Goal: Task Accomplishment & Management: Manage account settings

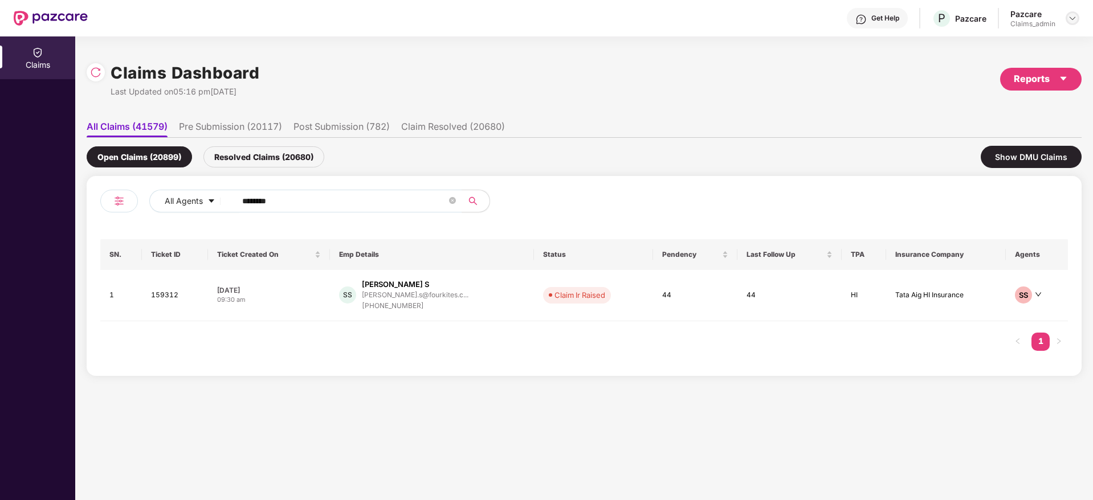
click at [728, 15] on img at bounding box center [1072, 18] width 9 height 9
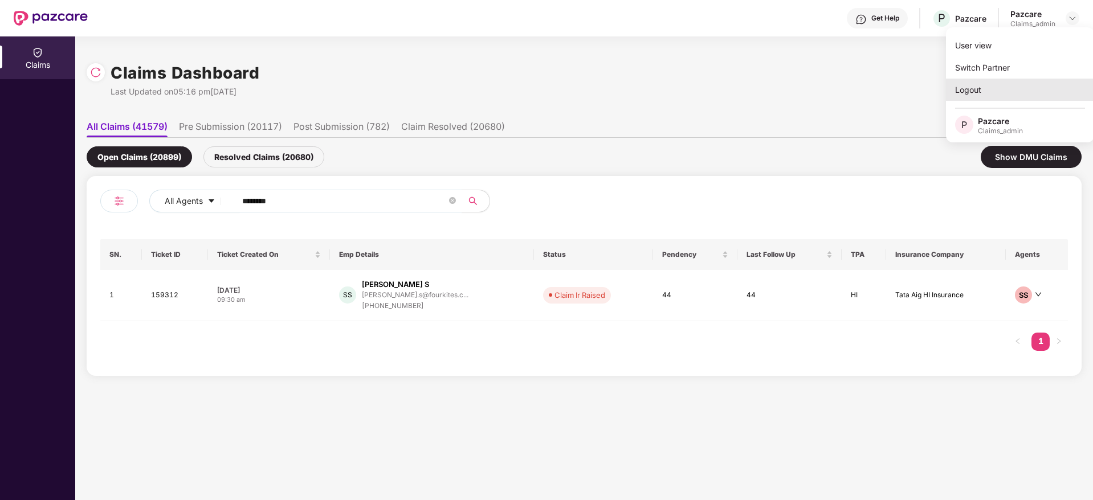
click at [728, 96] on div "Logout" at bounding box center [1020, 90] width 148 height 22
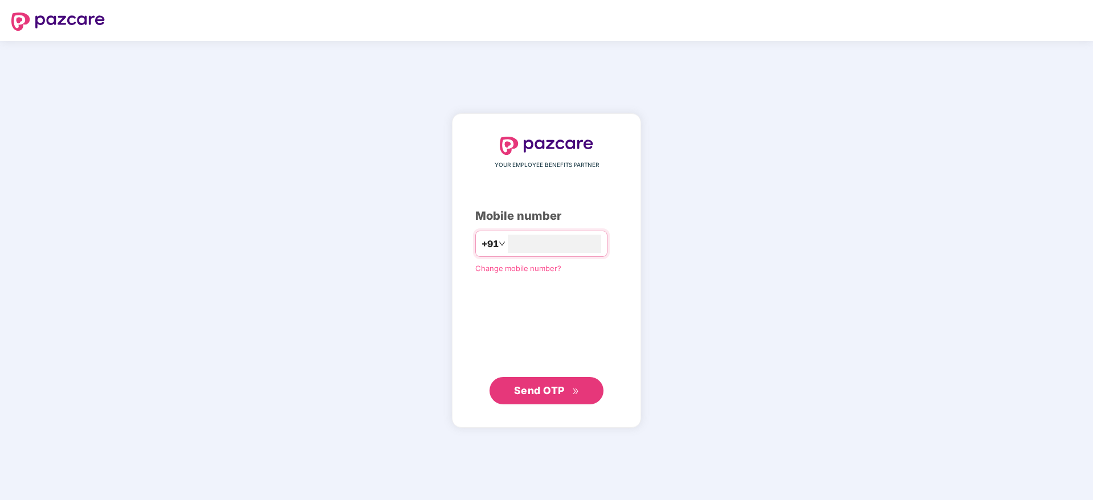
type input "**********"
click at [588, 393] on button "Send OTP" at bounding box center [547, 390] width 114 height 27
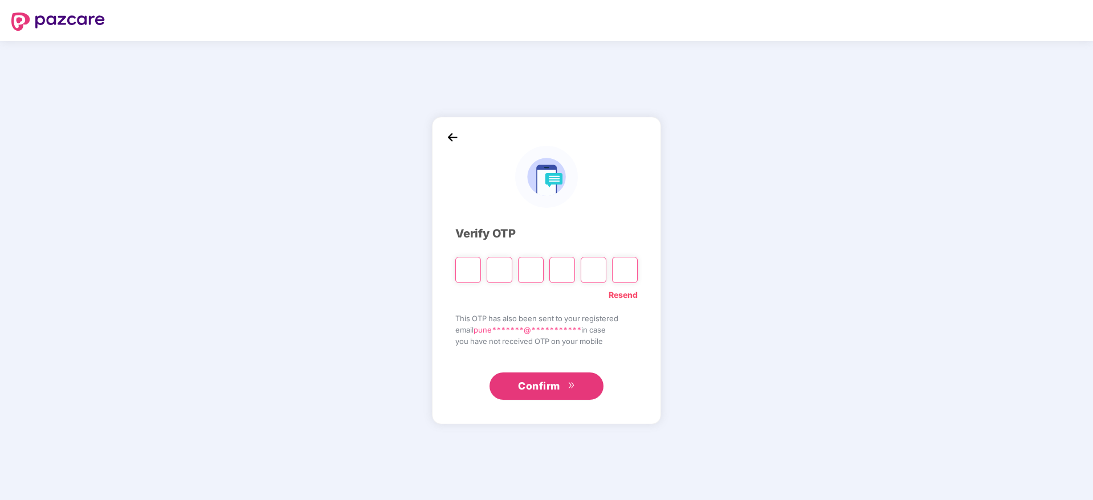
type input "*"
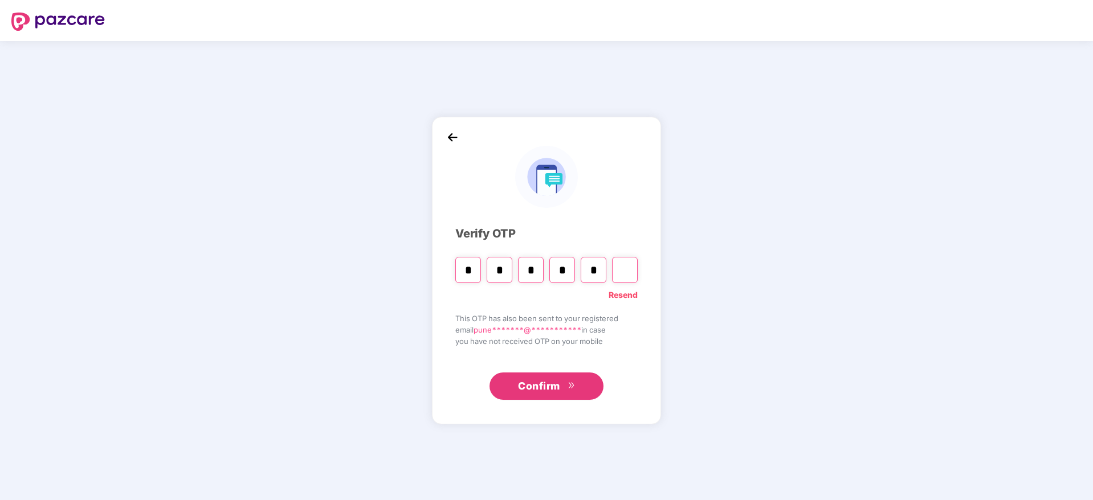
type input "*"
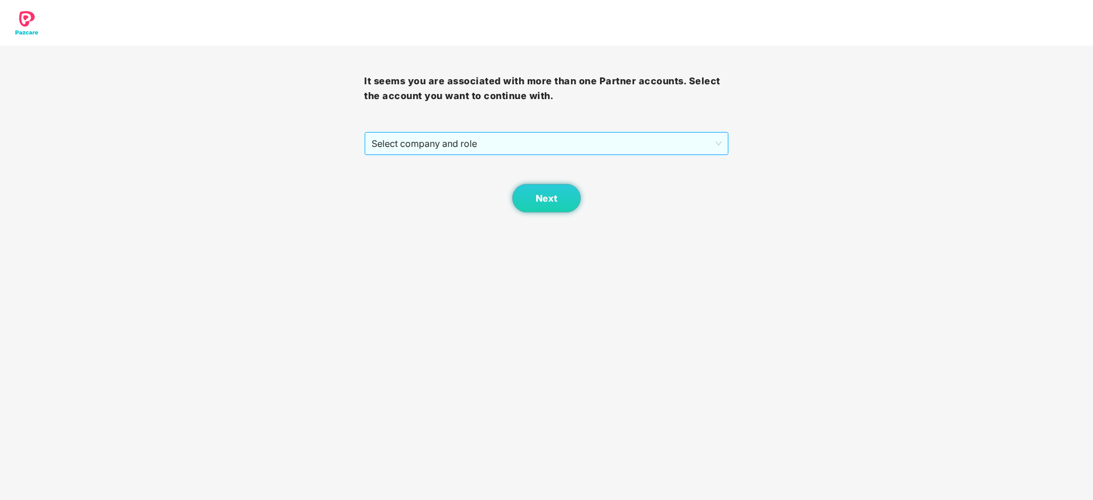
click at [470, 138] on span "Select company and role" at bounding box center [546, 144] width 349 height 22
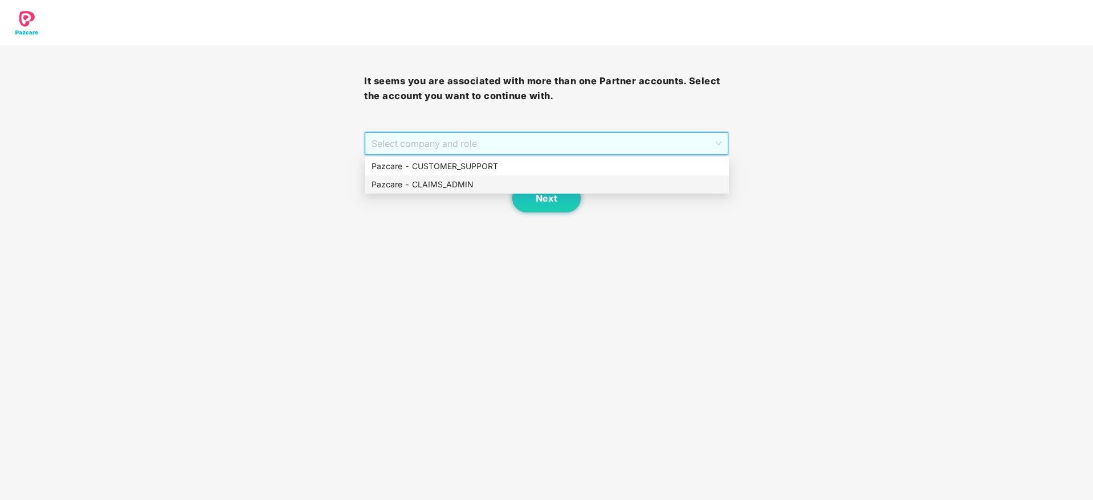
click at [478, 186] on div "Pazcare - CLAIMS_ADMIN" at bounding box center [547, 184] width 351 height 13
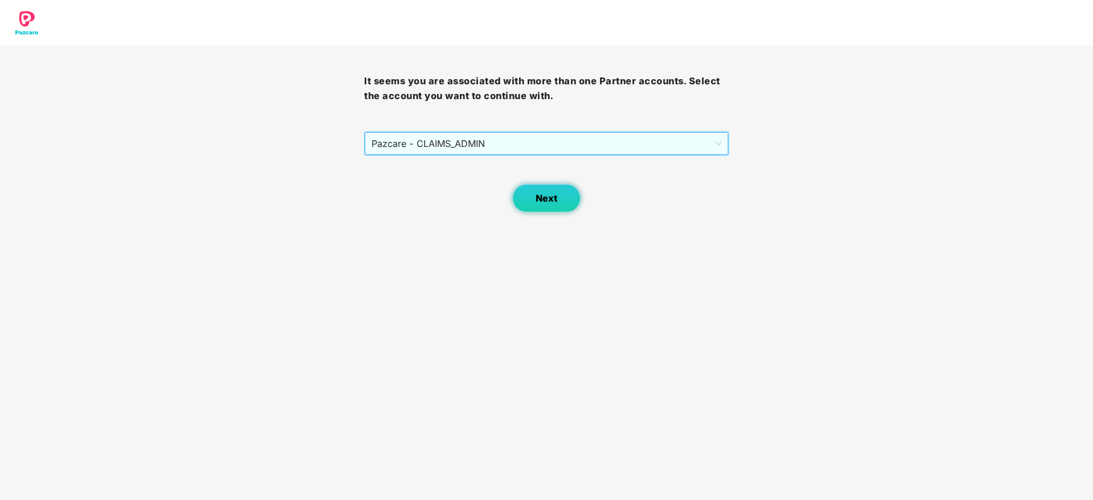
click at [551, 206] on button "Next" at bounding box center [546, 198] width 68 height 29
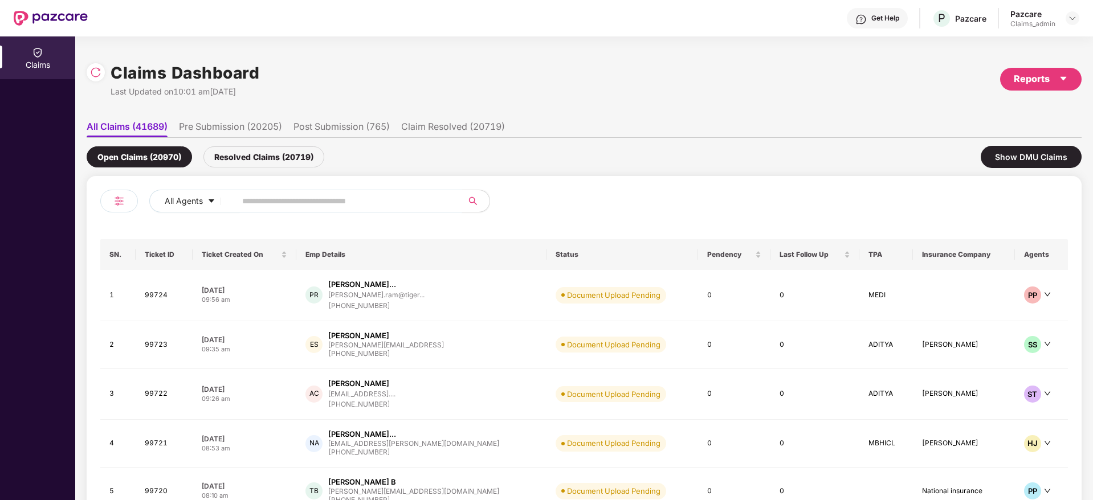
click at [357, 207] on input "text" at bounding box center [344, 201] width 205 height 17
paste input "******"
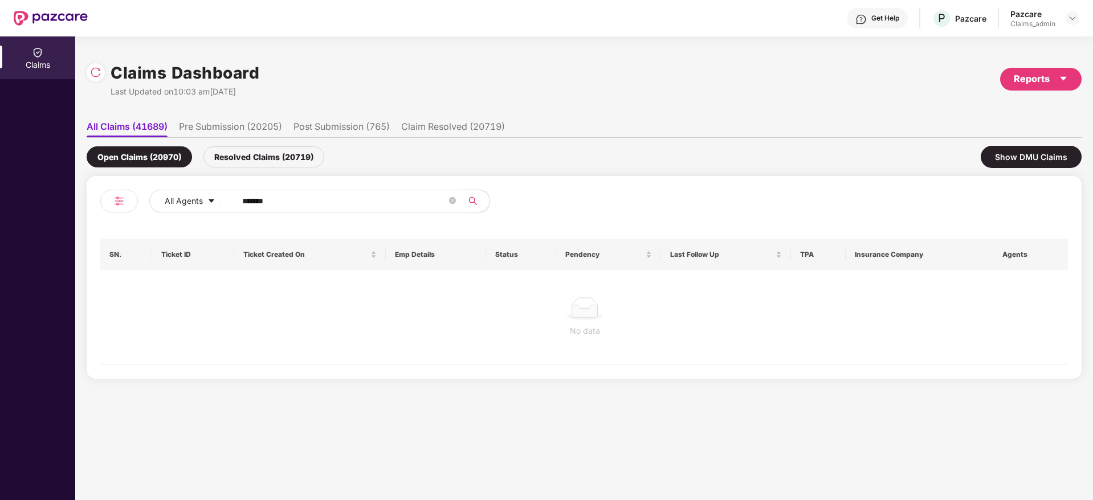
type input "******"
click at [271, 154] on div "Resolved Claims (20719)" at bounding box center [263, 156] width 121 height 21
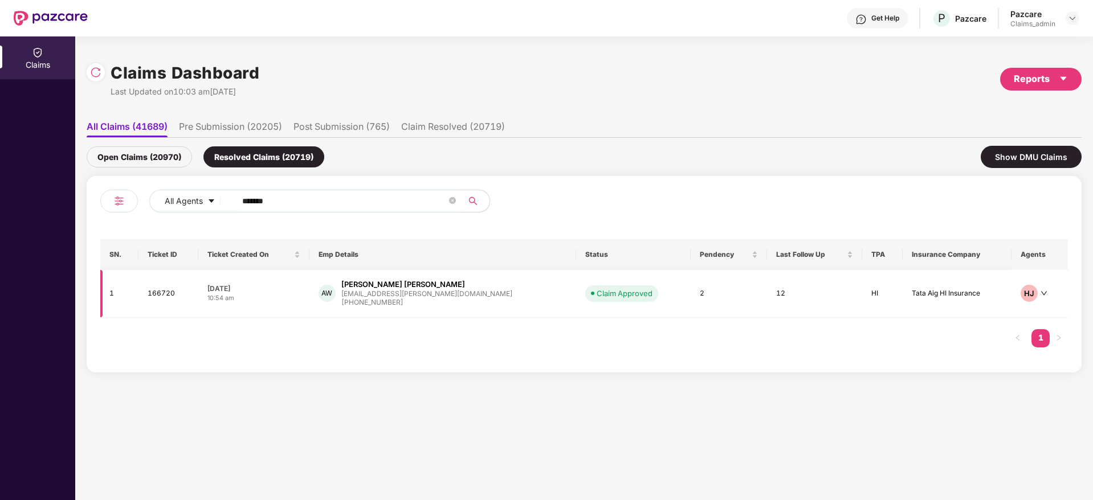
click at [489, 308] on td "AW Ajay Kumar Wadhwa ajay.wadhwa@hub.com +919717616842" at bounding box center [443, 294] width 267 height 48
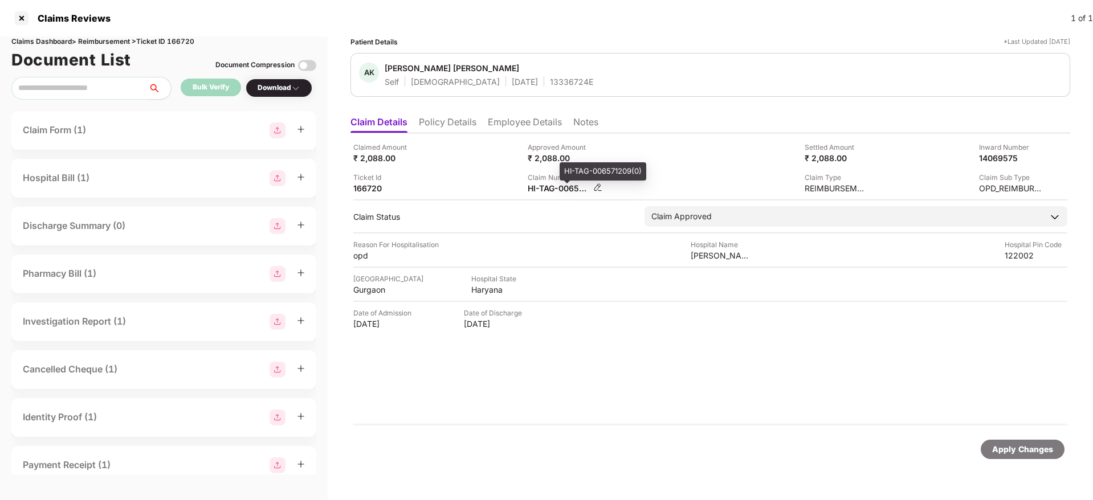
click at [548, 192] on div "HI-TAG-006571209(0)" at bounding box center [559, 188] width 63 height 11
copy div
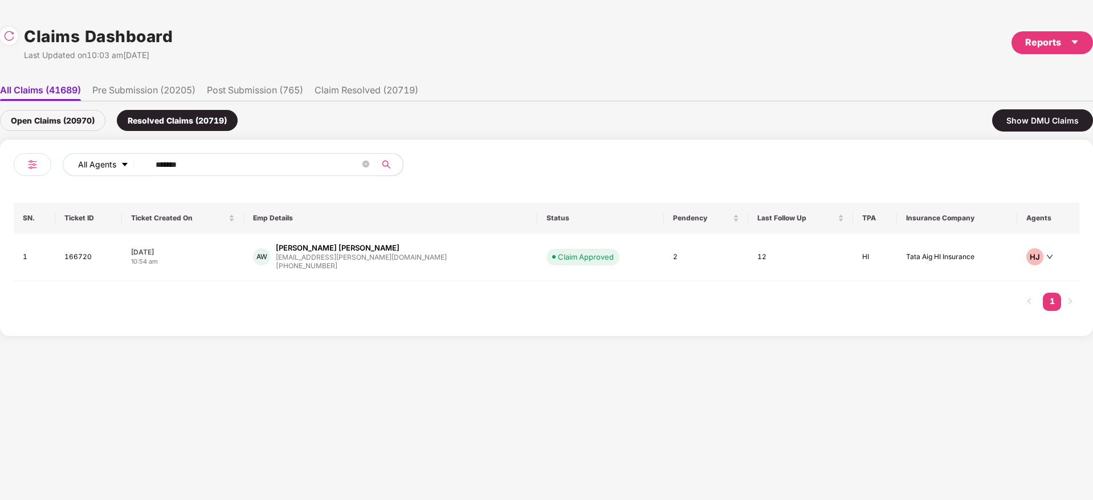
drag, startPoint x: 247, startPoint y: 168, endPoint x: 77, endPoint y: 170, distance: 170.4
click at [50, 173] on div "All Agents ******" at bounding box center [280, 169] width 533 height 32
paste input "text"
type input "******"
click at [426, 264] on div "VI Vinod Kumar Itagi vinodkumar.itagi@rakon... +919535190331" at bounding box center [385, 259] width 246 height 32
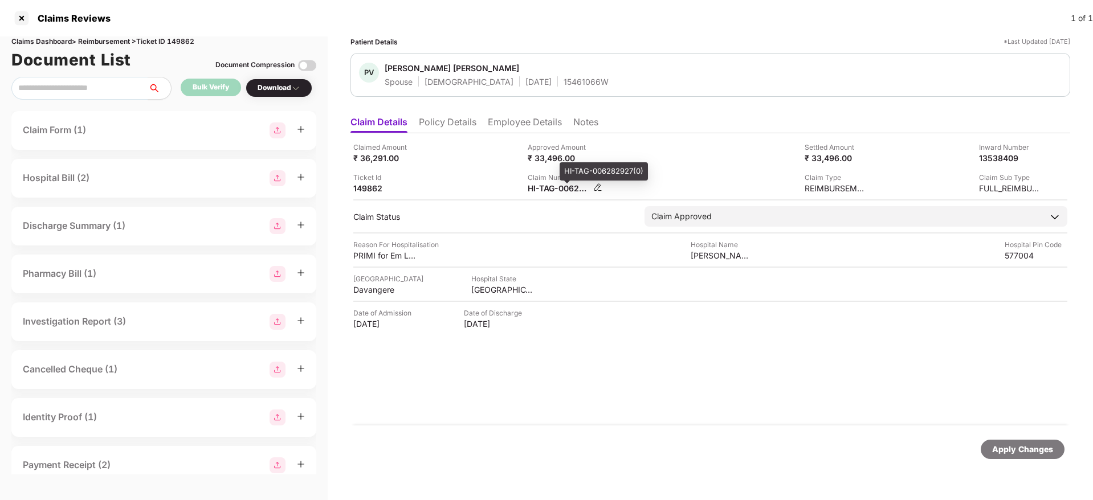
click at [547, 189] on div "HI-TAG-006282927(0)" at bounding box center [559, 188] width 63 height 11
copy div
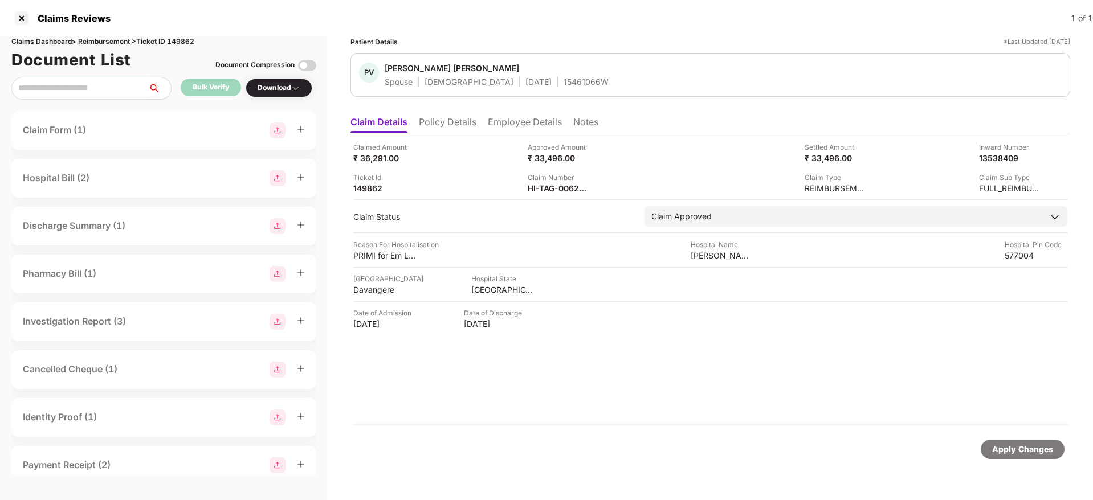
click at [515, 126] on li "Employee Details" at bounding box center [525, 124] width 74 height 17
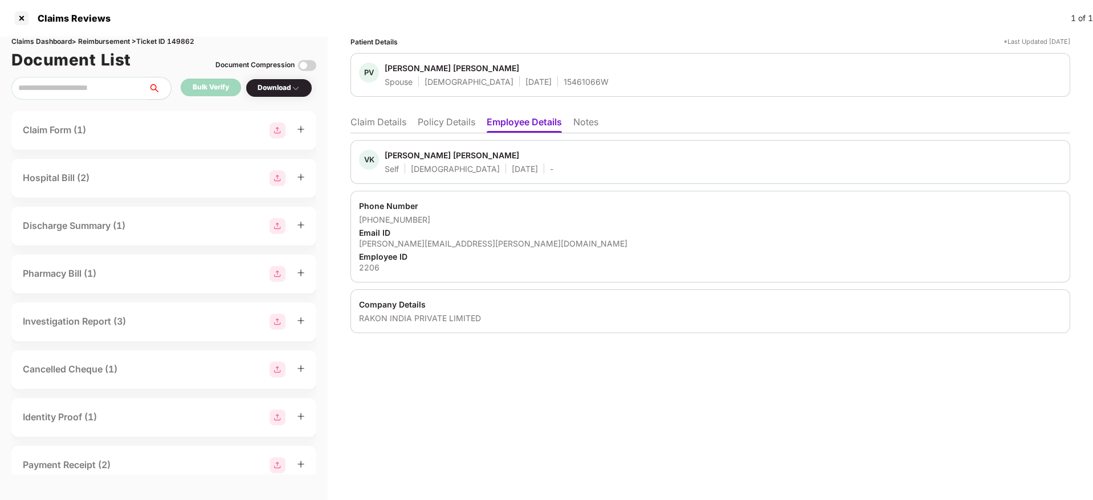
click at [398, 123] on li "Claim Details" at bounding box center [379, 124] width 56 height 17
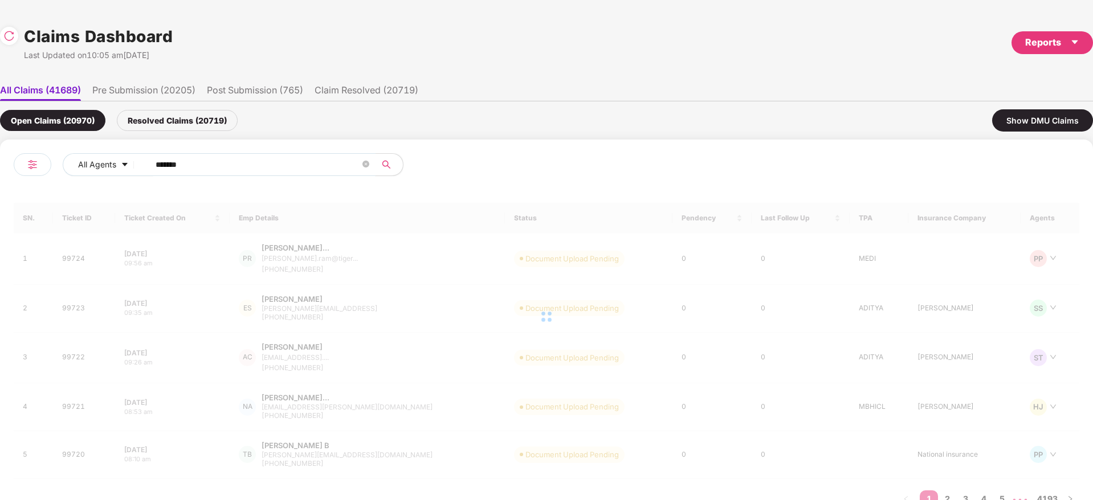
drag, startPoint x: 206, startPoint y: 166, endPoint x: 238, endPoint y: 168, distance: 31.4
click at [1, 165] on div "All Agents ****** SN. Ticket ID Ticket Created On Emp Details Status Pendency L…" at bounding box center [546, 337] width 1093 height 394
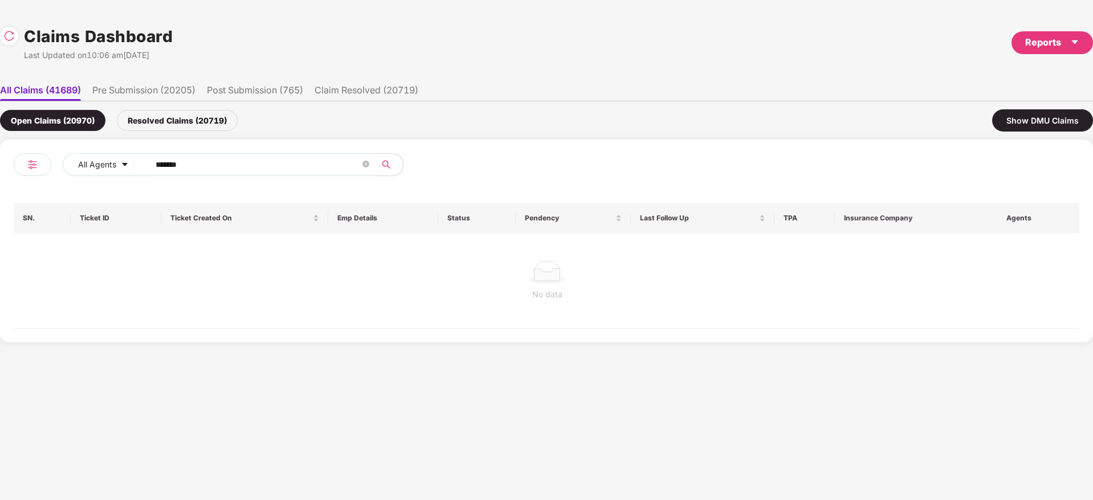
paste input "text"
type input "******"
click at [202, 125] on div "Resolved Claims (20719)" at bounding box center [177, 120] width 121 height 21
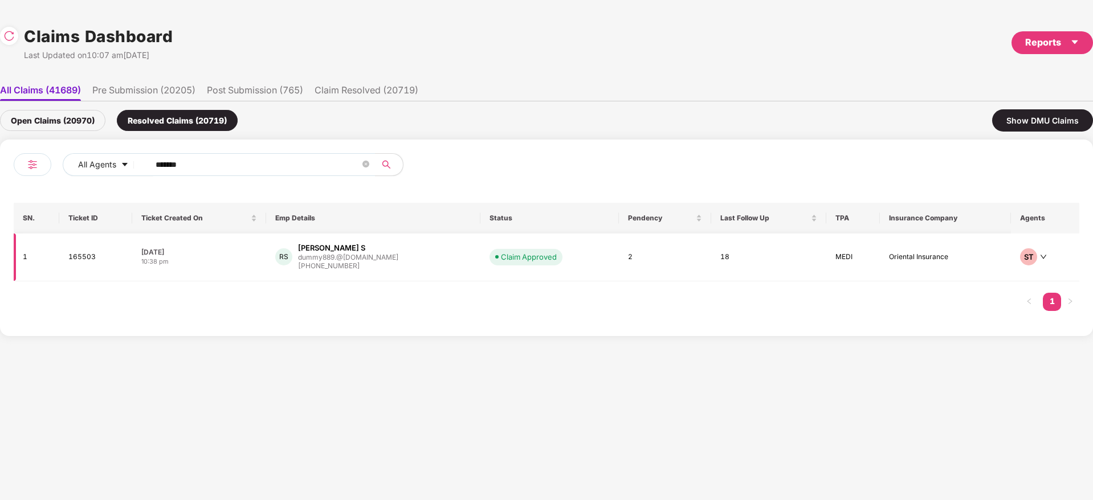
click at [417, 257] on div "RS Rahaman S dummy889.@gmail.com +918746084822" at bounding box center [373, 257] width 196 height 29
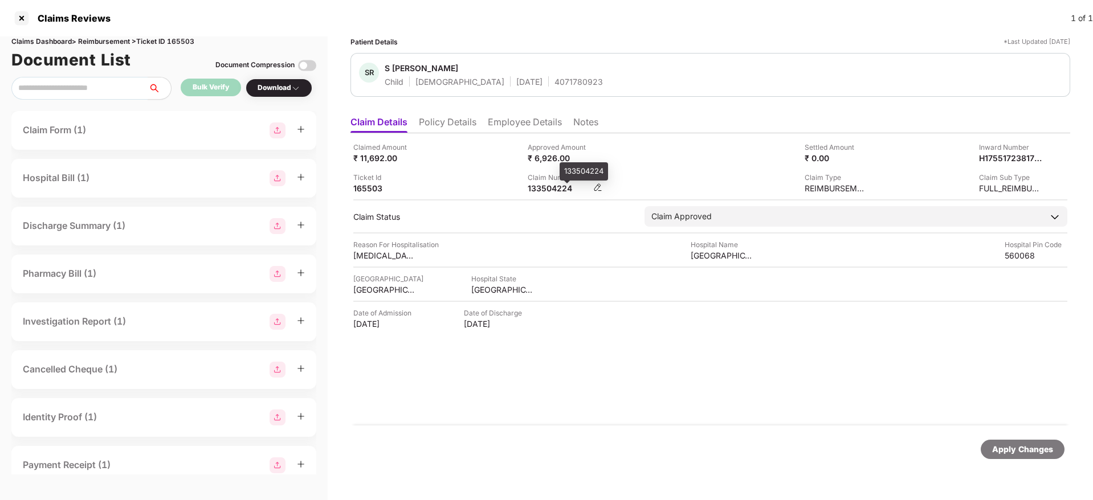
click at [553, 189] on div "133504224" at bounding box center [559, 188] width 63 height 11
copy div "133504224"
click at [492, 119] on li "Employee Details" at bounding box center [525, 124] width 74 height 17
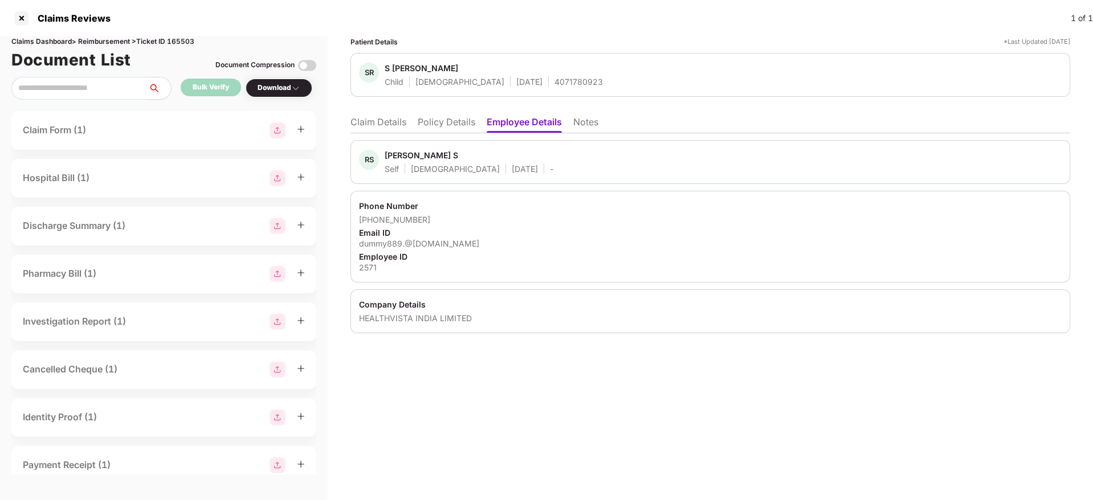
click at [387, 127] on li "Claim Details" at bounding box center [379, 124] width 56 height 17
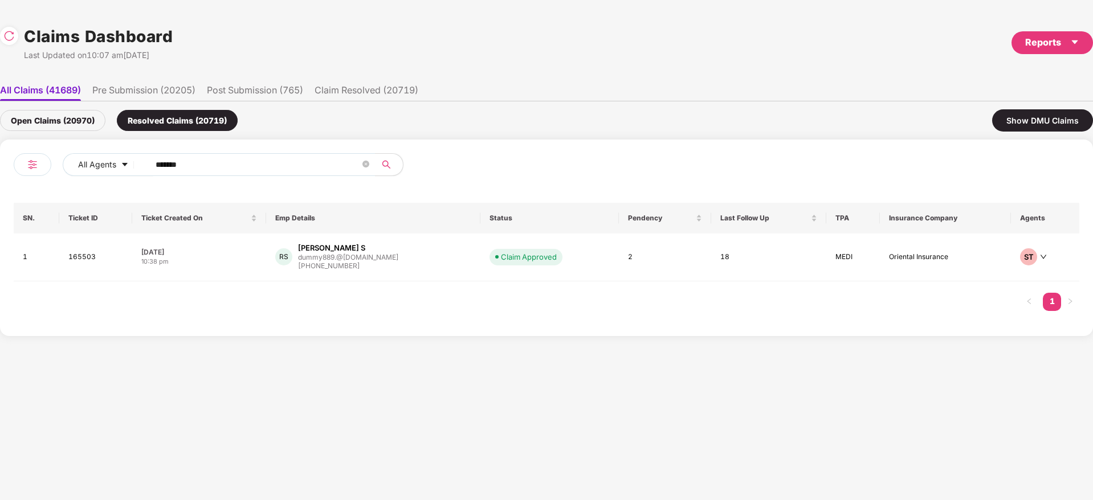
drag, startPoint x: 223, startPoint y: 172, endPoint x: 134, endPoint y: 180, distance: 89.2
click at [136, 175] on div "All Agents ******" at bounding box center [383, 164] width 640 height 23
paste input "text"
type input "******"
click at [434, 264] on div "AS Ankit Shelar ankit.shelar@osplabs.c... +919619749304" at bounding box center [377, 259] width 214 height 32
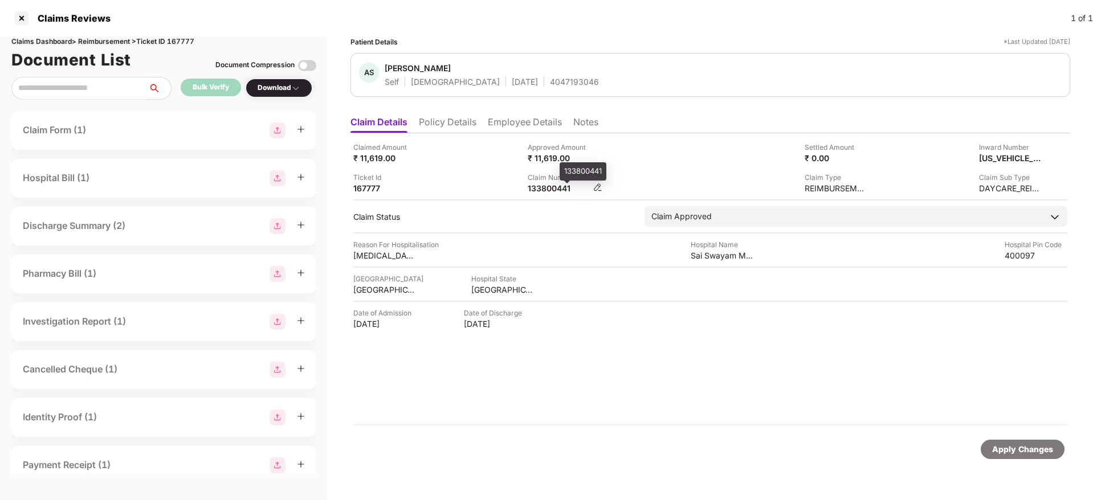
click at [539, 192] on div "133800441" at bounding box center [559, 188] width 63 height 11
copy div
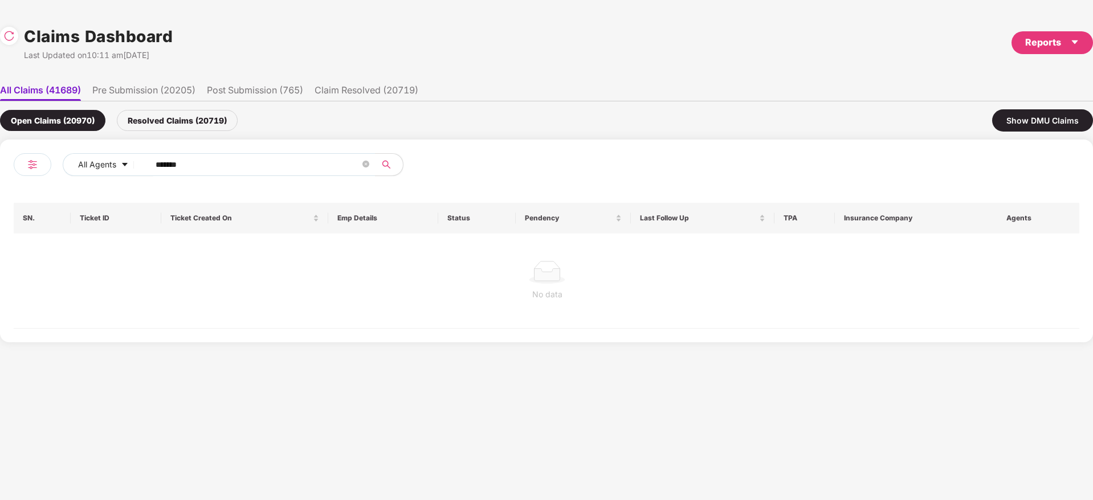
drag, startPoint x: 190, startPoint y: 164, endPoint x: 5, endPoint y: 210, distance: 190.4
click at [0, 210] on div "All Agents ****** SN. Ticket ID Ticket Created On Emp Details Status Pendency L…" at bounding box center [546, 241] width 1093 height 203
paste input "text"
type input "******"
click at [182, 118] on div "Resolved Claims (20719)" at bounding box center [177, 120] width 121 height 21
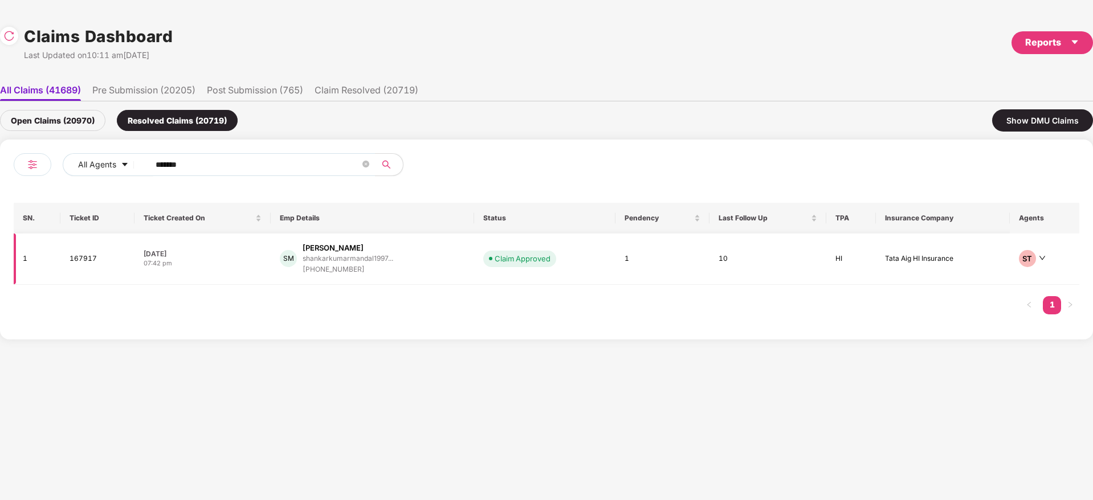
click at [432, 262] on div "SM Shankar Kumar Mandal shankarkumarmandal1997... +917044067015" at bounding box center [372, 259] width 185 height 32
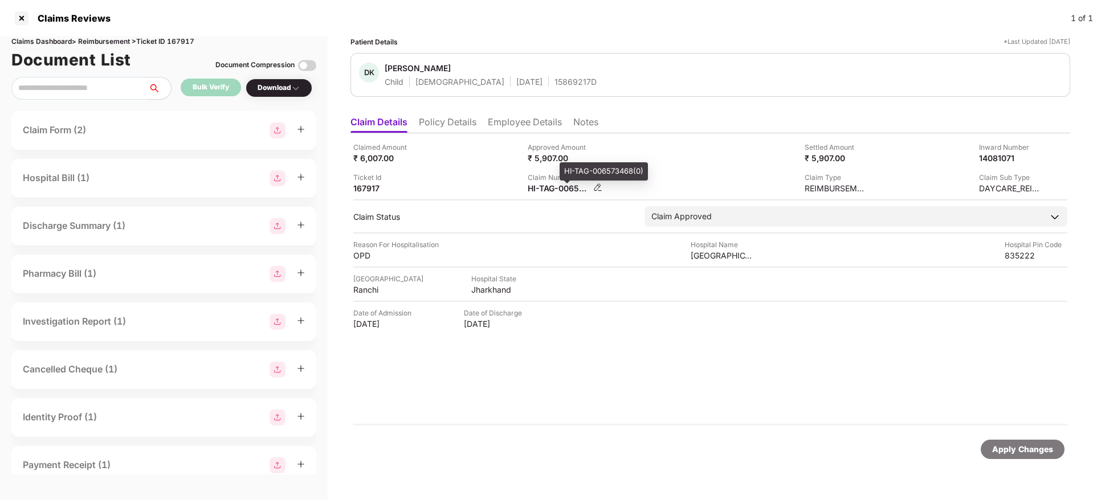
click at [542, 191] on div "HI-TAG-006573468(0)" at bounding box center [559, 188] width 63 height 11
copy div
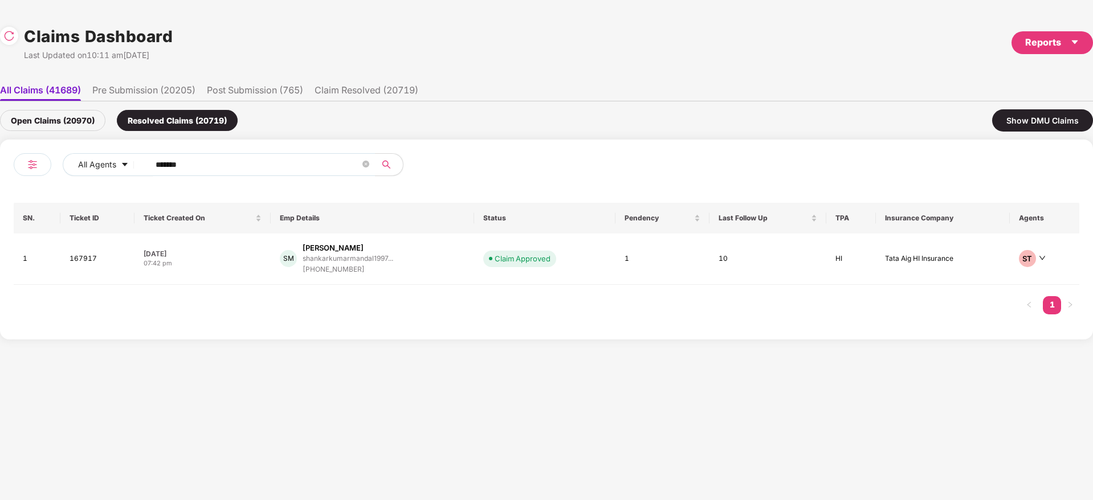
drag, startPoint x: 194, startPoint y: 164, endPoint x: 19, endPoint y: 179, distance: 175.1
click at [0, 182] on div "All Agents ****** SN. Ticket ID Ticket Created On Emp Details Status Pendency L…" at bounding box center [546, 240] width 1093 height 200
paste input "text"
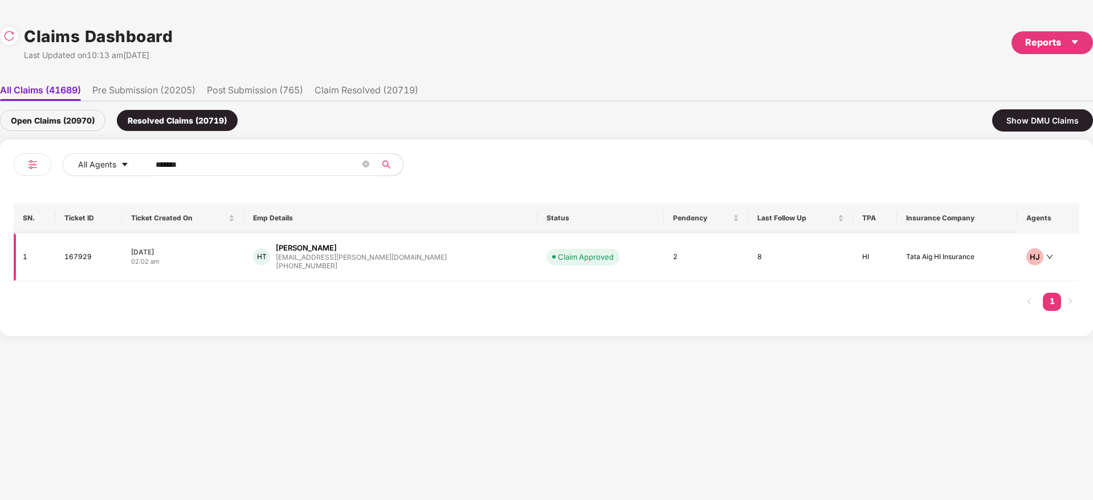
type input "******"
click at [438, 258] on div "HT Hansa Trisal hansa.trisal@hub.com +918800514111" at bounding box center [390, 257] width 275 height 29
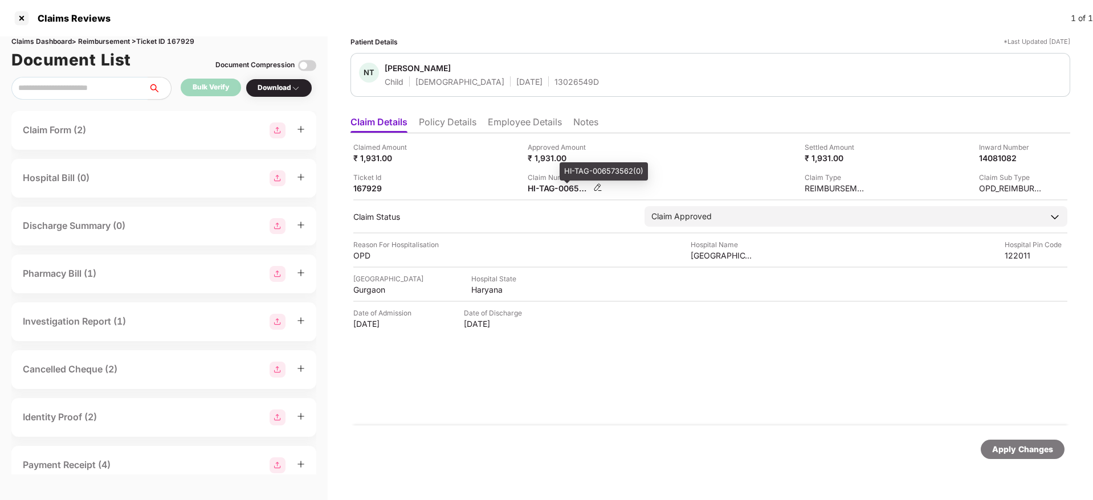
click at [542, 189] on div "HI-TAG-006573562(0)" at bounding box center [559, 188] width 63 height 11
copy div
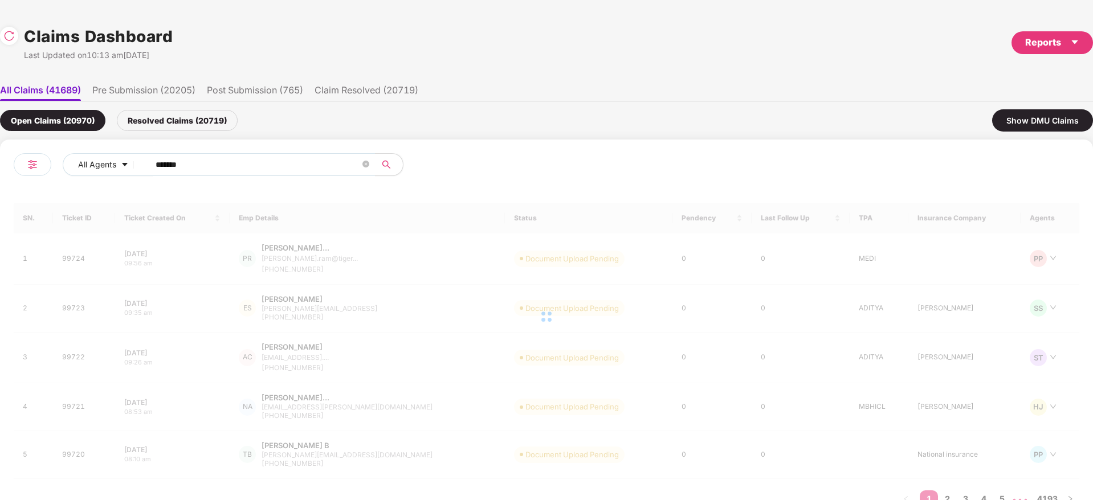
click at [109, 176] on div "All Agents ******" at bounding box center [383, 164] width 640 height 23
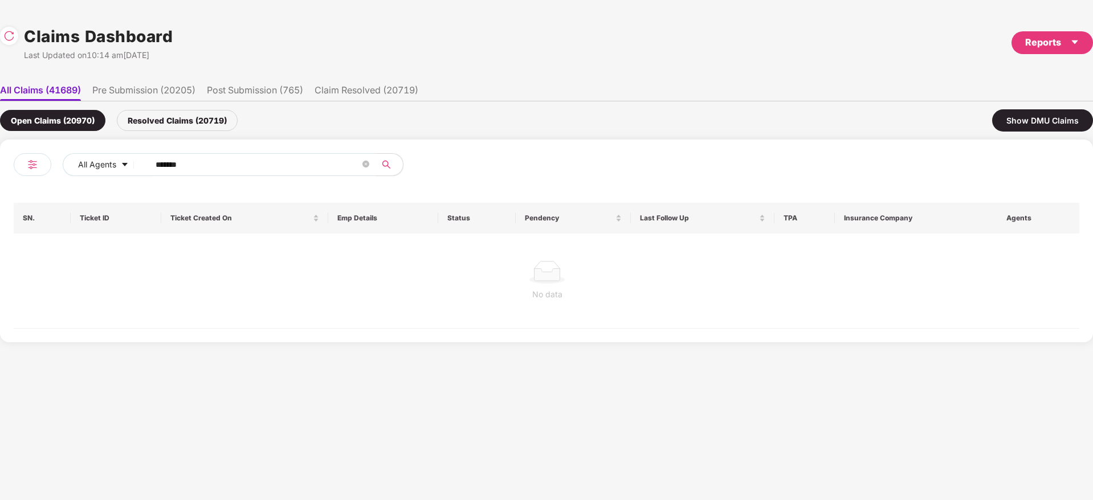
paste input "text"
type input "******"
click at [222, 125] on div "Resolved Claims (20719)" at bounding box center [177, 120] width 121 height 21
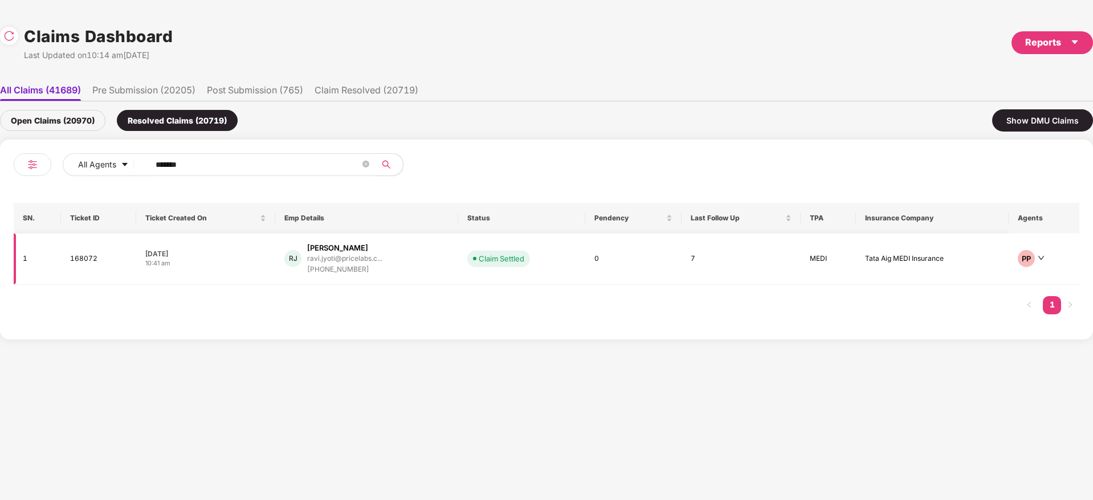
click at [431, 260] on div "RJ Ravi Jyoti ravi.jyoti@pricelabs.c... +916205227364" at bounding box center [366, 259] width 165 height 32
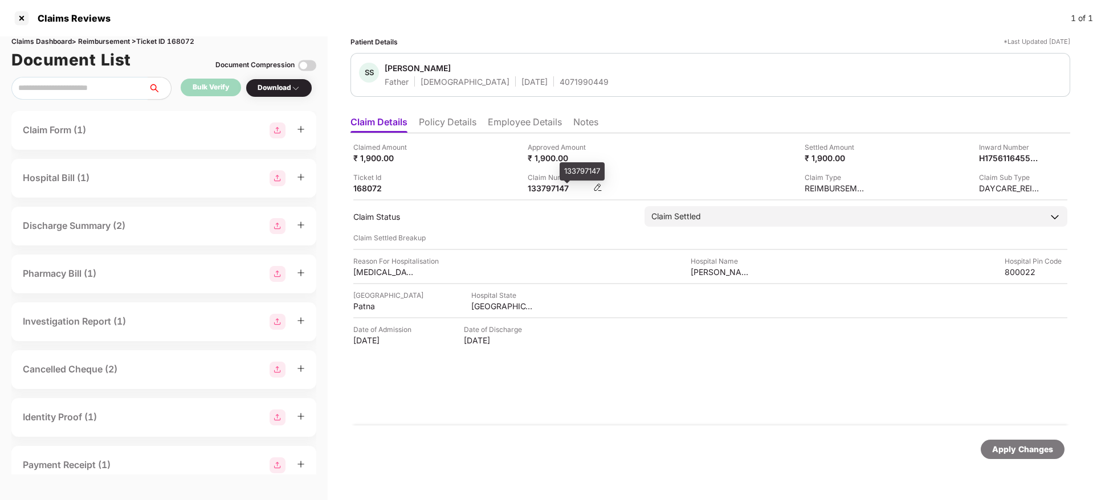
click at [541, 189] on div "133797147" at bounding box center [559, 188] width 63 height 11
copy div "133797147"
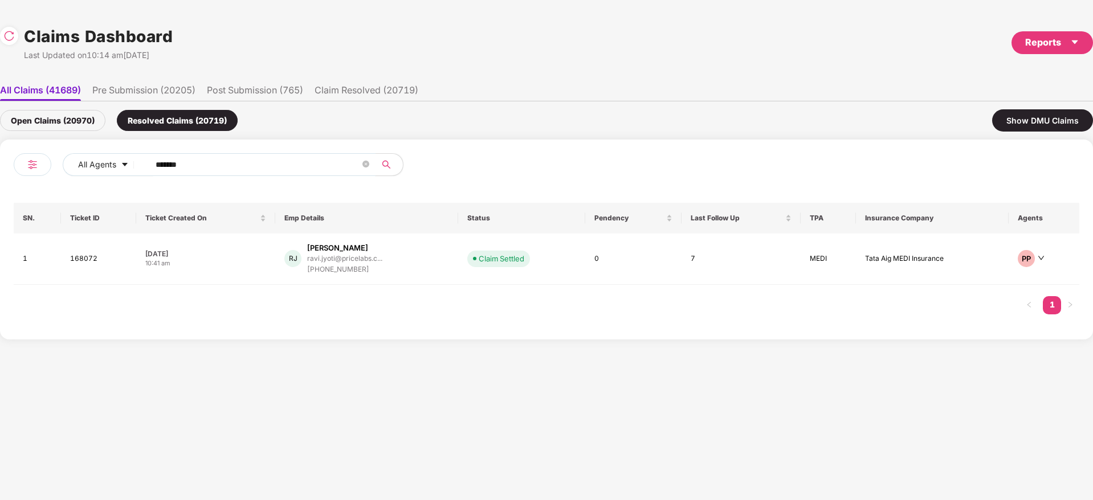
drag, startPoint x: 55, startPoint y: 189, endPoint x: 152, endPoint y: 173, distance: 98.2
click at [43, 192] on div "All Agents ****** SN. Ticket ID Ticket Created On Emp Details Status Pendency L…" at bounding box center [547, 239] width 1066 height 173
paste input "text"
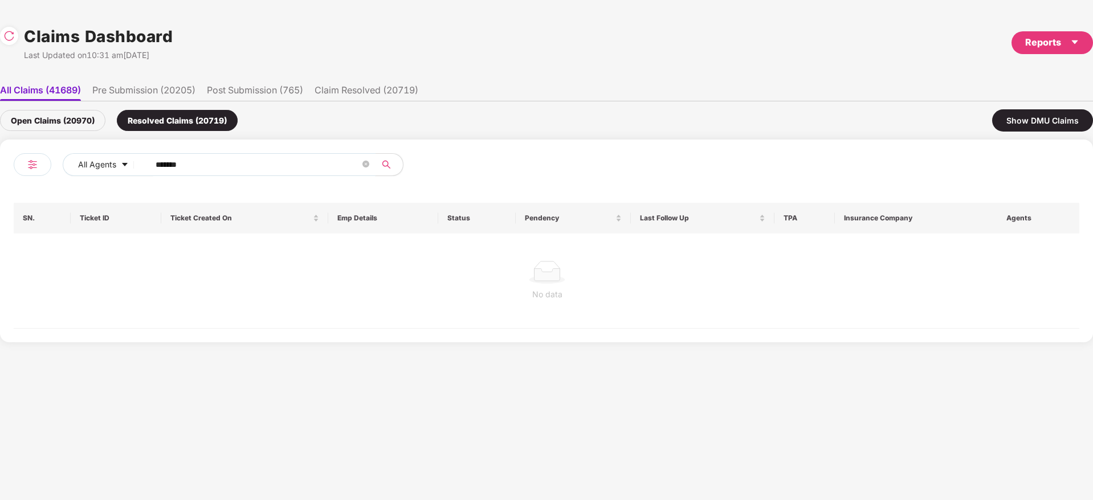
type input "******"
click at [78, 116] on div "Open Claims (20970)" at bounding box center [52, 120] width 105 height 21
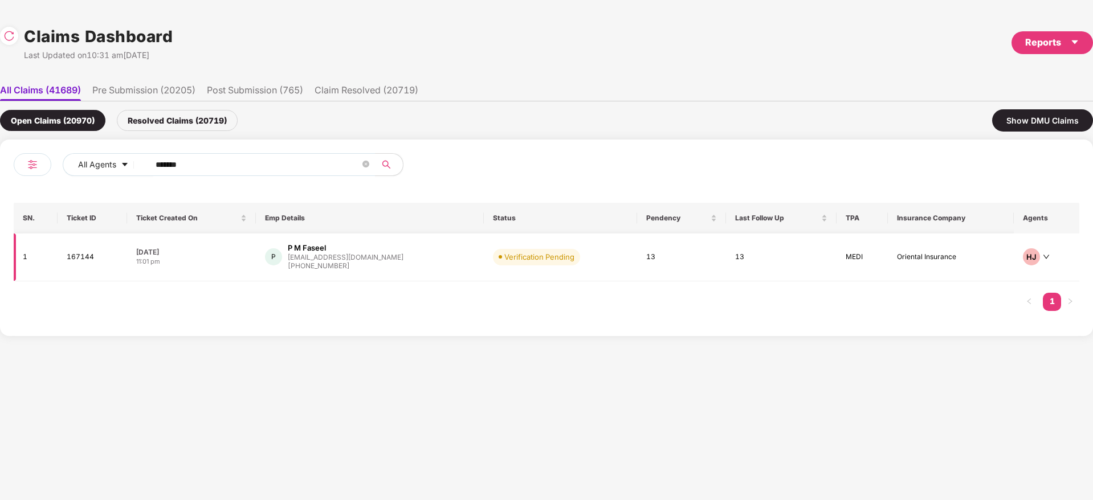
click at [402, 270] on div "P P M Faseel fasifazil2@outlook.com +919059998616" at bounding box center [370, 257] width 210 height 29
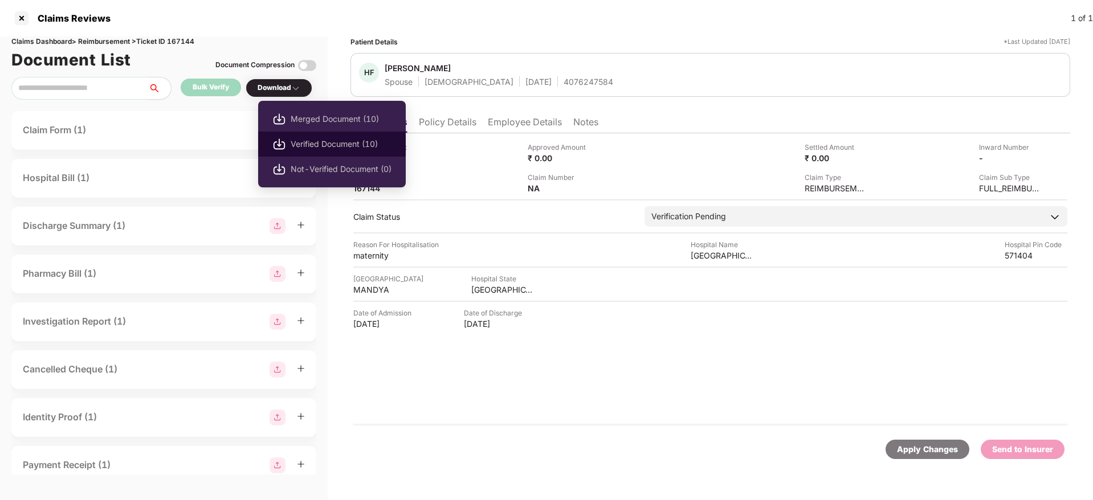
click at [309, 142] on span "Verified Document (10)" at bounding box center [341, 144] width 101 height 13
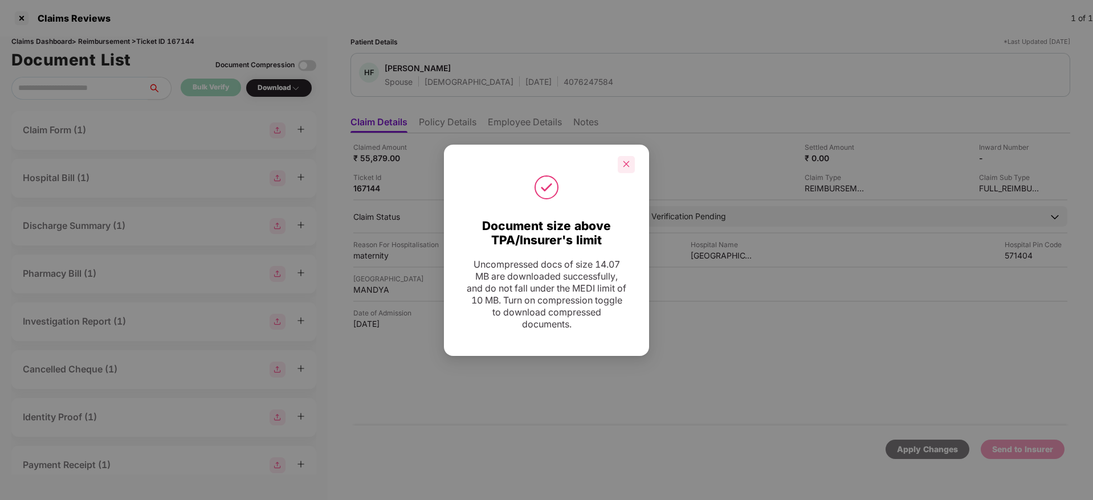
click at [629, 165] on icon "close" at bounding box center [626, 164] width 8 height 8
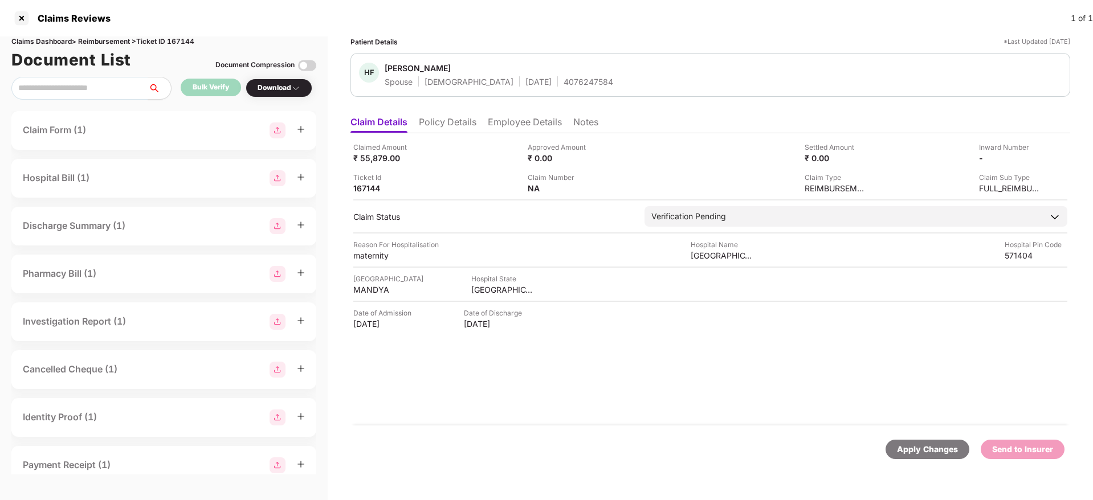
click at [652, 415] on div "Claimed Amount ₹ 55,879.00 Approved Amount ₹ 0.00 Settled Amount ₹ 0.00 Inward …" at bounding box center [711, 279] width 720 height 292
click at [722, 374] on div "Claimed Amount ₹ 55,879.00 Approved Amount ₹ 0.00 Settled Amount ₹ 0.00 Inward …" at bounding box center [711, 279] width 720 height 292
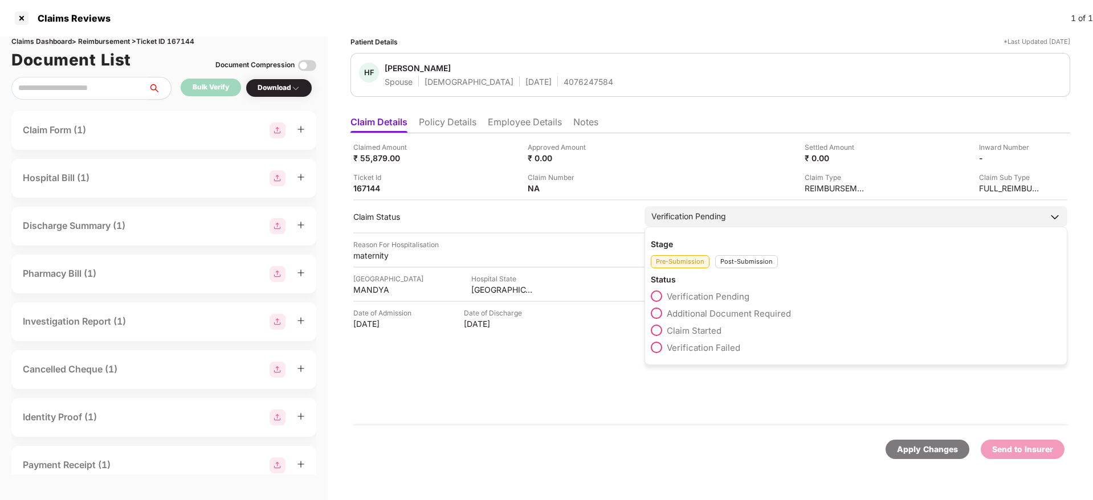
click at [709, 332] on span "Claim Started" at bounding box center [694, 330] width 55 height 11
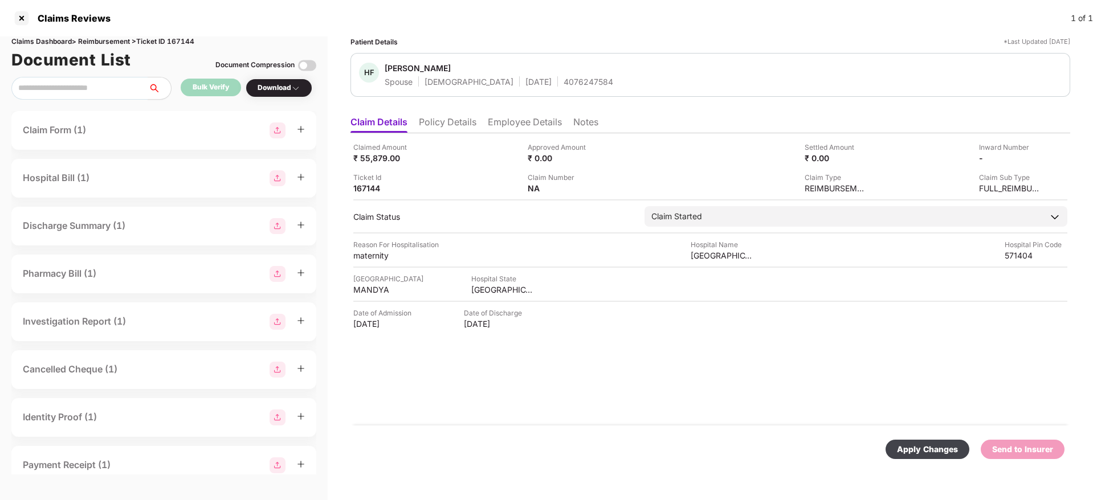
click at [917, 447] on div "Apply Changes" at bounding box center [927, 449] width 61 height 13
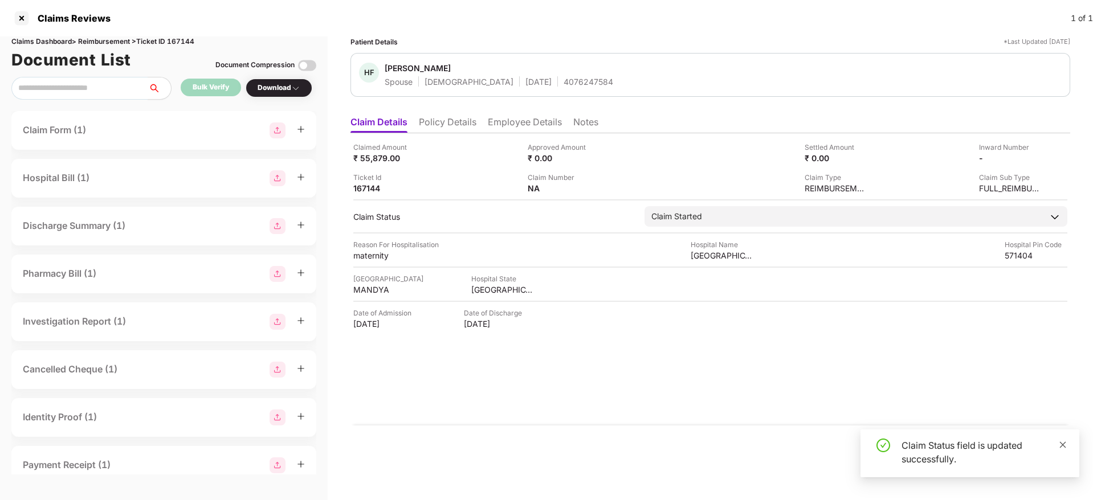
click at [1061, 448] on icon "close" at bounding box center [1063, 445] width 8 height 8
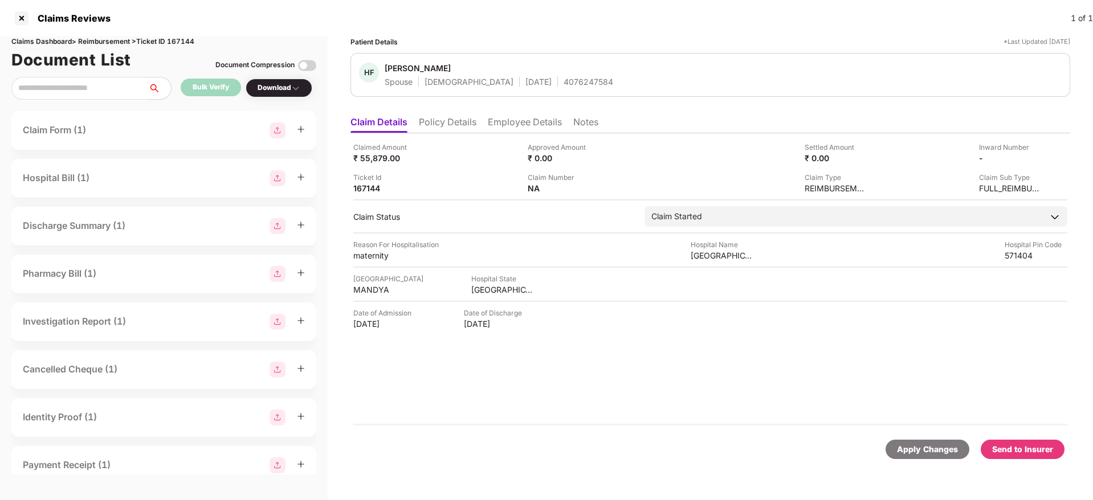
click at [1037, 447] on div "Send to Insurer" at bounding box center [1022, 449] width 61 height 13
click at [459, 121] on li "Policy Details" at bounding box center [448, 124] width 58 height 17
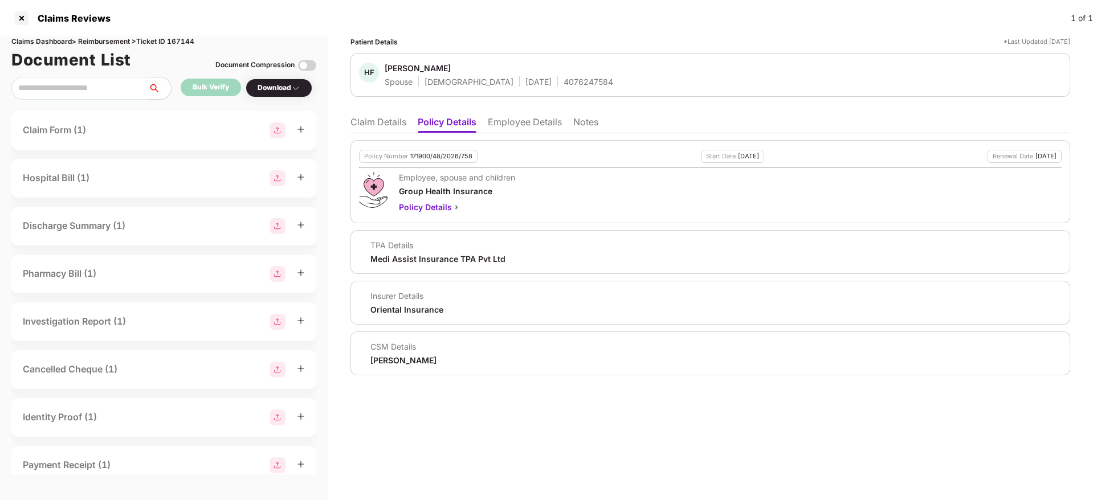
click at [388, 119] on li "Claim Details" at bounding box center [379, 124] width 56 height 17
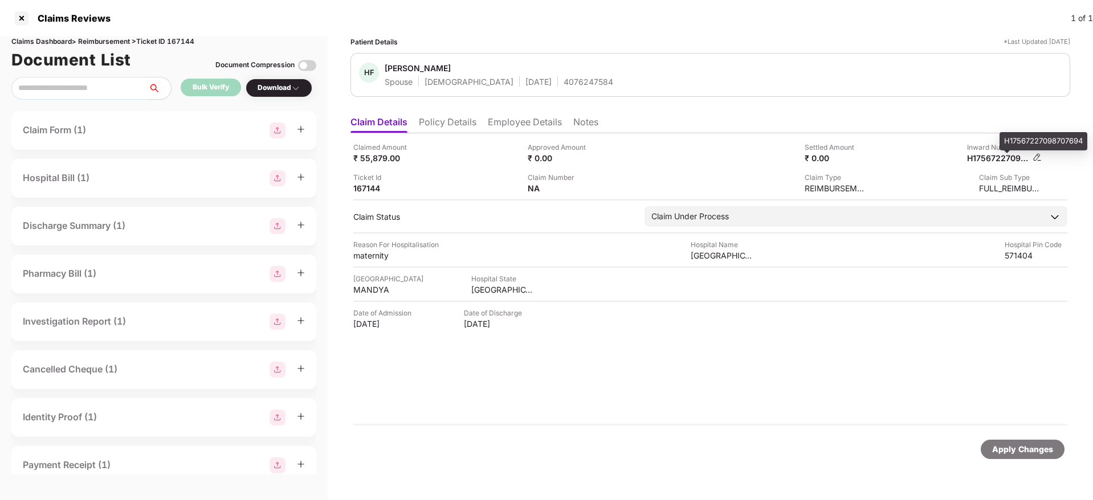
click at [995, 161] on div "H17567227098707694" at bounding box center [998, 158] width 63 height 11
copy div
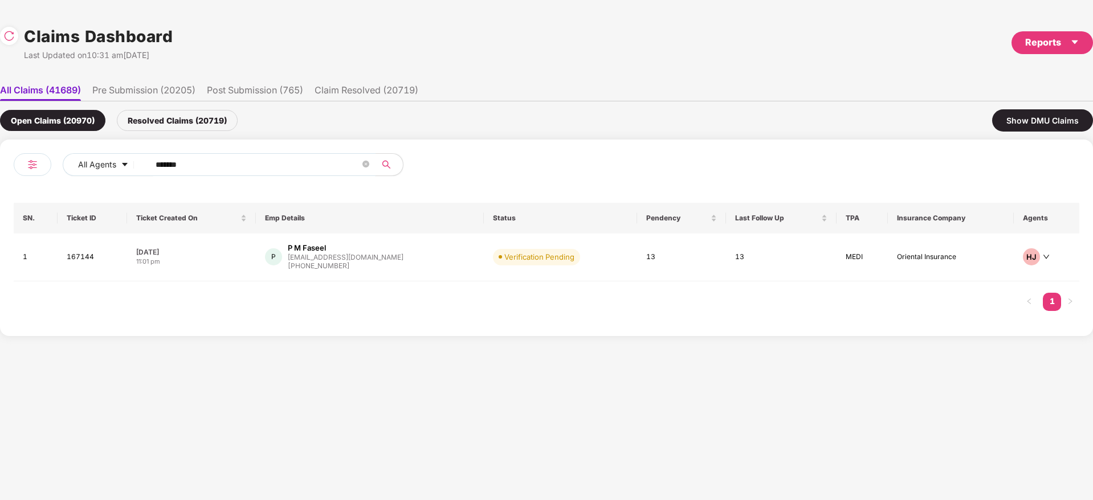
drag, startPoint x: 22, startPoint y: 189, endPoint x: 0, endPoint y: 197, distance: 23.1
click at [0, 197] on div "All Agents ****** SN. Ticket ID Ticket Created On Emp Details Status Pendency L…" at bounding box center [546, 238] width 1093 height 197
paste input "text"
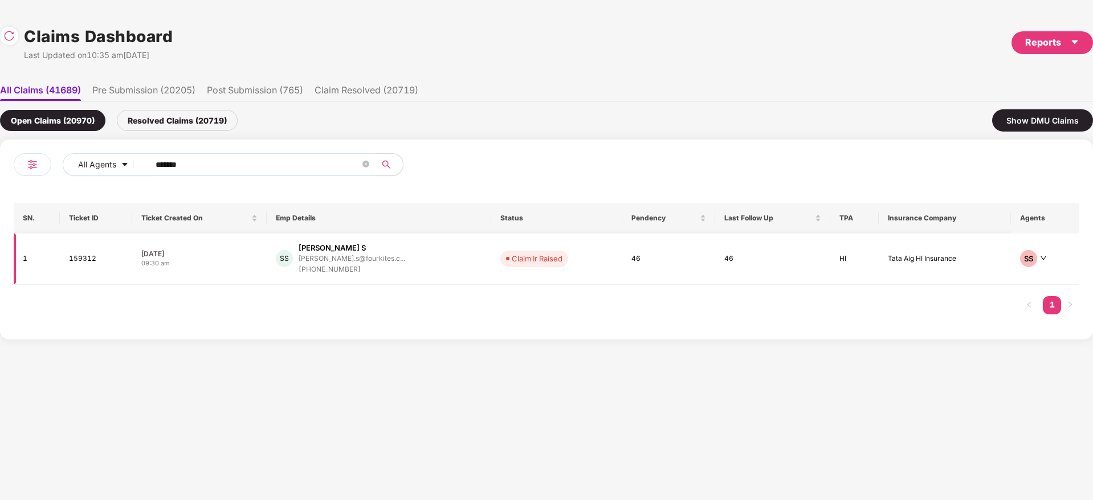
type input "******"
click at [422, 262] on div "SS Sangeeta S sangeeta.s@fourkites.c... +918892669811" at bounding box center [379, 259] width 206 height 32
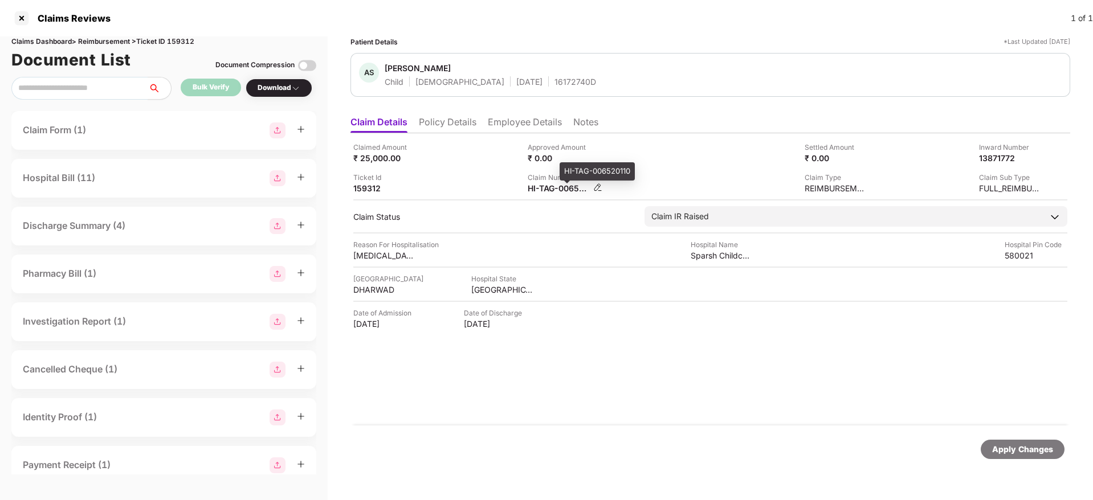
click at [540, 185] on div "HI-TAG-006520110" at bounding box center [559, 188] width 63 height 11
copy div
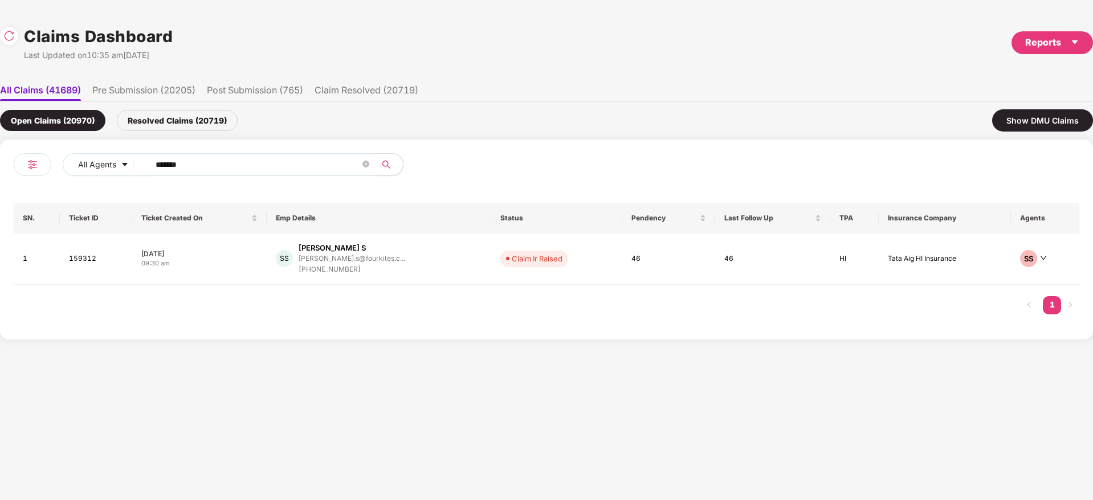
drag, startPoint x: 87, startPoint y: 180, endPoint x: 300, endPoint y: 180, distance: 213.2
click at [47, 188] on div "All Agents ****** SN. Ticket ID Ticket Created On Emp Details Status Pendency L…" at bounding box center [547, 239] width 1066 height 173
paste input "text"
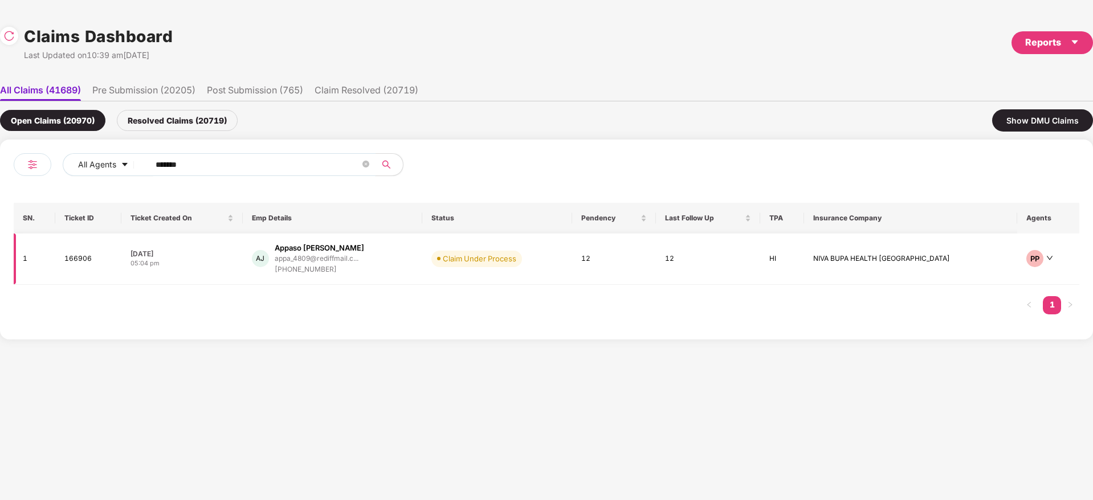
type input "******"
click at [402, 271] on div "AJ Appaso Laxman Jadhav appa_4809@rediffmail.c... +919766163426" at bounding box center [332, 259] width 161 height 32
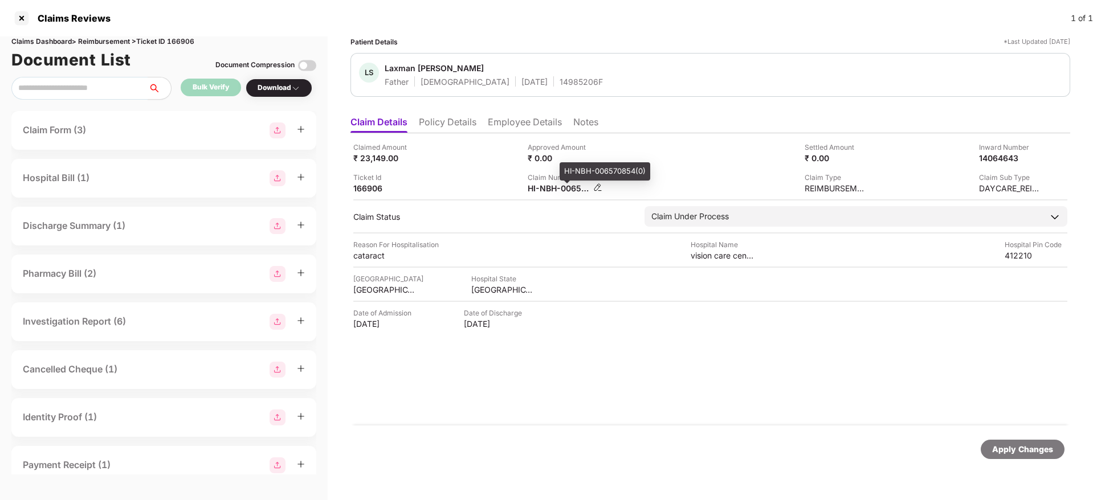
click at [552, 187] on div "HI-NBH-006570854(0)" at bounding box center [559, 188] width 63 height 11
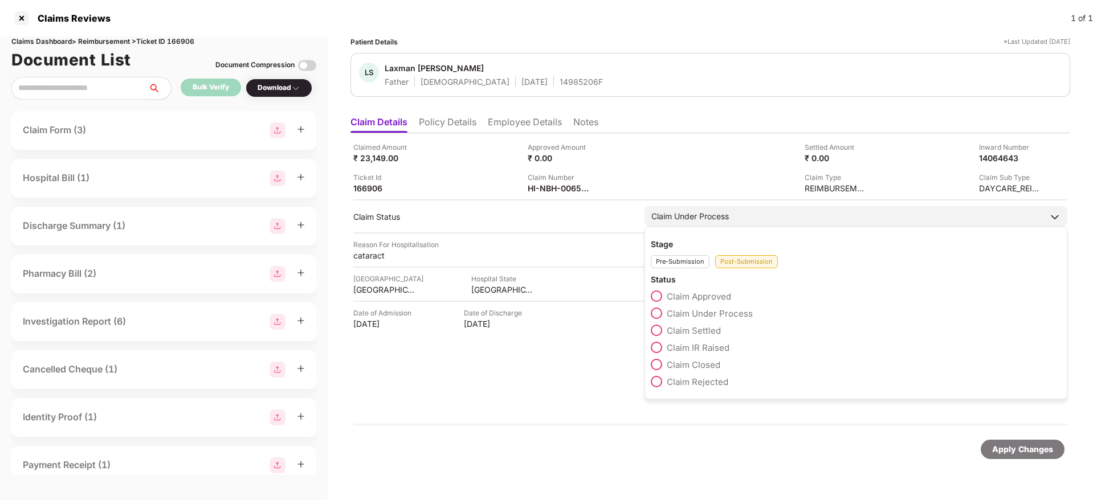
click at [710, 342] on label "Claim IR Raised" at bounding box center [690, 347] width 79 height 11
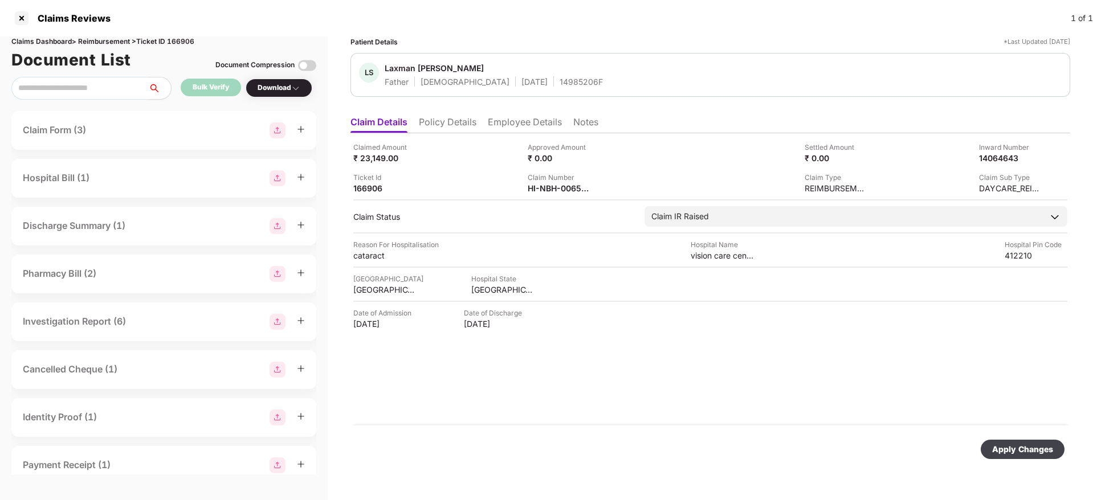
click at [1006, 453] on div "Apply Changes" at bounding box center [1022, 449] width 61 height 13
drag, startPoint x: 536, startPoint y: 401, endPoint x: 548, endPoint y: 172, distance: 230.0
click at [536, 400] on div "Claimed Amount ₹ 23,149.00 Approved Amount ₹ 0.00 Settled Amount ₹ 0.00 Inward …" at bounding box center [711, 279] width 720 height 292
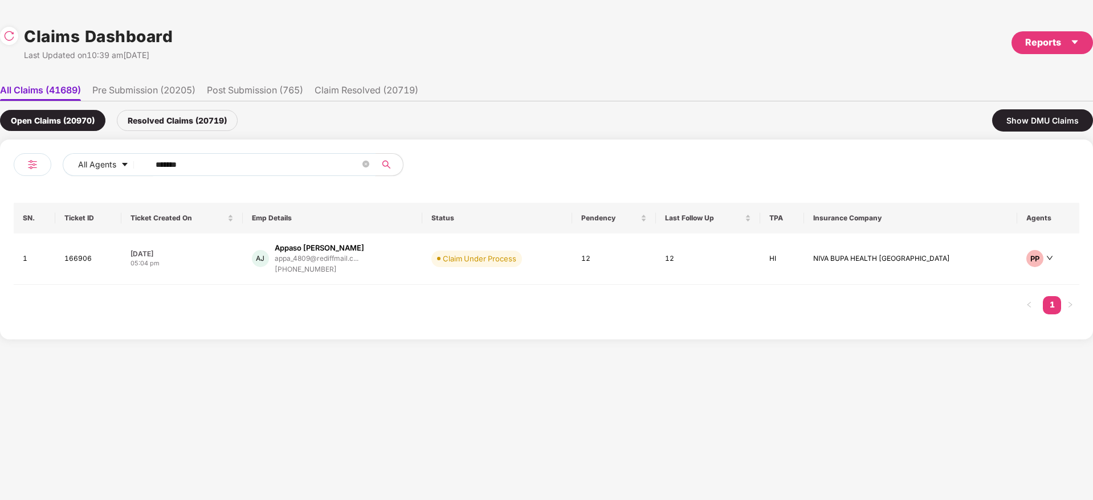
drag, startPoint x: 255, startPoint y: 170, endPoint x: 54, endPoint y: 172, distance: 200.6
click at [51, 172] on div "All Agents ******" at bounding box center [280, 169] width 533 height 32
paste input "text"
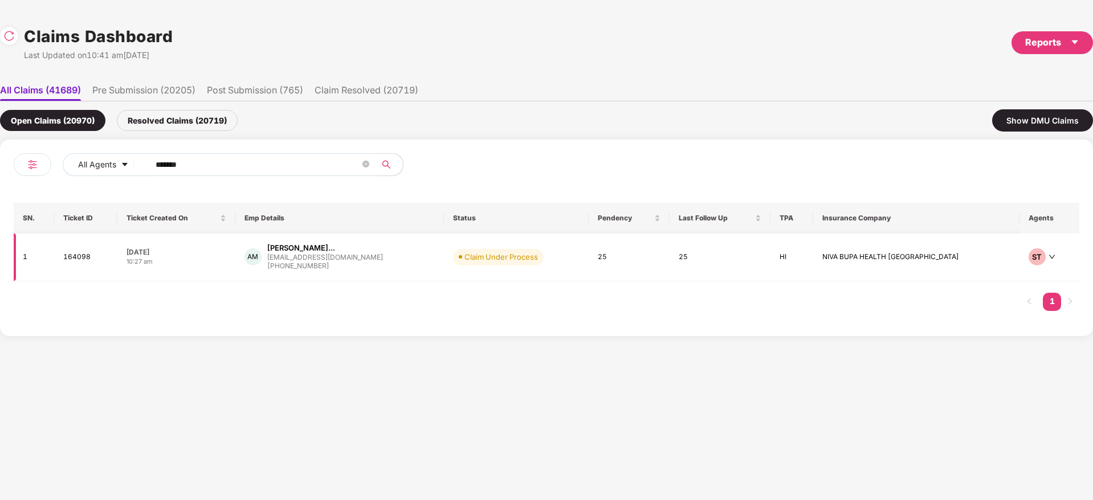
type input "******"
click at [431, 258] on div "AM Amrut Shamarav Mathaka... amrutmatkar@gmail.com +918412944654" at bounding box center [340, 257] width 190 height 29
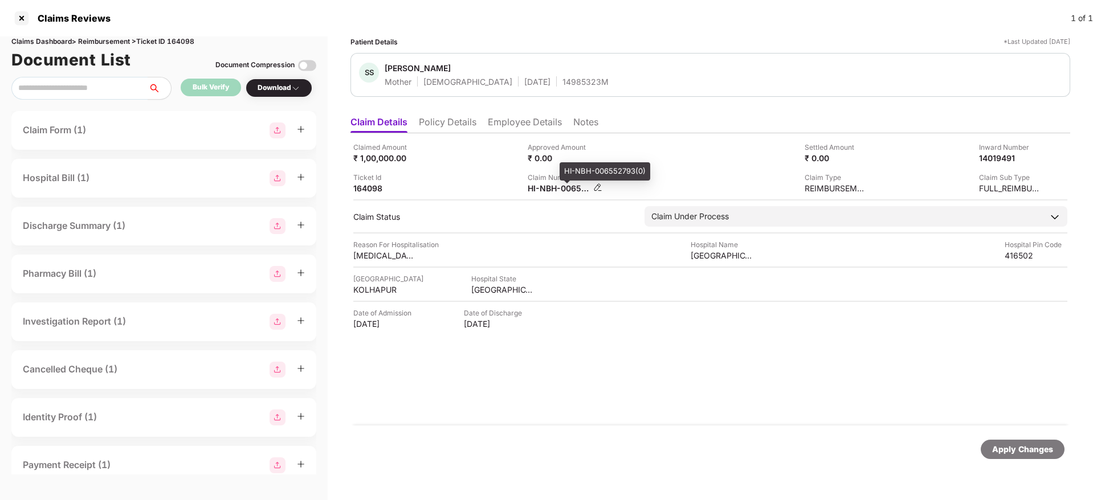
click at [543, 193] on div "HI-NBH-006552793(0)" at bounding box center [559, 188] width 63 height 11
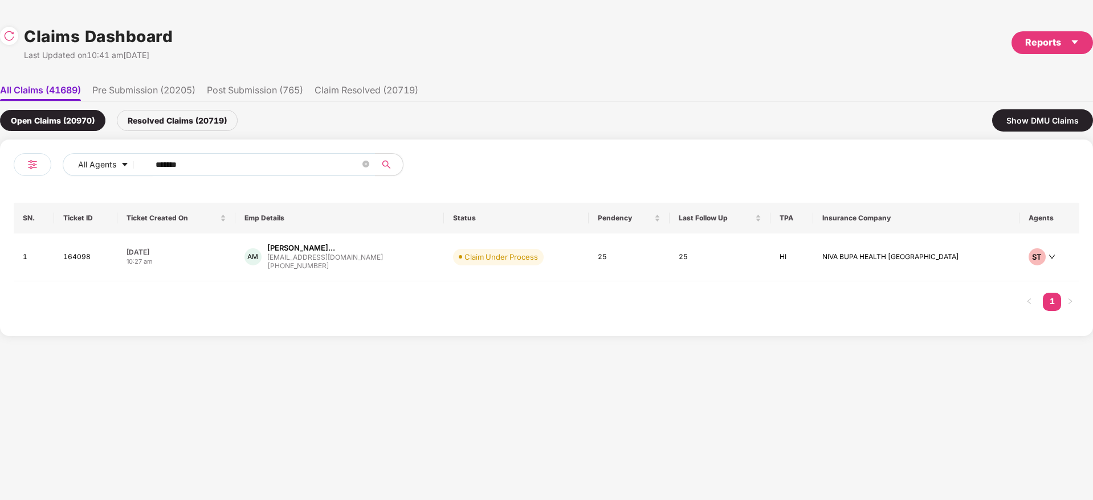
drag, startPoint x: 219, startPoint y: 168, endPoint x: 0, endPoint y: 211, distance: 223.1
click at [0, 211] on div "All Agents ****** SN. Ticket ID Ticket Created On Emp Details Status Pendency L…" at bounding box center [546, 238] width 1093 height 197
paste input "text"
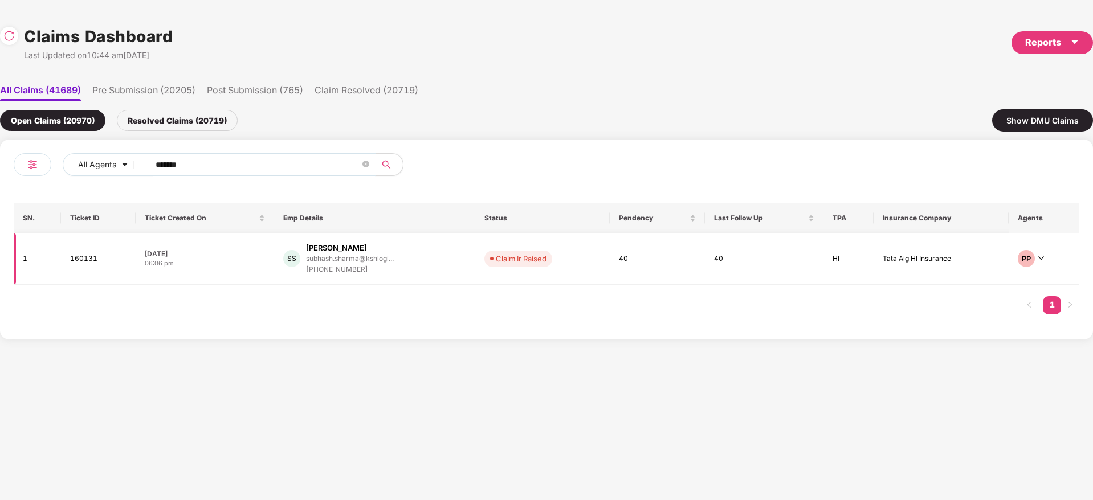
type input "******"
click at [406, 264] on div "SS Subhash Sharma subhash.sharma@kshlogi... +917014842231" at bounding box center [374, 259] width 183 height 32
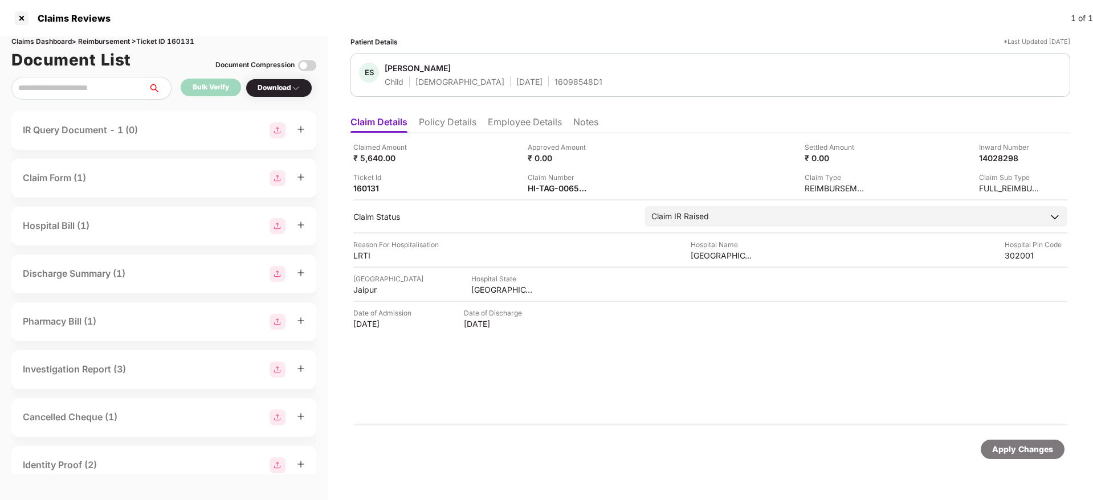
click at [561, 194] on div "Claimed Amount ₹ 5,640.00 Approved Amount ₹ 0.00 Settled Amount ₹ 0.00 Inward N…" at bounding box center [711, 279] width 720 height 292
click at [552, 193] on div "HI-TAG-006556634(0)" at bounding box center [559, 188] width 63 height 11
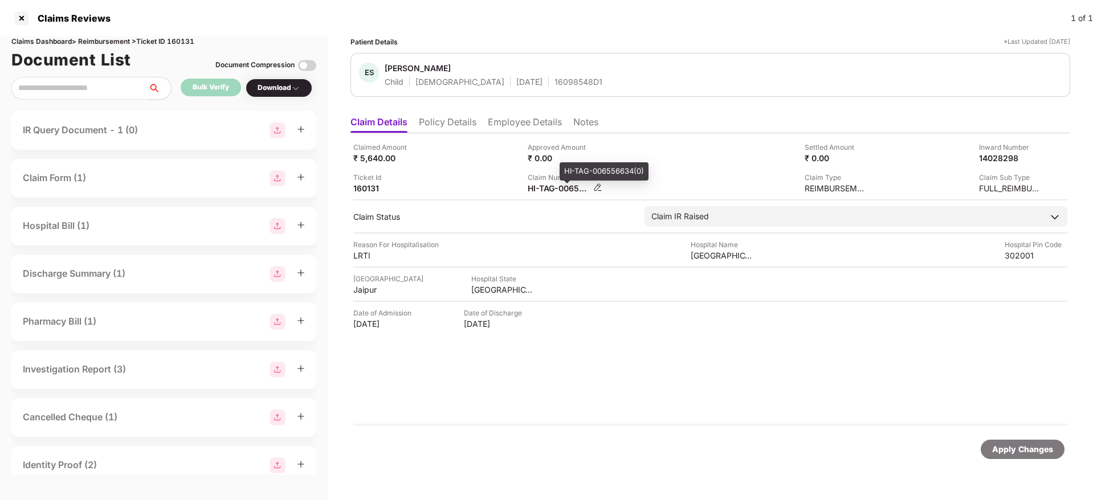
click at [552, 193] on div "HI-TAG-006556634(0)" at bounding box center [559, 188] width 63 height 11
click at [509, 128] on li "Employee Details" at bounding box center [525, 124] width 74 height 17
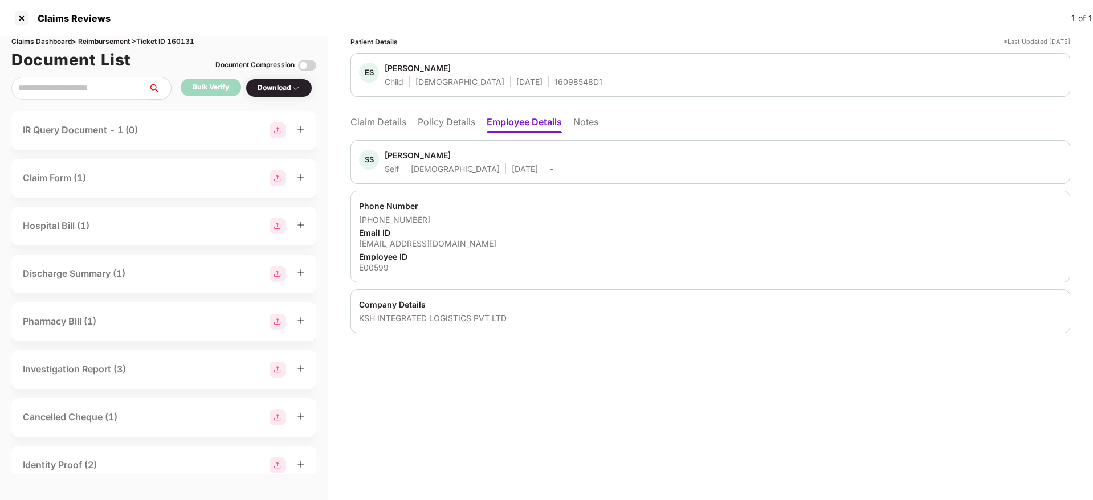
click at [390, 123] on li "Claim Details" at bounding box center [379, 124] width 56 height 17
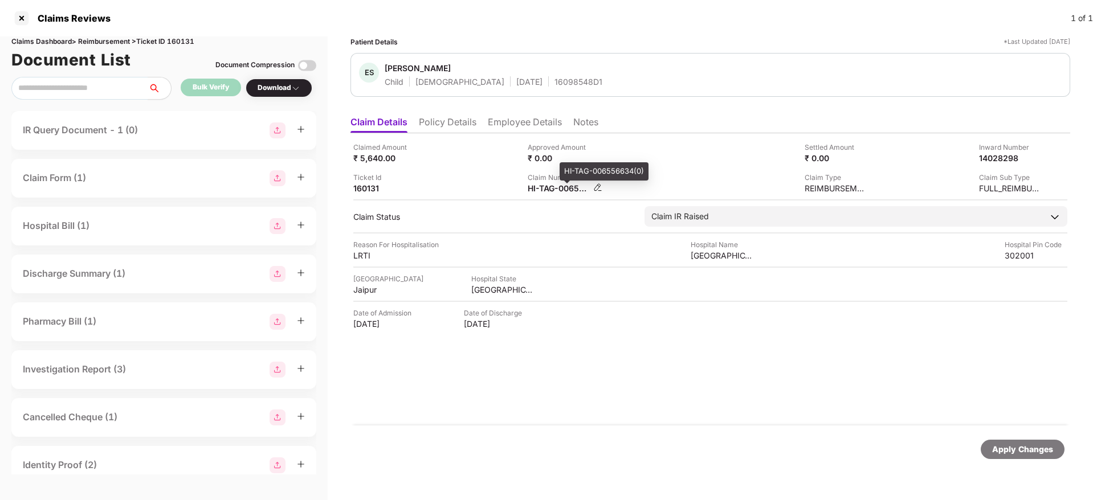
click at [548, 188] on div "HI-TAG-006556634(0)" at bounding box center [559, 188] width 63 height 11
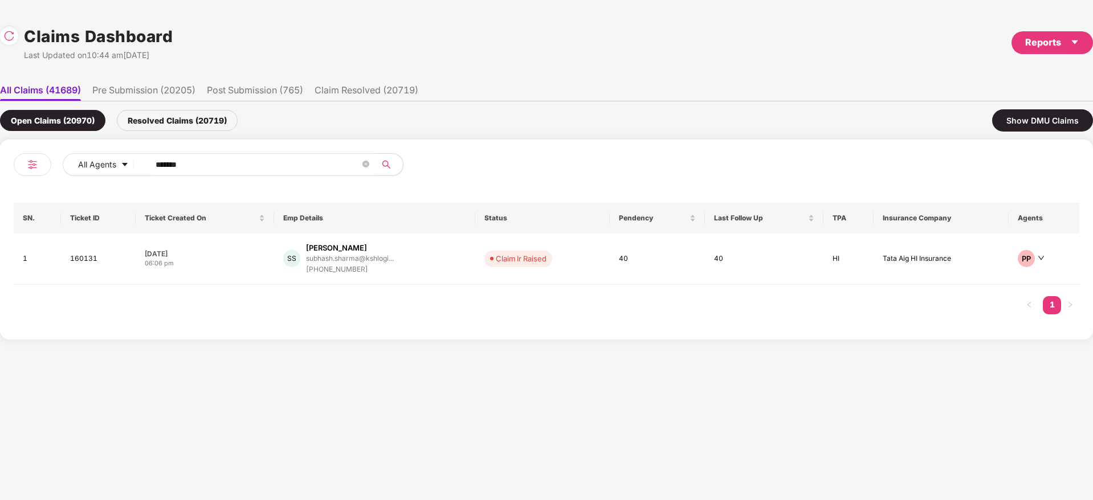
drag, startPoint x: 286, startPoint y: 160, endPoint x: 271, endPoint y: 160, distance: 14.8
click at [6, 212] on div "All Agents ****** SN. Ticket ID Ticket Created On Emp Details Status Pendency L…" at bounding box center [546, 240] width 1093 height 200
paste input "text"
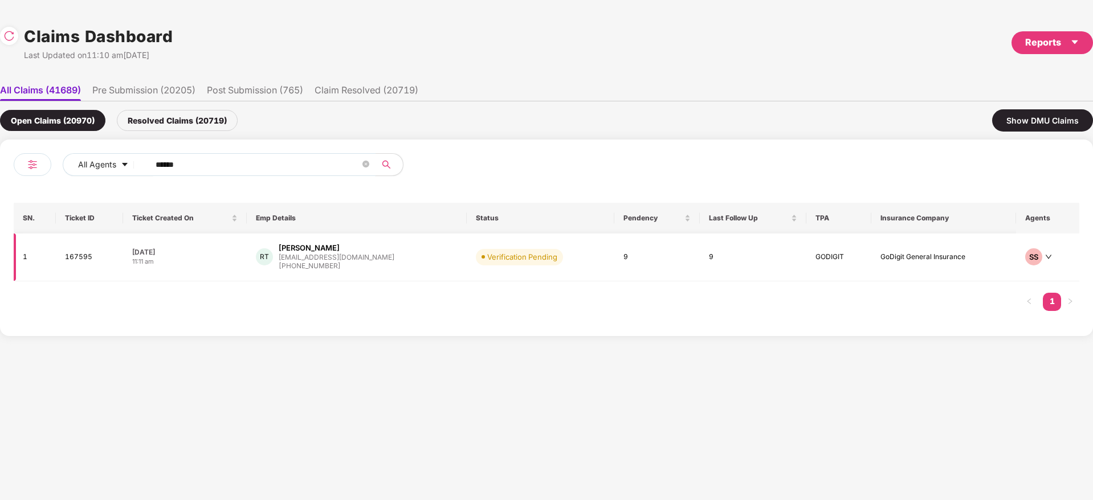
type input "******"
click at [416, 264] on td "RT Ravikumara D T ravi.kdt@gmail.com +918892505929" at bounding box center [356, 258] width 219 height 48
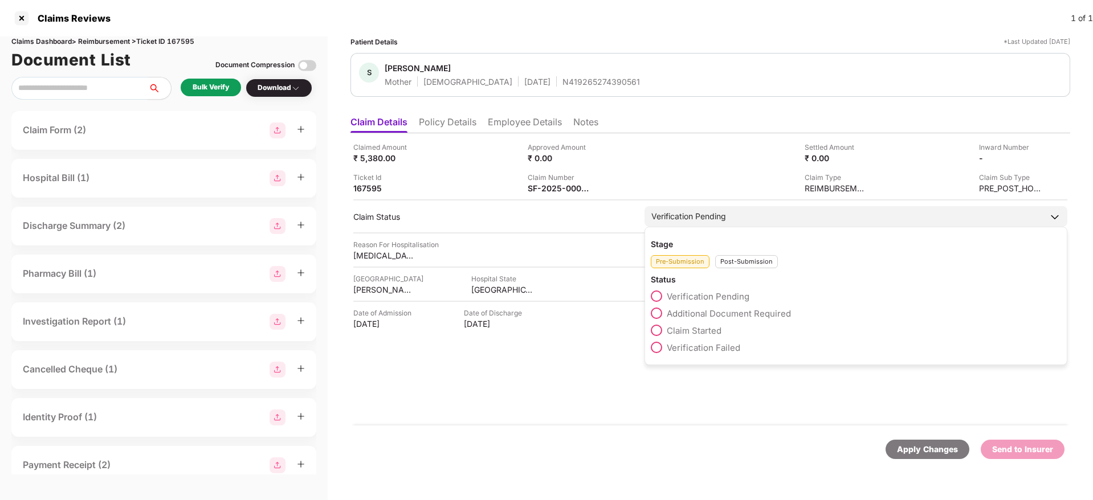
click at [739, 262] on div "Post-Submission" at bounding box center [746, 261] width 63 height 13
click at [724, 311] on span "Claim Under Process" at bounding box center [710, 313] width 86 height 11
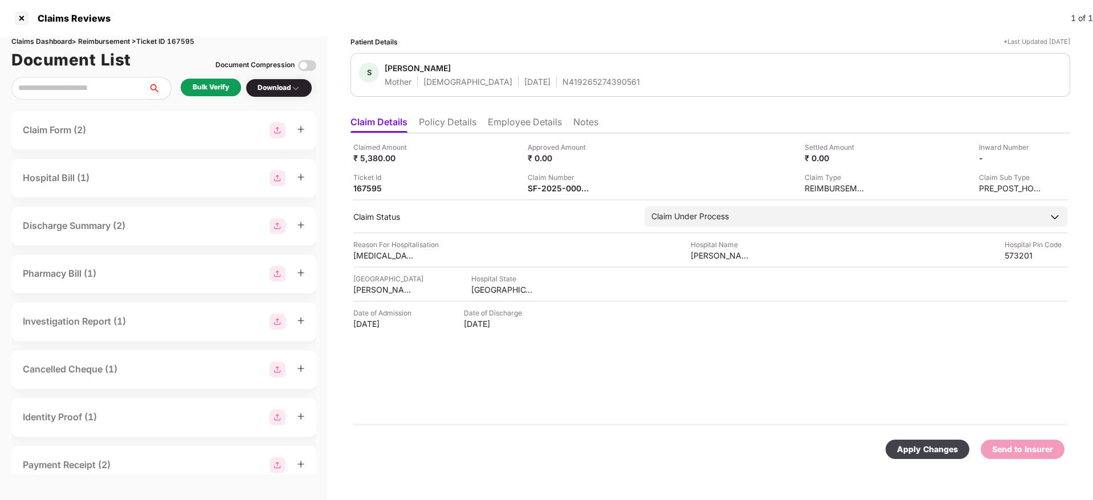
click at [918, 443] on div "Apply Changes" at bounding box center [927, 449] width 61 height 13
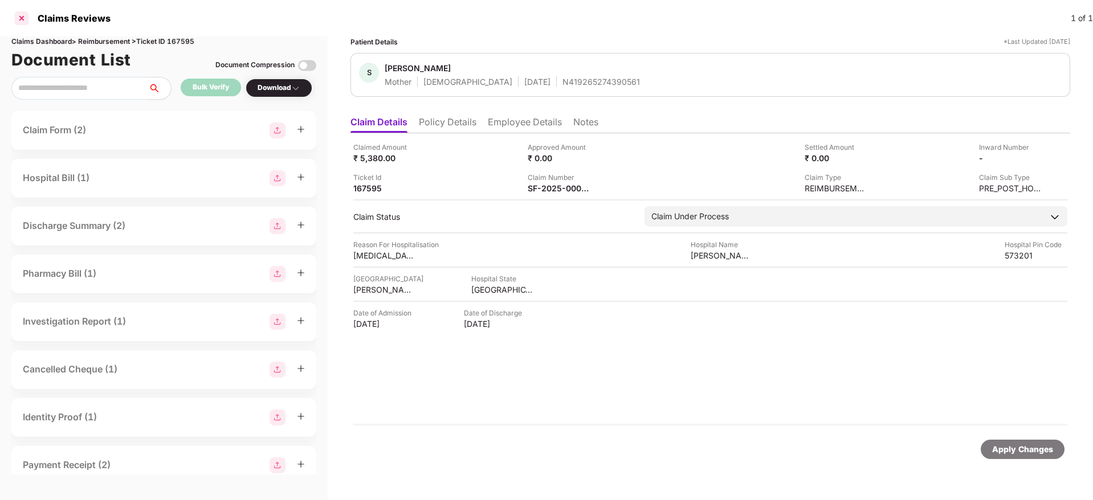
click at [25, 17] on div at bounding box center [22, 18] width 18 height 18
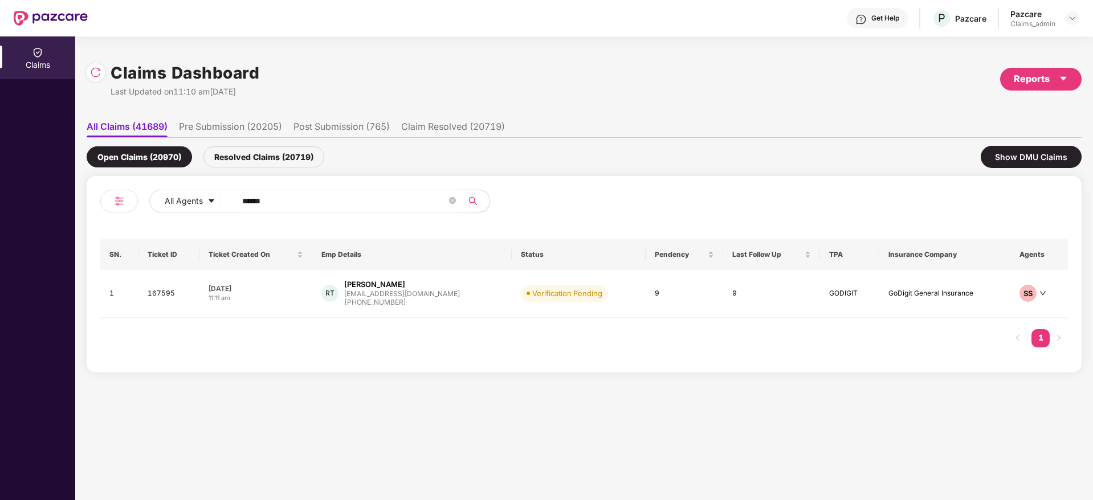
drag, startPoint x: 306, startPoint y: 201, endPoint x: 122, endPoint y: 230, distance: 185.8
click at [122, 230] on div "All Agents ****** SN. Ticket ID Ticket Created On Emp Details Status Pendency L…" at bounding box center [584, 274] width 968 height 169
paste input "text"
type input "******"
click at [473, 301] on div "SL Suma Lakshmana suma.lakshmana@intwo.c... +919686275448" at bounding box center [420, 295] width 162 height 32
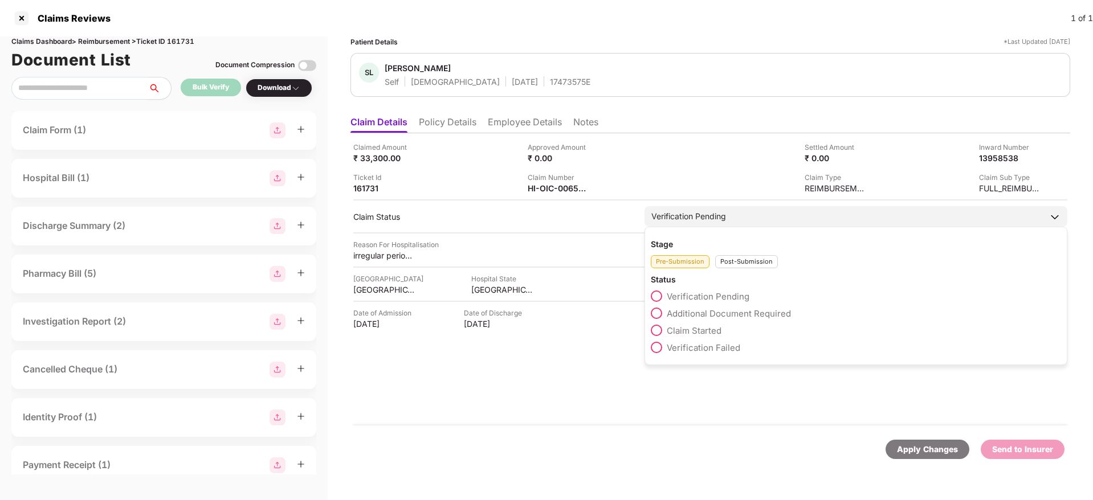
click at [721, 259] on div "Post-Submission" at bounding box center [746, 261] width 63 height 13
click at [720, 310] on span "Claim Under Process" at bounding box center [710, 313] width 86 height 11
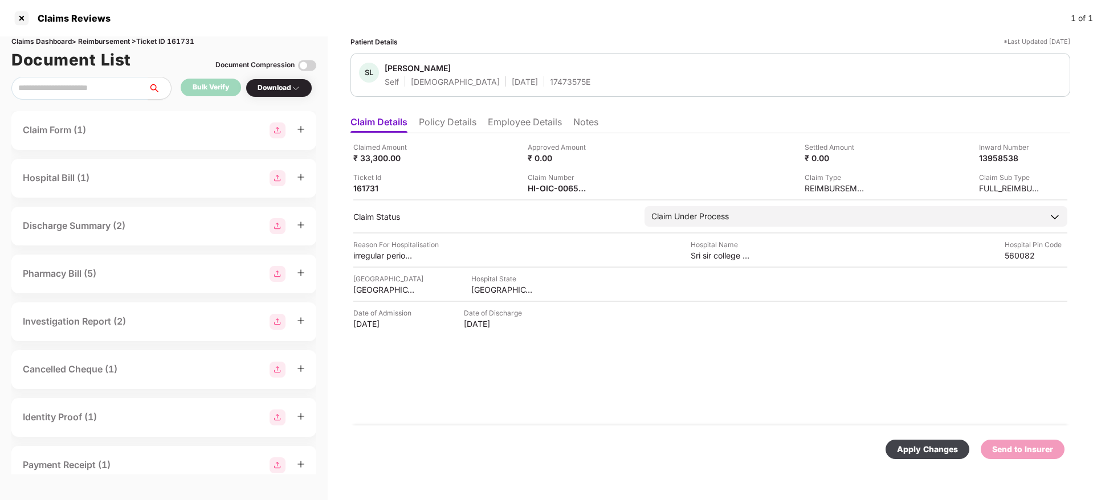
click at [934, 455] on div "Apply Changes" at bounding box center [927, 449] width 61 height 13
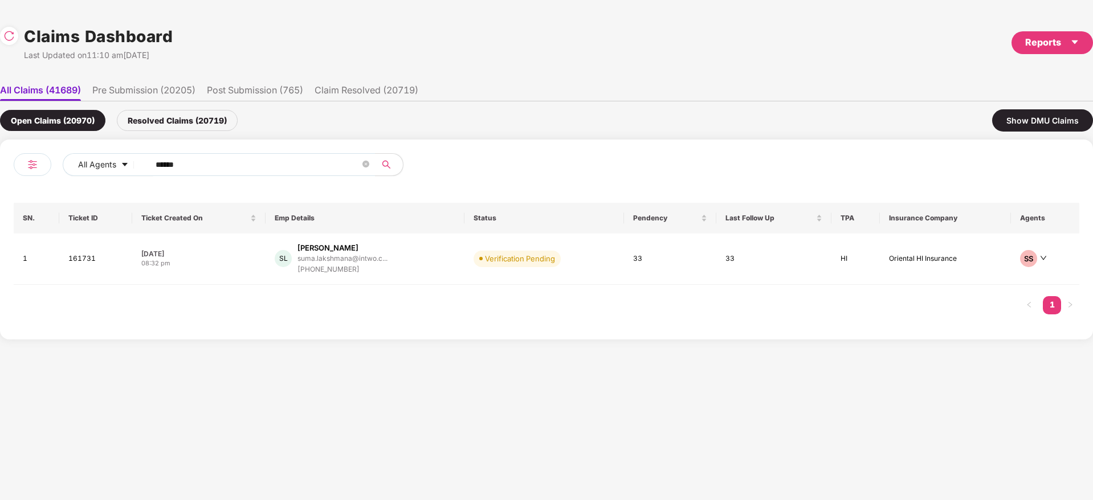
drag, startPoint x: 249, startPoint y: 169, endPoint x: 6, endPoint y: 178, distance: 243.0
click at [1, 178] on div "All Agents ****** SN. Ticket ID Ticket Created On Emp Details Status Pendency L…" at bounding box center [546, 240] width 1093 height 200
paste input "text"
type input "******"
click at [419, 267] on div "SL Suma Lakshmana suma.lakshmana@intwo.c... +919686275448" at bounding box center [365, 259] width 181 height 32
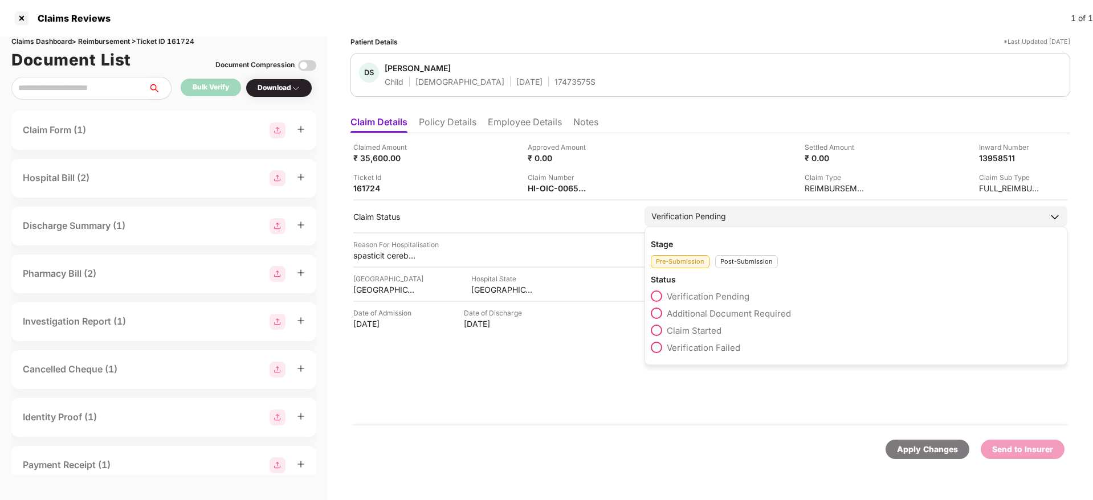
click at [754, 260] on div "Post-Submission" at bounding box center [746, 261] width 63 height 13
click at [726, 311] on span "Claim Under Process" at bounding box center [710, 313] width 86 height 11
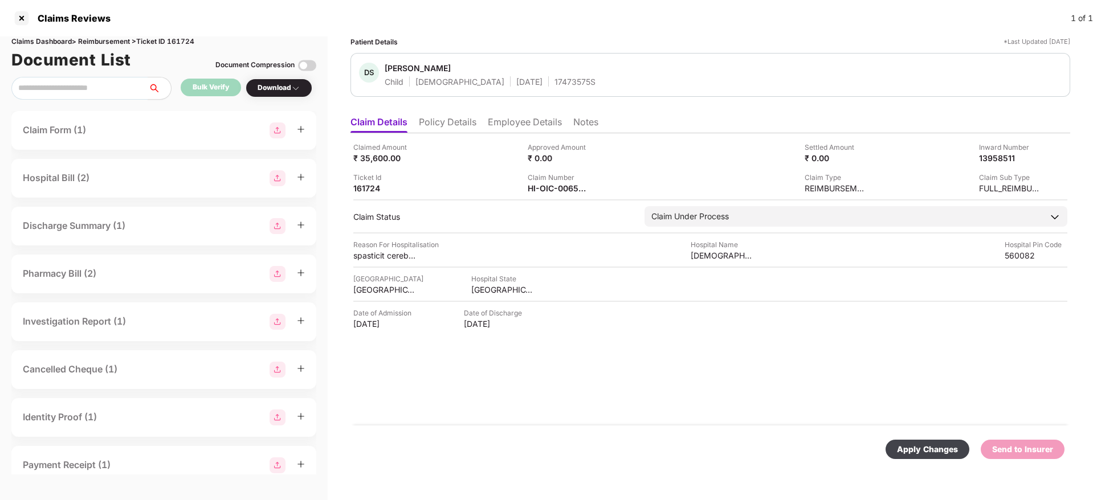
click at [930, 451] on div "Apply Changes" at bounding box center [927, 449] width 61 height 13
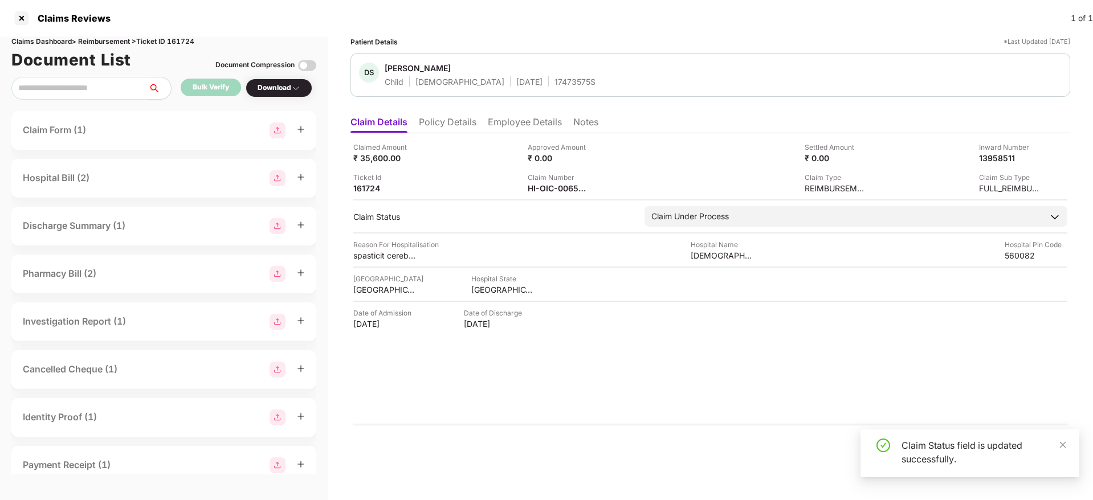
click at [748, 382] on div "Claimed Amount ₹ 35,600.00 Approved Amount ₹ 0.00 Settled Amount ₹ 0.00 Inward …" at bounding box center [711, 279] width 720 height 292
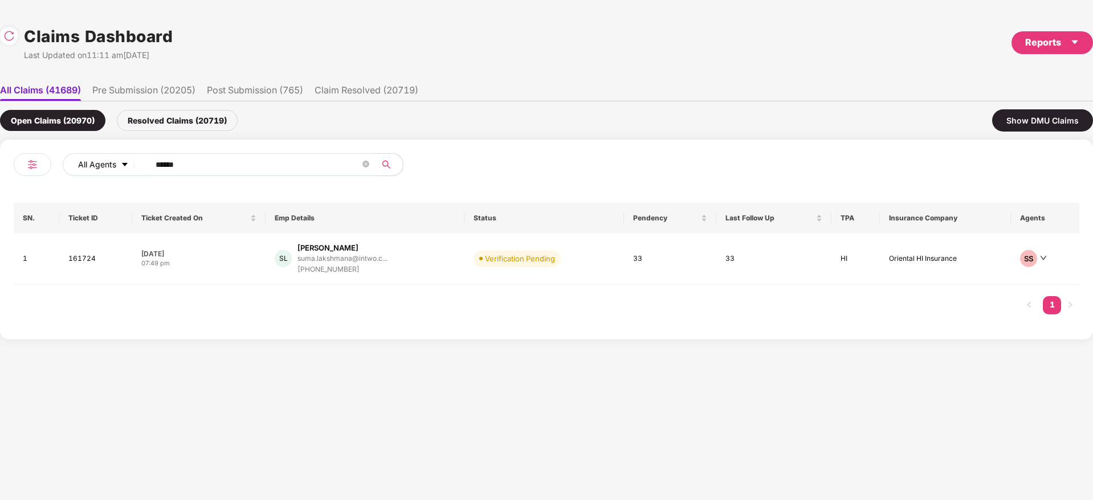
drag, startPoint x: 129, startPoint y: 159, endPoint x: 81, endPoint y: 161, distance: 48.5
click at [72, 161] on div "All Agents ******" at bounding box center [383, 164] width 640 height 23
paste input "text"
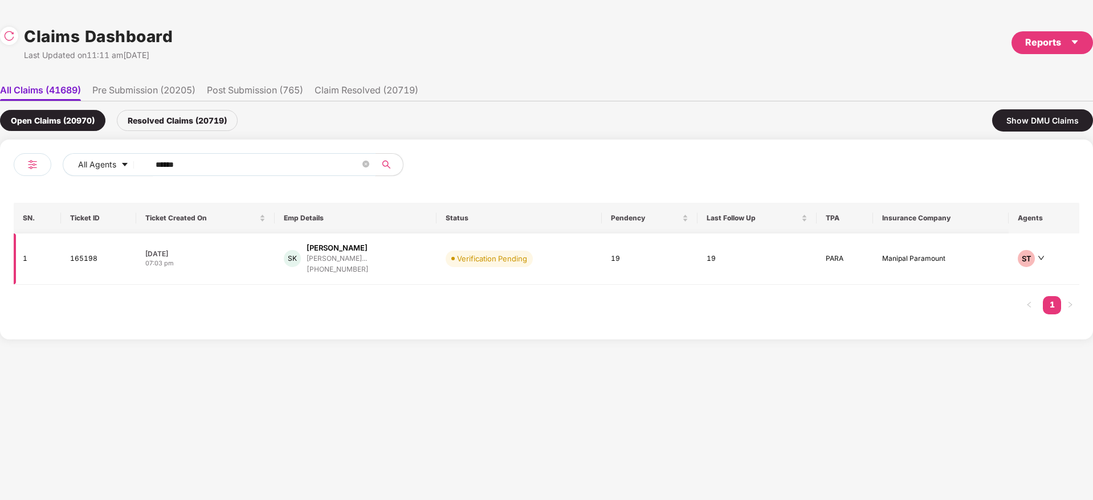
type input "******"
click at [426, 267] on div "SK Salim Khan salim.khan@capsavefina... +919619556795" at bounding box center [356, 259] width 144 height 32
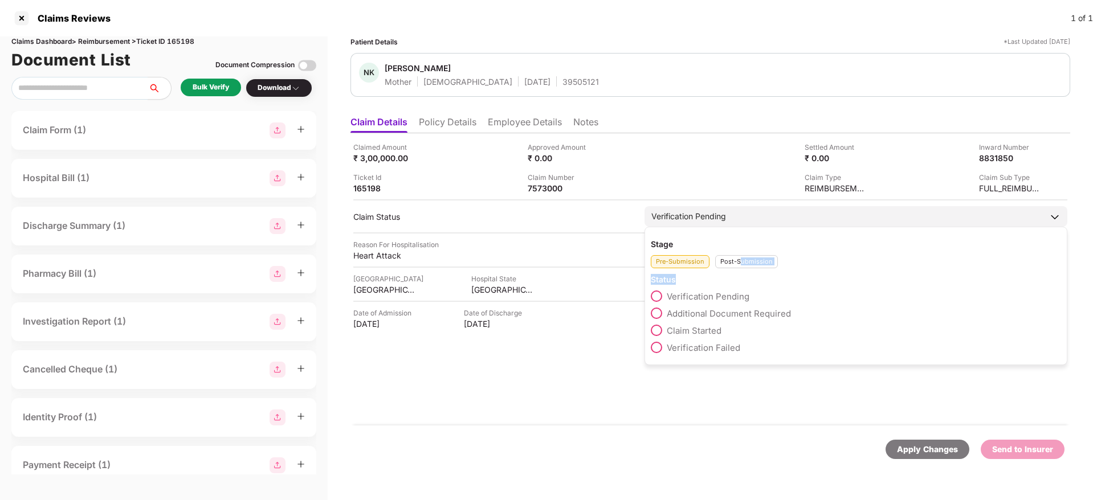
click at [740, 268] on div "Stage Pre-Submission Post-Submission Status Verification Pending Additional Doc…" at bounding box center [856, 296] width 423 height 139
click at [726, 263] on div "Post-Submission" at bounding box center [746, 261] width 63 height 13
click at [707, 311] on span "Claim Under Process" at bounding box center [710, 313] width 86 height 11
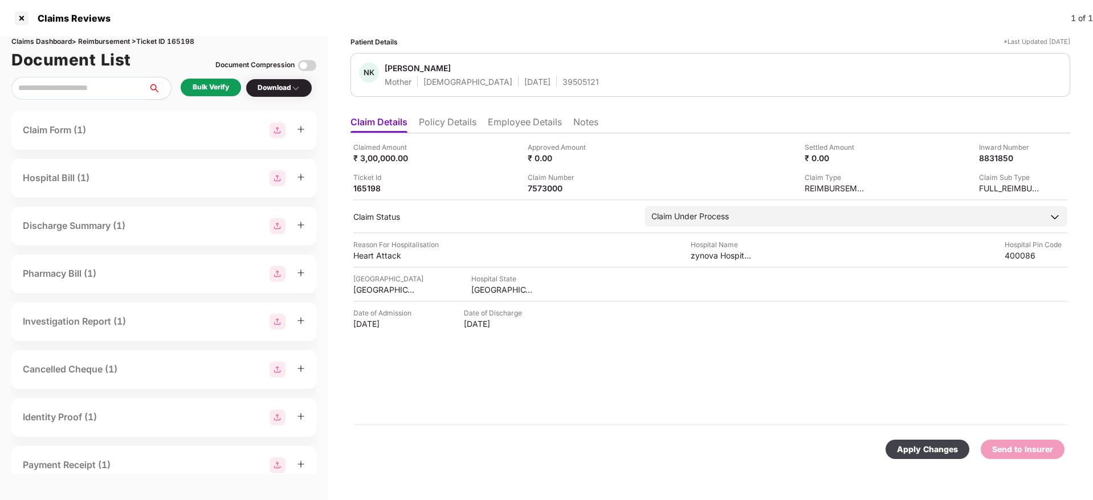
click at [934, 443] on div "Apply Changes" at bounding box center [927, 449] width 61 height 13
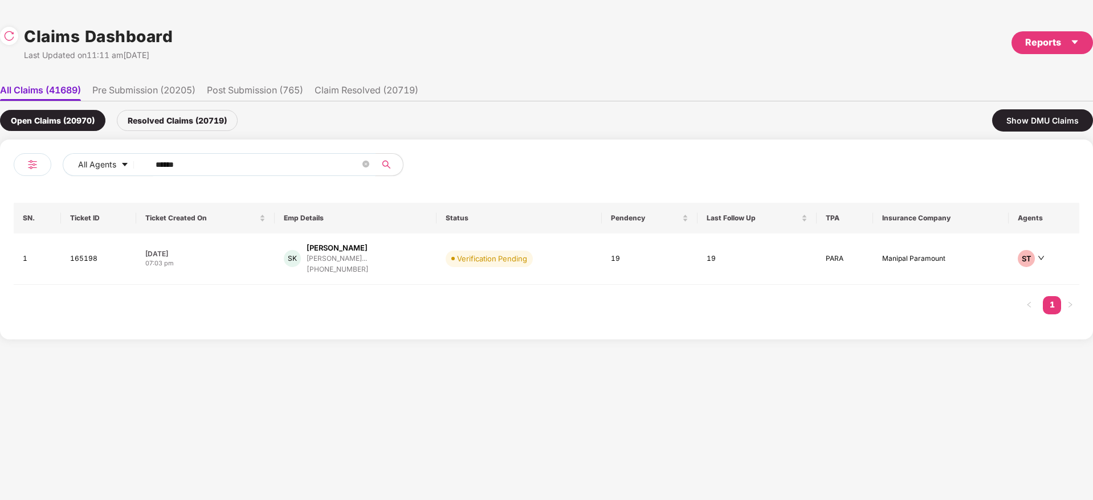
drag, startPoint x: 234, startPoint y: 157, endPoint x: 0, endPoint y: 187, distance: 236.1
click at [0, 187] on div "All Agents ****** SN. Ticket ID Ticket Created On Emp Details Status Pendency L…" at bounding box center [546, 240] width 1093 height 200
paste input "text"
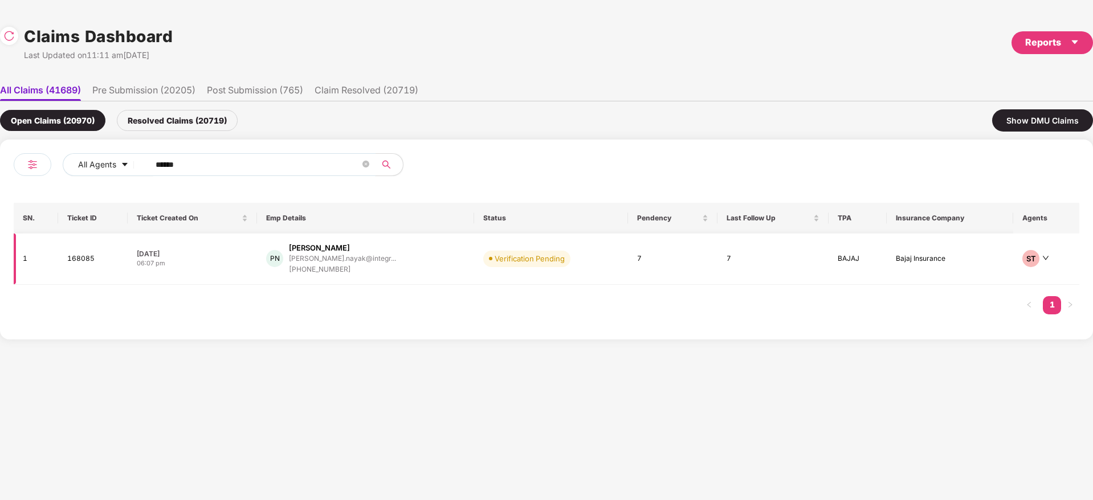
type input "******"
click at [413, 270] on div "PN Prasanjit Nayak prasanjit.nayak@integr... +917682030417" at bounding box center [365, 259] width 198 height 32
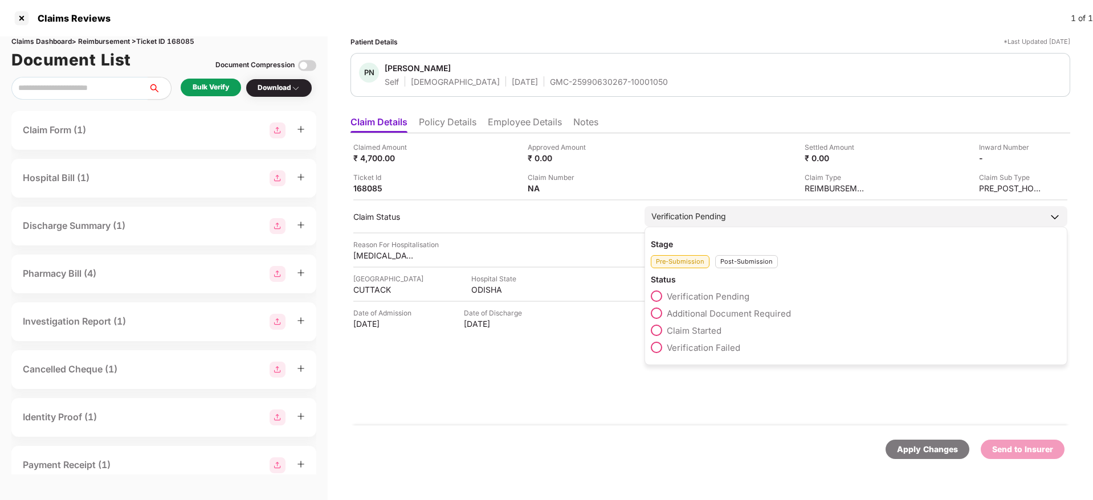
click at [724, 313] on span "Additional Document Required" at bounding box center [729, 313] width 124 height 11
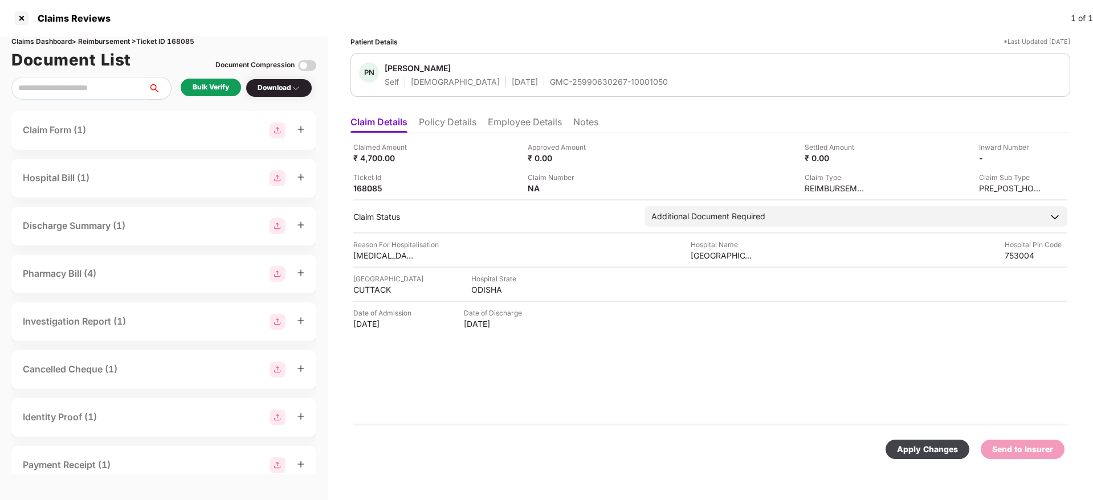
click at [909, 455] on div "Apply Changes" at bounding box center [927, 449] width 61 height 13
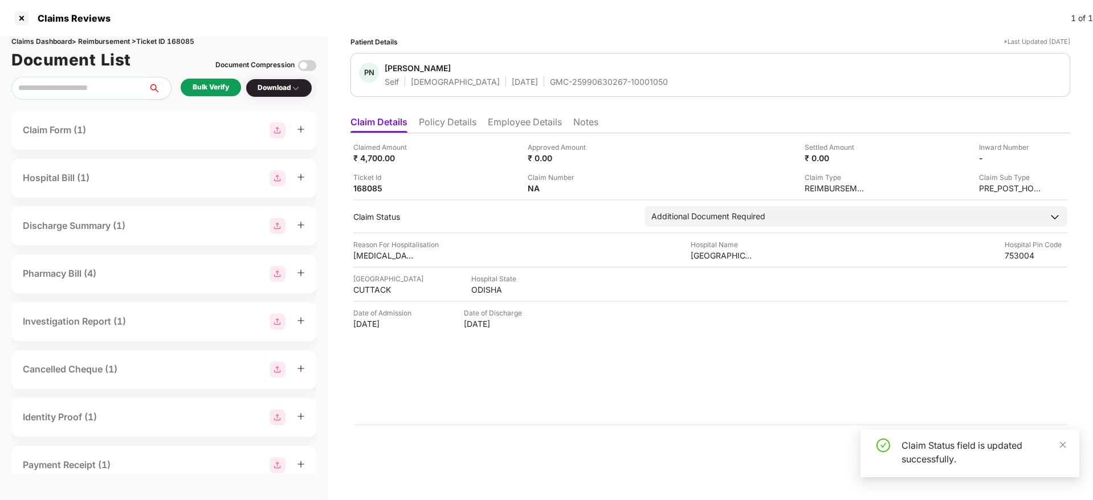
click at [698, 404] on div "Claimed Amount ₹ 4,700.00 Approved Amount ₹ 0.00 Settled Amount ₹ 0.00 Inward N…" at bounding box center [711, 279] width 720 height 292
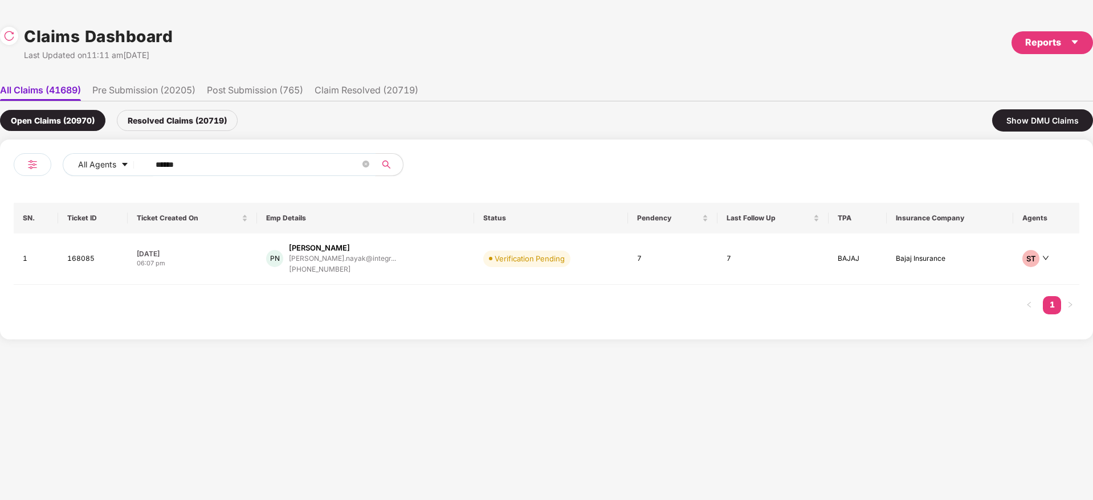
drag, startPoint x: 200, startPoint y: 167, endPoint x: 99, endPoint y: 182, distance: 101.5
click at [101, 182] on div "All Agents ******" at bounding box center [280, 169] width 533 height 32
paste input "text"
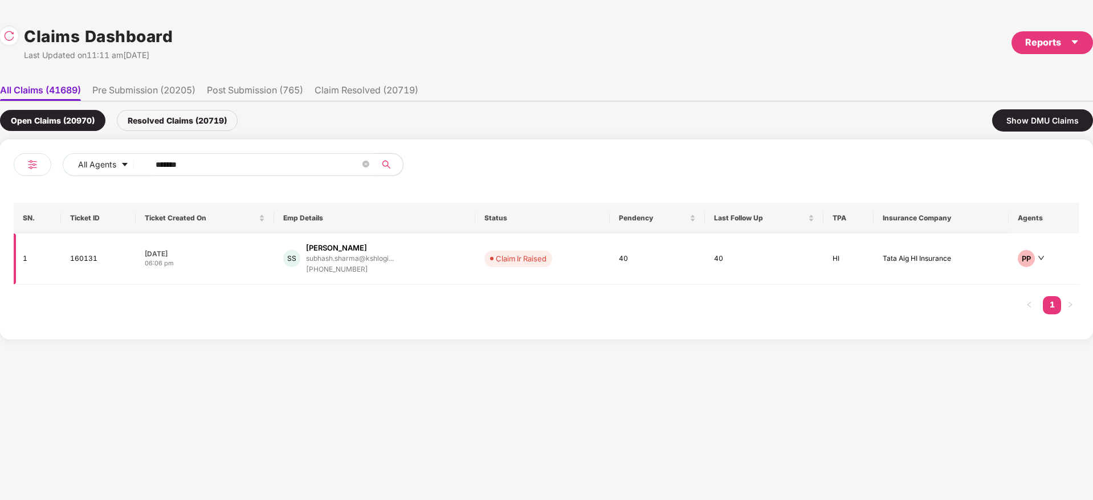
type input "******"
click at [424, 273] on div "SS Subhash Sharma subhash.sharma@kshlogi... +917014842231" at bounding box center [374, 259] width 183 height 32
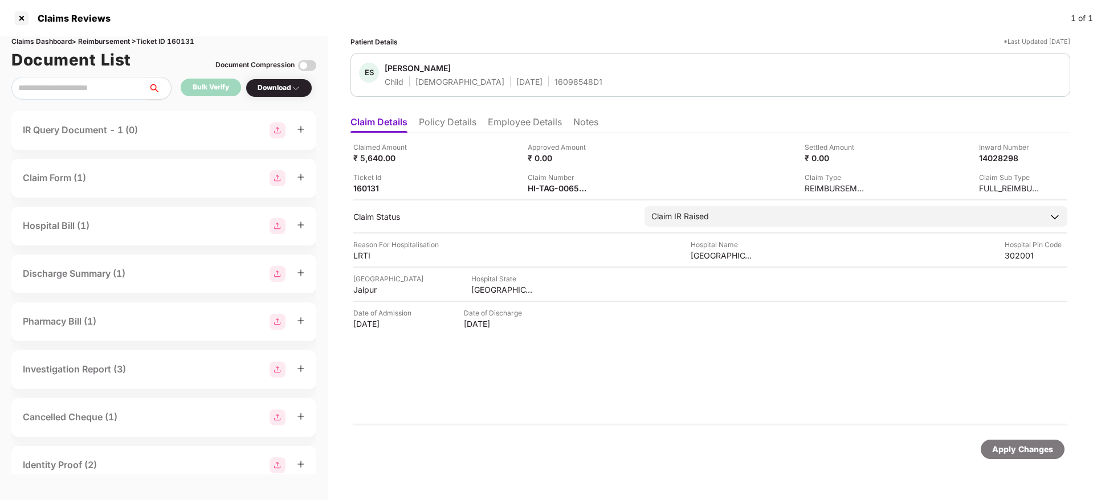
click at [494, 123] on li "Employee Details" at bounding box center [525, 124] width 74 height 17
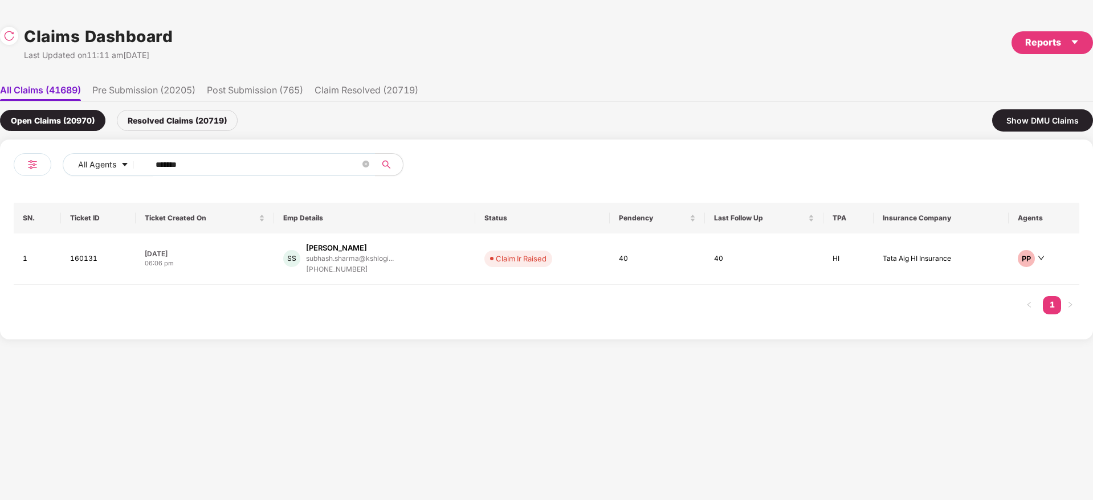
drag, startPoint x: 242, startPoint y: 161, endPoint x: 9, endPoint y: 181, distance: 234.5
click at [1, 181] on div "All Agents ****** SN. Ticket ID Ticket Created On Emp Details Status Pendency L…" at bounding box center [546, 240] width 1093 height 200
paste input "text"
type input "******"
click at [426, 262] on div "SS Simran Sethi ssethi1@cognitioanalyt... +918950695339" at bounding box center [354, 259] width 162 height 32
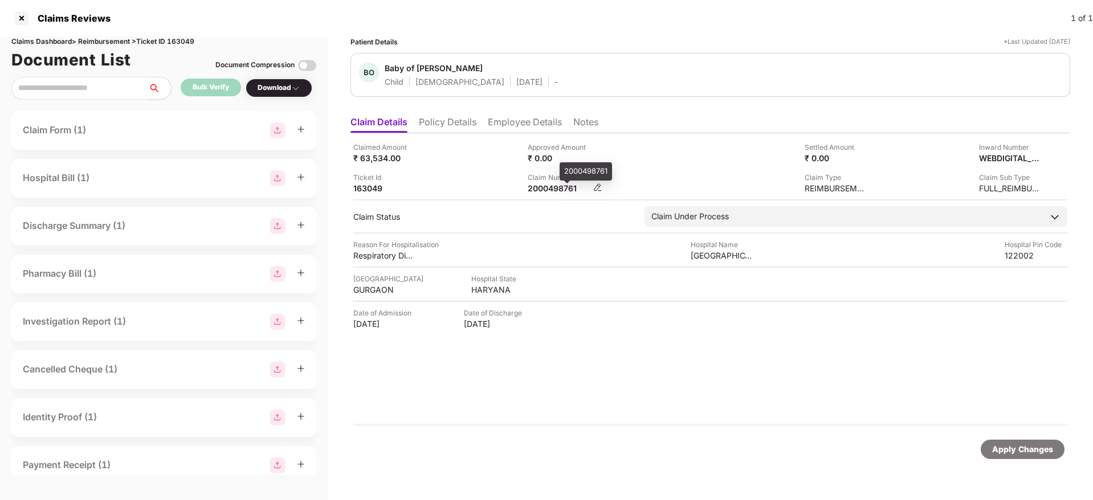
click at [545, 192] on div "2000498761" at bounding box center [559, 188] width 63 height 11
click at [520, 124] on li "Employee Details" at bounding box center [525, 124] width 74 height 17
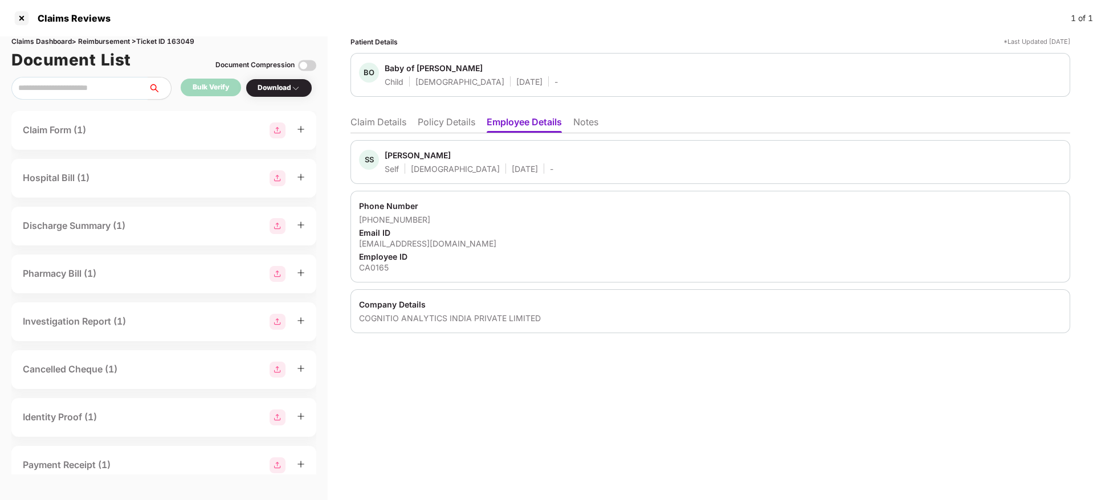
click at [381, 116] on li "Claim Details" at bounding box center [379, 124] width 56 height 17
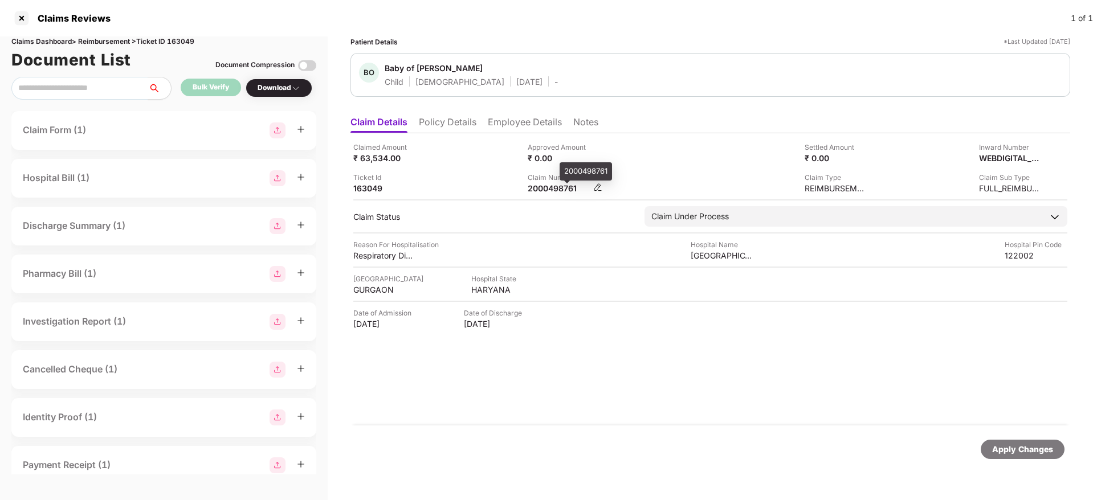
click at [547, 191] on div "2000498761" at bounding box center [559, 188] width 63 height 11
click at [441, 125] on li "Policy Details" at bounding box center [448, 124] width 58 height 17
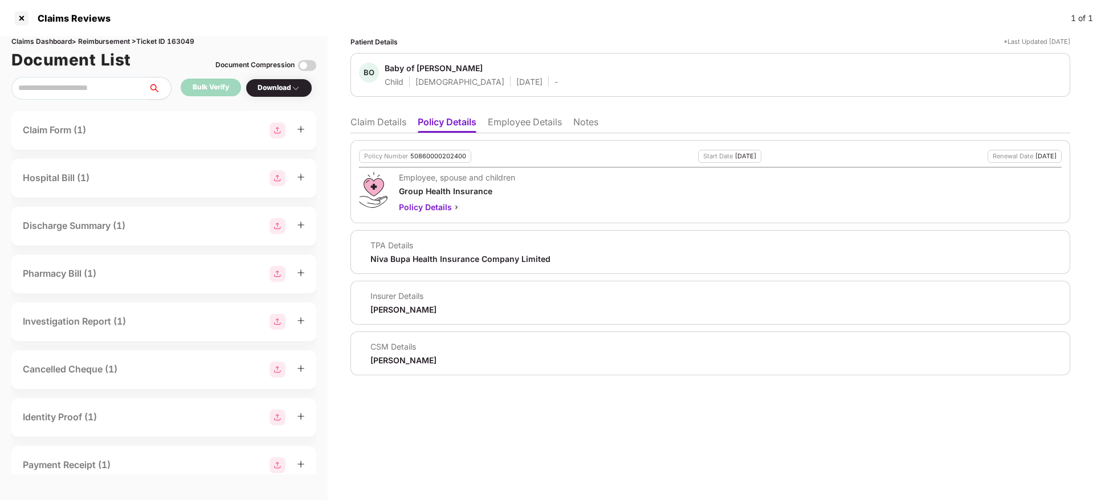
click at [392, 119] on li "Claim Details" at bounding box center [379, 124] width 56 height 17
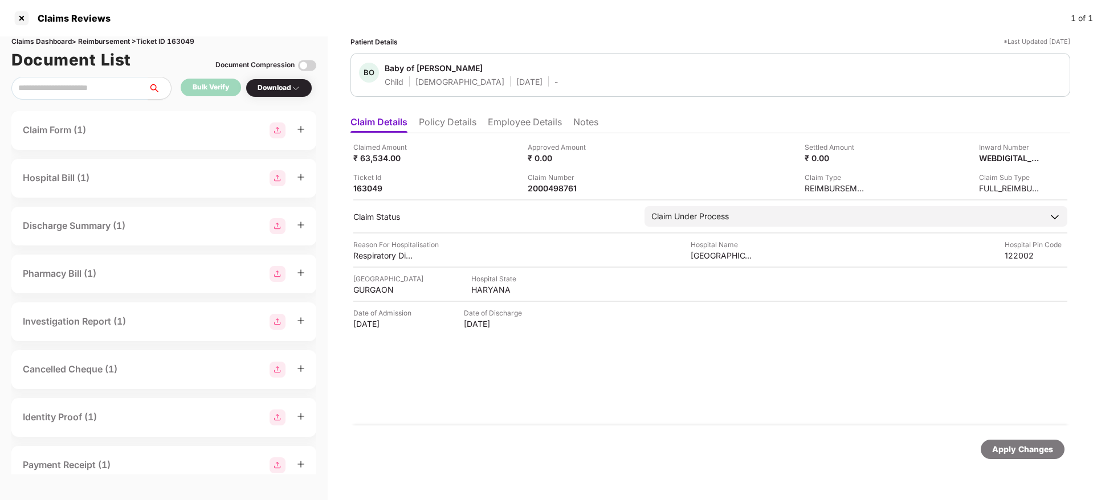
click at [552, 194] on div "Claimed Amount ₹ 63,534.00 Approved Amount ₹ 0.00 Settled Amount ₹ 0.00 Inward …" at bounding box center [711, 279] width 720 height 292
click at [546, 186] on div "2000498761" at bounding box center [559, 188] width 63 height 11
click at [24, 18] on div at bounding box center [22, 18] width 18 height 18
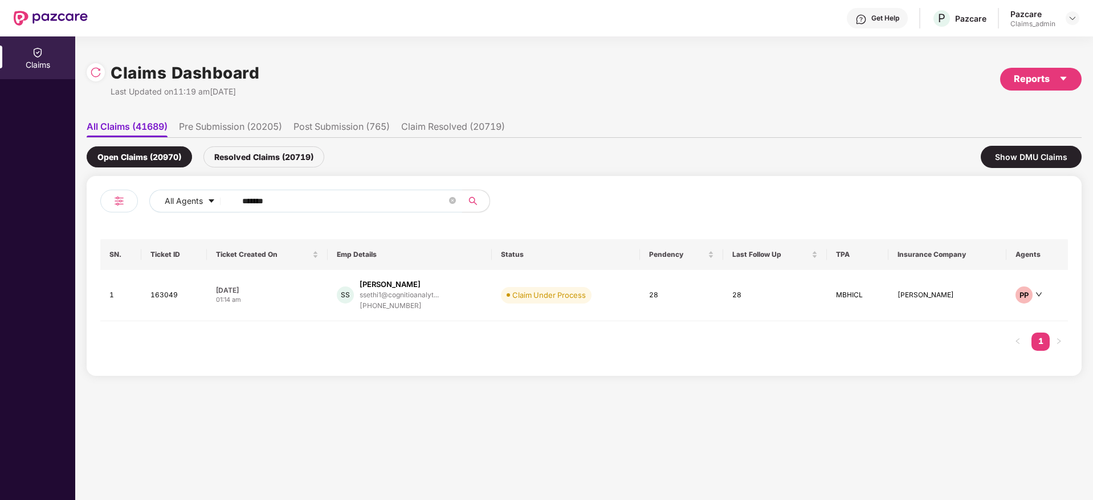
drag, startPoint x: 308, startPoint y: 198, endPoint x: 52, endPoint y: 215, distance: 255.9
click at [52, 215] on div "Claims Claims Dashboard Last Updated on 11:19 am, 01 Sep 2025 Reports All Claim…" at bounding box center [546, 268] width 1093 height 464
paste input "text"
type input "******"
click at [463, 315] on td "MM MAHADEV SHANKAR MASAL msmasal@niqorobotics.c... +919404403965" at bounding box center [417, 295] width 176 height 51
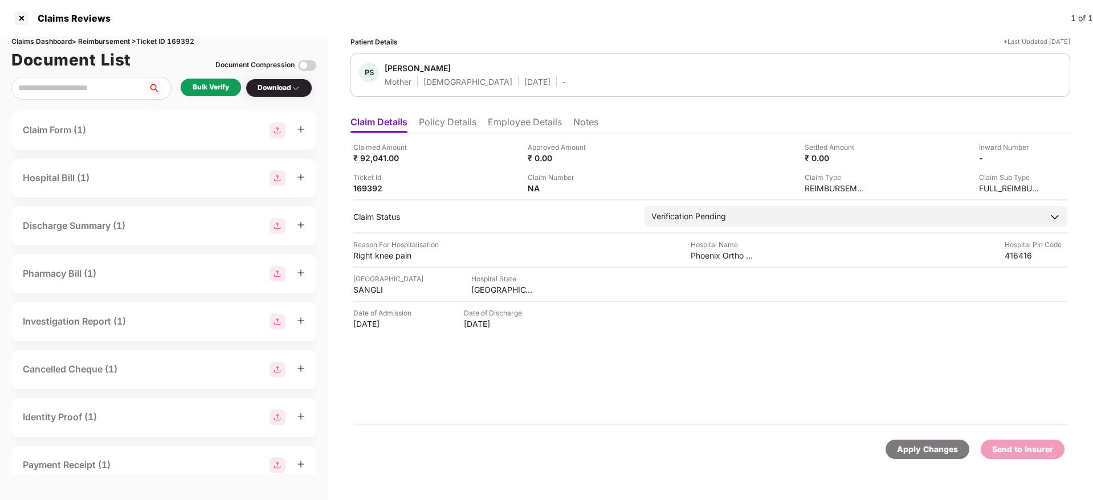
click at [455, 129] on li "Policy Details" at bounding box center [448, 124] width 58 height 17
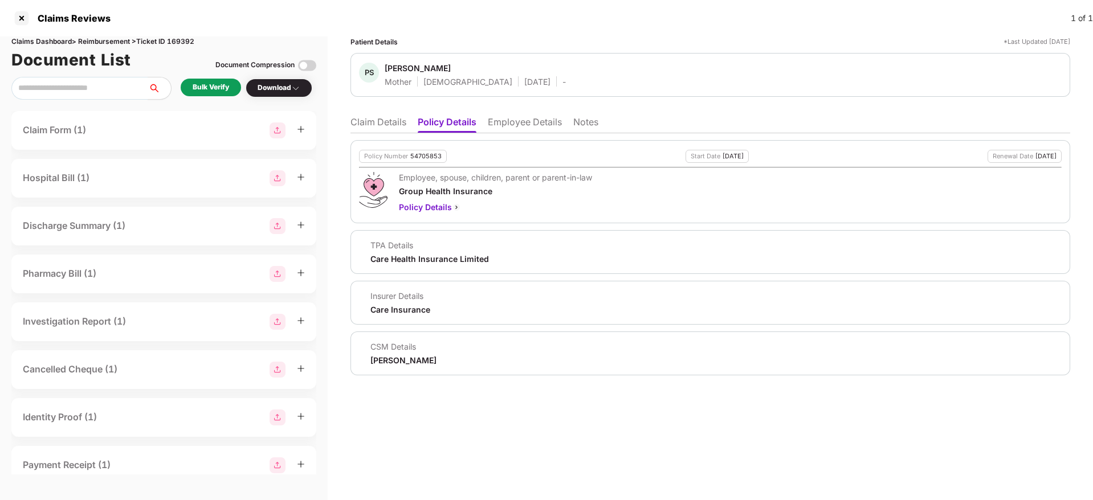
click at [417, 364] on div "Ronak Shashikant Majalkar" at bounding box center [404, 360] width 66 height 11
click at [386, 120] on li "Claim Details" at bounding box center [379, 124] width 56 height 17
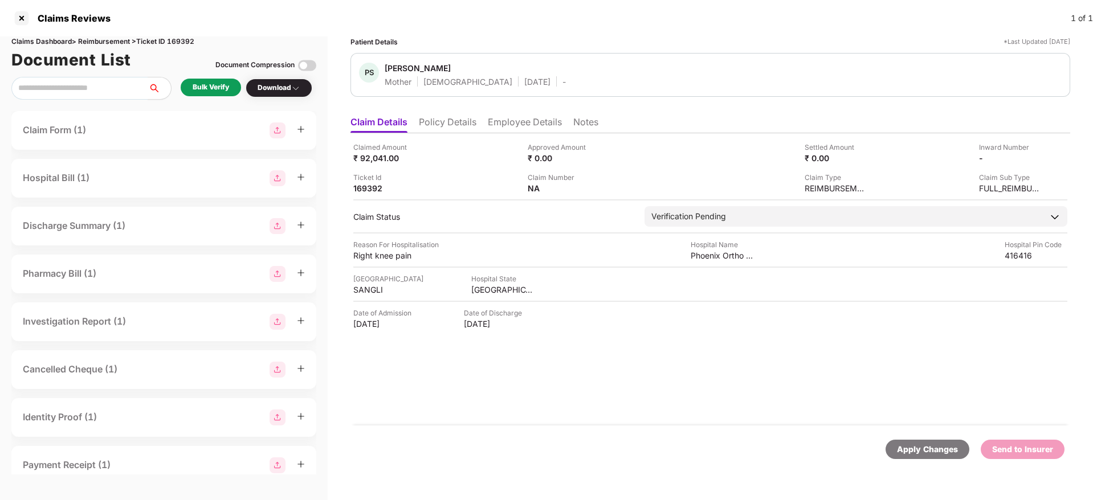
click at [522, 131] on li "Employee Details" at bounding box center [525, 124] width 74 height 17
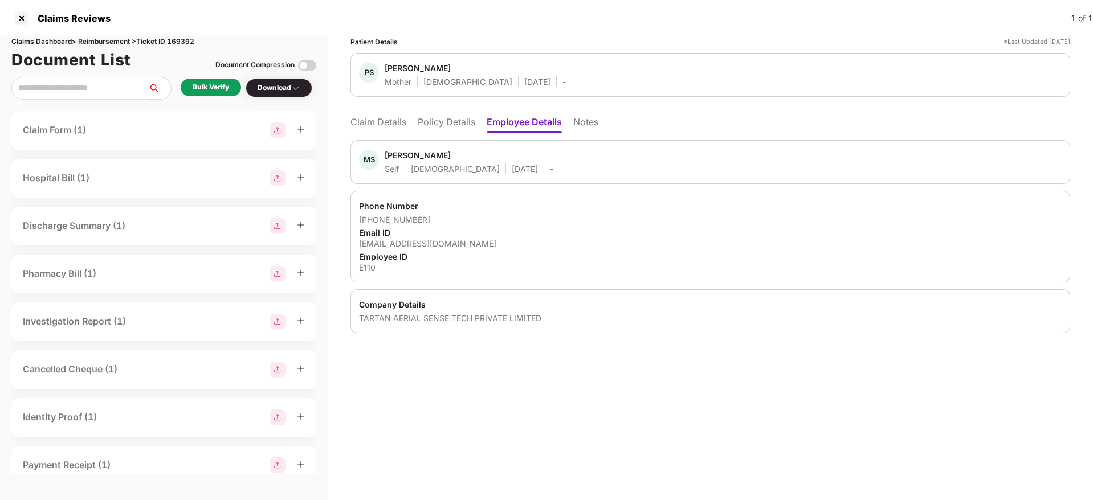
click at [377, 117] on li "Claim Details" at bounding box center [379, 124] width 56 height 17
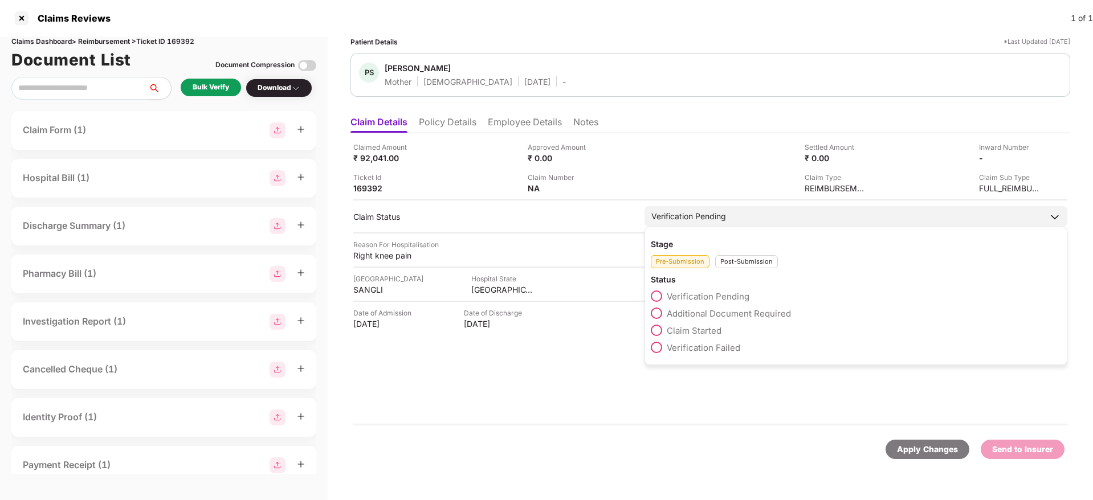
click at [709, 329] on span "Claim Started" at bounding box center [694, 330] width 55 height 11
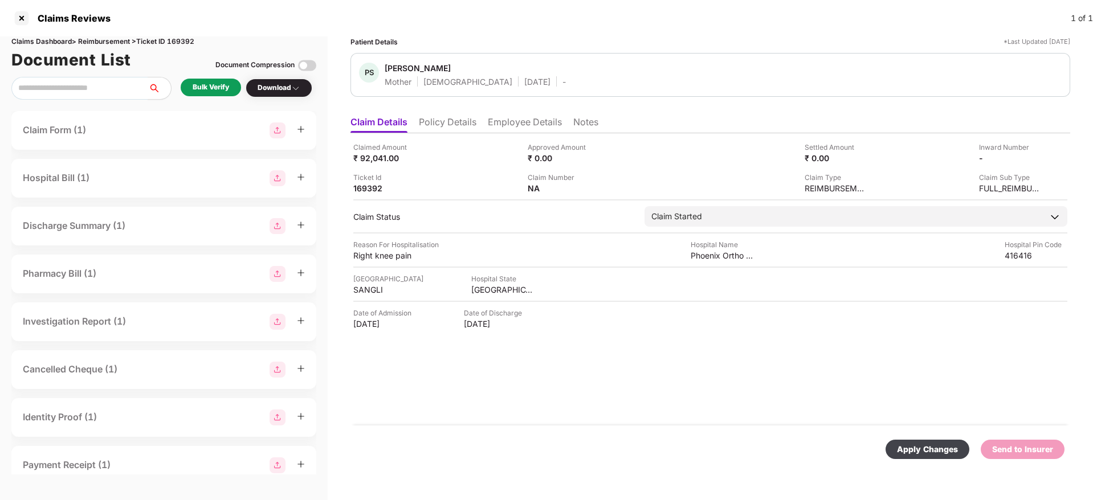
click at [921, 450] on div "Apply Changes" at bounding box center [927, 449] width 61 height 13
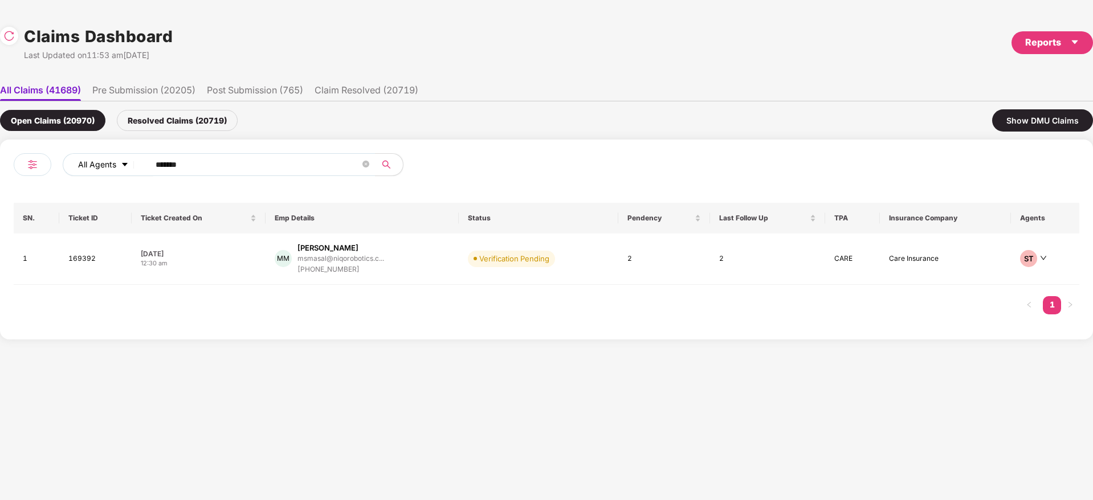
drag, startPoint x: 201, startPoint y: 161, endPoint x: 74, endPoint y: 166, distance: 127.8
click at [0, 156] on div "All Agents ****** SN. Ticket ID Ticket Created On Emp Details Status Pendency L…" at bounding box center [546, 240] width 1093 height 200
paste input "text"
type input "******"
click at [423, 265] on div "AK Abhishek Kumbhar abhishek.kumbhar@nviz.... +918999064269" at bounding box center [367, 259] width 206 height 32
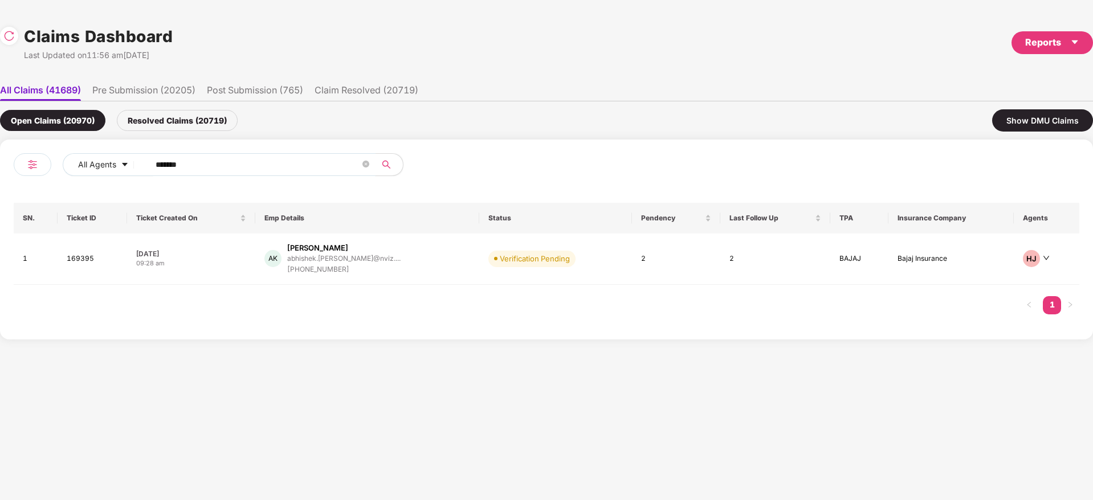
drag, startPoint x: 201, startPoint y: 157, endPoint x: 215, endPoint y: 174, distance: 22.7
click at [0, 174] on div "All Agents ****** SN. Ticket ID Ticket Created On Emp Details Status Pendency L…" at bounding box center [546, 240] width 1093 height 200
click at [411, 268] on div "AK Abhishek Kumbhar abhishek.kumbhar@nviz.... +918999064269" at bounding box center [367, 259] width 206 height 32
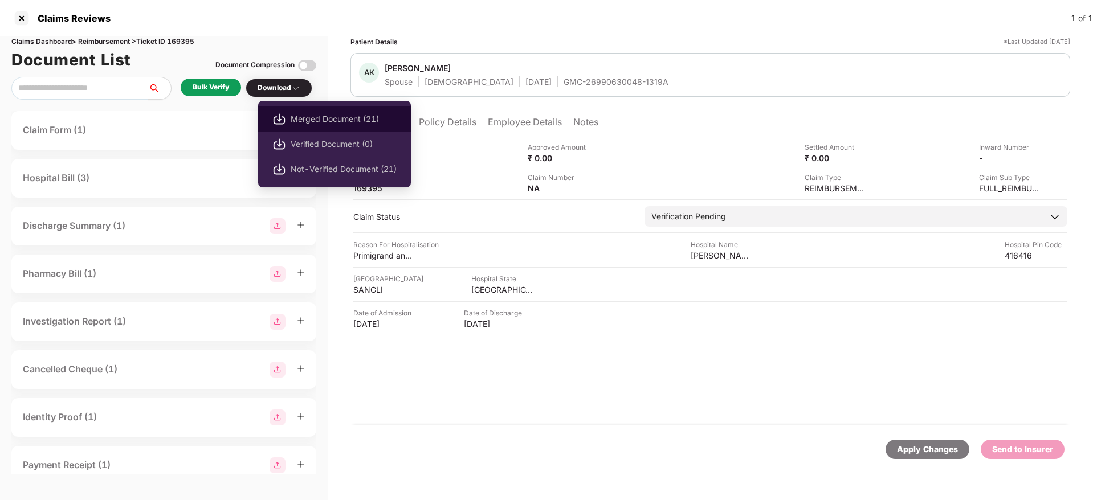
click at [335, 115] on span "Merged Document (21)" at bounding box center [344, 119] width 106 height 13
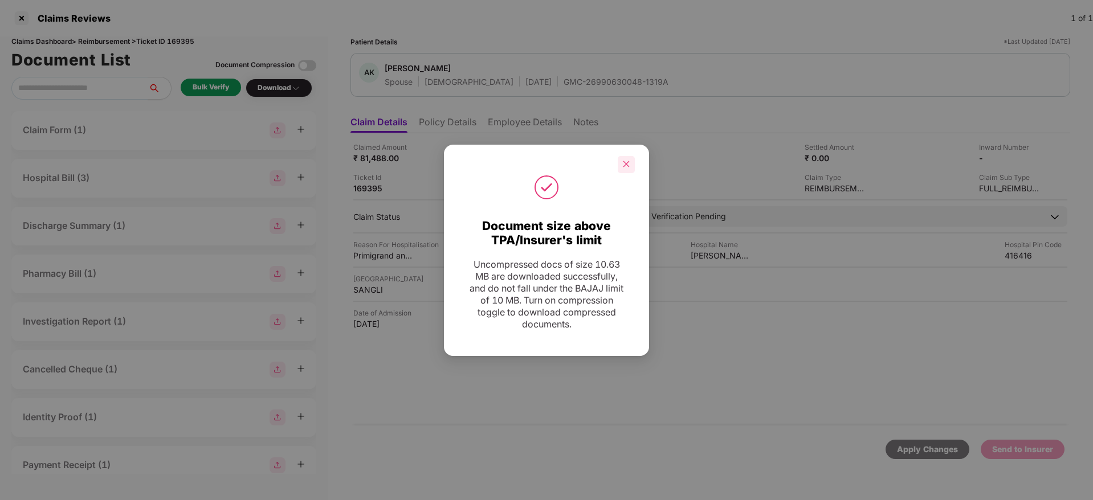
click at [623, 168] on icon "close" at bounding box center [626, 164] width 8 height 8
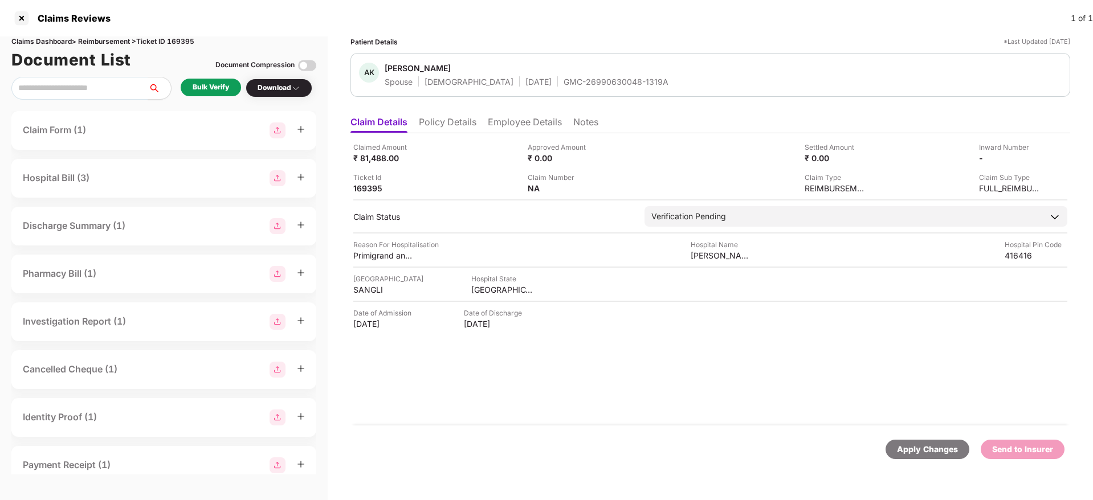
click at [571, 81] on div "GMC-26990630048-1319A" at bounding box center [616, 81] width 105 height 11
click at [477, 288] on div "MAHARASHTRA" at bounding box center [502, 289] width 63 height 11
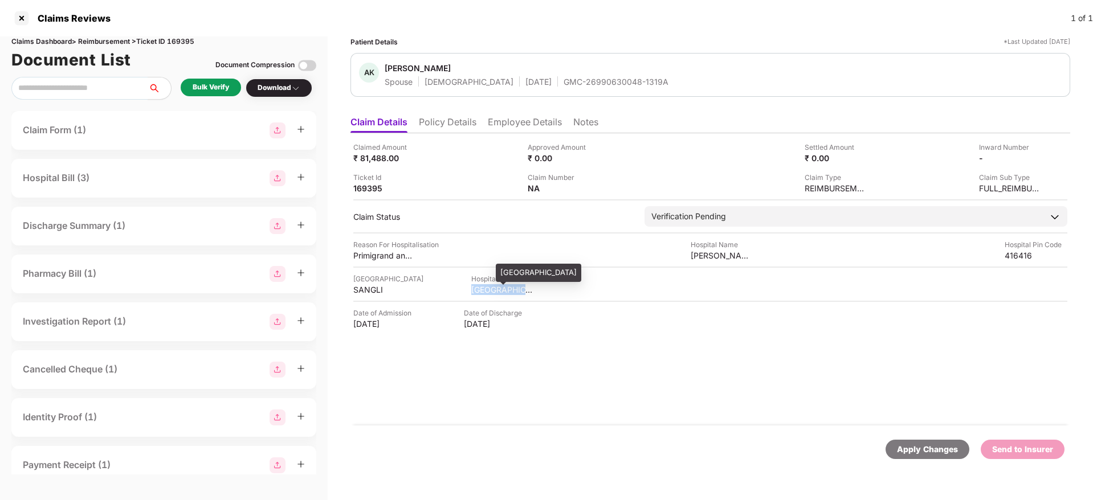
click at [477, 288] on div "MAHARASHTRA" at bounding box center [502, 289] width 63 height 11
click at [377, 290] on div "SANGLI" at bounding box center [384, 289] width 63 height 11
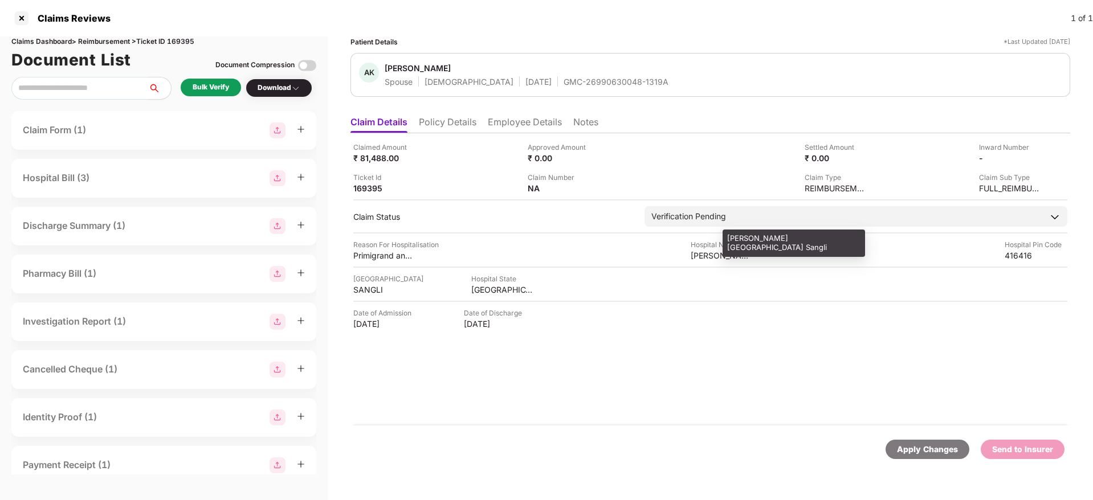
click at [706, 258] on div "Maher Maternity Hospital Sangli" at bounding box center [722, 255] width 63 height 11
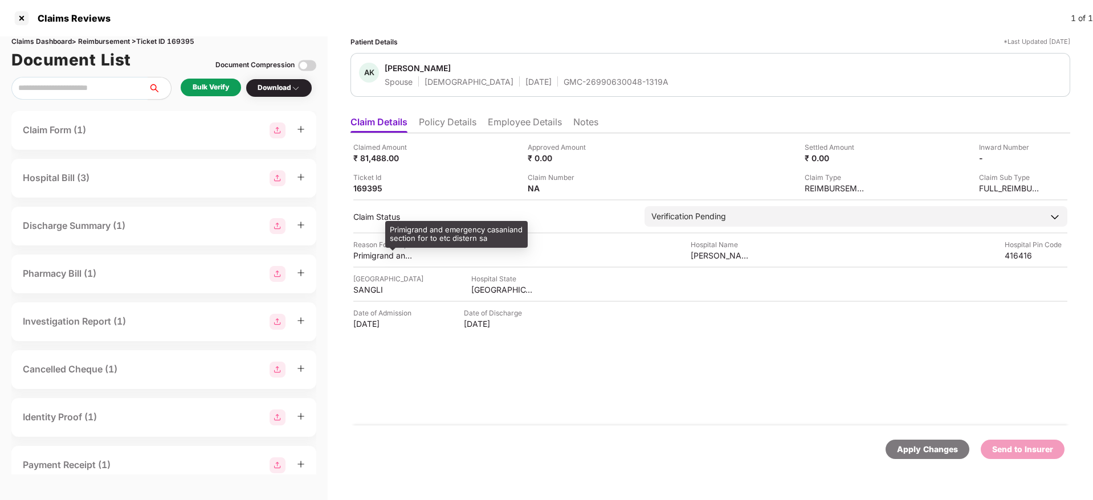
click at [373, 254] on div "Primigrand and emergency casaniand section for to etc distern sa" at bounding box center [384, 255] width 63 height 11
click at [523, 129] on li "Employee Details" at bounding box center [525, 124] width 74 height 17
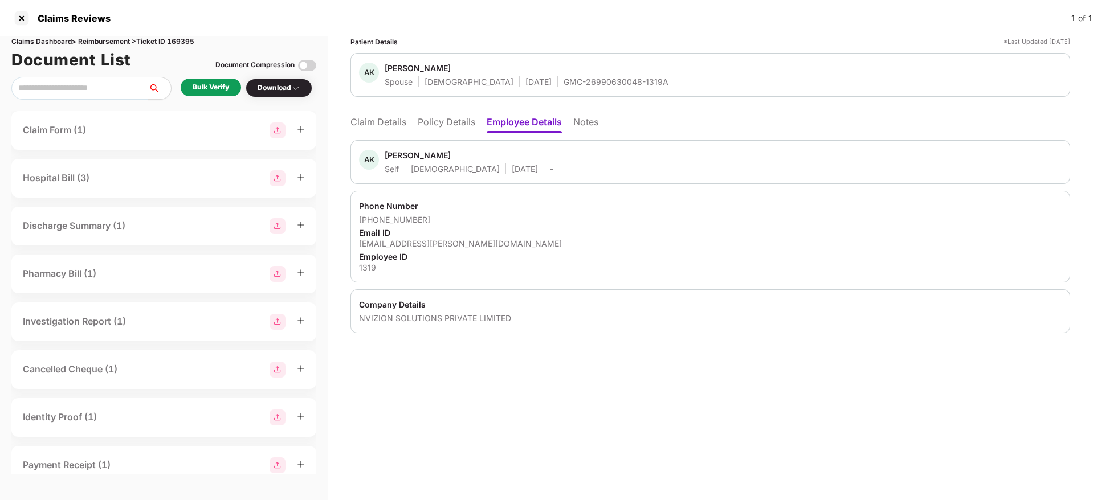
click at [520, 124] on li "Employee Details" at bounding box center [524, 124] width 75 height 17
drag, startPoint x: 428, startPoint y: 221, endPoint x: 373, endPoint y: 221, distance: 55.3
click at [373, 221] on div "+918999064269" at bounding box center [710, 219] width 703 height 11
click at [405, 243] on div "abhishek.kumbhar@nviz.com" at bounding box center [710, 243] width 703 height 11
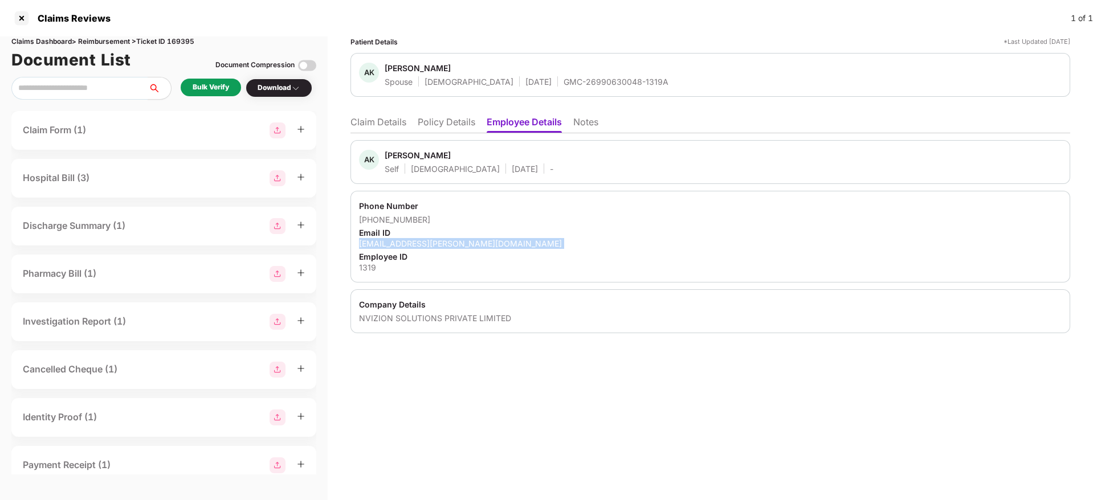
click at [405, 243] on div "abhishek.kumbhar@nviz.com" at bounding box center [710, 243] width 703 height 11
click at [395, 121] on li "Claim Details" at bounding box center [379, 124] width 56 height 17
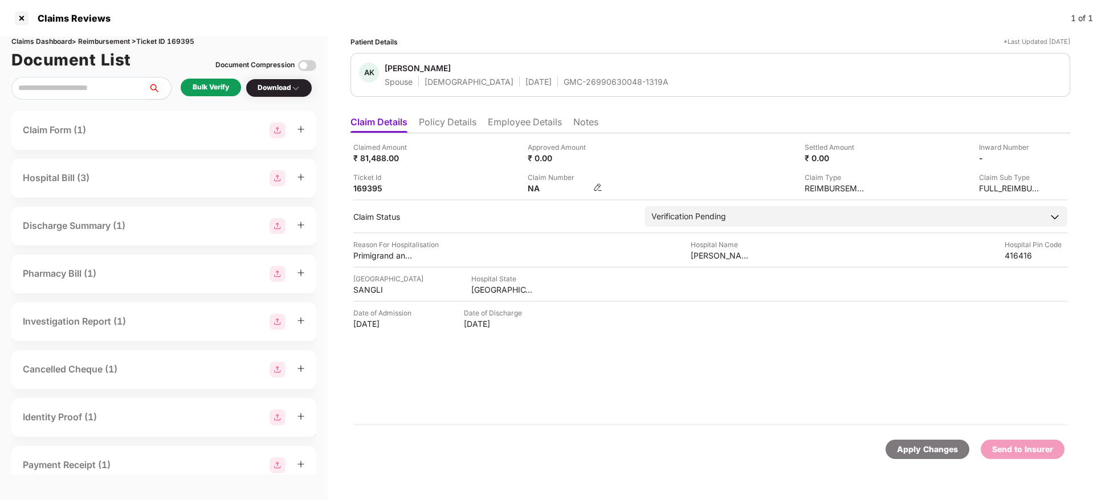
click at [596, 188] on img at bounding box center [597, 187] width 9 height 9
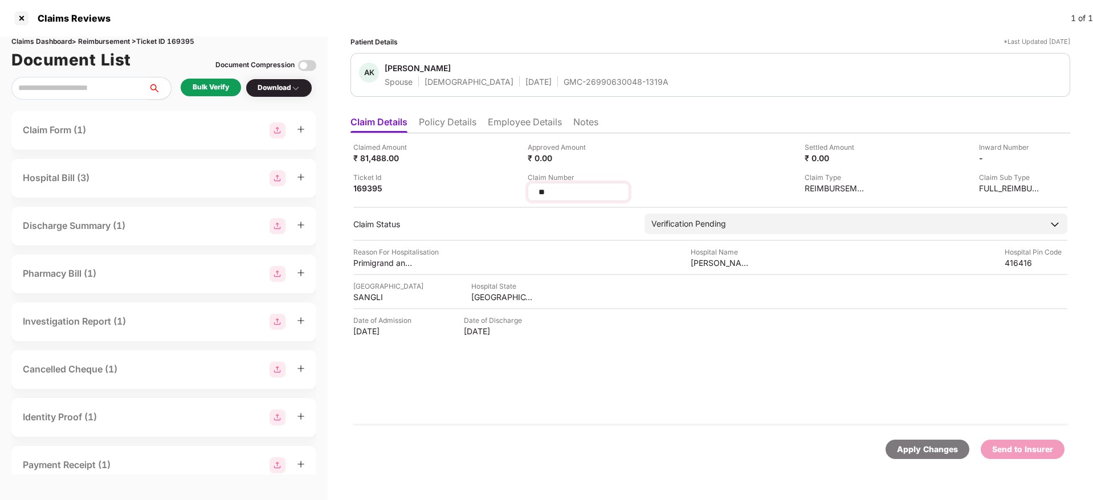
type input "*"
type input "**********"
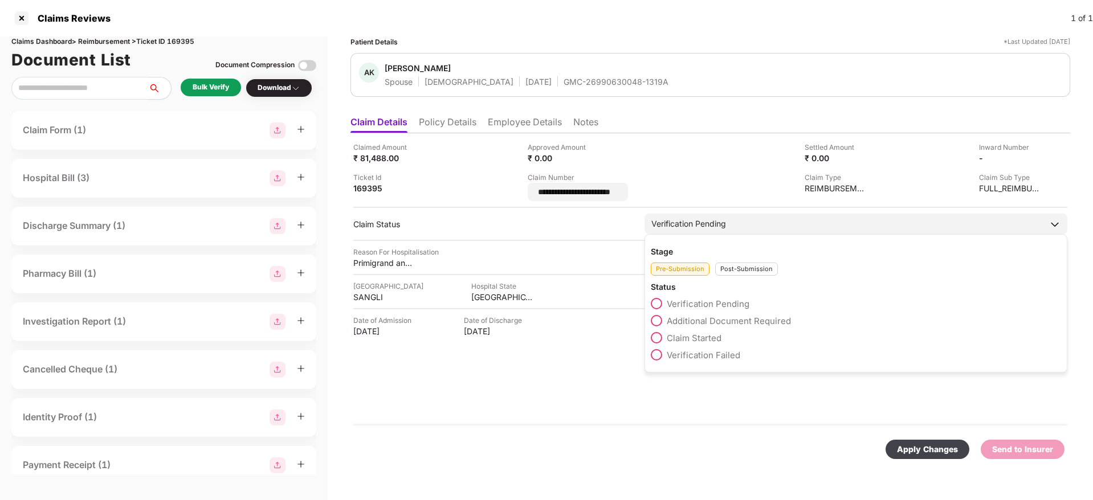
click at [739, 264] on div "Post-Submission" at bounding box center [746, 269] width 63 height 13
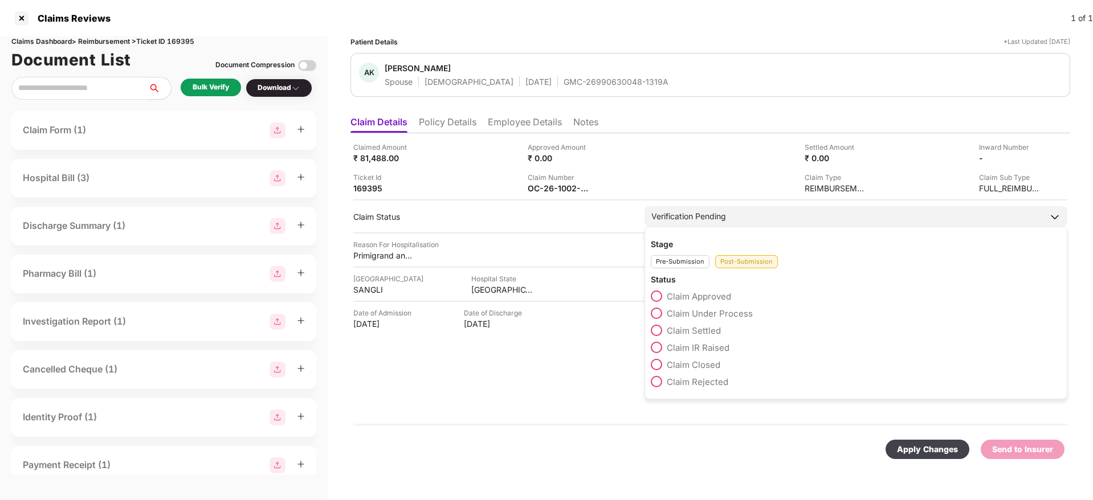
click at [729, 312] on span "Claim Under Process" at bounding box center [710, 313] width 86 height 11
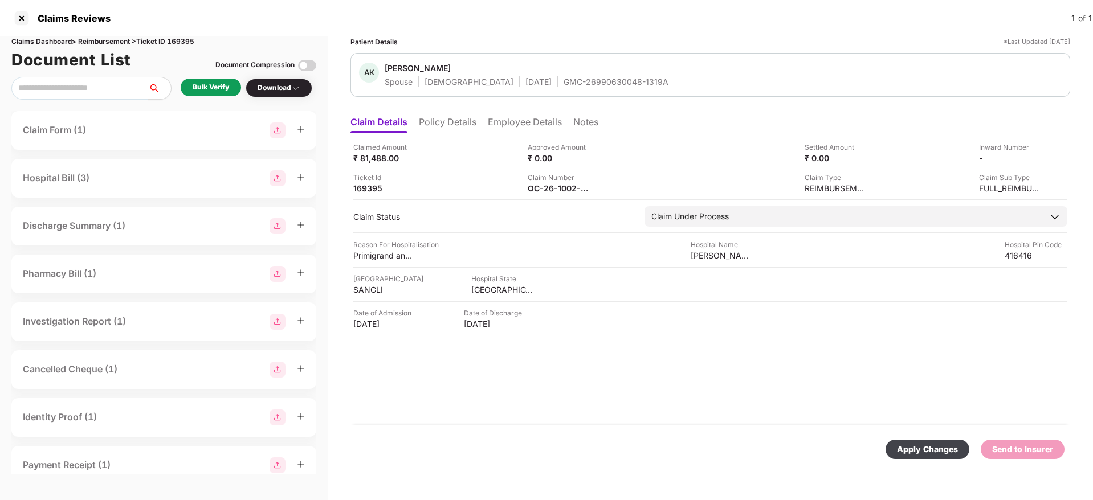
click at [930, 459] on div "Apply Changes" at bounding box center [928, 449] width 84 height 19
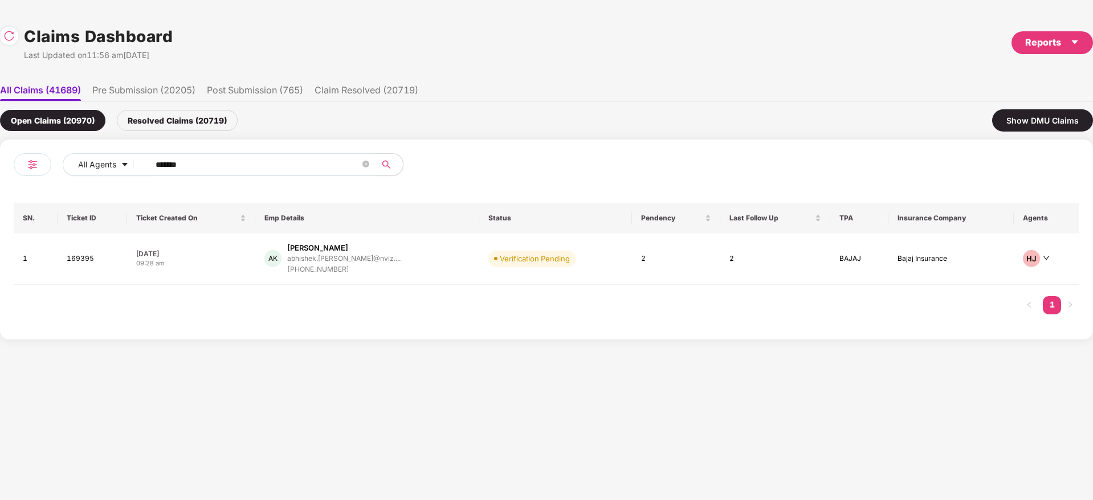
drag, startPoint x: 226, startPoint y: 162, endPoint x: 445, endPoint y: 190, distance: 221.2
click at [3, 193] on div "All Agents ****** SN. Ticket ID Ticket Created On Emp Details Status Pendency L…" at bounding box center [546, 240] width 1093 height 200
paste input "text"
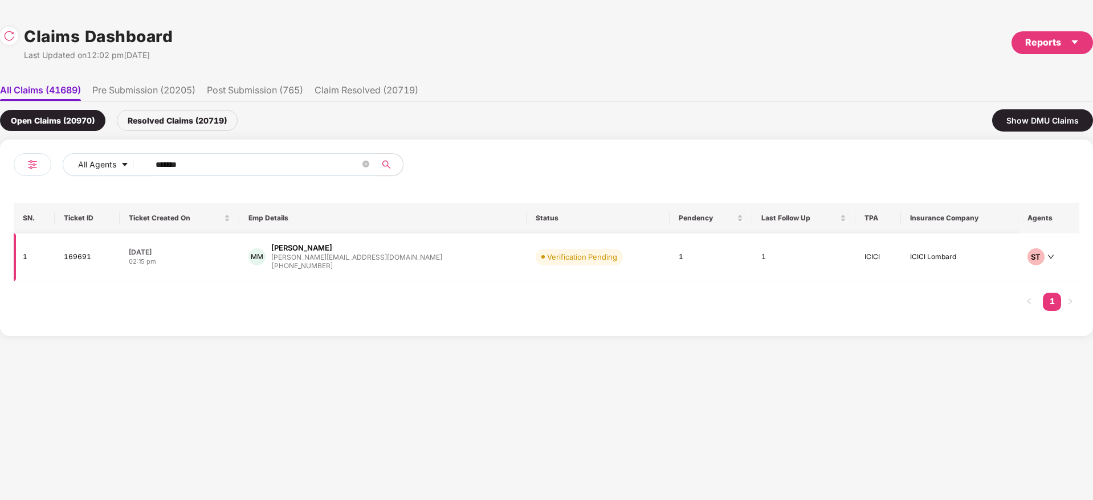
type input "******"
click at [404, 263] on div "MM Mujeeb Mohammad mujeeb@inshorts.com +918448726828" at bounding box center [383, 257] width 269 height 29
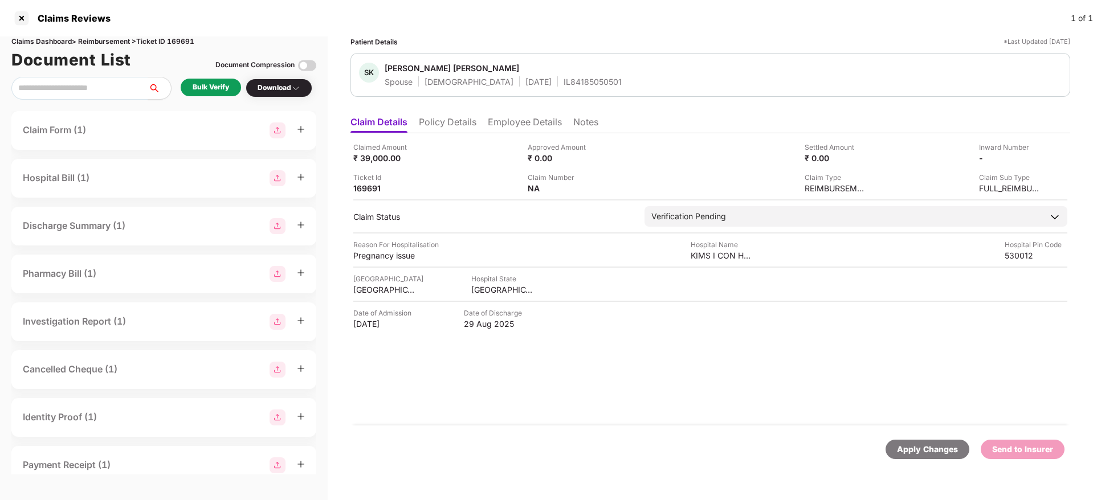
click at [435, 119] on li "Policy Details" at bounding box center [448, 124] width 58 height 17
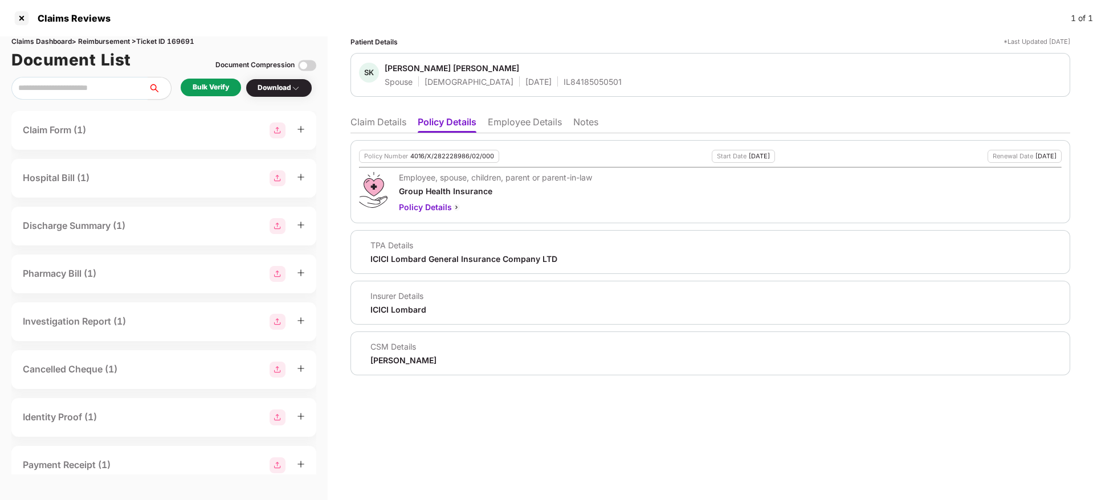
click at [436, 161] on div "Policy Number 4016/X/282228986/02/000" at bounding box center [429, 156] width 140 height 13
click at [545, 73] on span "Shaik Karishma Begum" at bounding box center [503, 70] width 237 height 14
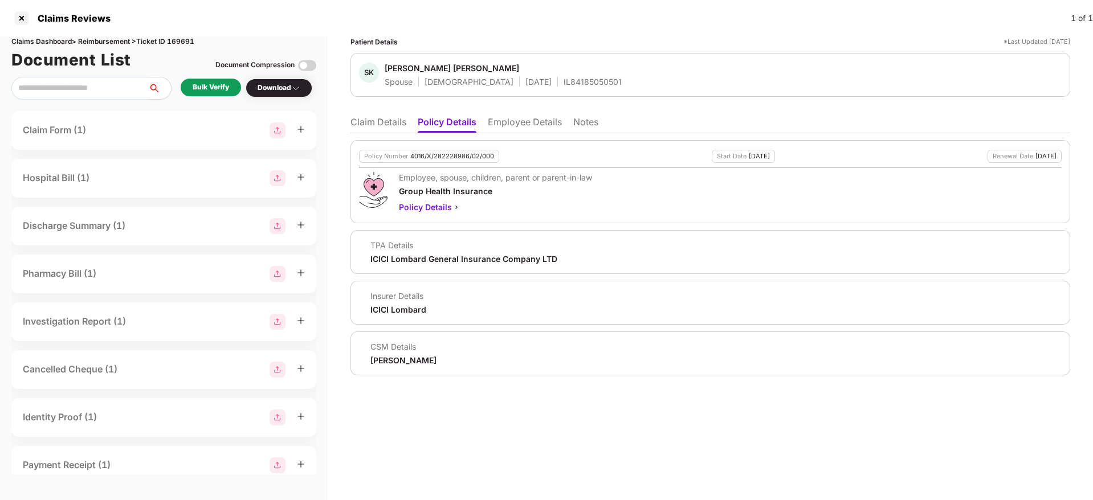
click at [564, 79] on div "IL84185050501" at bounding box center [593, 81] width 58 height 11
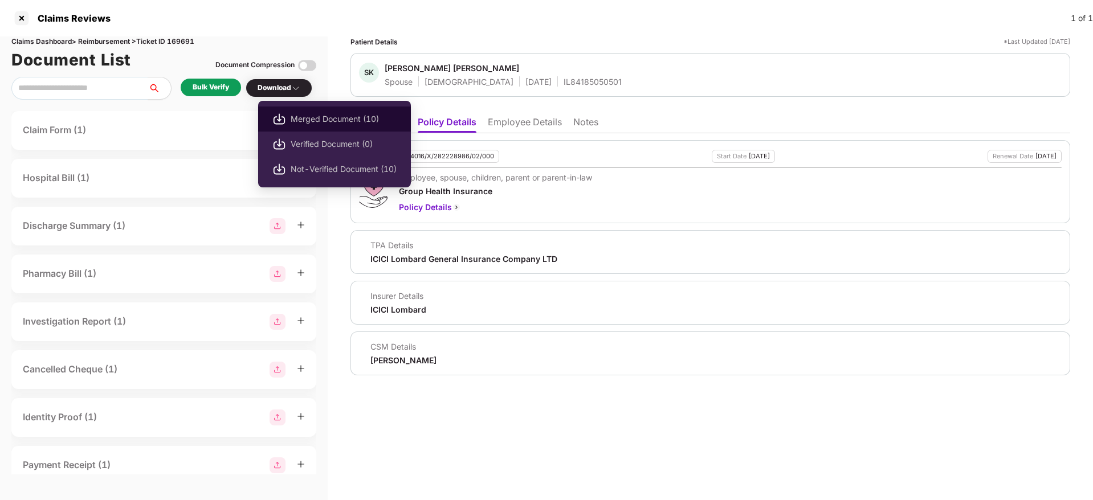
click at [337, 119] on span "Merged Document (10)" at bounding box center [344, 119] width 106 height 13
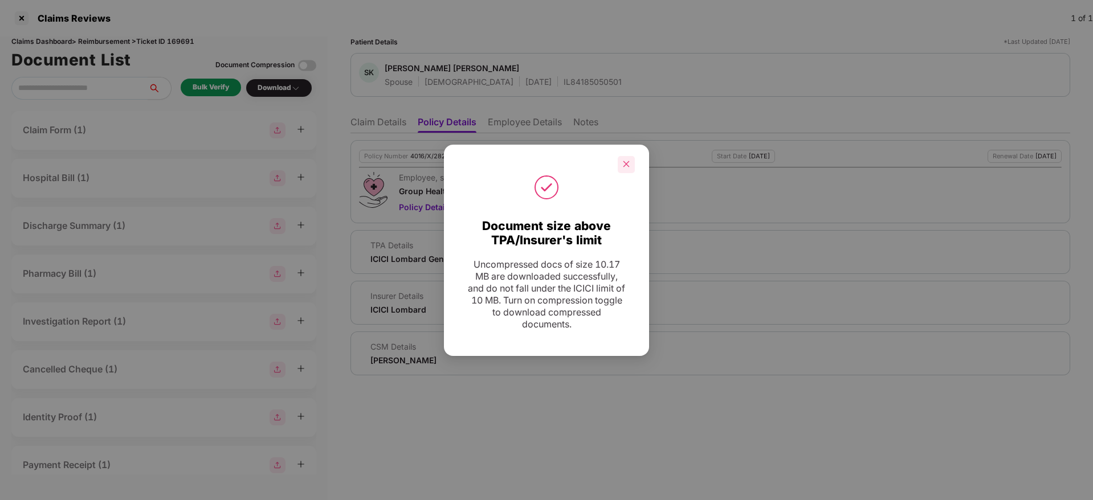
click at [628, 159] on div at bounding box center [626, 164] width 17 height 17
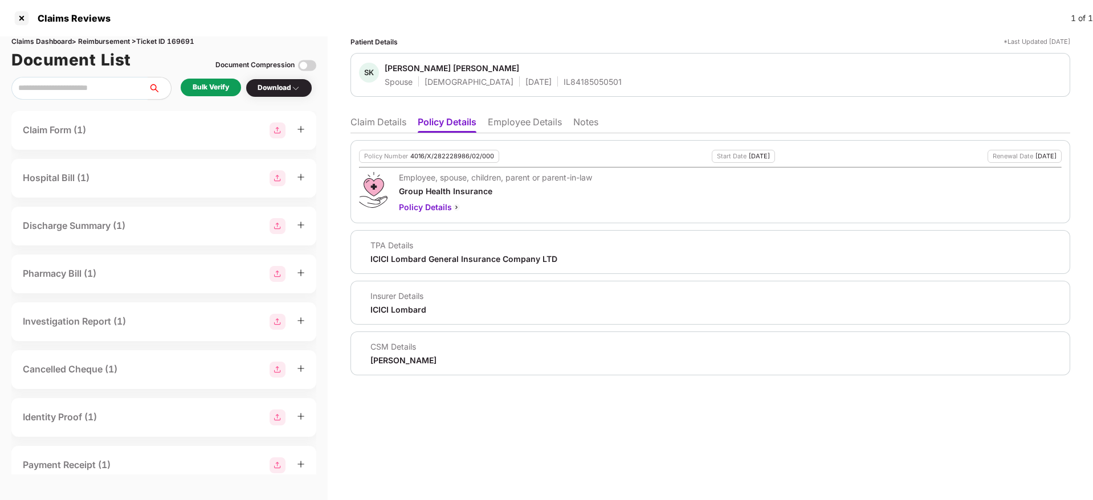
click at [515, 127] on li "Employee Details" at bounding box center [525, 124] width 74 height 17
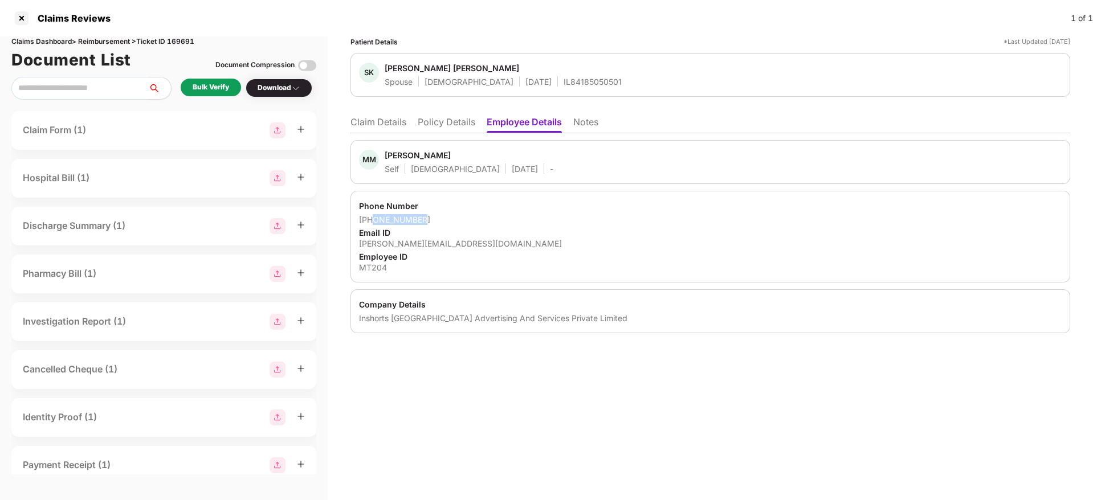
drag, startPoint x: 434, startPoint y: 221, endPoint x: 372, endPoint y: 221, distance: 62.1
click at [372, 221] on div "+918448726828" at bounding box center [710, 219] width 703 height 11
click at [394, 125] on li "Claim Details" at bounding box center [379, 124] width 56 height 17
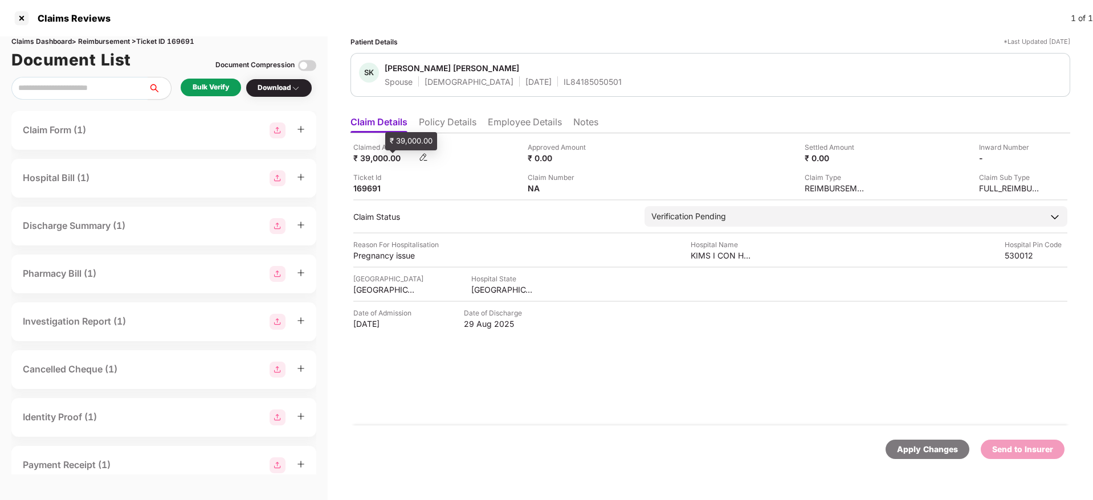
click at [387, 158] on div "₹ 39,000.00" at bounding box center [384, 158] width 63 height 11
click at [699, 256] on div "KIMS I CON HOSPITAL" at bounding box center [722, 255] width 63 height 11
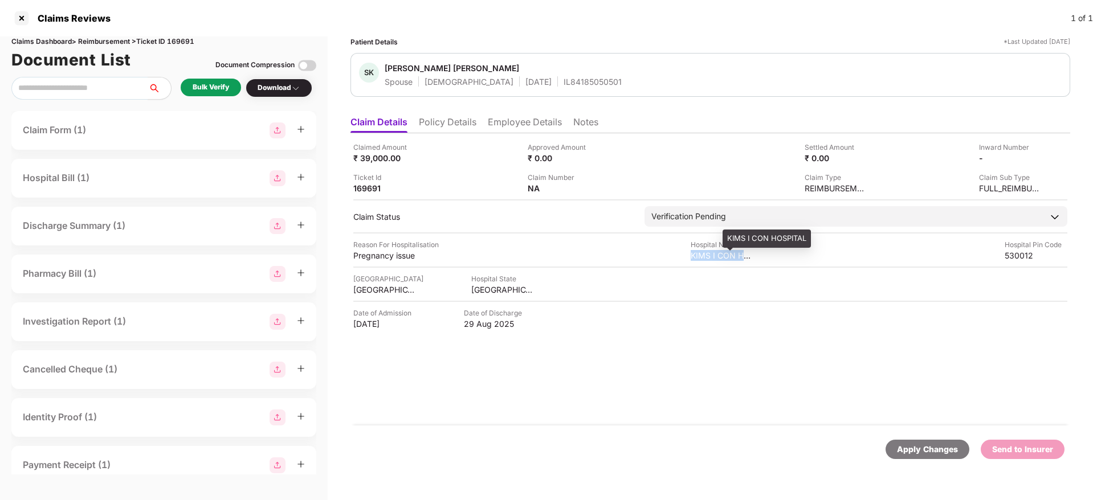
click at [699, 256] on div "KIMS I CON HOSPITAL" at bounding box center [722, 255] width 63 height 11
click at [1039, 156] on img at bounding box center [1037, 157] width 9 height 9
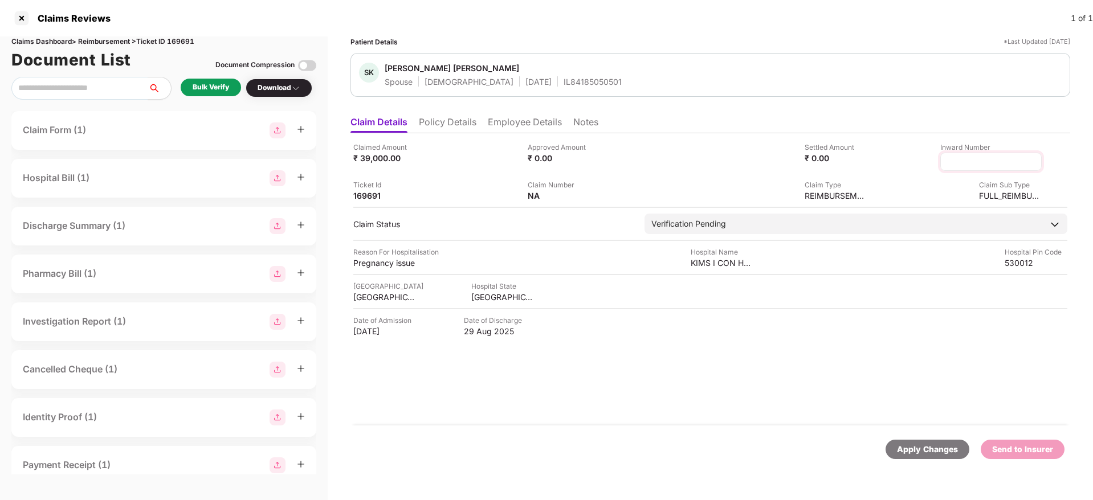
type input "**********"
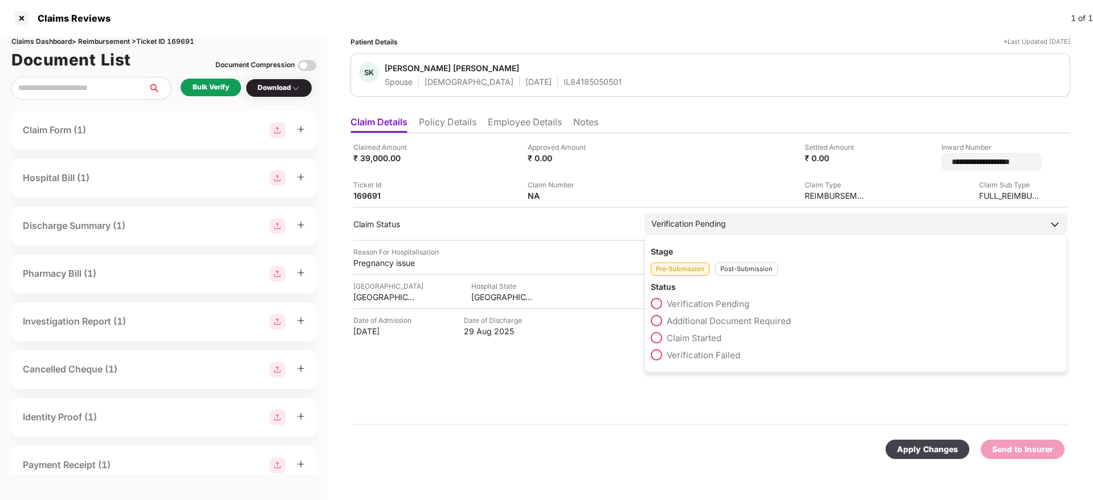
click at [743, 267] on div "Post-Submission" at bounding box center [746, 269] width 63 height 13
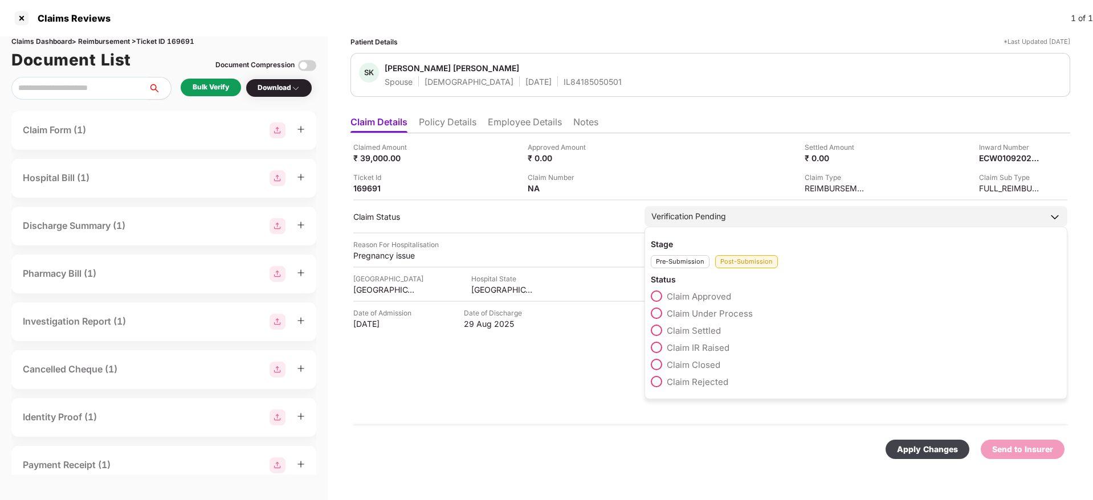
click at [724, 318] on span "Claim Under Process" at bounding box center [710, 313] width 86 height 11
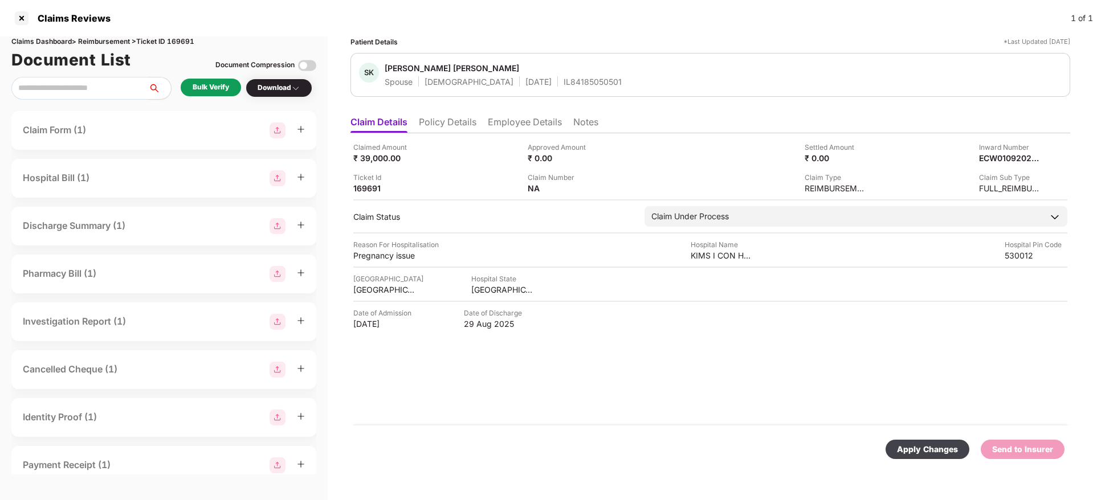
click at [923, 451] on div "Apply Changes" at bounding box center [927, 449] width 61 height 13
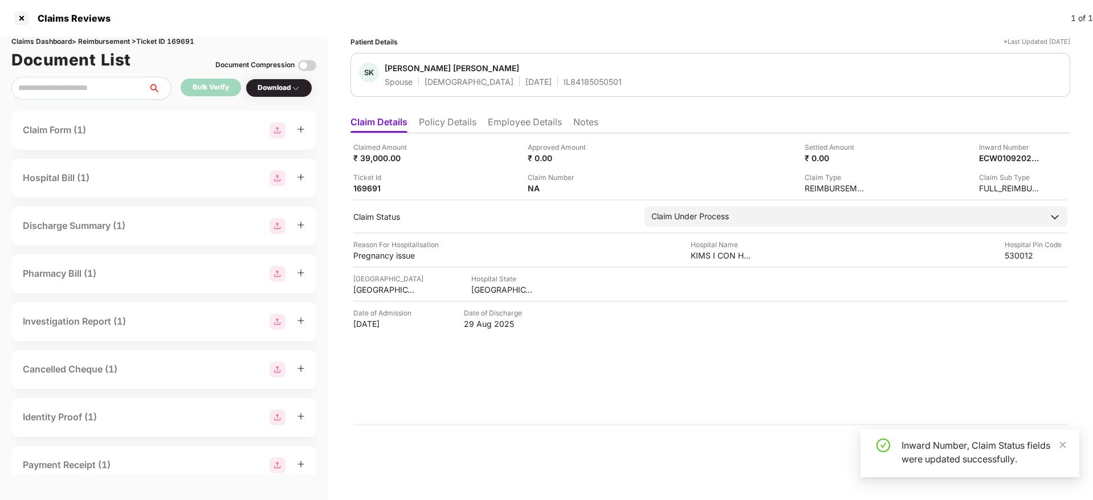
click at [625, 396] on div "Claimed Amount ₹ 39,000.00 Approved Amount ₹ 0.00 Settled Amount ₹ 0.00 Inward …" at bounding box center [711, 279] width 720 height 292
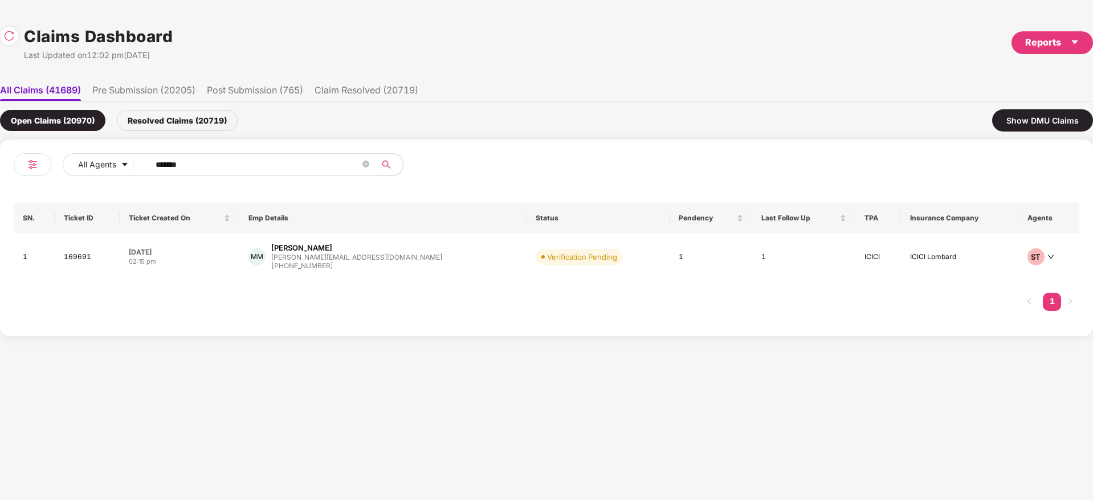
drag, startPoint x: 142, startPoint y: 165, endPoint x: 211, endPoint y: 178, distance: 70.8
click at [68, 165] on div "All Agents ******" at bounding box center [383, 164] width 640 height 23
paste input "text"
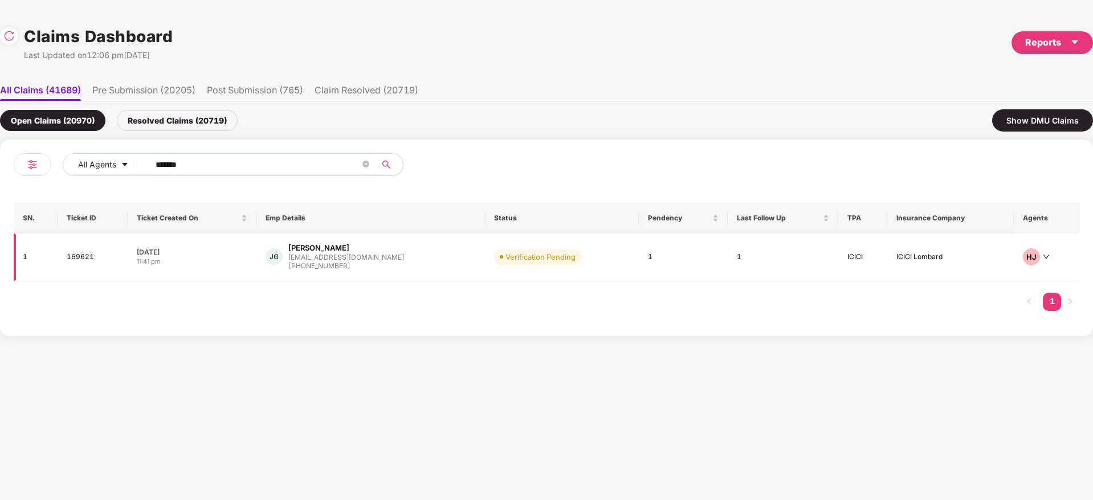
type input "******"
click at [434, 259] on div "JG Jaya Jayant Ghanshani jaya.jayant@buyogo.com +918770378523" at bounding box center [371, 257] width 210 height 29
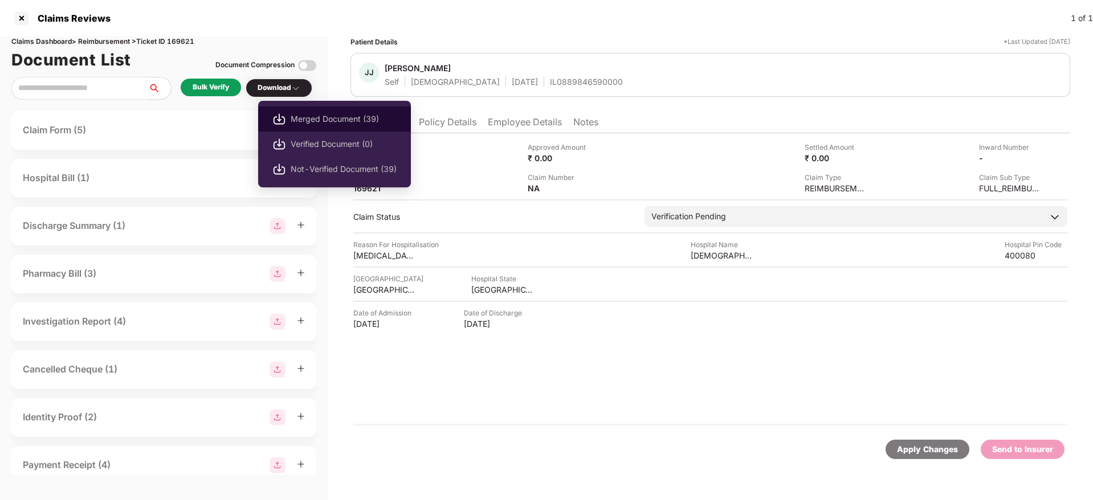
click at [323, 119] on span "Merged Document (39)" at bounding box center [344, 119] width 106 height 13
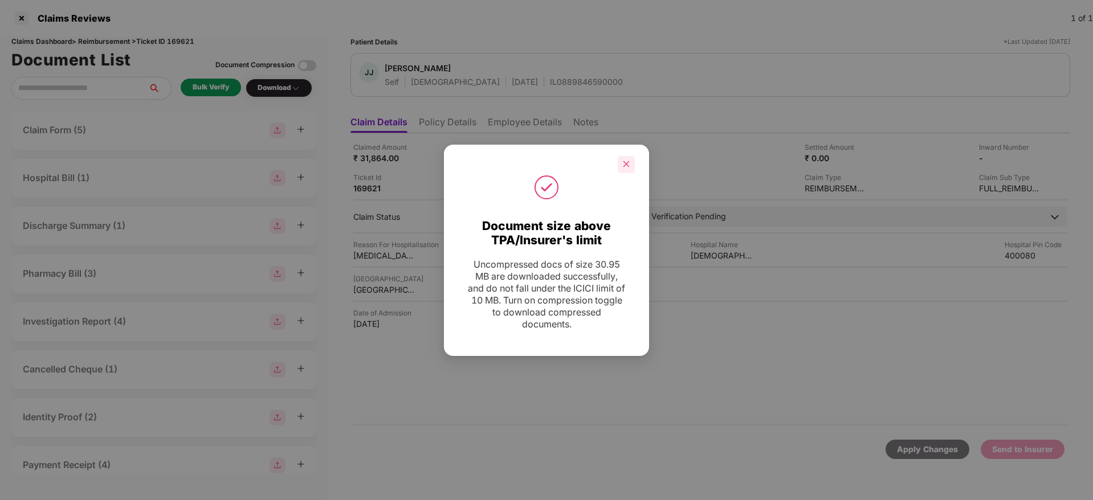
click at [628, 163] on icon "close" at bounding box center [626, 164] width 8 height 8
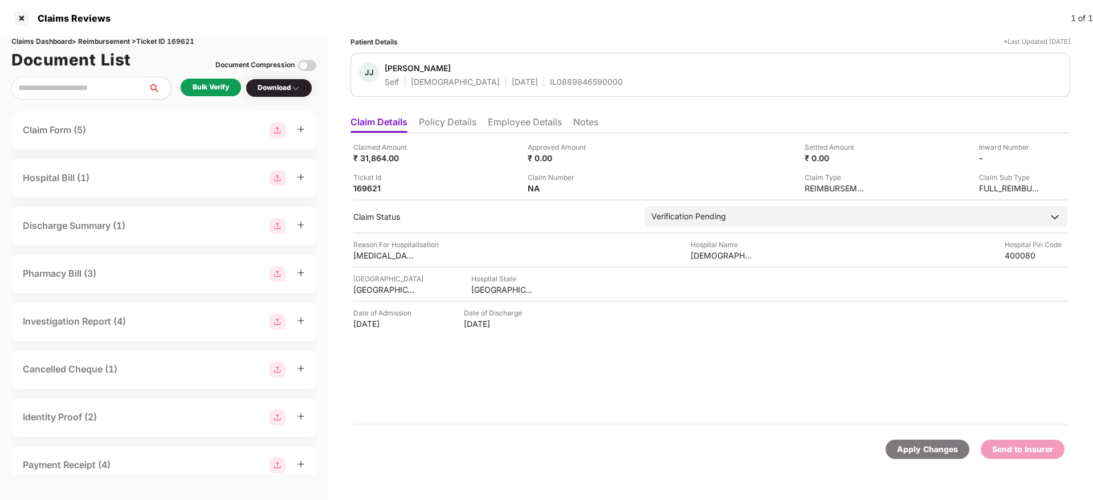
click at [445, 123] on li "Policy Details" at bounding box center [448, 124] width 58 height 17
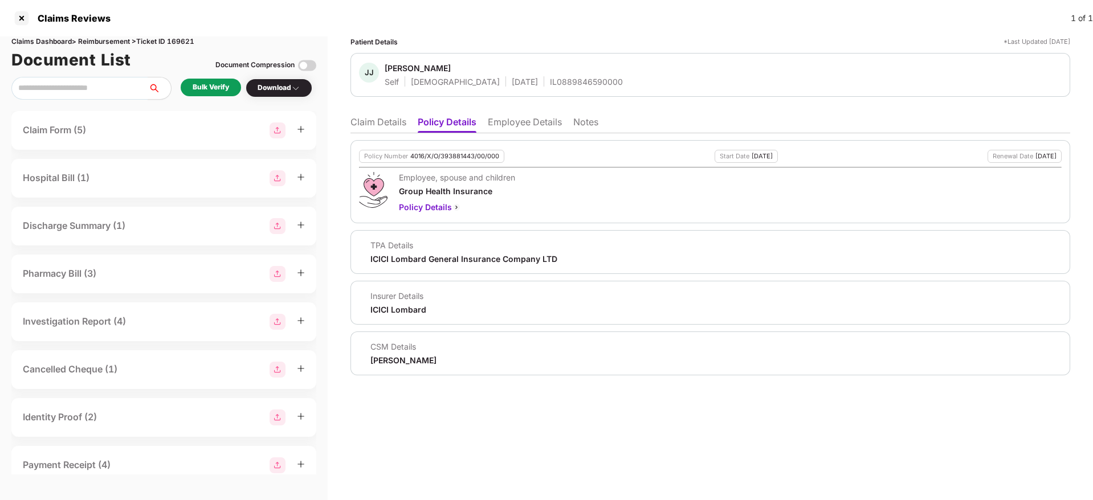
click at [443, 153] on div "4016/X/O/393881443/00/000" at bounding box center [454, 156] width 89 height 7
click at [550, 86] on div "IL0889846590000" at bounding box center [586, 81] width 73 height 11
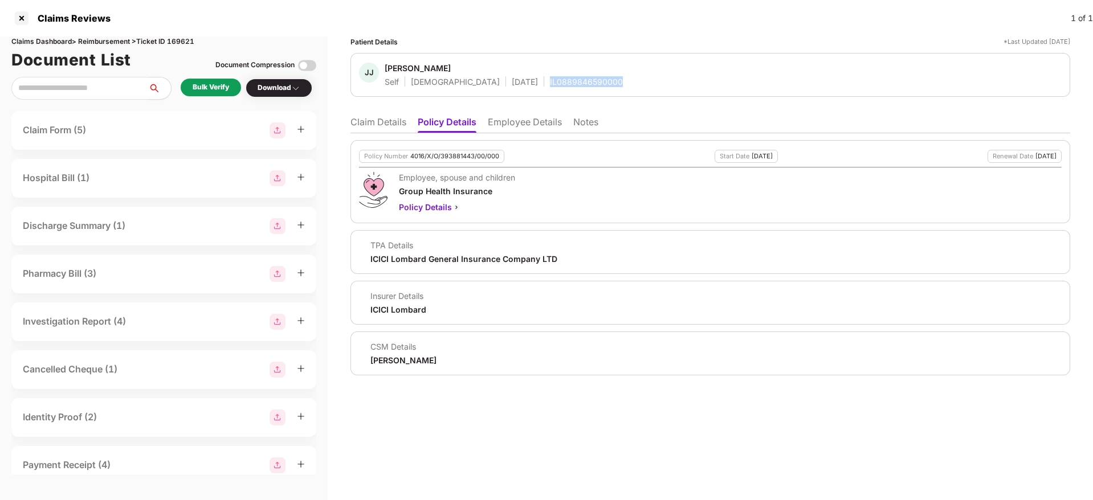
click at [550, 86] on div "IL0889846590000" at bounding box center [586, 81] width 73 height 11
click at [500, 117] on li "Employee Details" at bounding box center [525, 124] width 74 height 17
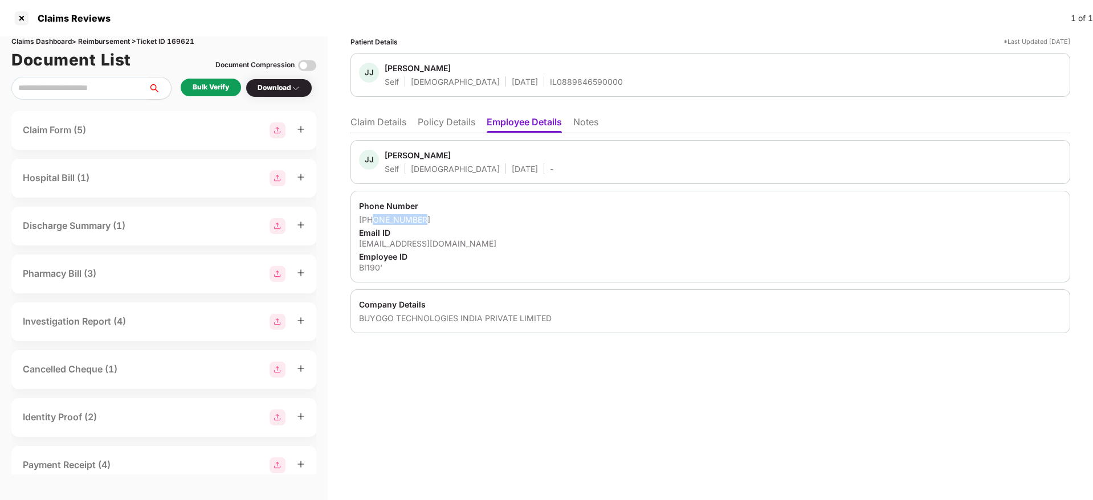
drag, startPoint x: 436, startPoint y: 215, endPoint x: 375, endPoint y: 218, distance: 61.1
click at [375, 218] on div "+918770378523" at bounding box center [710, 219] width 703 height 11
click at [386, 243] on div "jaya.jayant@buyogo.com" at bounding box center [710, 243] width 703 height 11
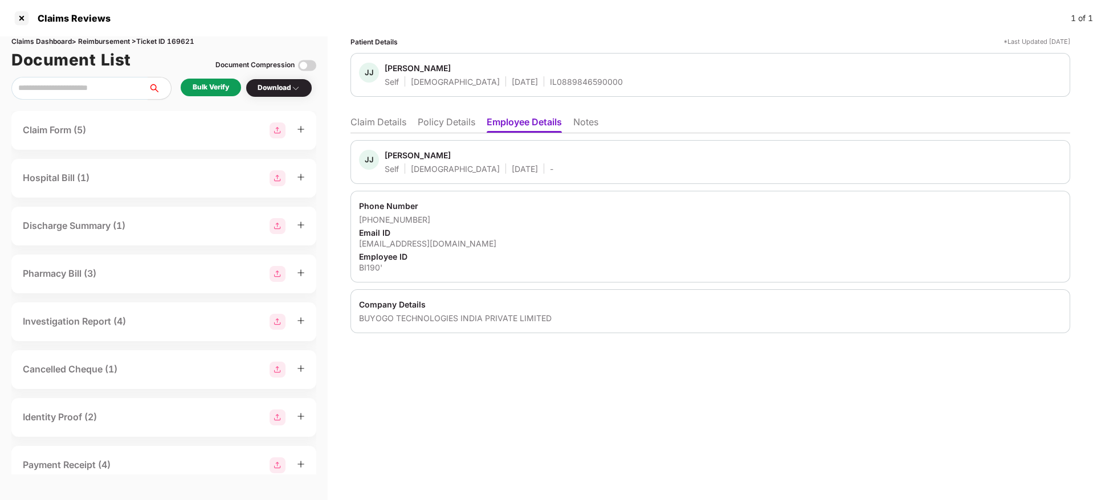
click at [381, 122] on li "Claim Details" at bounding box center [379, 124] width 56 height 17
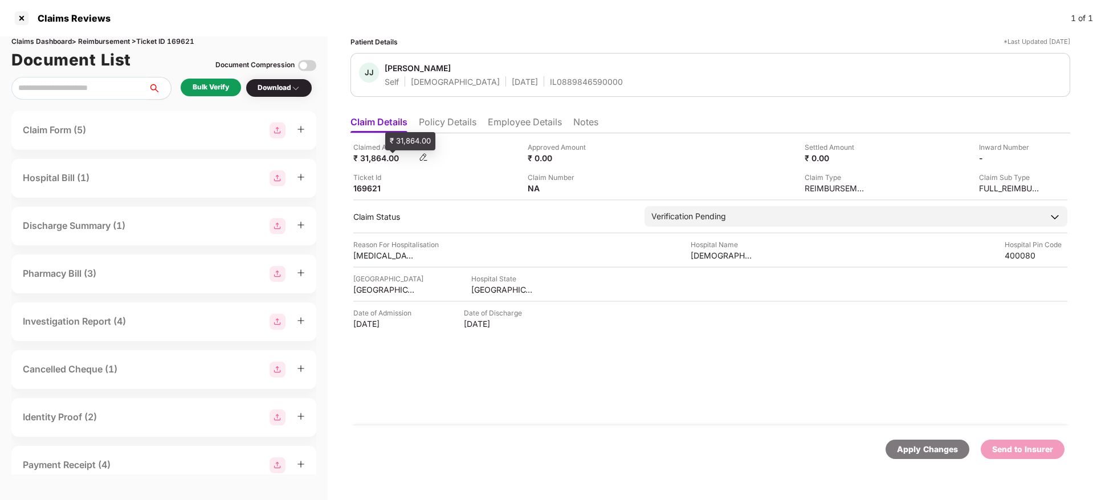
click at [377, 157] on div "₹ 31,864.00" at bounding box center [384, 158] width 63 height 11
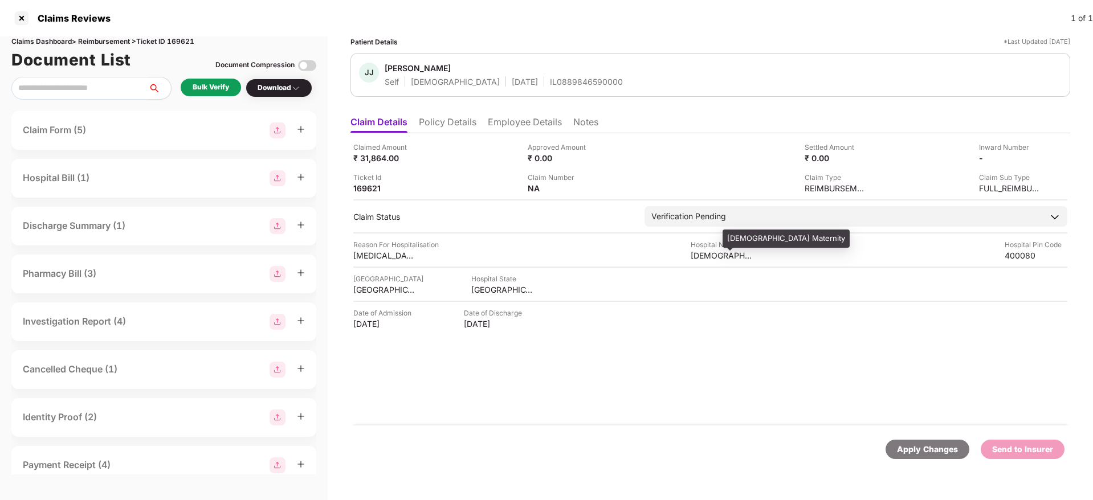
click at [702, 257] on div "Shree Krishna Maternity" at bounding box center [722, 255] width 63 height 11
click at [1039, 158] on img at bounding box center [1037, 157] width 9 height 9
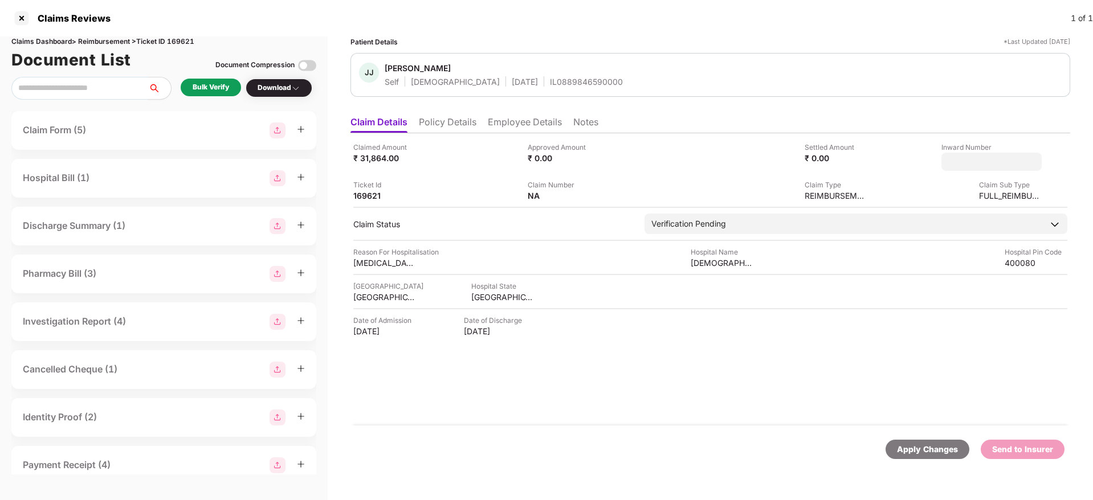
type input "**********"
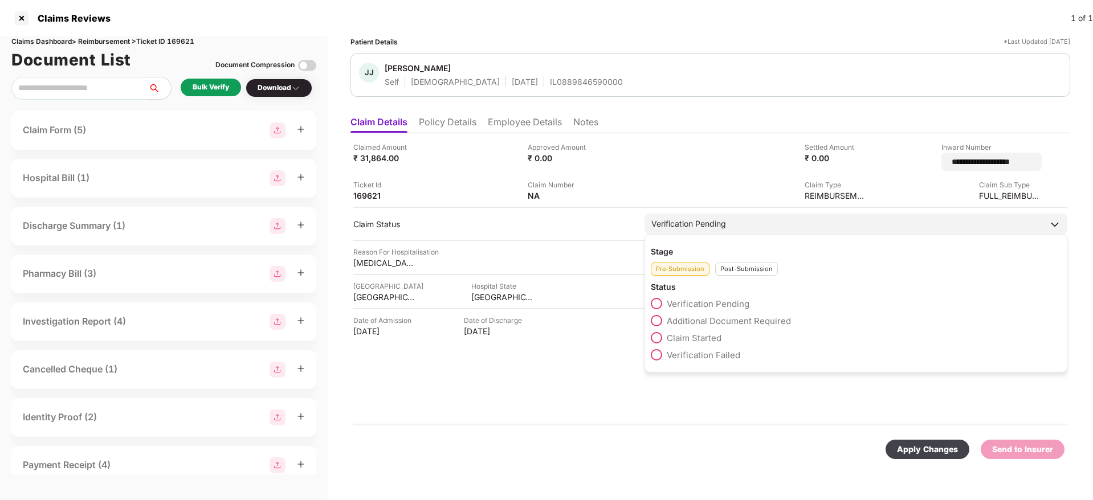
click at [739, 263] on div "Post-Submission" at bounding box center [746, 269] width 63 height 13
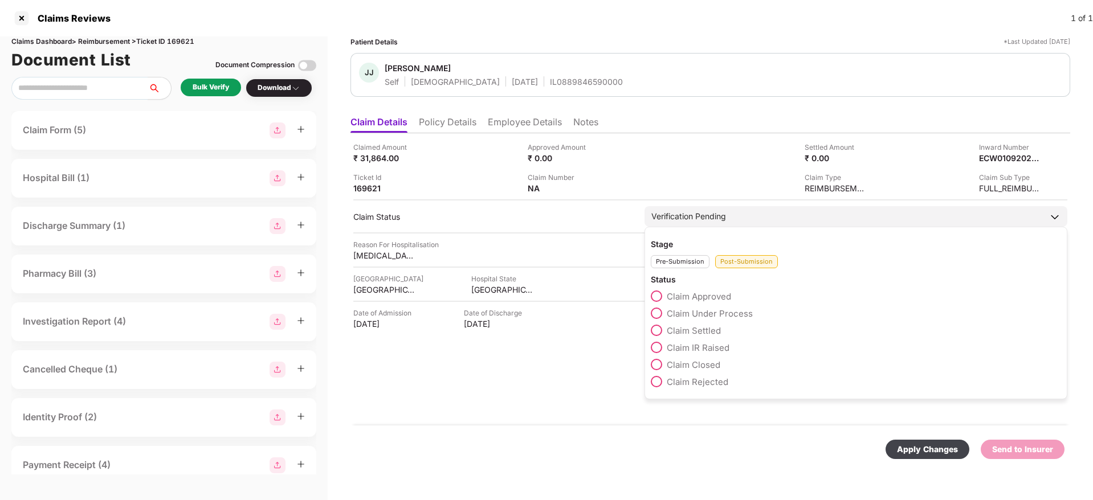
click at [722, 317] on span "Claim Under Process" at bounding box center [710, 313] width 86 height 11
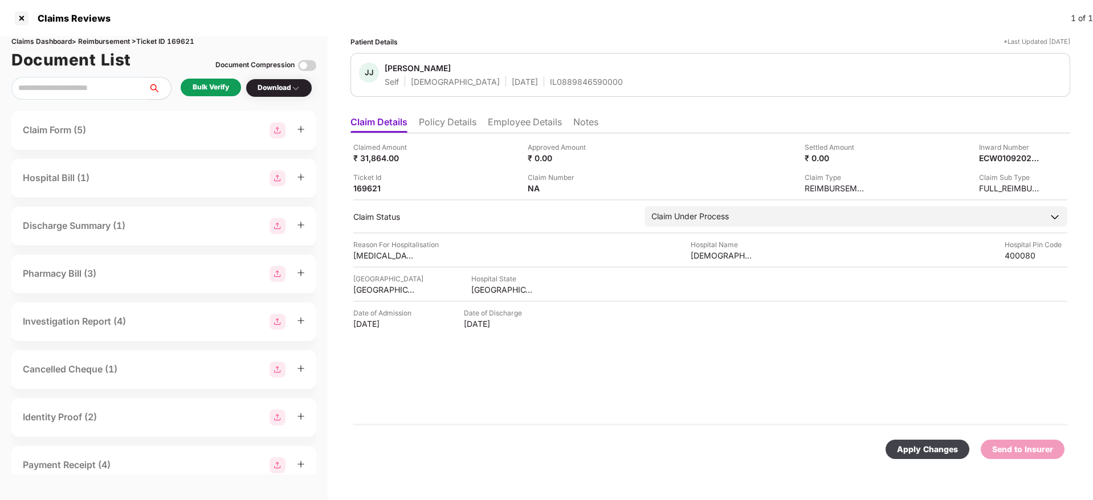
click at [947, 454] on div "Apply Changes" at bounding box center [927, 449] width 61 height 13
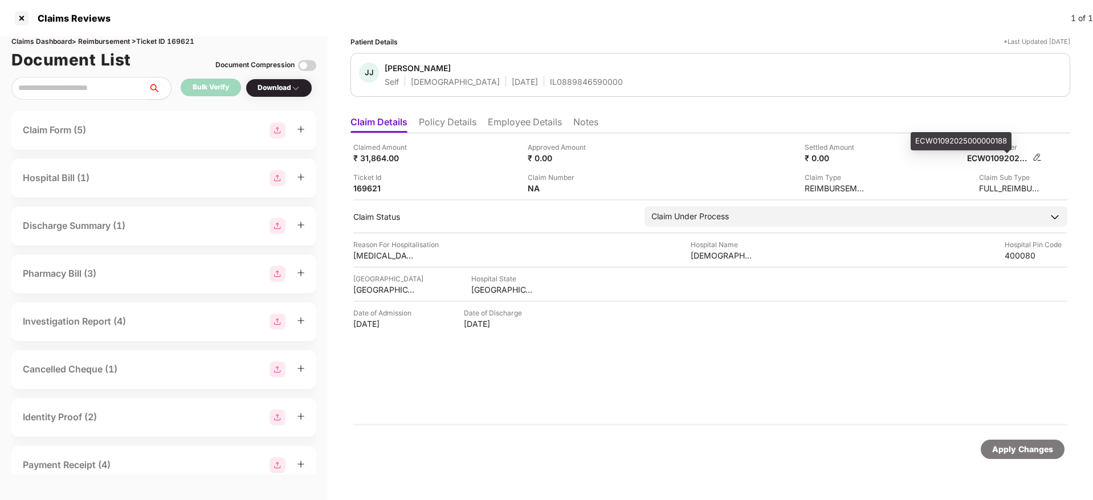
click at [1002, 155] on div "ECW01092025000000188" at bounding box center [998, 158] width 63 height 11
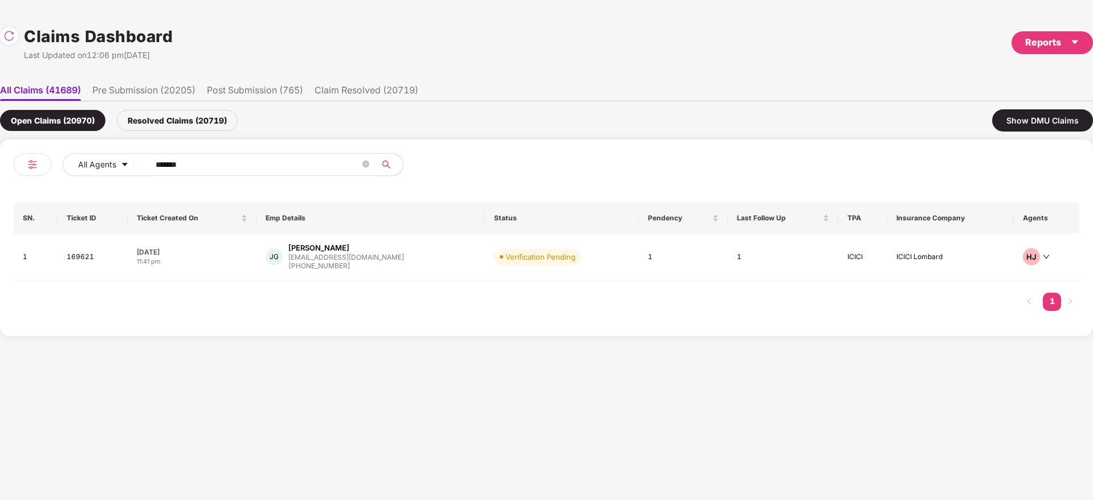
drag, startPoint x: 190, startPoint y: 162, endPoint x: 9, endPoint y: 177, distance: 181.3
click at [0, 174] on div "All Agents ****** SN. Ticket ID Ticket Created On Emp Details Status Pendency L…" at bounding box center [546, 238] width 1093 height 197
paste input "text"
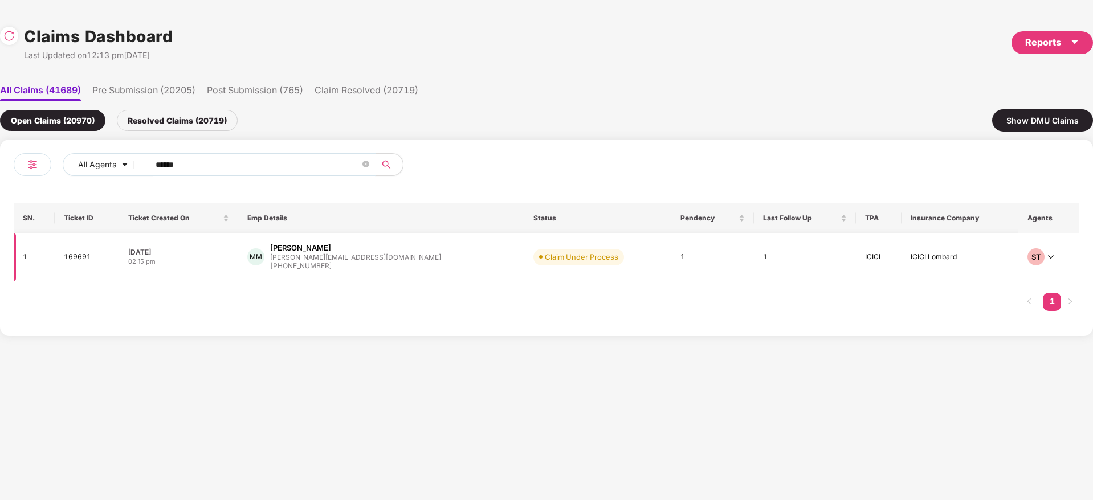
type input "******"
click at [413, 264] on div "MM Mujeeb Mohammad mujeeb@inshorts.com +918448726828" at bounding box center [381, 257] width 268 height 29
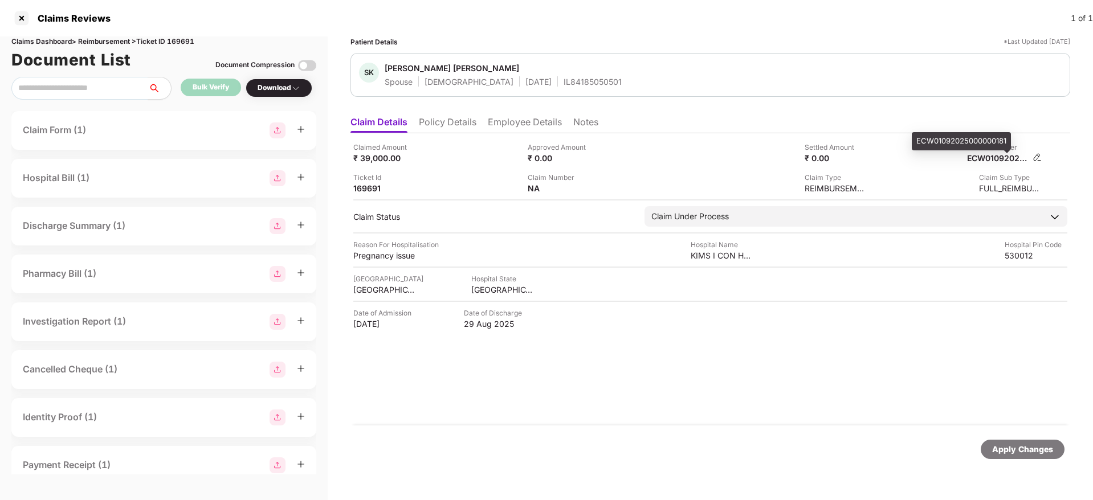
click at [987, 161] on div "ECW01092025000000181" at bounding box center [998, 158] width 63 height 11
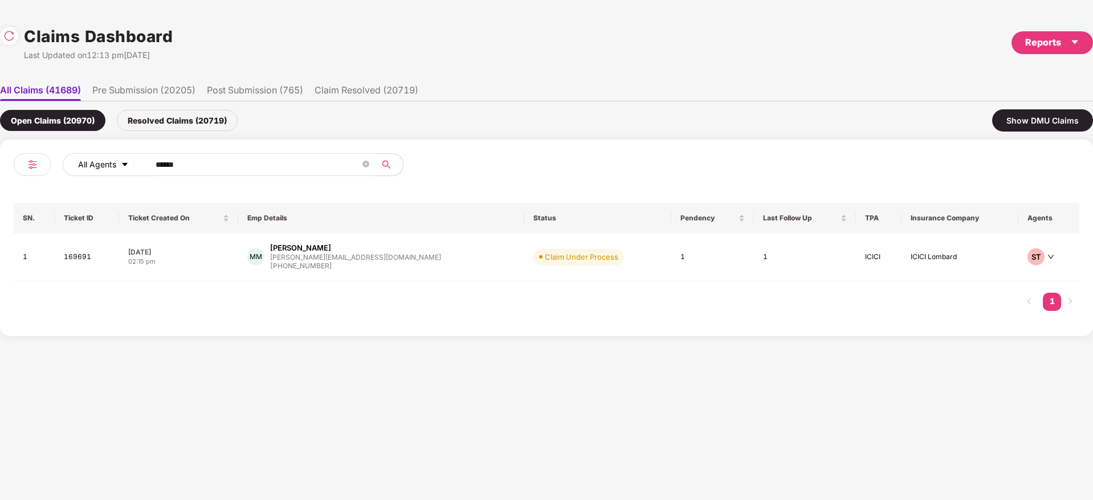
drag, startPoint x: 259, startPoint y: 165, endPoint x: 135, endPoint y: 176, distance: 124.7
click at [135, 176] on div "All Agents ******" at bounding box center [383, 164] width 640 height 23
paste input "text"
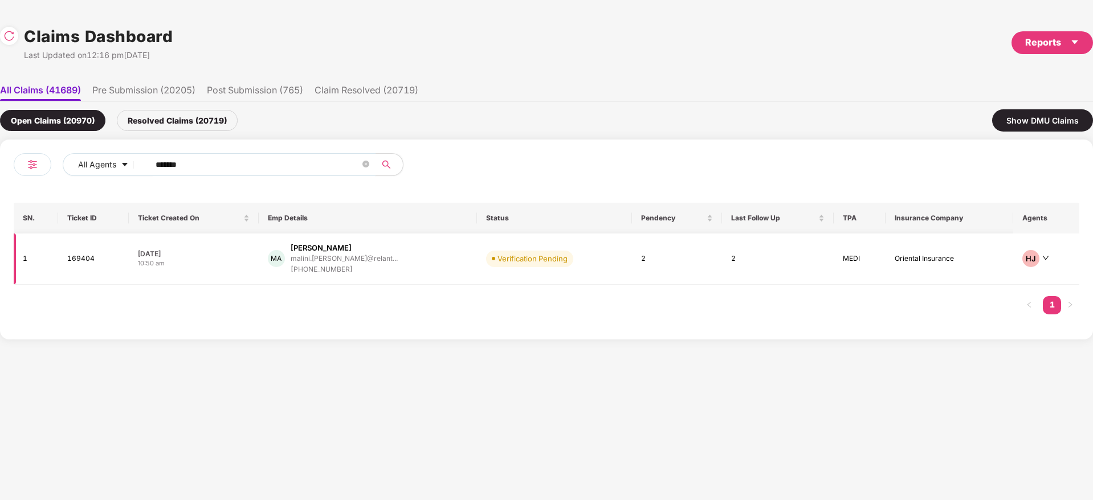
type input "******"
click at [428, 262] on div "MA Malini Arumugam malini.arumugam@relant... +916380364838" at bounding box center [368, 259] width 200 height 32
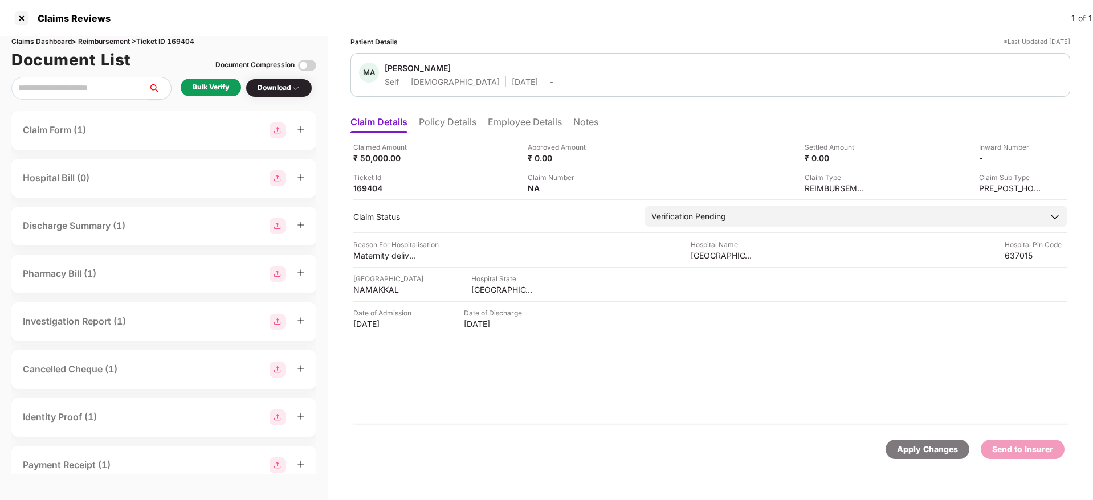
click at [218, 86] on div "Bulk Verify" at bounding box center [211, 87] width 36 height 11
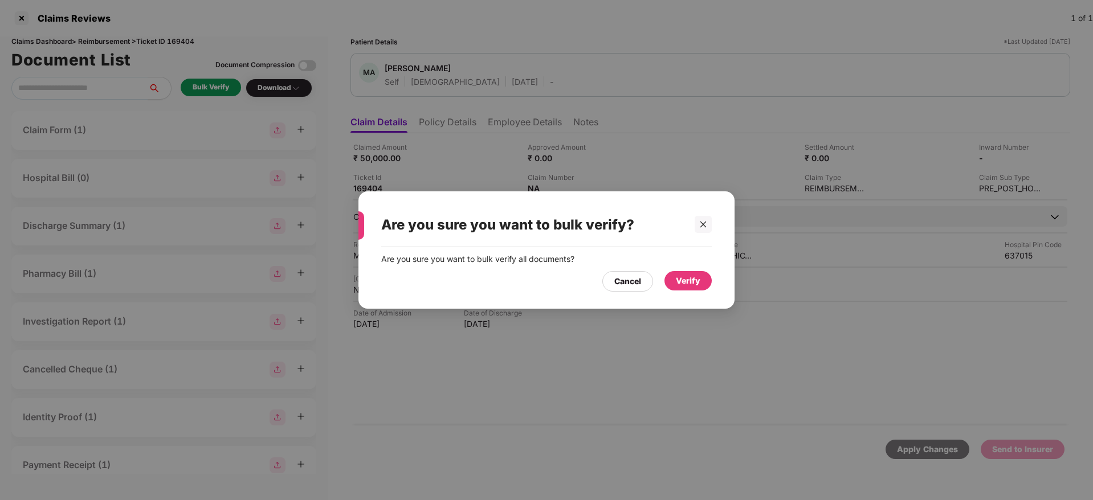
click at [688, 276] on div "Verify" at bounding box center [688, 281] width 25 height 13
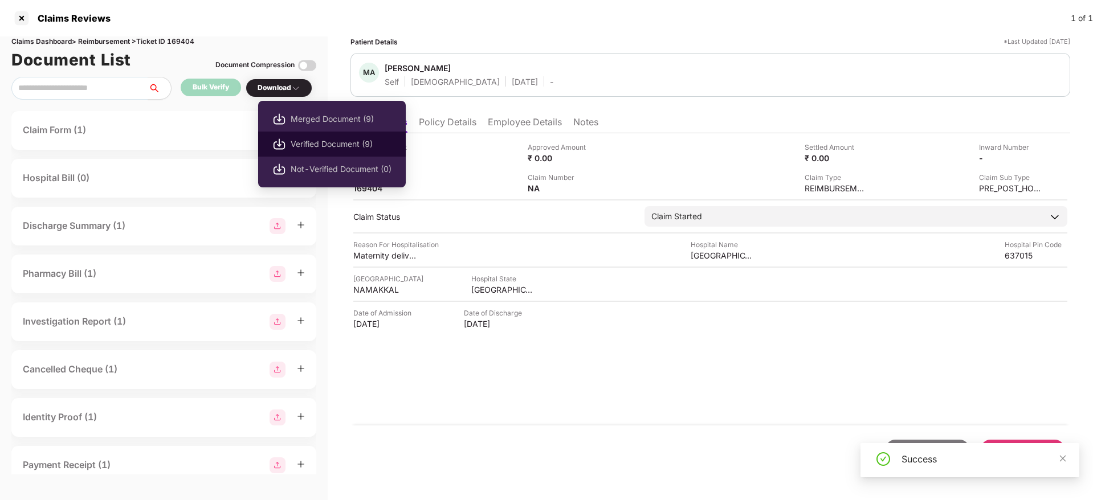
click at [331, 149] on span "Verified Document (9)" at bounding box center [341, 144] width 101 height 13
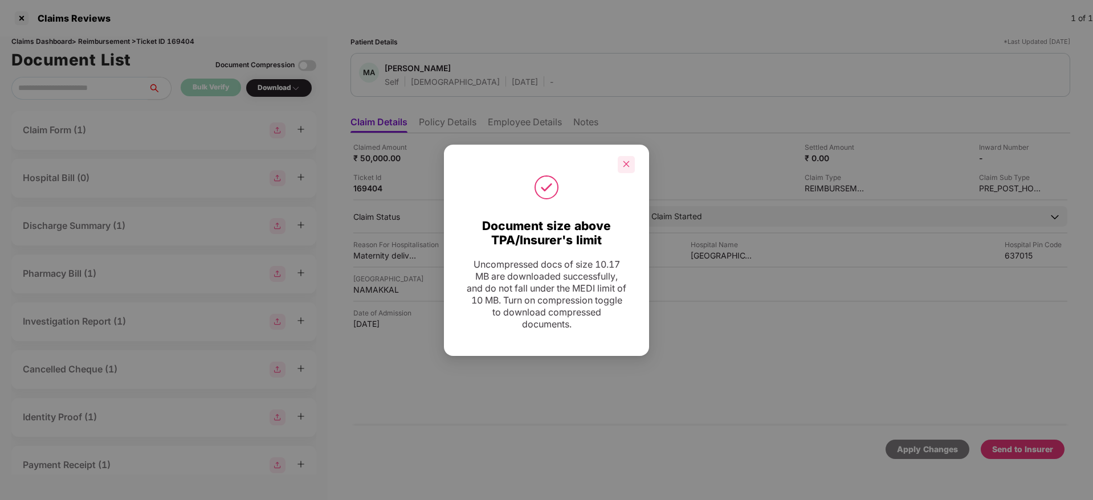
click at [630, 162] on div at bounding box center [626, 164] width 17 height 17
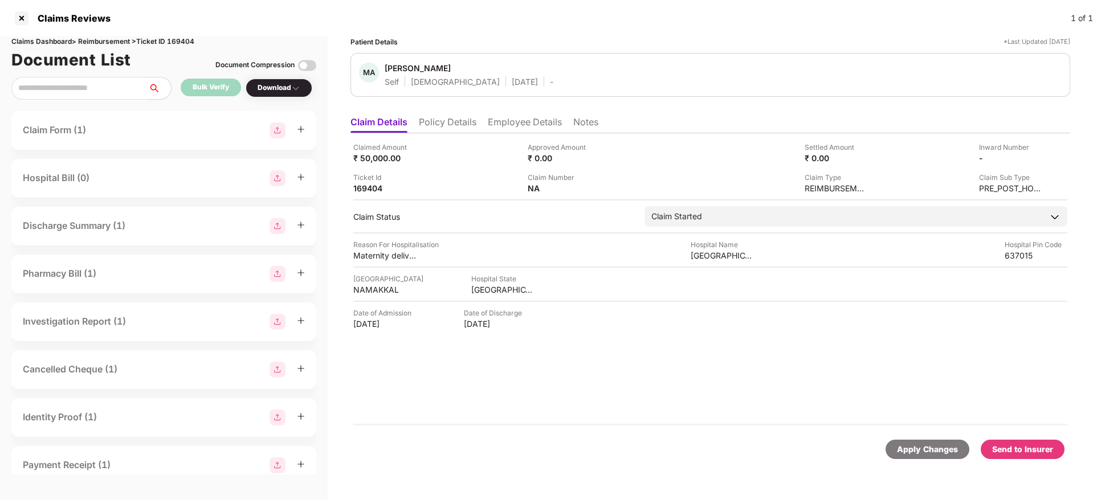
click at [442, 117] on li "Policy Details" at bounding box center [448, 124] width 58 height 17
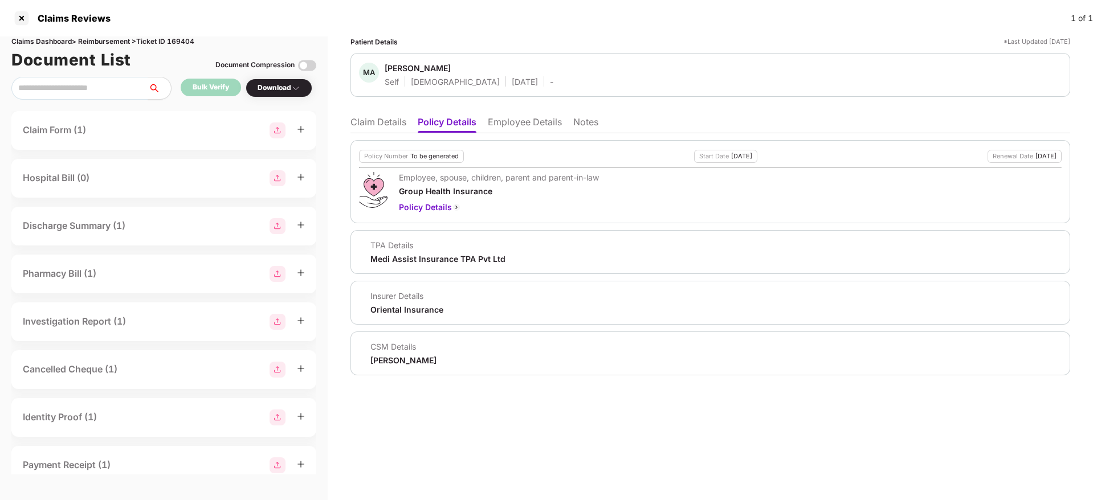
click at [408, 361] on div "Ronak Shashikant Majalkar" at bounding box center [404, 360] width 66 height 11
click at [389, 123] on li "Claim Details" at bounding box center [379, 124] width 56 height 17
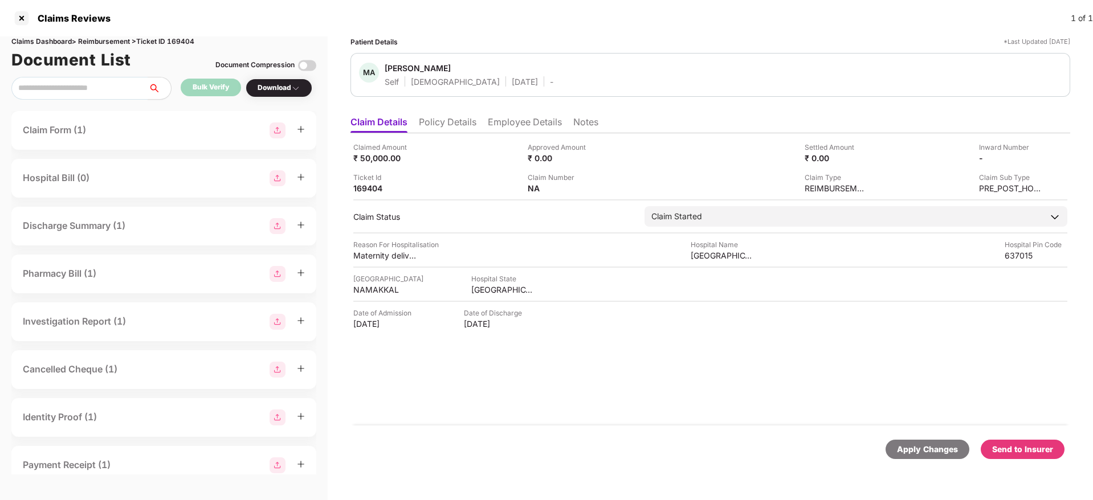
click at [518, 109] on div "Patient Details *Last Updated 01 Sep 2025 MA Malini Arumugam Self Female 18 Mar…" at bounding box center [711, 256] width 720 height 441
click at [518, 117] on li "Employee Details" at bounding box center [525, 124] width 74 height 17
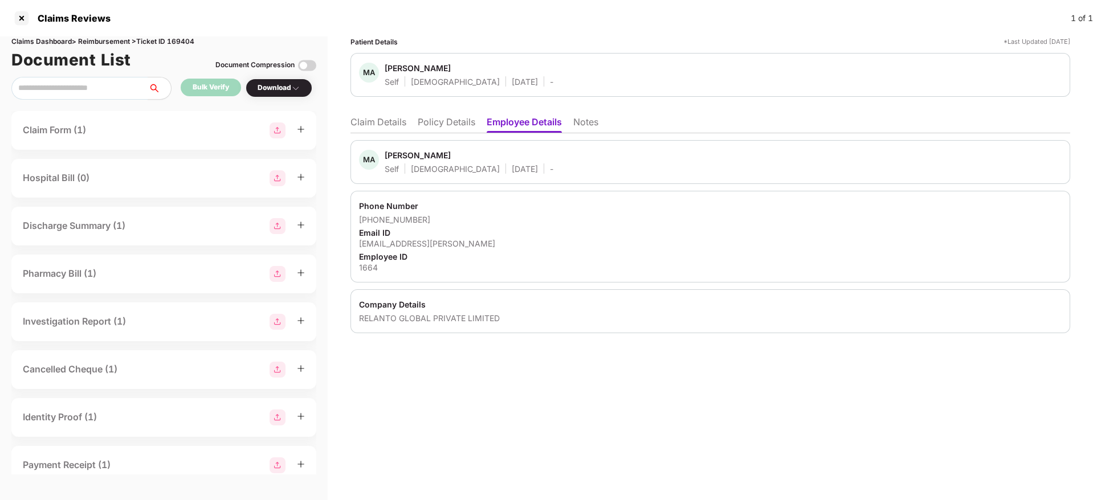
click at [1009, 221] on div "+916380364838" at bounding box center [710, 219] width 703 height 11
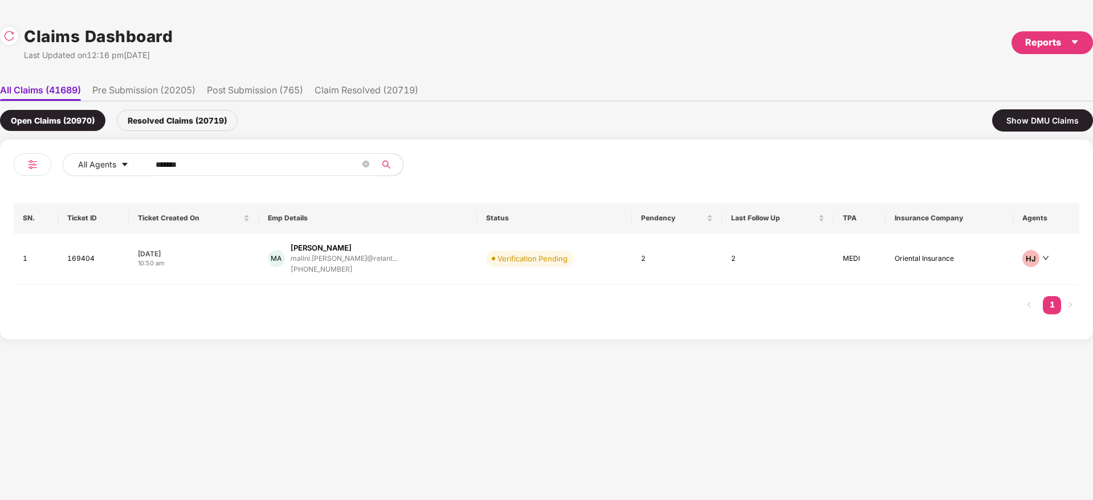
drag, startPoint x: 217, startPoint y: 155, endPoint x: 0, endPoint y: 159, distance: 216.6
click at [0, 158] on div "All Agents ****** SN. Ticket ID Ticket Created On Emp Details Status Pendency L…" at bounding box center [546, 240] width 1093 height 200
drag, startPoint x: 120, startPoint y: 166, endPoint x: 3, endPoint y: 172, distance: 117.0
click at [0, 172] on div "All Agents ****** SN. Ticket ID Ticket Created On Emp Details Status Pendency L…" at bounding box center [546, 240] width 1093 height 200
paste input "text"
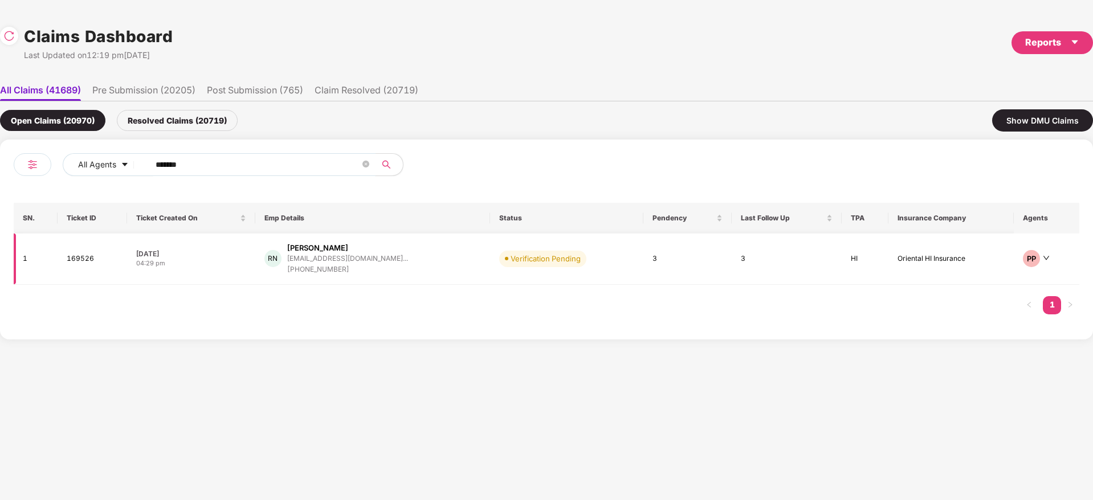
type input "******"
click at [404, 257] on div "RN Ratnakar Naik ratnakarnaik4@gmail.co... +919637761517" at bounding box center [372, 259] width 217 height 32
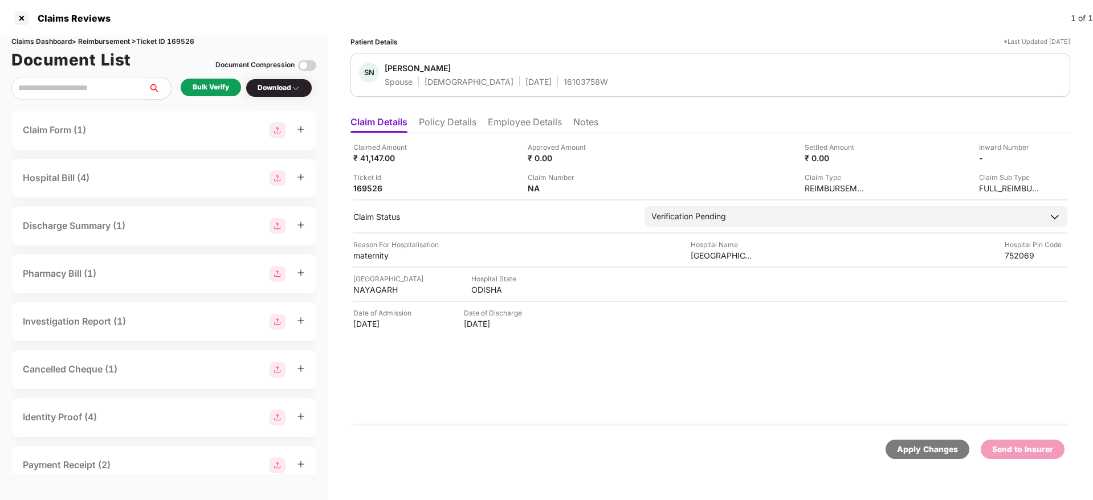
click at [211, 86] on div "Bulk Verify" at bounding box center [211, 87] width 36 height 11
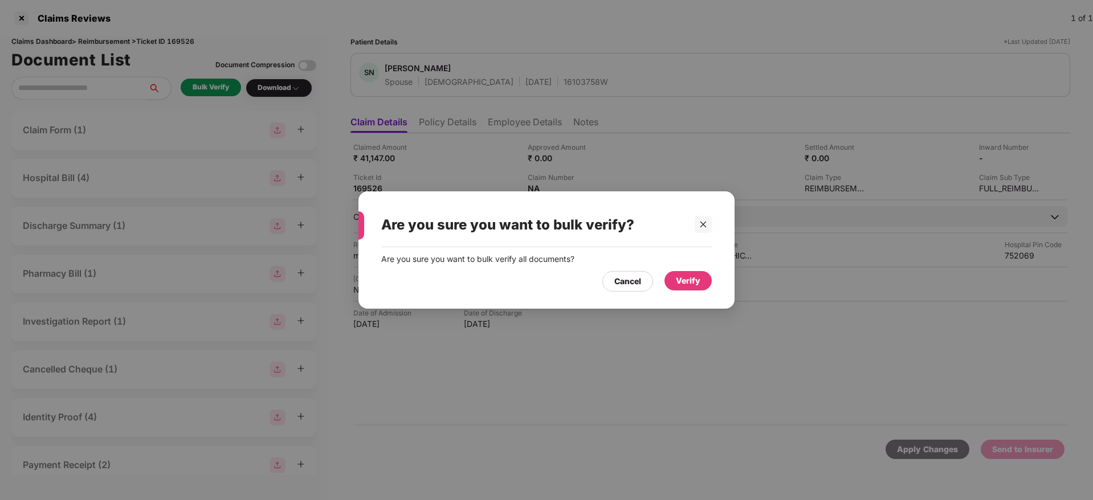
click at [705, 279] on div "Verify" at bounding box center [688, 280] width 47 height 19
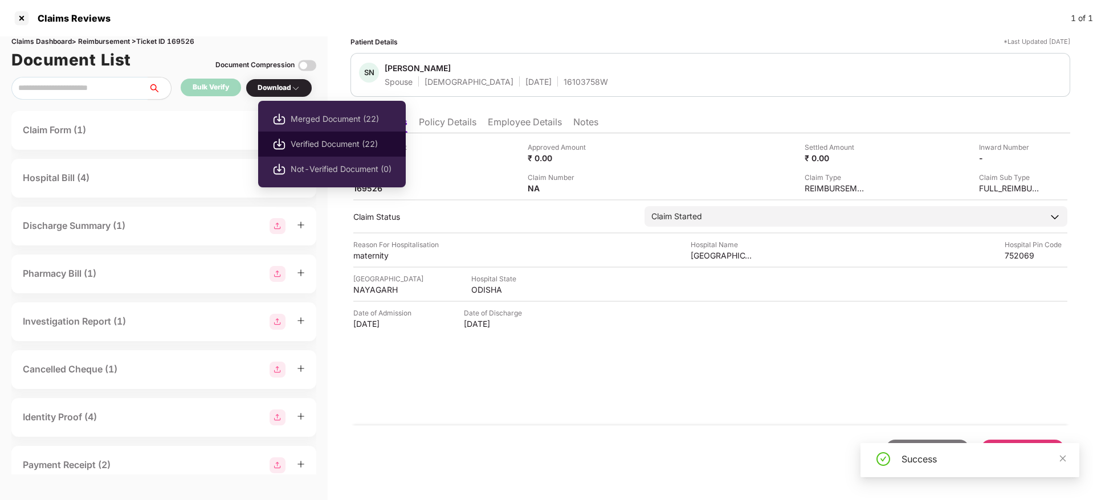
click at [337, 150] on span "Verified Document (22)" at bounding box center [341, 144] width 101 height 13
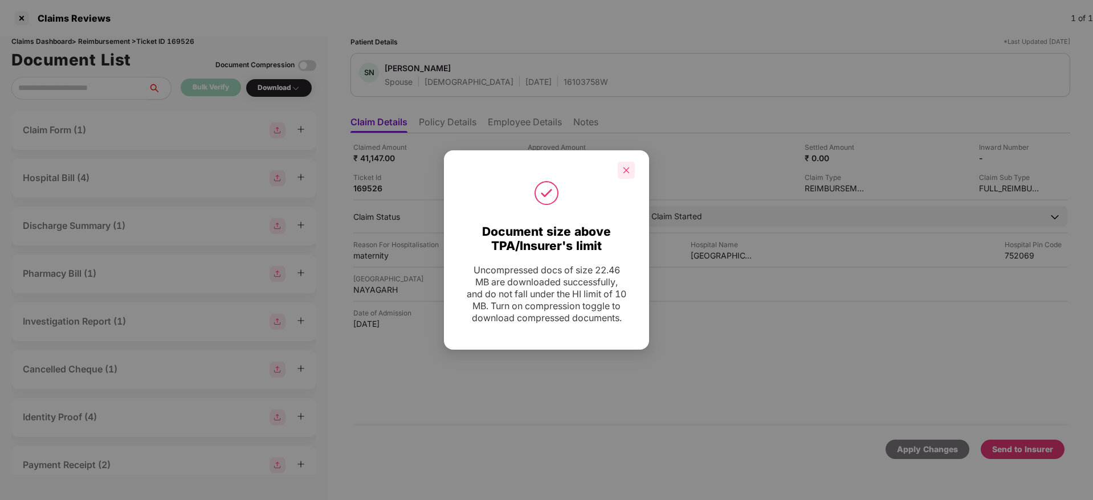
click at [622, 162] on div at bounding box center [626, 170] width 17 height 17
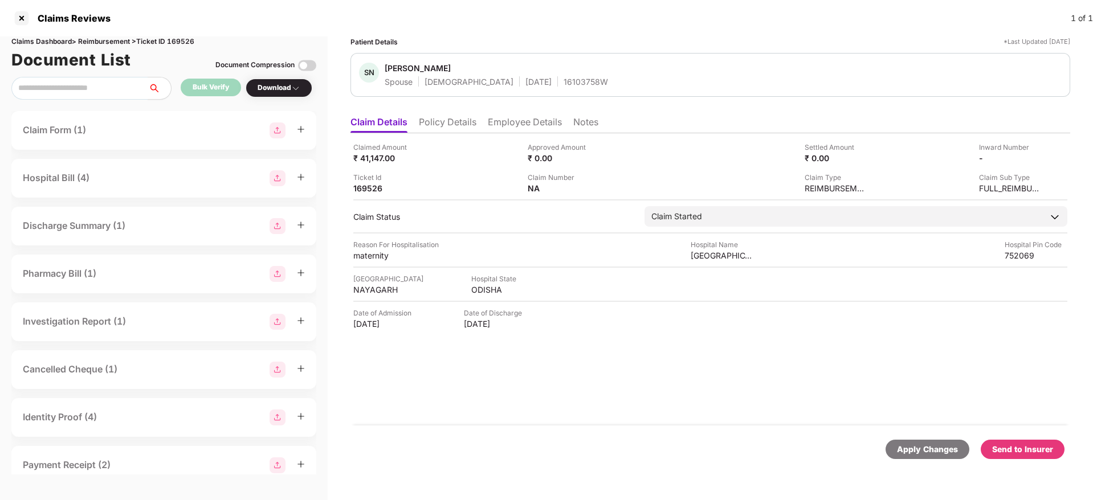
click at [1022, 451] on div "Send to Insurer" at bounding box center [1022, 449] width 61 height 13
click at [466, 120] on li "Policy Details" at bounding box center [448, 124] width 58 height 17
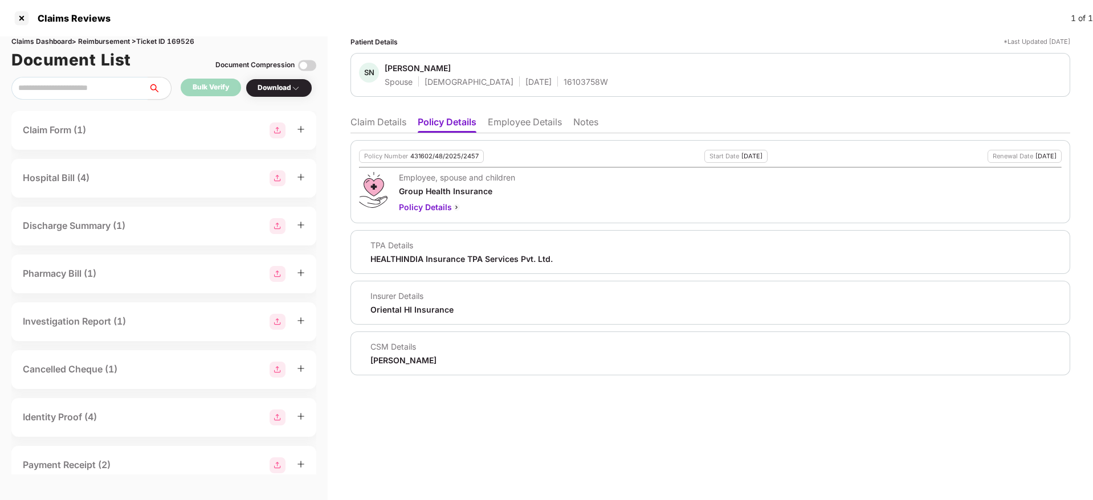
click at [367, 125] on li "Claim Details" at bounding box center [379, 124] width 56 height 17
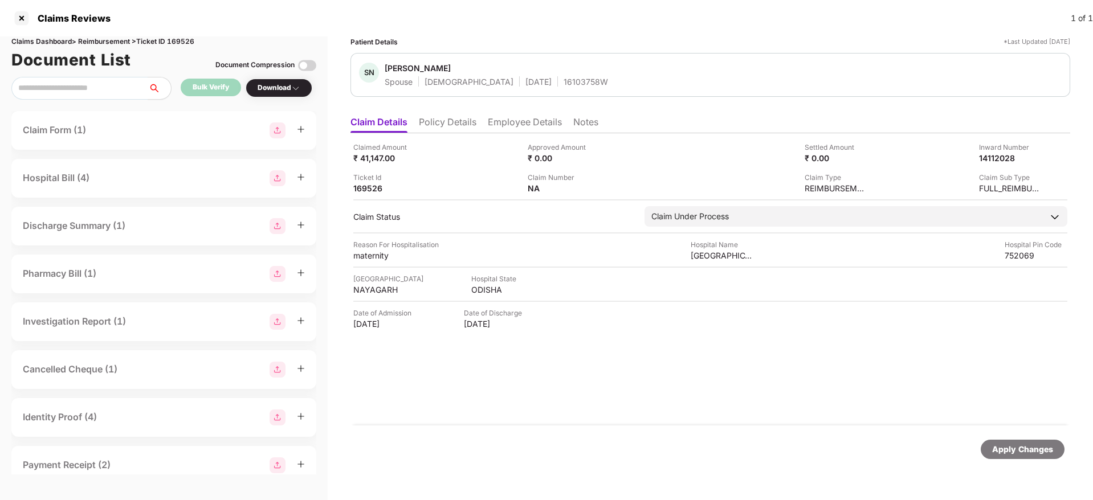
click at [564, 87] on div "16103758W" at bounding box center [586, 81] width 44 height 11
click at [988, 158] on div "14112028" at bounding box center [998, 158] width 63 height 11
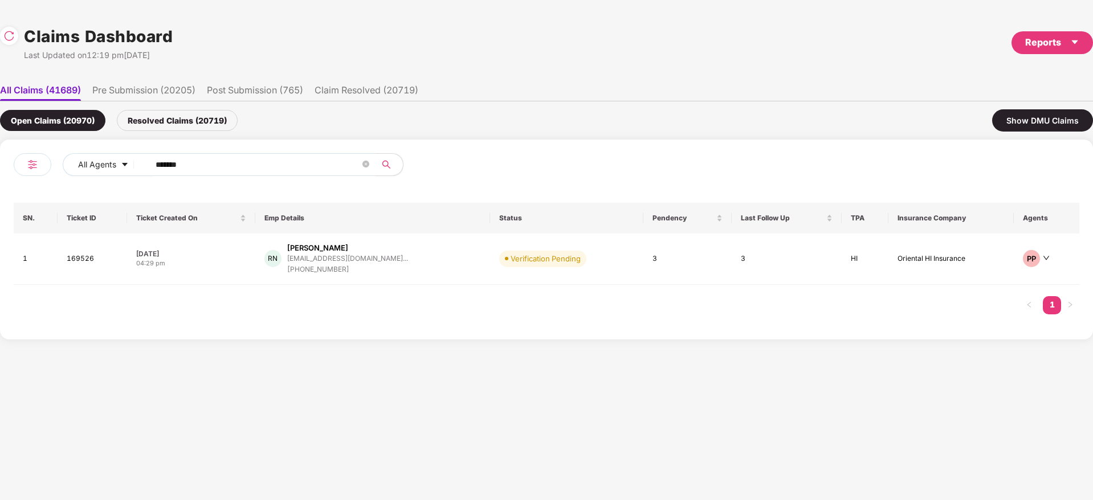
click at [0, 177] on div "All Agents ****** SN. Ticket ID Ticket Created On Emp Details Status Pendency L…" at bounding box center [546, 240] width 1093 height 200
paste input "text"
type input "******"
click at [418, 269] on div "P Prasanna prasanna.venkatesh@vor... +917502226757" at bounding box center [370, 259] width 207 height 32
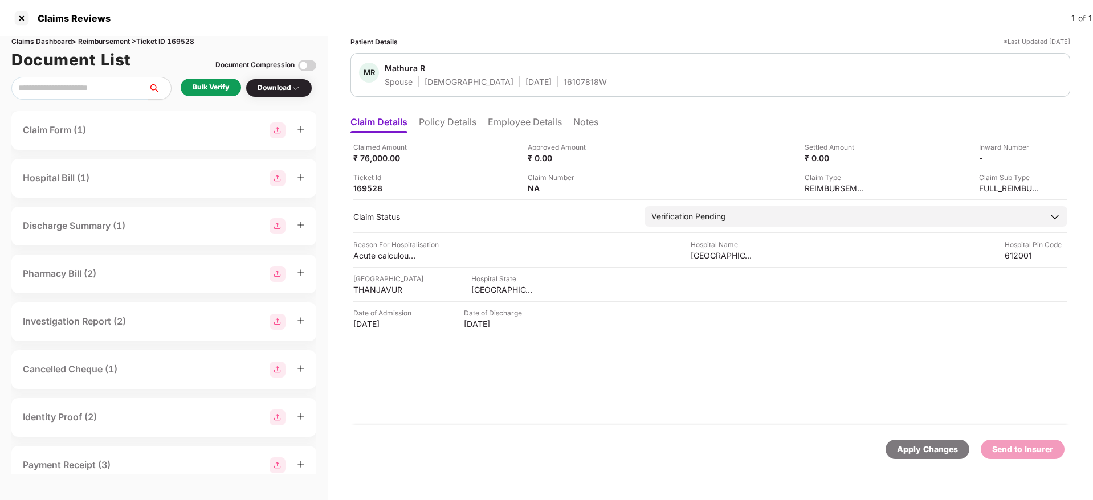
click at [225, 86] on div "Bulk Verify" at bounding box center [211, 87] width 36 height 11
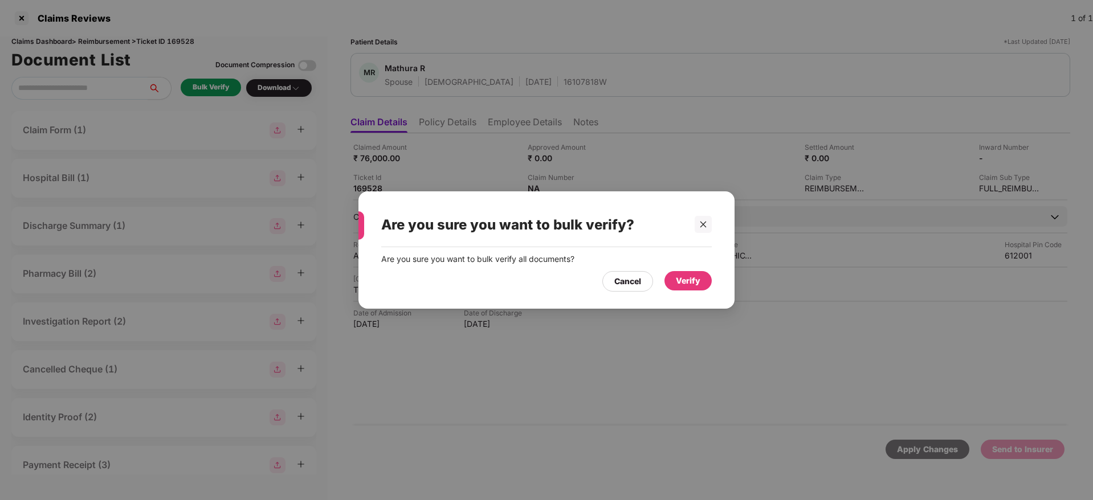
click at [695, 277] on div "Verify" at bounding box center [688, 281] width 25 height 13
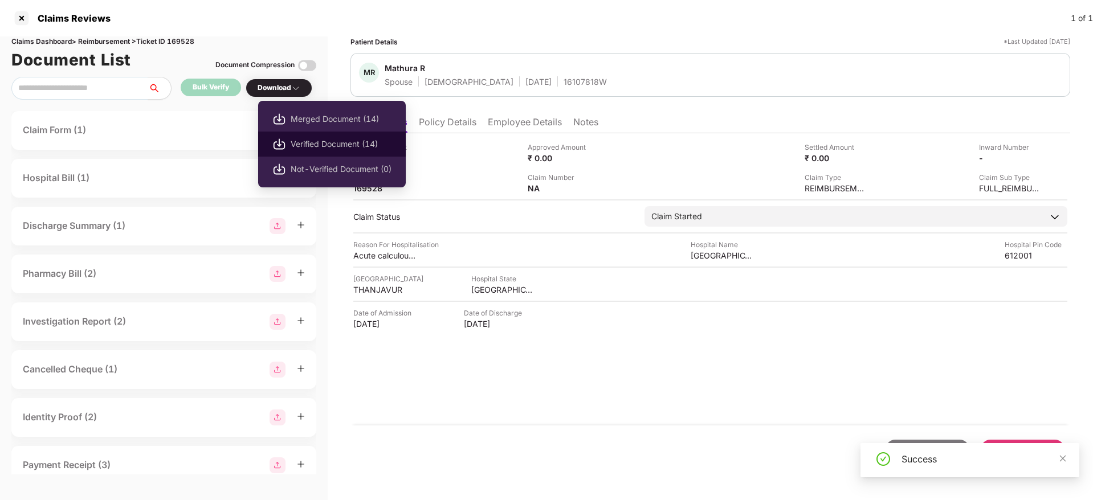
click at [308, 145] on span "Verified Document (14)" at bounding box center [341, 144] width 101 height 13
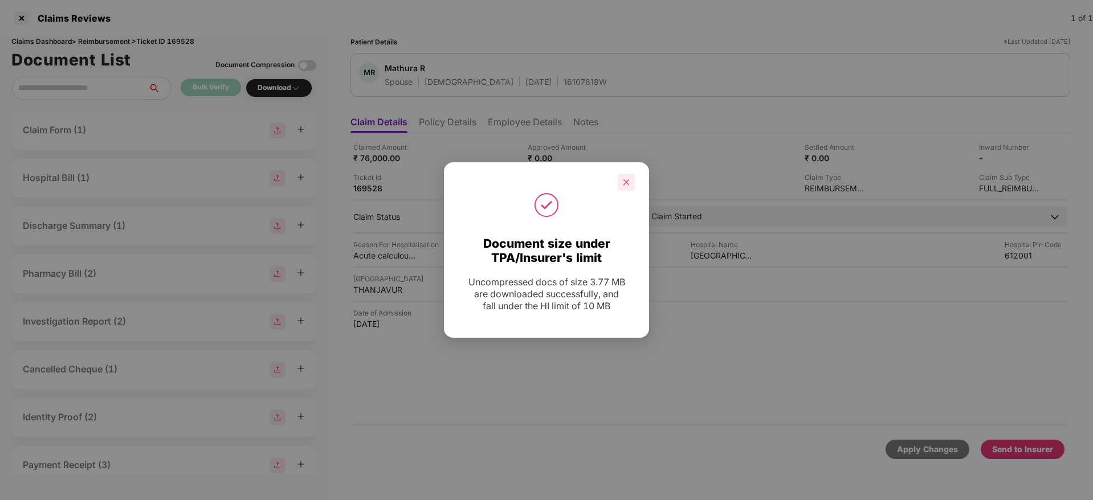
click at [630, 181] on icon "close" at bounding box center [626, 182] width 8 height 8
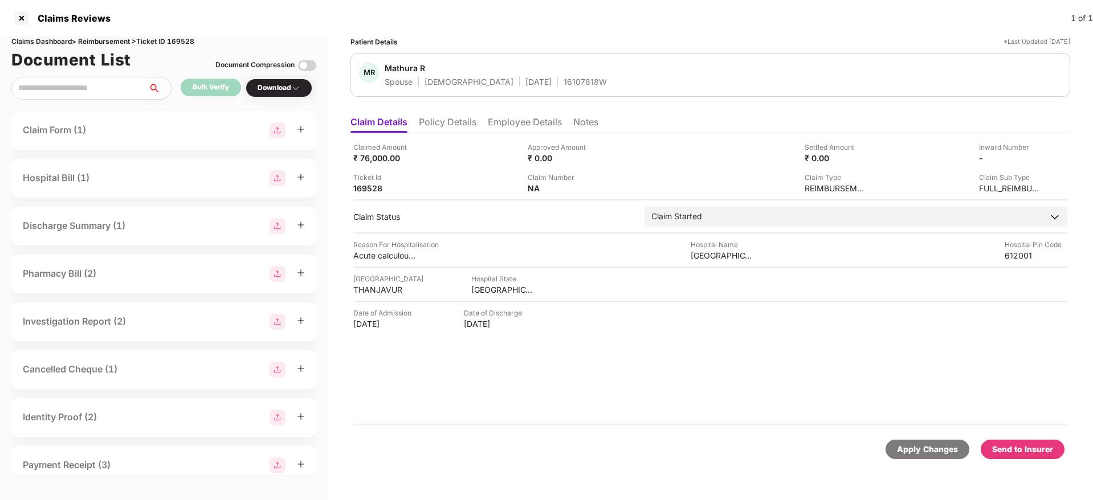
click at [1028, 450] on div "Send to Insurer" at bounding box center [1022, 449] width 61 height 13
click at [471, 120] on li "Policy Details" at bounding box center [448, 124] width 58 height 17
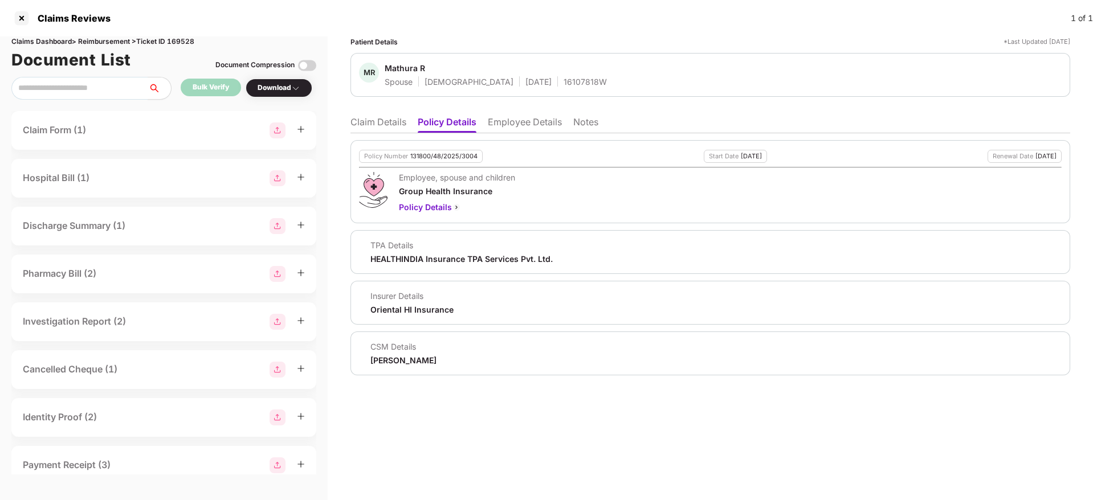
click at [376, 123] on li "Claim Details" at bounding box center [379, 124] width 56 height 17
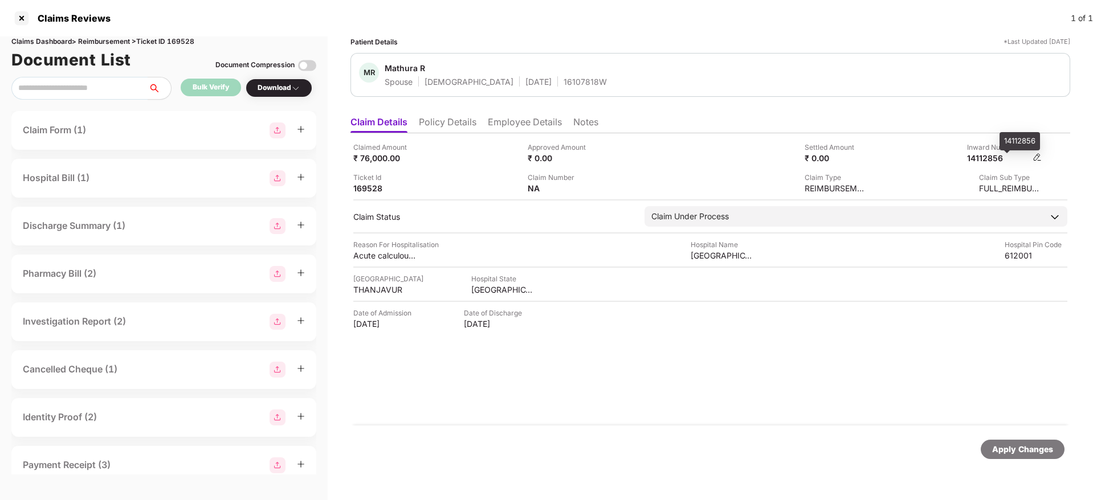
click at [991, 160] on div "14112856" at bounding box center [998, 158] width 63 height 11
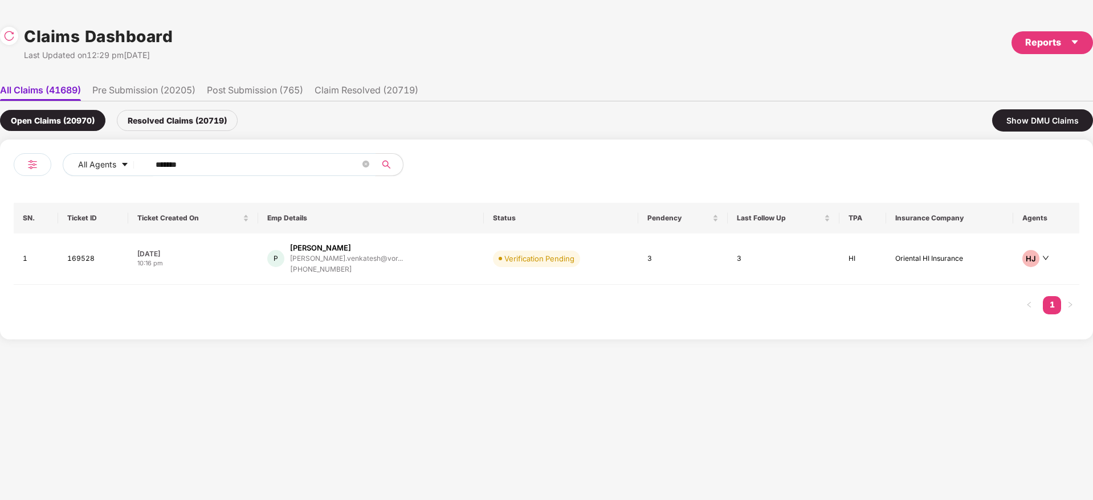
drag, startPoint x: 99, startPoint y: 145, endPoint x: 266, endPoint y: 150, distance: 167.1
click at [0, 146] on div "All Agents ****** SN. Ticket ID Ticket Created On Emp Details Status Pendency L…" at bounding box center [546, 240] width 1093 height 200
paste input "text"
type input "******"
click at [431, 264] on div "BD Bireshwar Das bireshwar.das@techylla... +919836187806" at bounding box center [363, 259] width 196 height 32
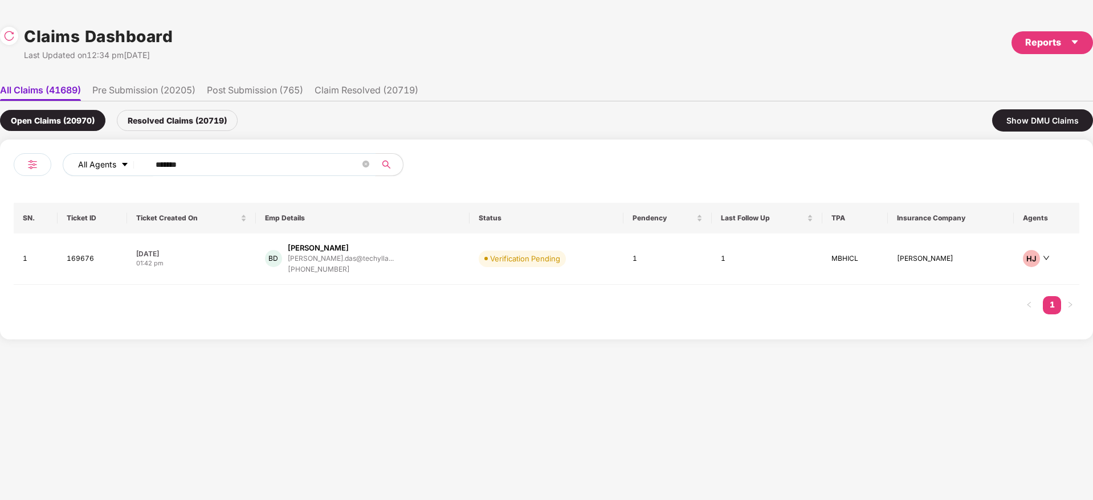
drag, startPoint x: 200, startPoint y: 160, endPoint x: 127, endPoint y: 173, distance: 73.5
click at [7, 183] on div "All Agents ****** SN. Ticket ID Ticket Created On Emp Details Status Pendency L…" at bounding box center [546, 240] width 1093 height 200
paste input "text"
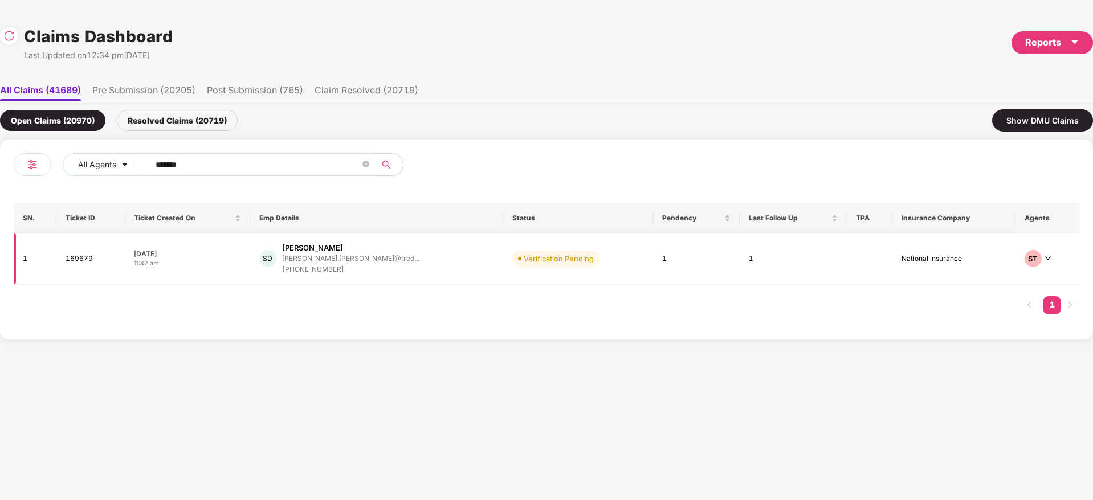
type input "******"
click at [410, 258] on div "SD Sacheen Deshpande sacheen.deshpande@tred... +918496044804" at bounding box center [376, 259] width 235 height 32
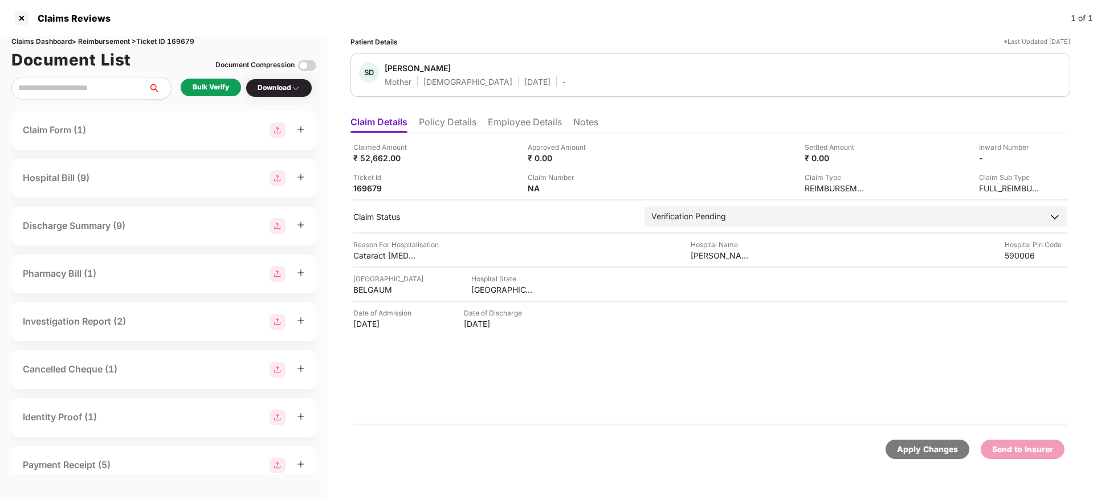
click at [451, 119] on li "Policy Details" at bounding box center [448, 124] width 58 height 17
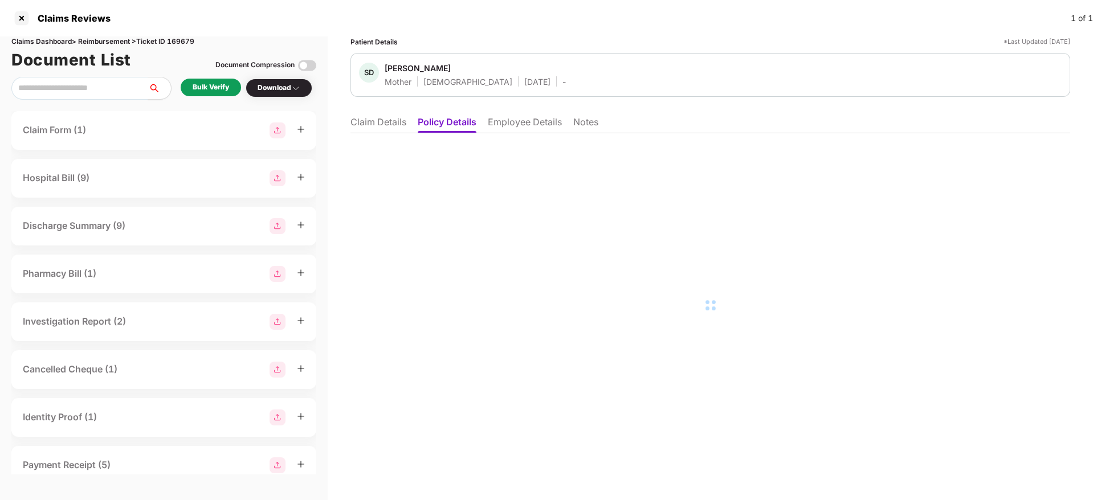
click at [519, 127] on li "Employee Details" at bounding box center [525, 124] width 74 height 17
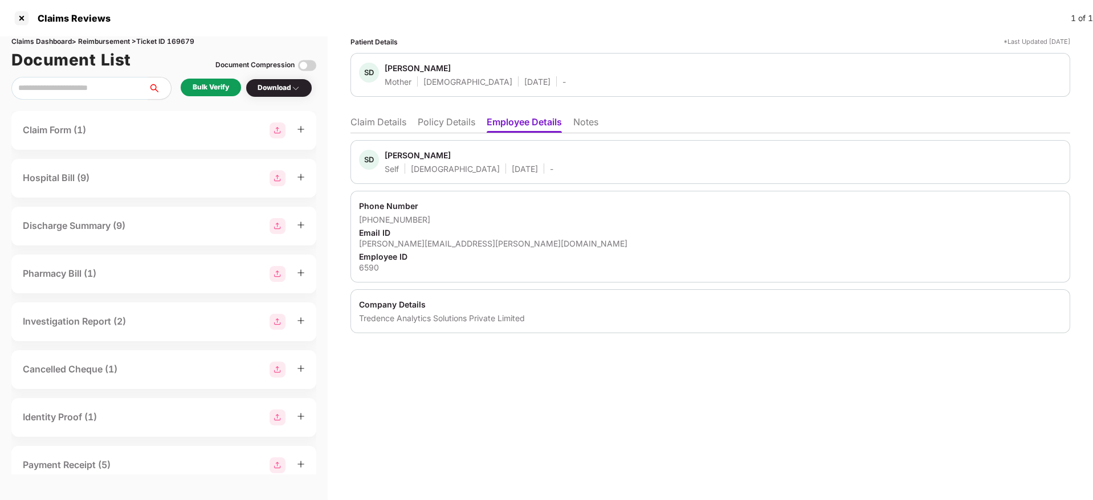
click at [430, 127] on li "Policy Details" at bounding box center [447, 124] width 58 height 17
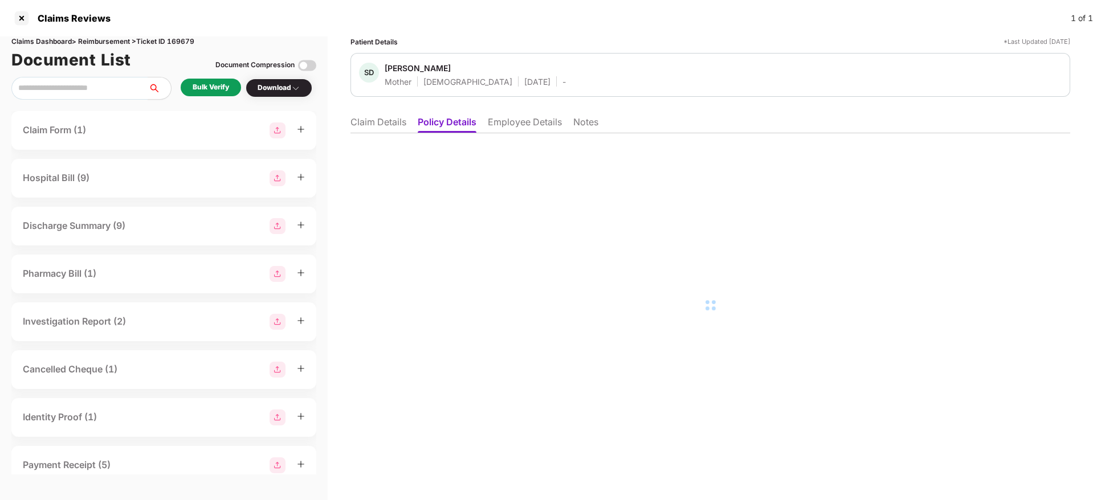
click at [390, 125] on li "Claim Details" at bounding box center [379, 124] width 56 height 17
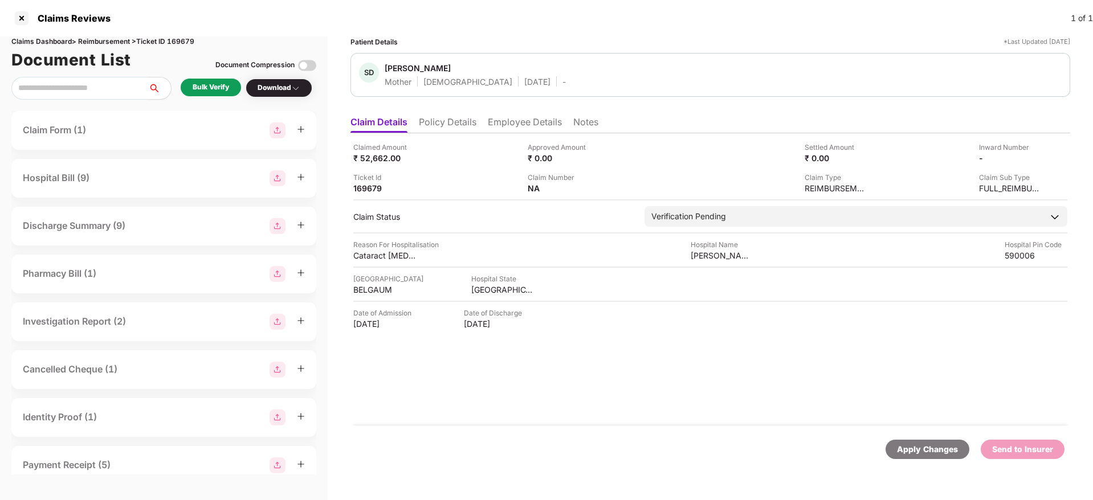
click at [455, 134] on div "Claimed Amount ₹ 52,662.00 Approved Amount ₹ 0.00 Settled Amount ₹ 0.00 Inward …" at bounding box center [711, 279] width 720 height 292
click at [455, 126] on li "Policy Details" at bounding box center [448, 124] width 58 height 17
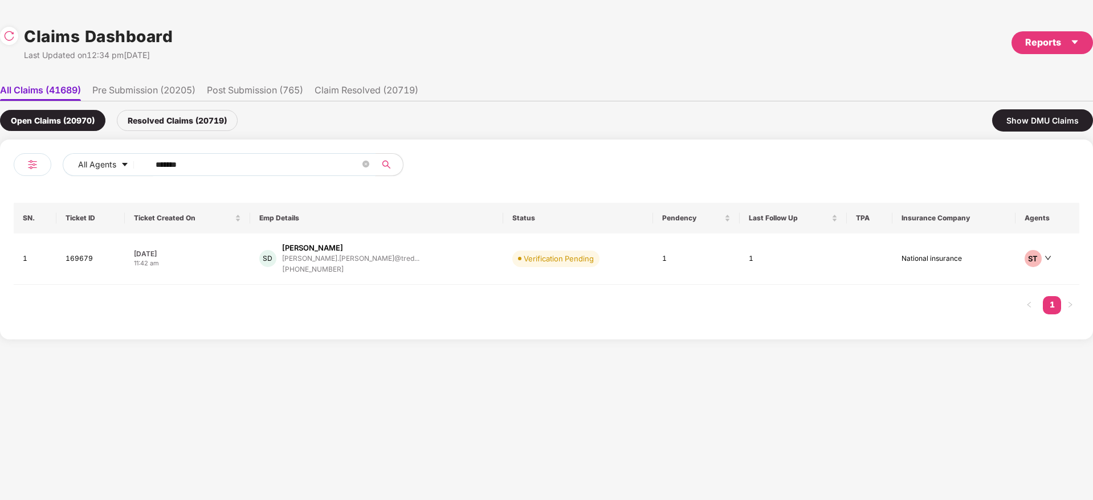
drag, startPoint x: 226, startPoint y: 158, endPoint x: 57, endPoint y: 174, distance: 170.1
click at [63, 174] on div "All Agents ******" at bounding box center [383, 164] width 640 height 23
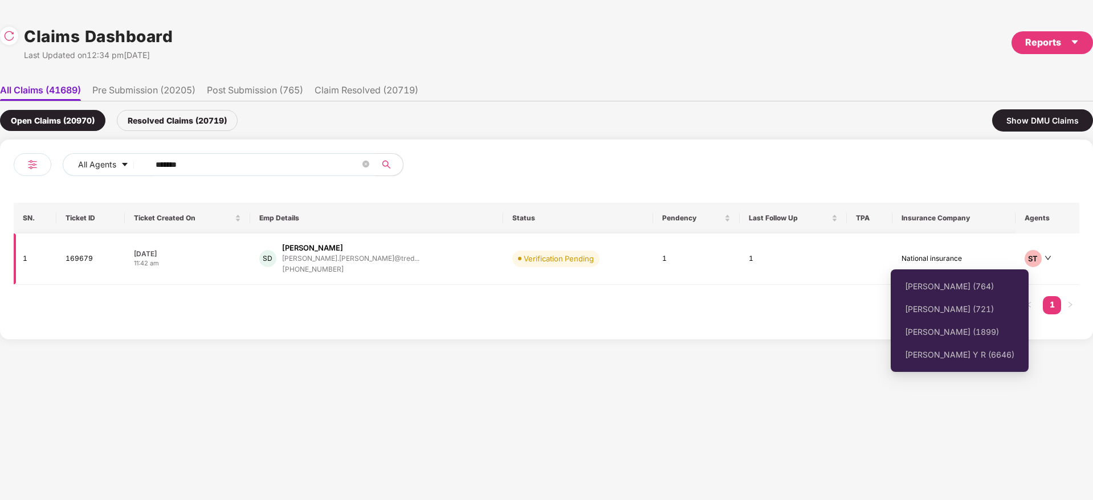
click at [1045, 259] on icon "down" at bounding box center [1048, 259] width 6 height 4
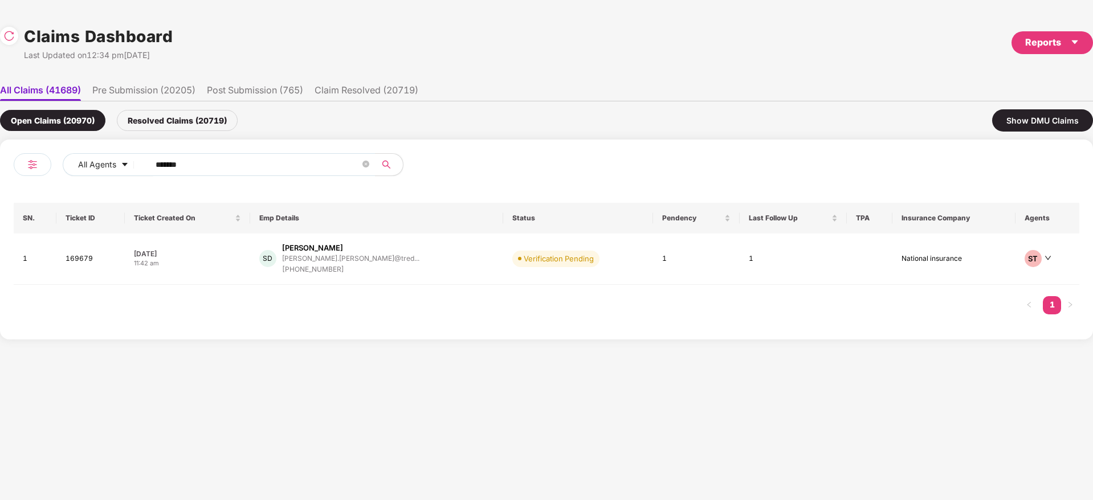
click at [18, 160] on div "All Agents ******" at bounding box center [280, 169] width 533 height 32
paste input "text"
type input "******"
click at [404, 272] on div "VA Venkata Harish Akuluru venkata.akuluru@eaglev... +919490088614" at bounding box center [370, 259] width 209 height 32
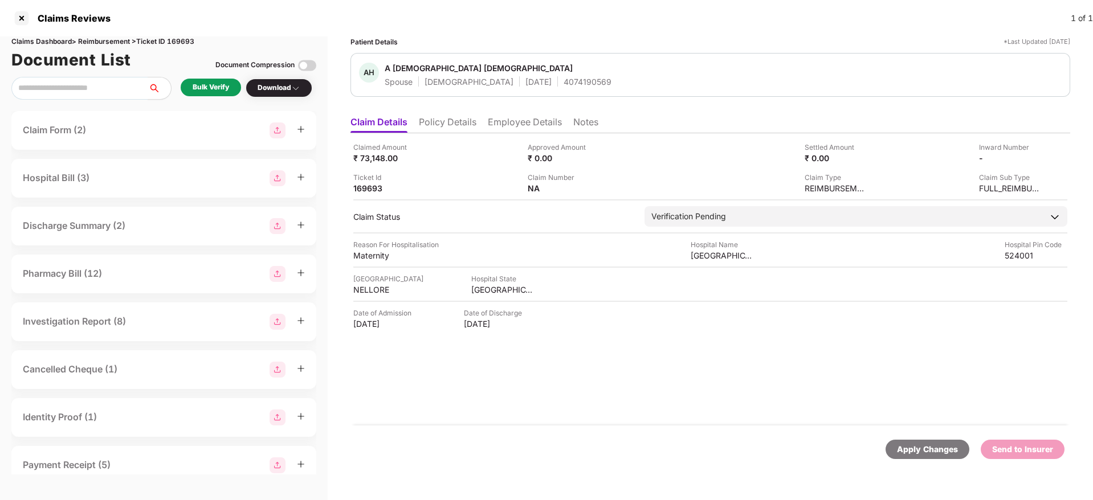
click at [215, 92] on div "Bulk Verify" at bounding box center [211, 87] width 36 height 11
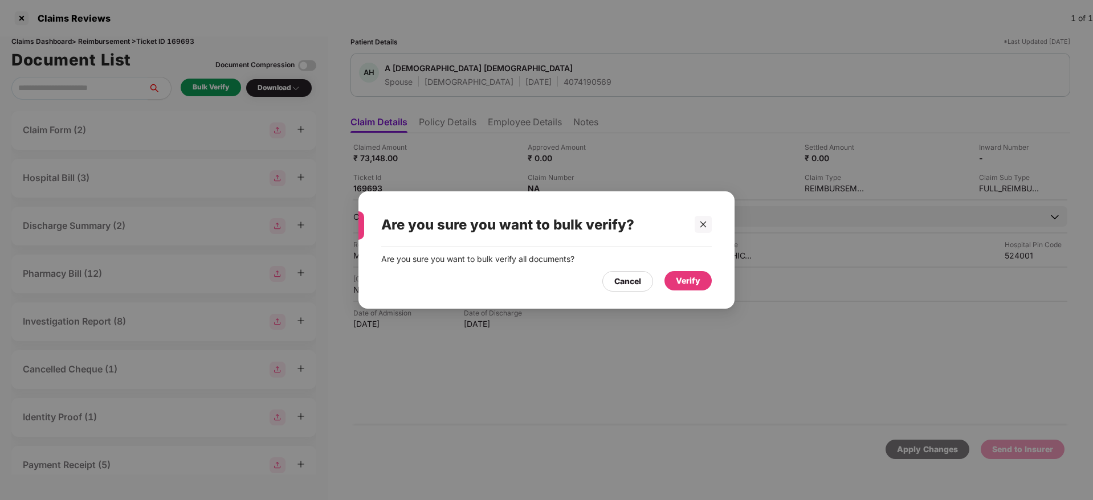
click at [687, 287] on div "Verify" at bounding box center [688, 281] width 25 height 13
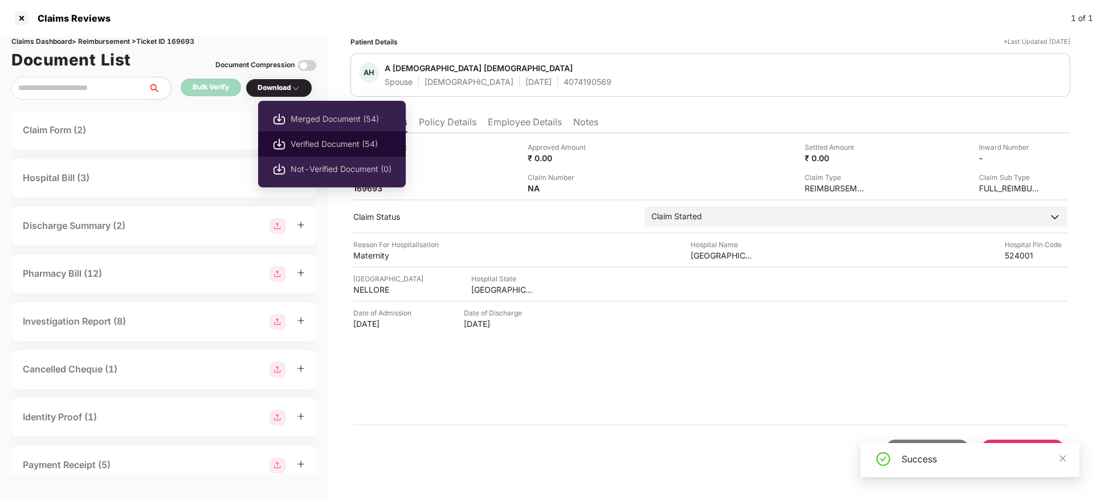
click at [337, 145] on span "Verified Document (54)" at bounding box center [341, 144] width 101 height 13
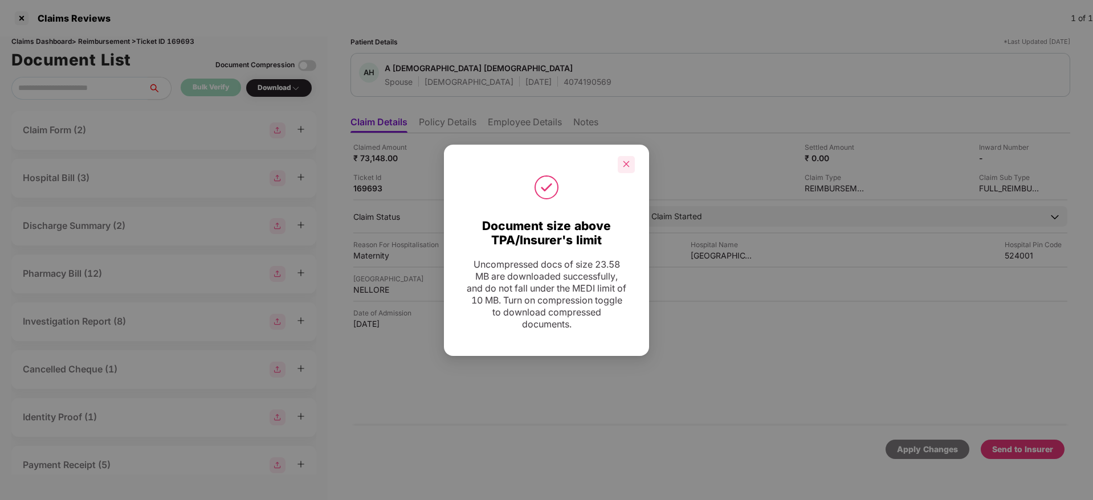
click at [623, 165] on icon "close" at bounding box center [626, 164] width 8 height 8
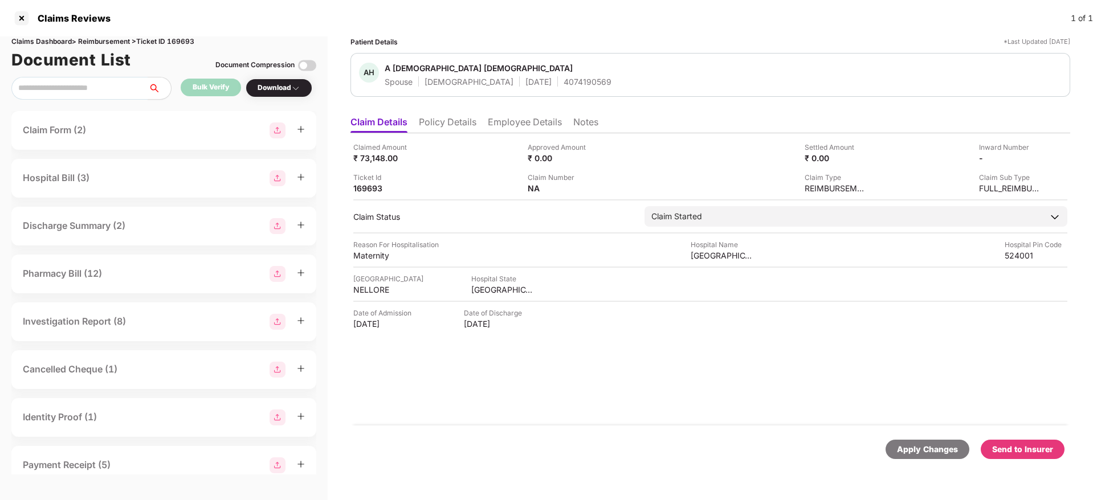
click at [653, 364] on div "Claimed Amount ₹ 73,148.00 Approved Amount ₹ 0.00 Settled Amount ₹ 0.00 Inward …" at bounding box center [711, 279] width 720 height 292
click at [653, 356] on div "Claimed Amount ₹ 73,148.00 Approved Amount ₹ 0.00 Settled Amount ₹ 0.00 Inward …" at bounding box center [711, 279] width 720 height 292
click at [1014, 455] on div "Send to Insurer" at bounding box center [1022, 449] width 61 height 13
click at [623, 377] on div "Claimed Amount ₹ 73,148.00 Approved Amount ₹ 0.00 Settled Amount ₹ 0.00 Inward …" at bounding box center [711, 279] width 720 height 292
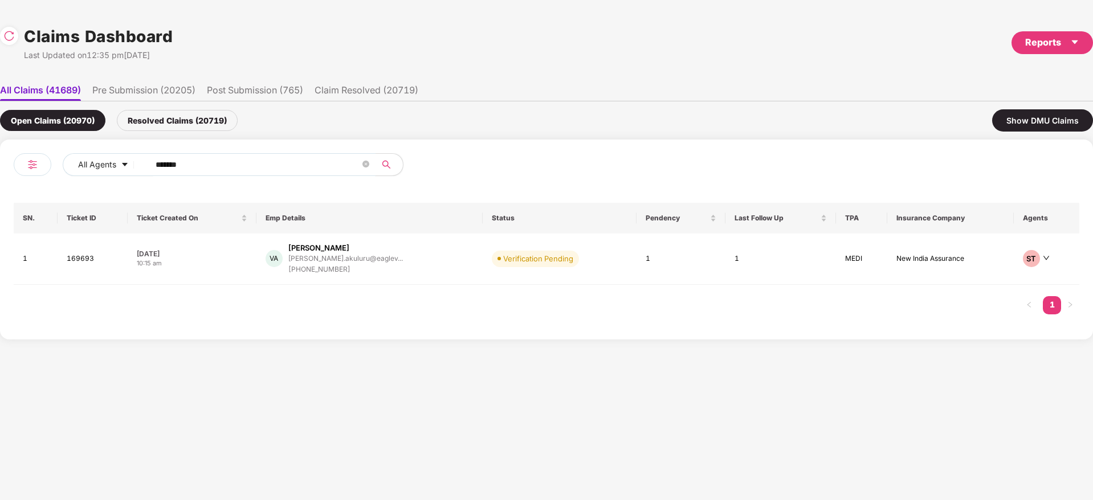
click at [221, 175] on span "******" at bounding box center [259, 164] width 234 height 23
click at [0, 171] on div "All Agents ****** SN. Ticket ID Ticket Created On Emp Details Status Pendency L…" at bounding box center [546, 240] width 1093 height 200
paste input "text"
type input "******"
click at [427, 265] on div "RS Rajanna S rajannafcpl@gmail.com +919686699488" at bounding box center [370, 257] width 210 height 29
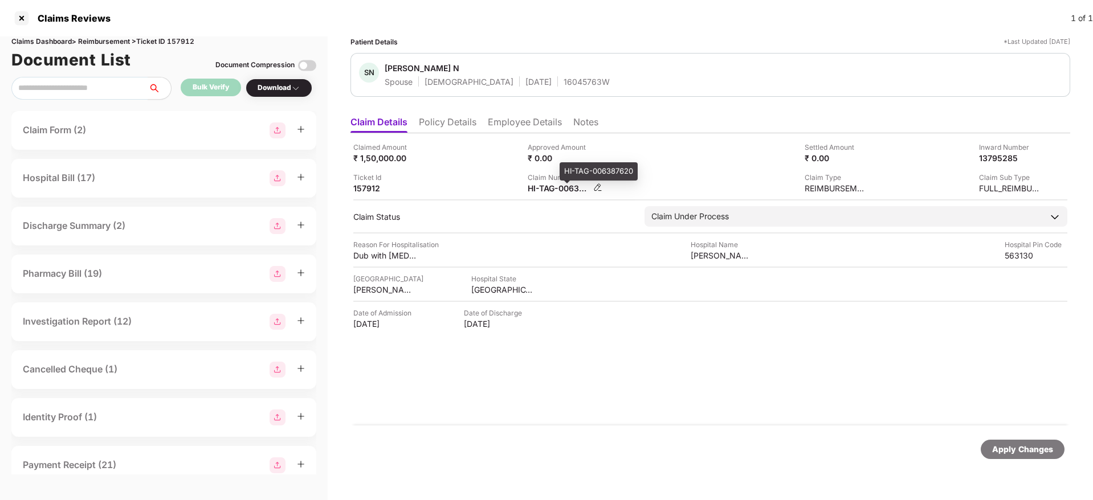
click at [545, 190] on div "HI-TAG-006387620" at bounding box center [559, 188] width 63 height 11
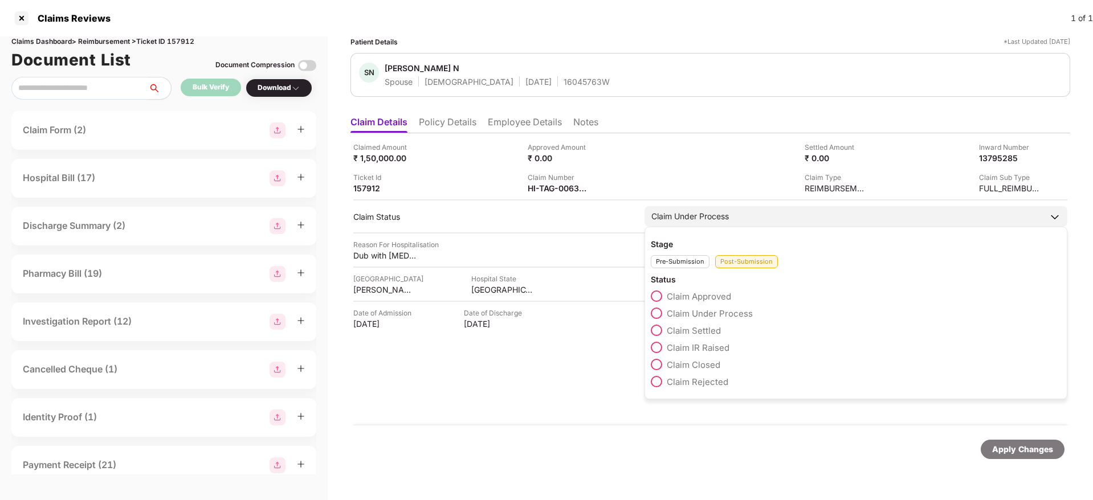
click at [702, 294] on span "Claim Approved" at bounding box center [699, 296] width 64 height 11
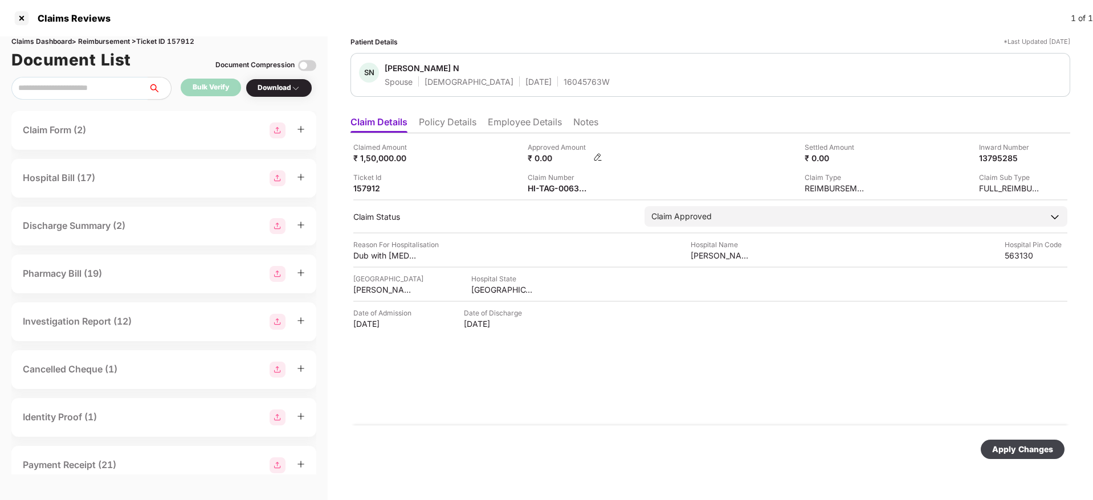
click at [598, 156] on img at bounding box center [597, 157] width 9 height 9
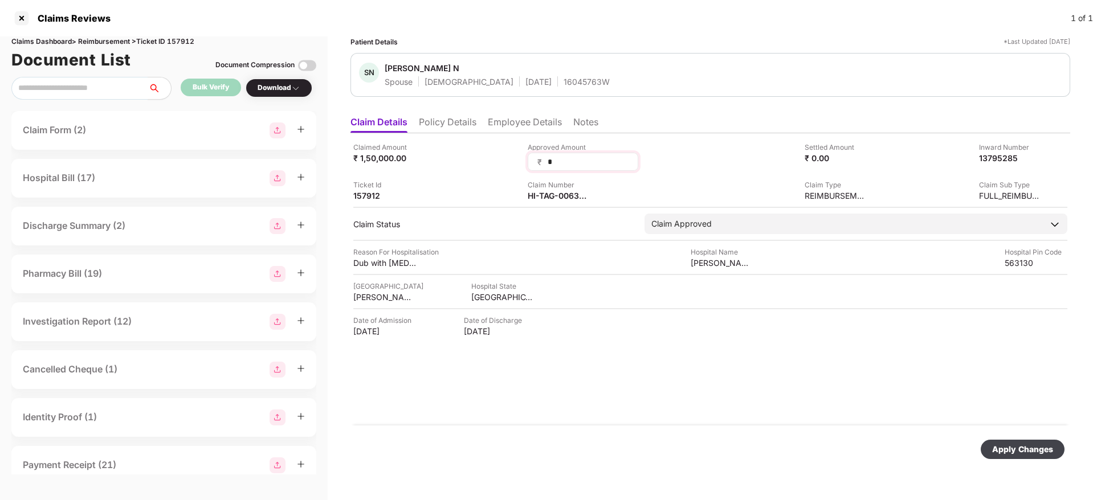
type input "**"
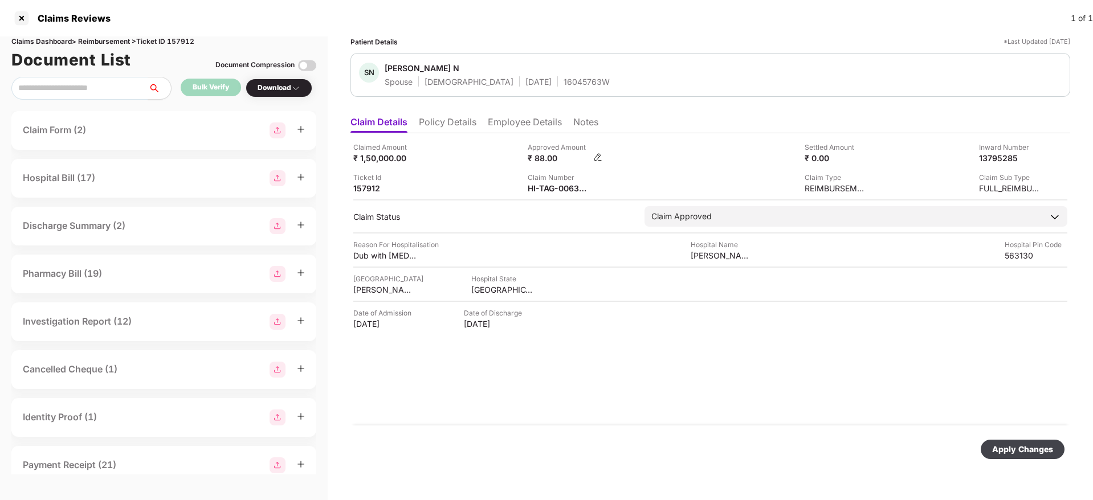
click at [597, 156] on img at bounding box center [597, 157] width 9 height 9
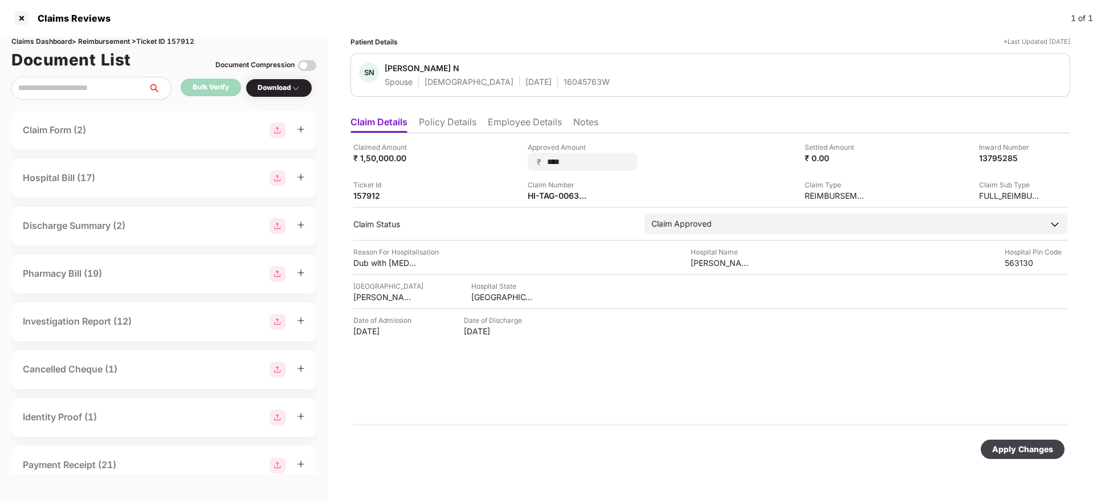
type input "*****"
click at [1018, 442] on div "Apply Changes" at bounding box center [1023, 449] width 84 height 19
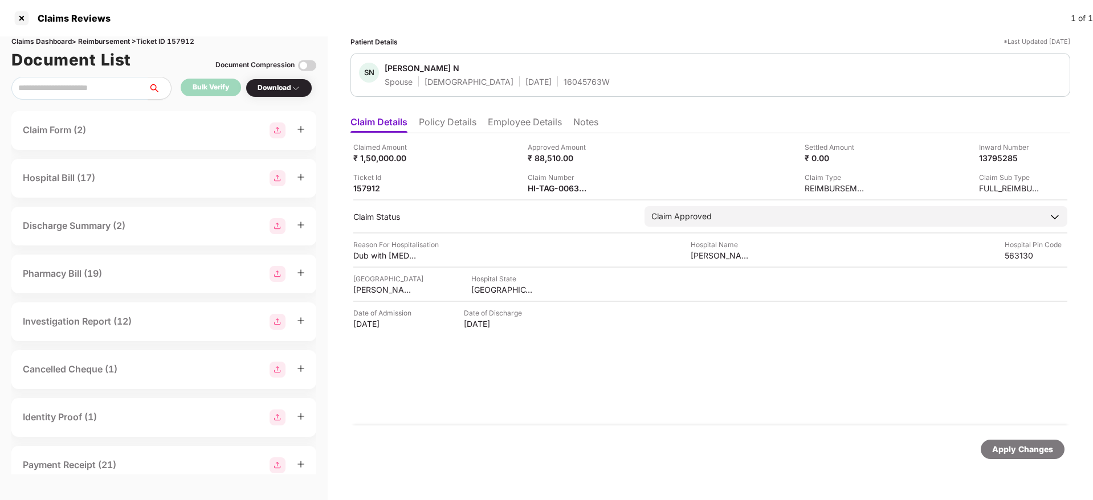
click at [513, 116] on li "Employee Details" at bounding box center [525, 124] width 74 height 17
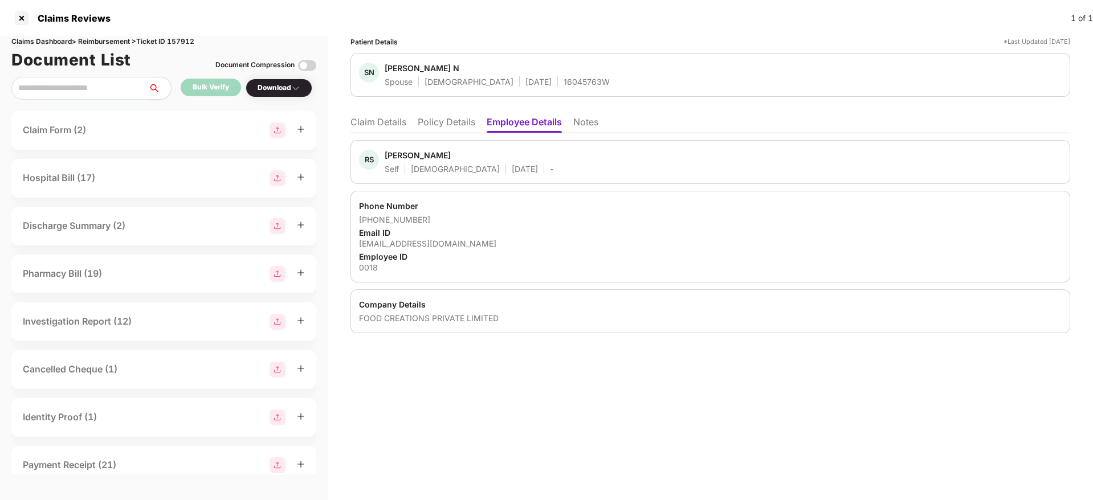
click at [388, 126] on li "Claim Details" at bounding box center [379, 124] width 56 height 17
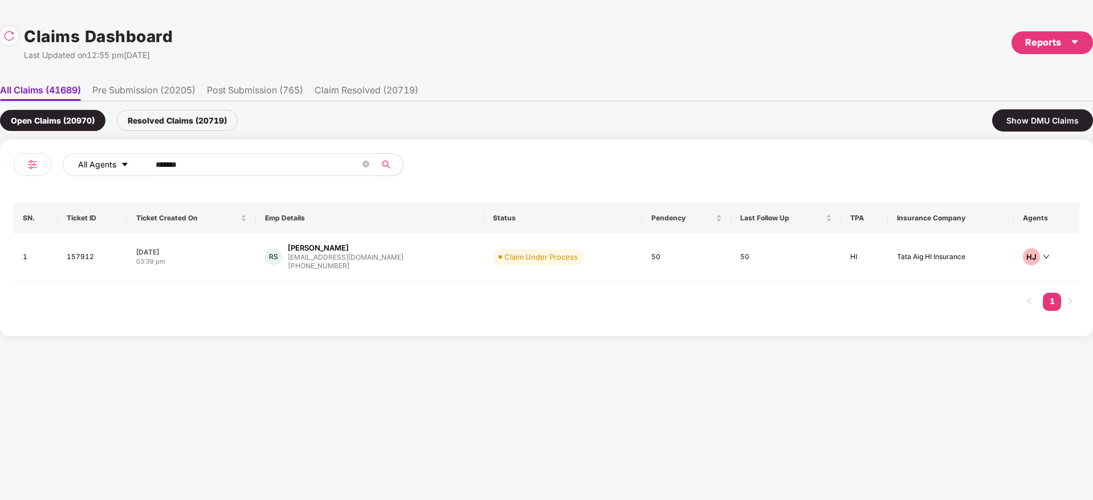
drag, startPoint x: 200, startPoint y: 161, endPoint x: 76, endPoint y: 171, distance: 124.1
click at [76, 171] on div "All Agents ******" at bounding box center [383, 164] width 640 height 23
paste input "text"
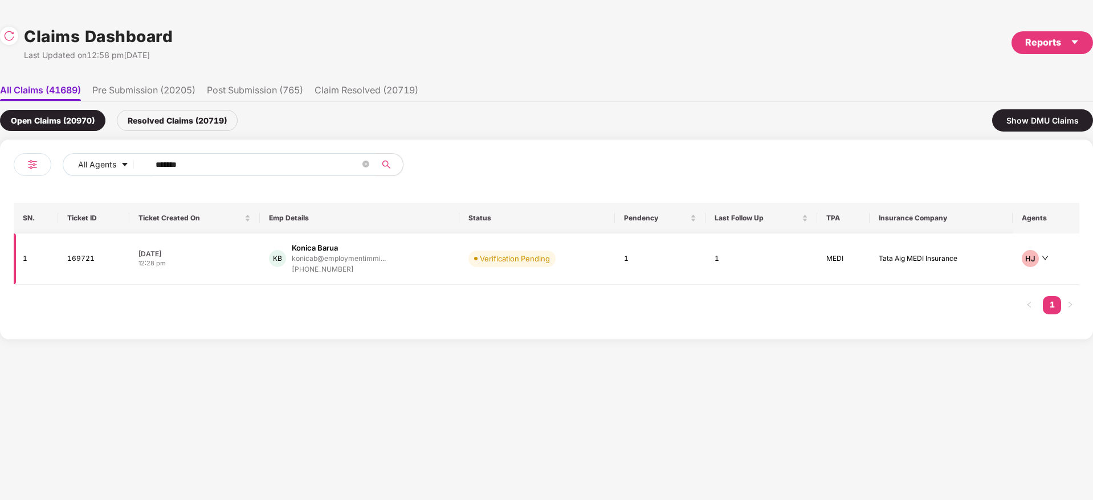
type input "******"
click at [419, 263] on div "KB Konica Barua konicab@employmentimmi... +919008647474" at bounding box center [359, 259] width 181 height 32
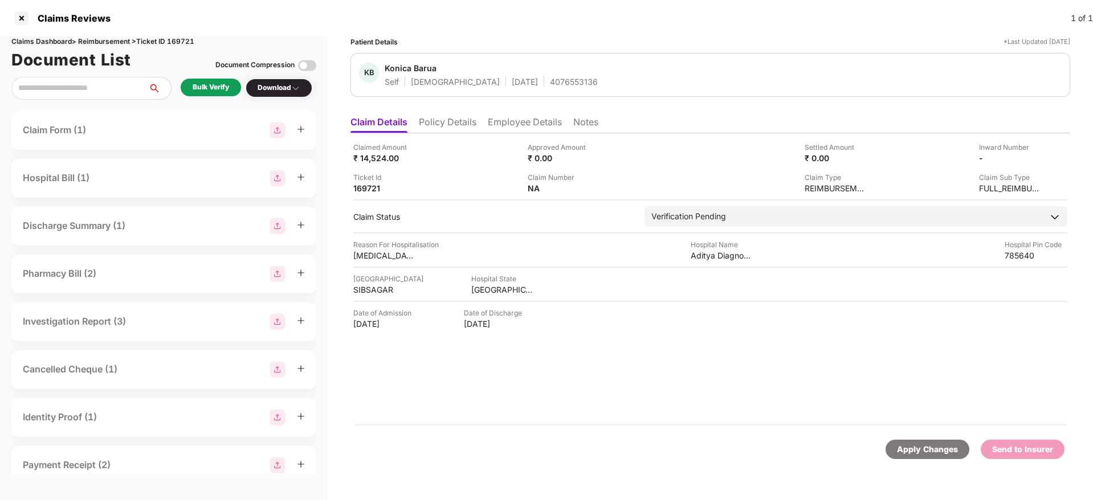
click at [224, 88] on div "Bulk Verify" at bounding box center [211, 87] width 36 height 11
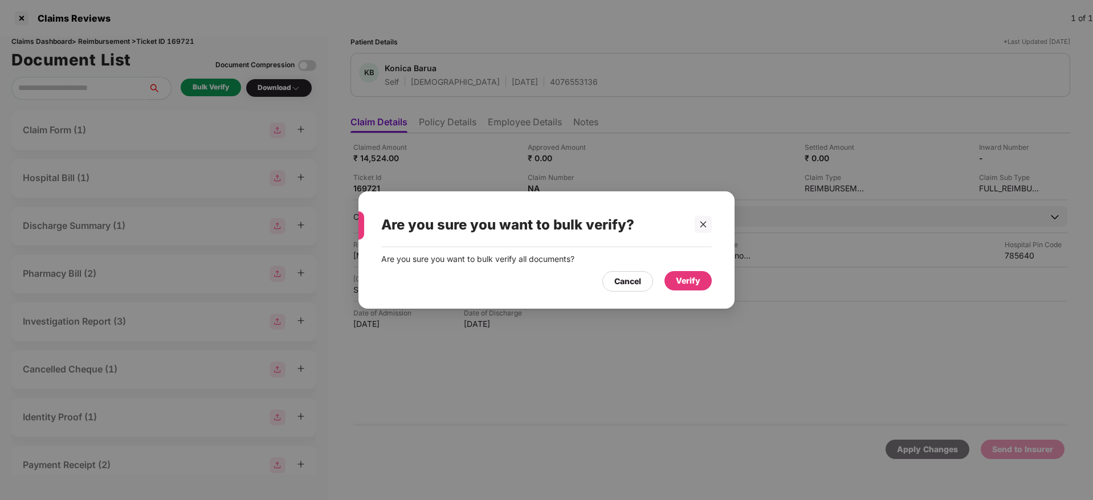
click at [704, 282] on div "Verify" at bounding box center [688, 280] width 47 height 19
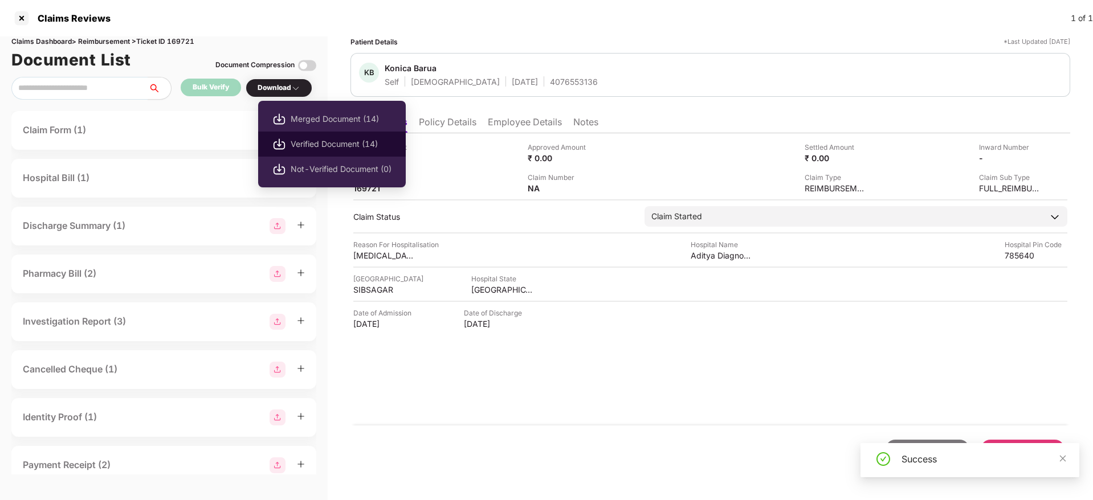
click at [323, 144] on span "Verified Document (14)" at bounding box center [341, 144] width 101 height 13
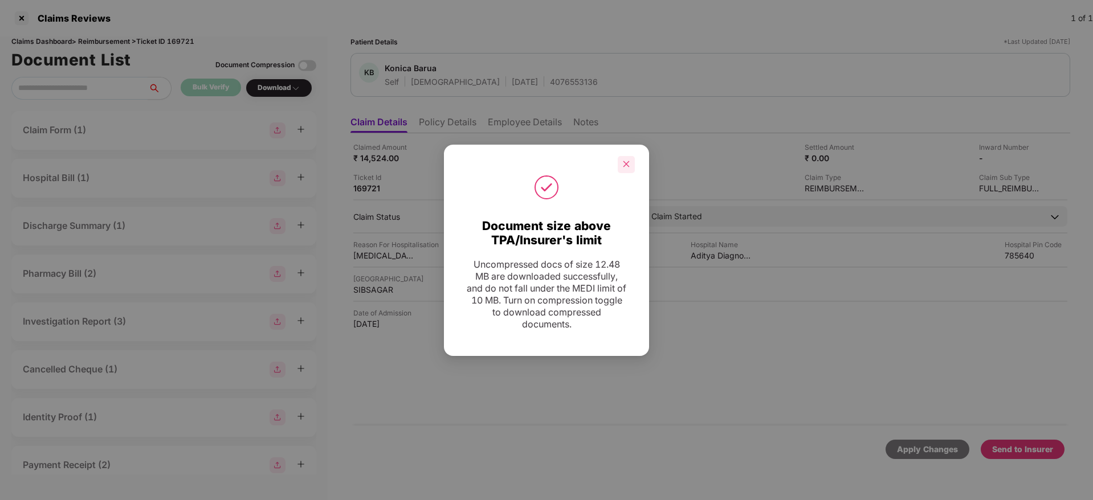
click at [629, 164] on icon "close" at bounding box center [626, 164] width 8 height 8
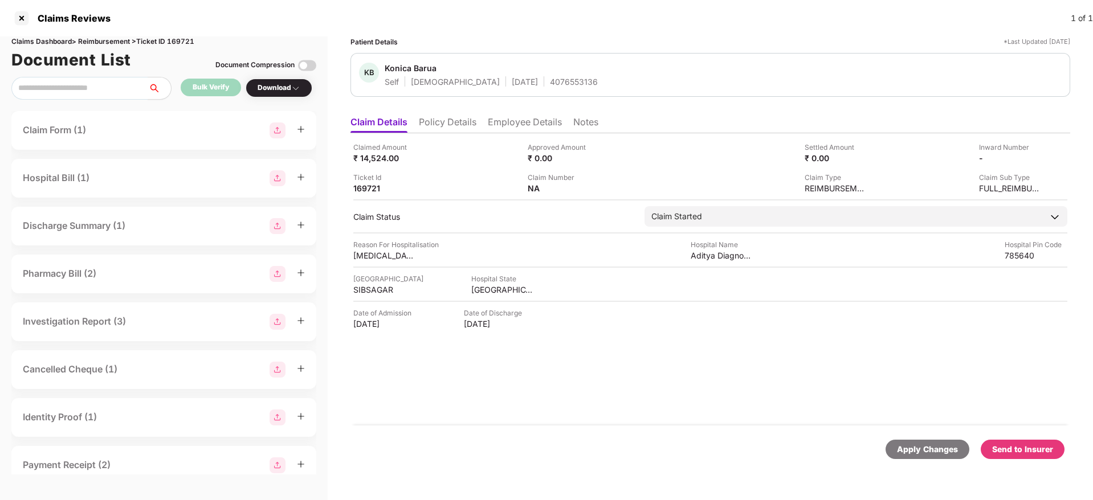
click at [679, 400] on div "Claimed Amount ₹ 14,524.00 Approved Amount ₹ 0.00 Settled Amount ₹ 0.00 Inward …" at bounding box center [711, 279] width 720 height 292
click at [1025, 450] on div "Send to Insurer" at bounding box center [1022, 449] width 61 height 13
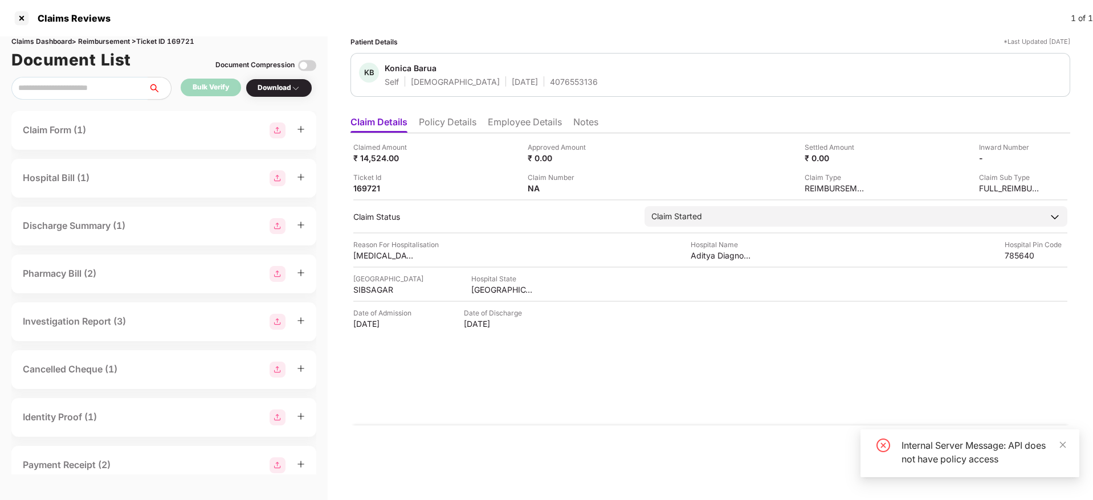
click at [667, 403] on div "Claimed Amount ₹ 14,524.00 Approved Amount ₹ 0.00 Settled Amount ₹ 0.00 Inward …" at bounding box center [711, 279] width 720 height 292
click at [1063, 445] on icon "close" at bounding box center [1063, 445] width 6 height 6
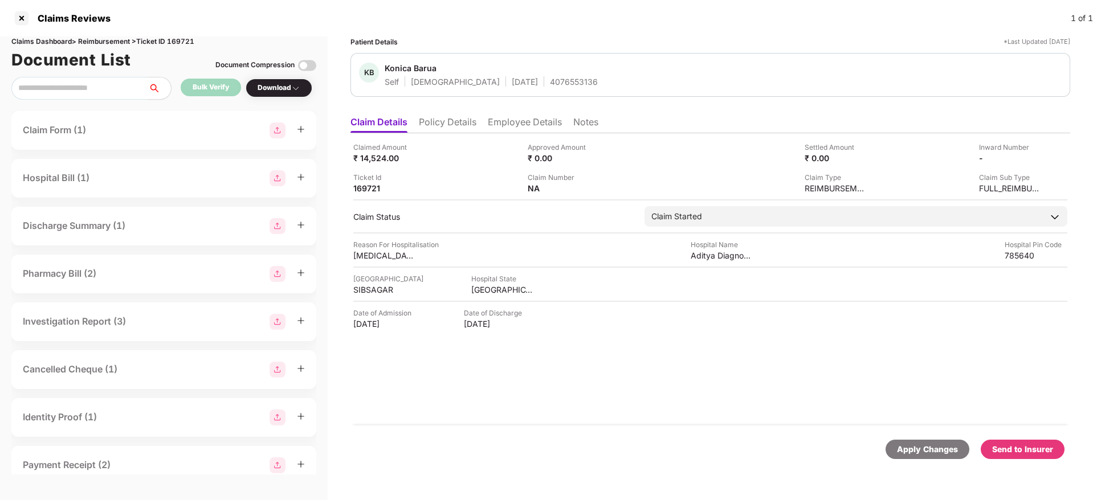
click at [1035, 450] on div "Send to Insurer" at bounding box center [1022, 449] width 61 height 13
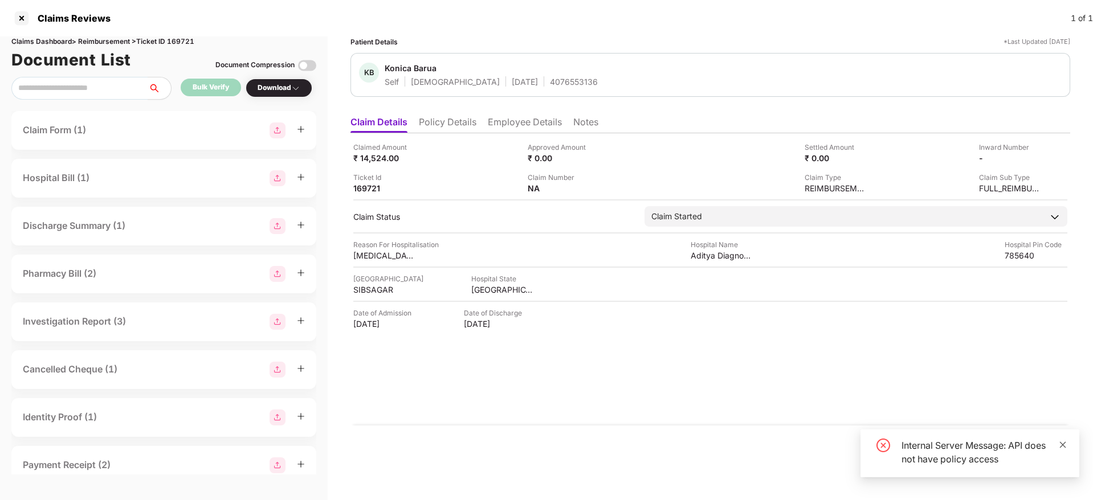
click at [1065, 442] on icon "close" at bounding box center [1063, 445] width 6 height 6
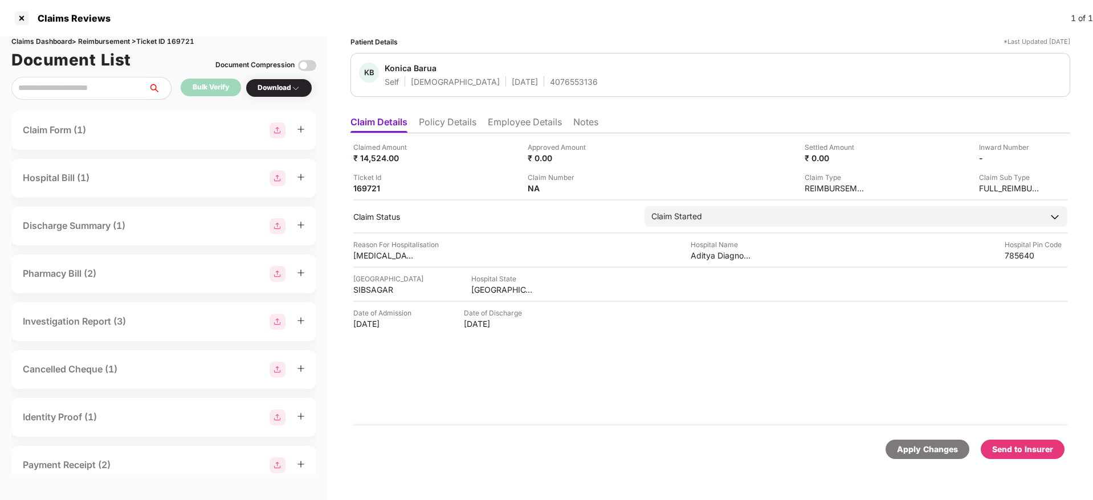
click at [1014, 446] on div "Send to Insurer" at bounding box center [1022, 449] width 61 height 13
click at [1004, 450] on div "Send to Insurer" at bounding box center [1022, 449] width 61 height 13
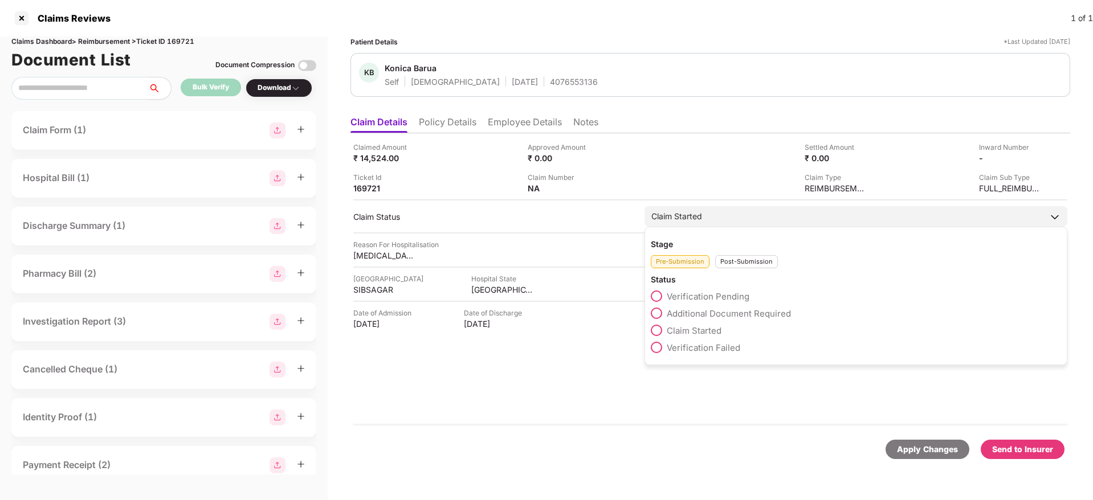
click at [723, 298] on span "Verification Pending" at bounding box center [708, 296] width 83 height 11
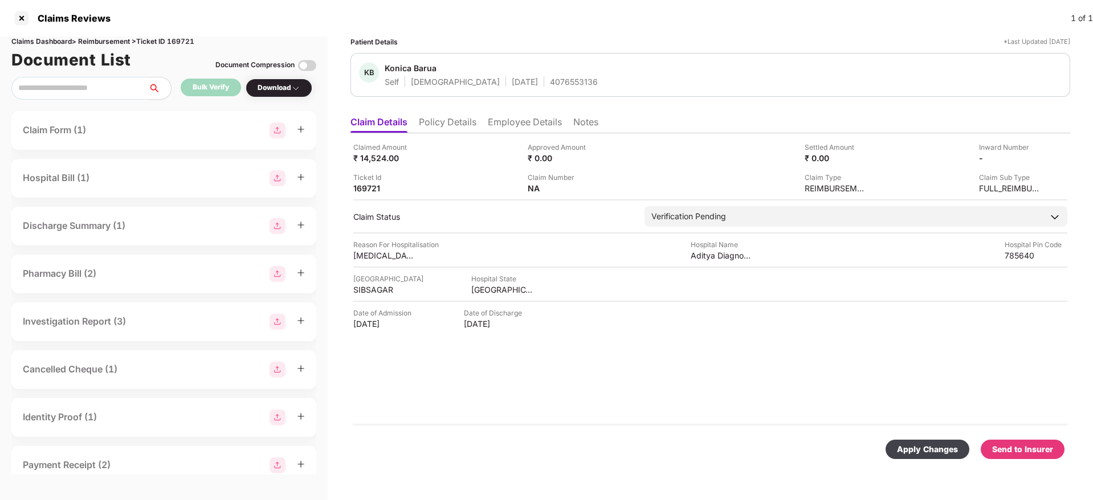
click at [948, 453] on div "Apply Changes" at bounding box center [927, 449] width 61 height 13
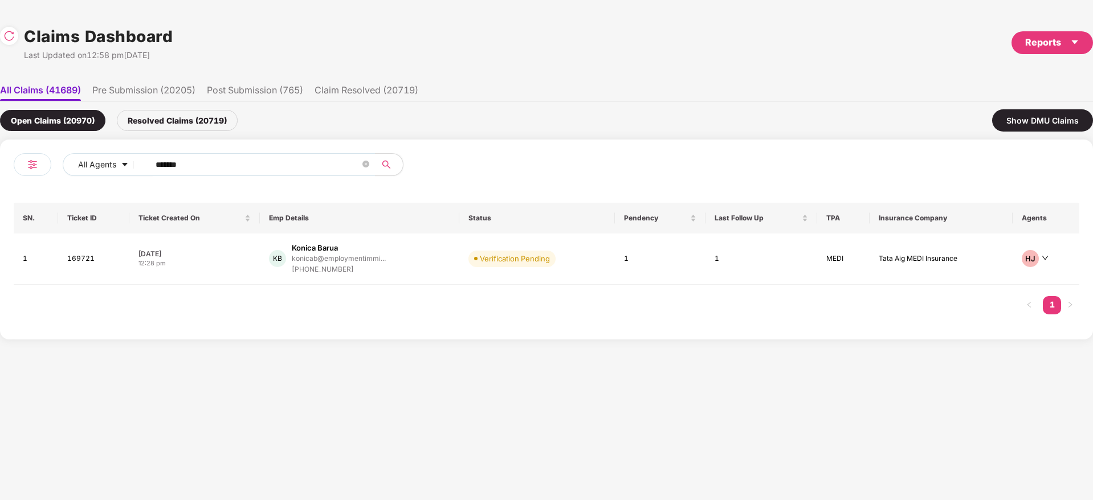
click at [83, 180] on div "All Agents ******" at bounding box center [280, 169] width 533 height 32
paste input "text"
type input "******"
click at [422, 272] on div "AA Anuj Agarwal anuj.agarwal@tredence.... +919901726950" at bounding box center [363, 259] width 173 height 32
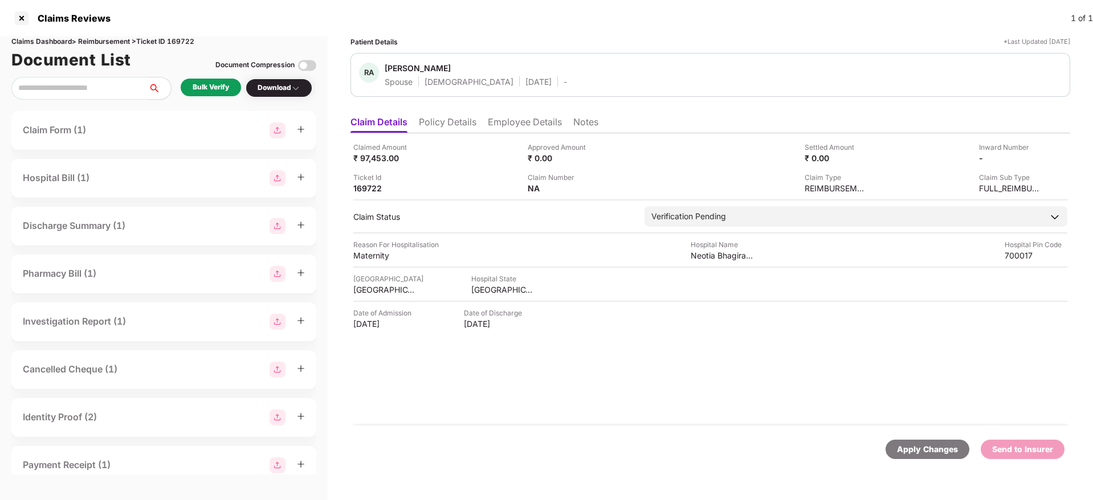
click at [449, 125] on li "Policy Details" at bounding box center [448, 124] width 58 height 17
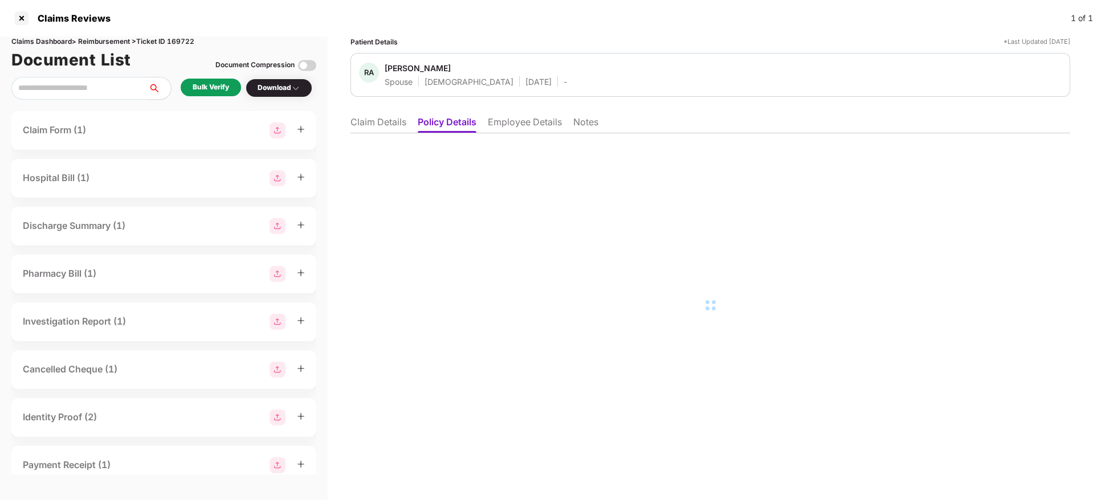
click at [536, 125] on li "Employee Details" at bounding box center [525, 124] width 74 height 17
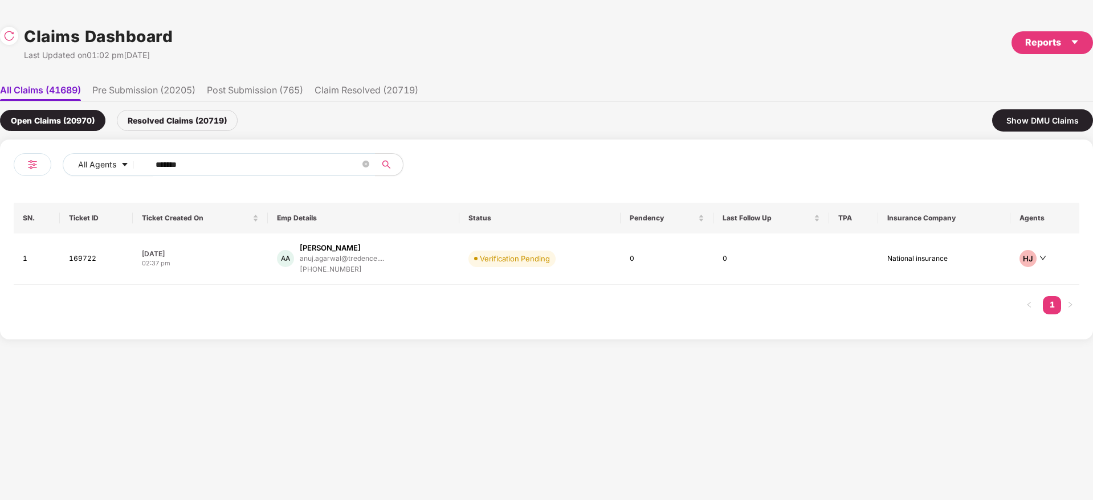
drag, startPoint x: 104, startPoint y: 166, endPoint x: 40, endPoint y: 177, distance: 64.8
click at [28, 176] on div "All Agents ******" at bounding box center [280, 169] width 533 height 32
paste input "text"
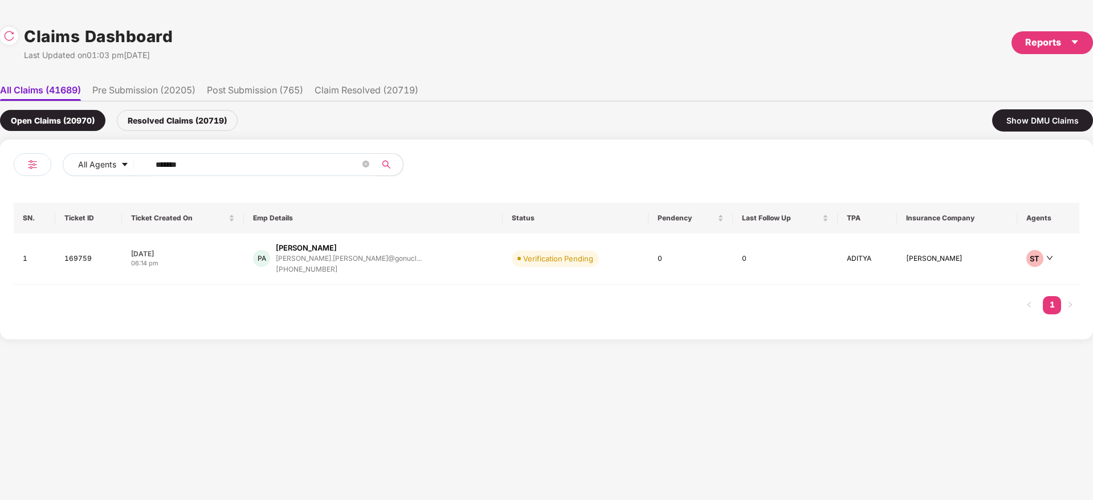
type input "******"
click at [418, 259] on div "PA Prasanna R Aithal prasanna.aithal@gonucl... +919742502465" at bounding box center [373, 259] width 241 height 32
click at [1, 186] on div "All Agents ****** SN. Ticket ID Ticket Created On Emp Details Status Pendency L…" at bounding box center [546, 240] width 1093 height 200
paste input "text"
type input "******"
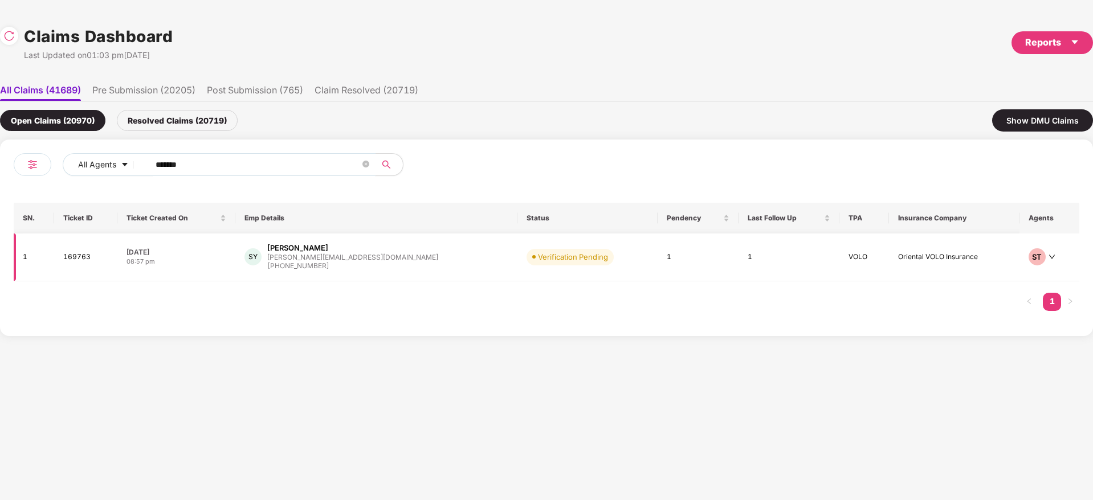
click at [427, 257] on div "SY Sachin Yemul s.yemul@cloudextel.com +919222060556" at bounding box center [377, 257] width 264 height 29
drag, startPoint x: 201, startPoint y: 168, endPoint x: 91, endPoint y: 183, distance: 110.5
click at [91, 183] on div "All Agents ******" at bounding box center [280, 169] width 533 height 32
paste input "text"
type input "******"
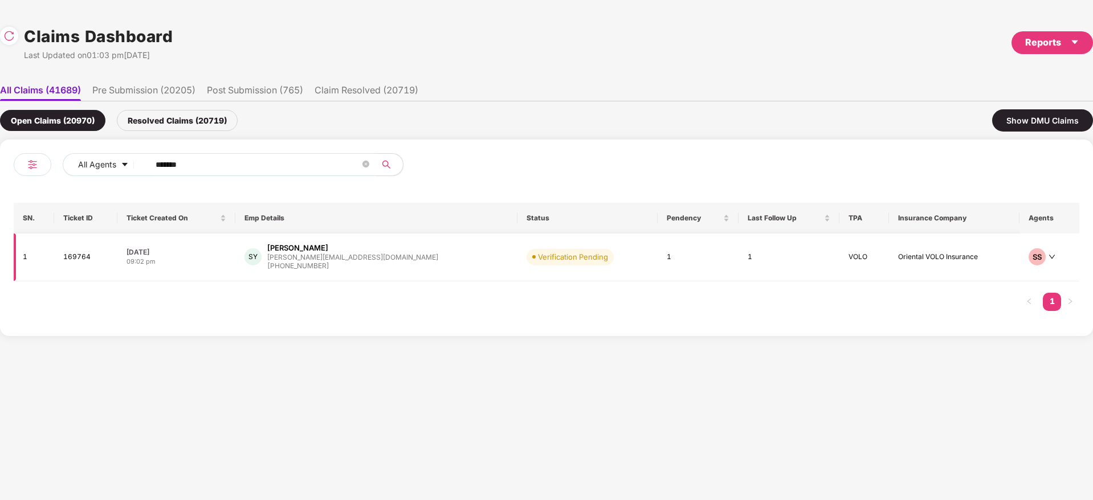
click at [403, 265] on div "SY Sachin Yemul s.yemul@cloudextel.com +919222060556" at bounding box center [377, 257] width 264 height 29
drag, startPoint x: 221, startPoint y: 165, endPoint x: 68, endPoint y: 208, distance: 158.2
click at [0, 209] on div "All Agents ****** SN. Ticket ID Ticket Created On Emp Details Status Pendency L…" at bounding box center [546, 238] width 1093 height 197
paste input "text"
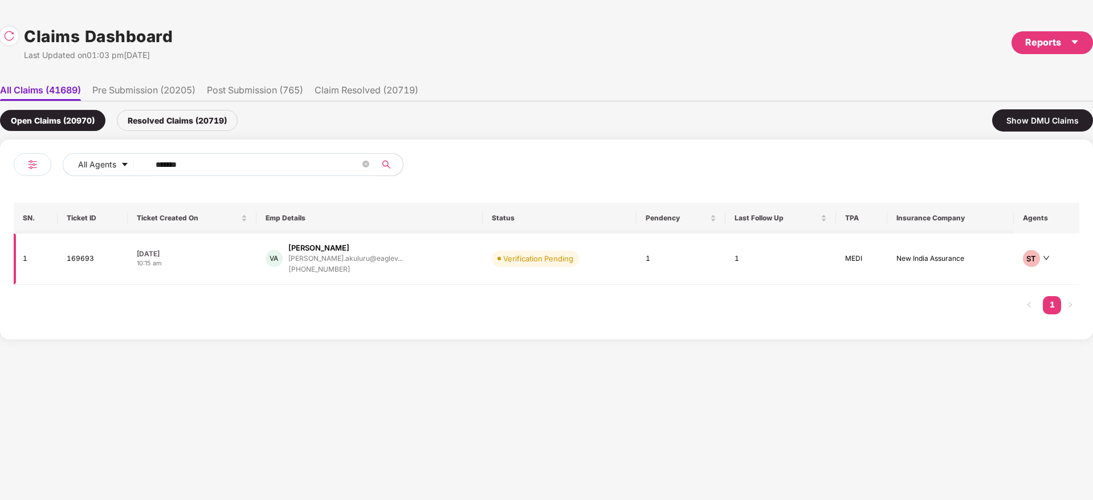
type input "******"
click at [392, 260] on div "VA Venkata Harish Akuluru venkata.akuluru@eaglev... +919490088614" at bounding box center [370, 259] width 209 height 32
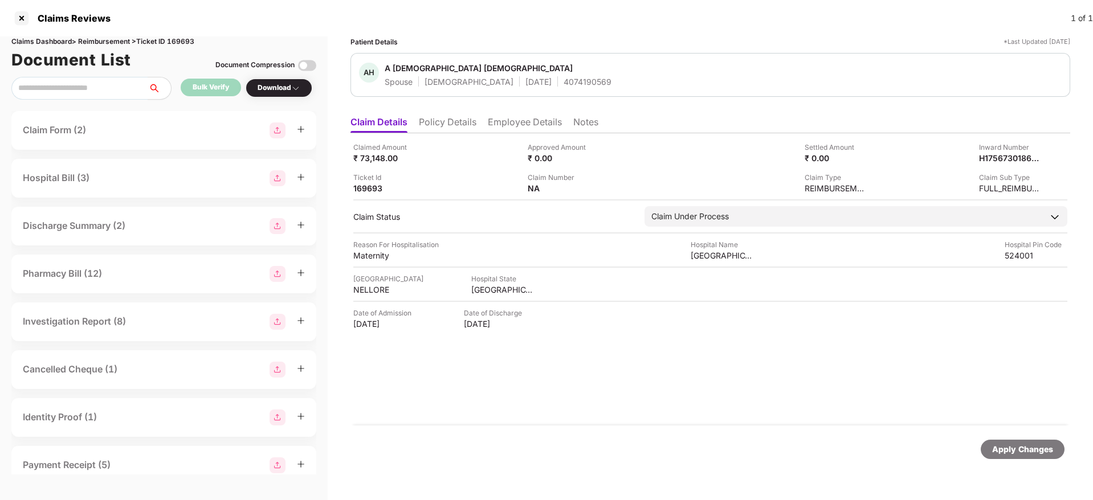
click at [440, 124] on li "Policy Details" at bounding box center [448, 124] width 58 height 17
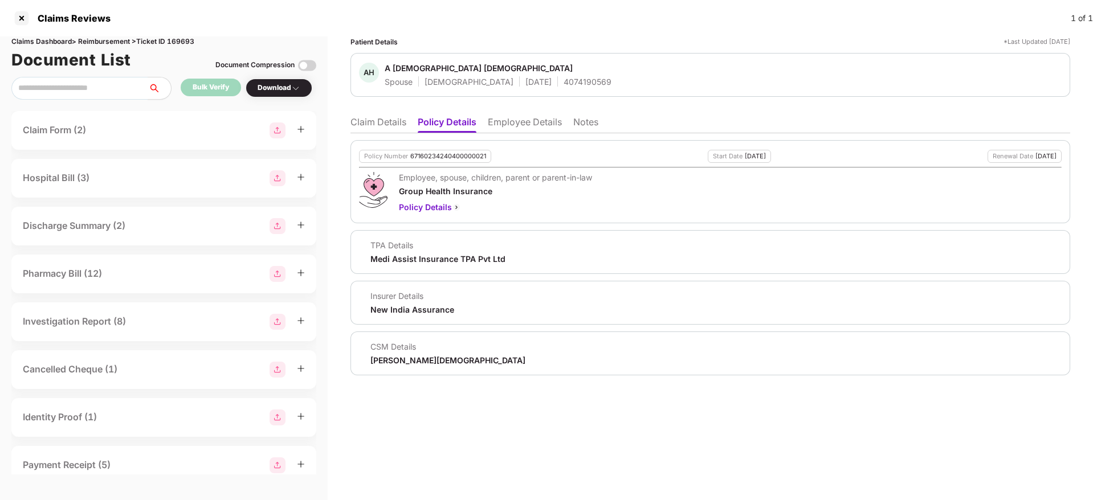
click at [368, 125] on li "Claim Details" at bounding box center [379, 124] width 56 height 17
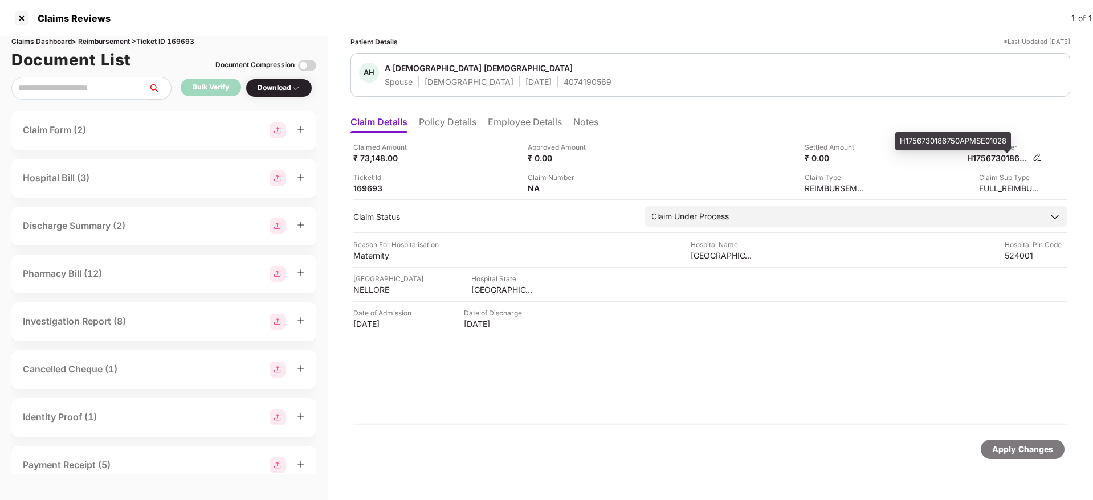
click at [991, 159] on div "H1756730186750APMSE01028" at bounding box center [998, 158] width 63 height 11
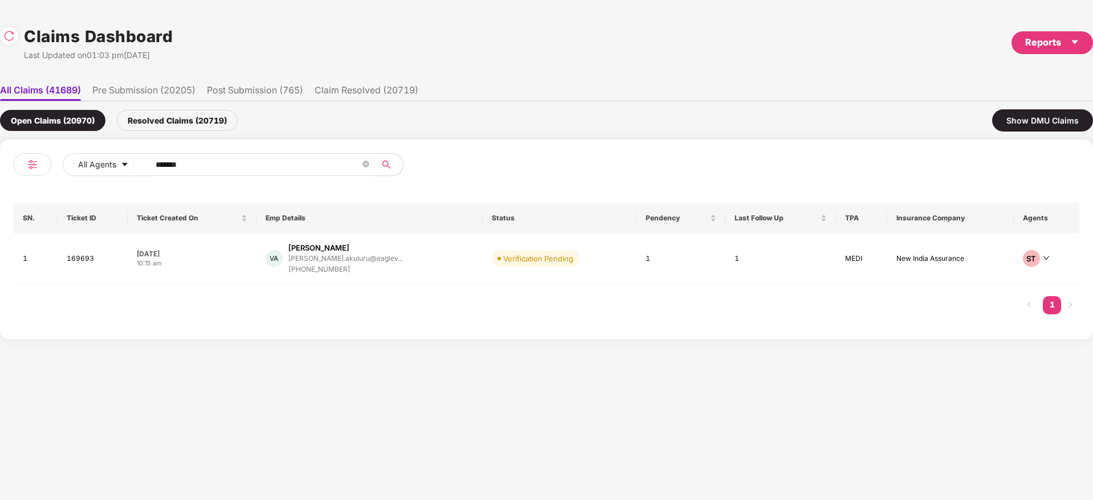
drag, startPoint x: 217, startPoint y: 160, endPoint x: 45, endPoint y: 192, distance: 174.4
click at [3, 180] on div "All Agents ****** SN. Ticket ID Ticket Created On Emp Details Status Pendency L…" at bounding box center [546, 240] width 1093 height 200
paste input "text"
type input "******"
click at [409, 274] on div "BD Bireshwar Das bireshwar.das@techylla... +919836187806" at bounding box center [363, 259] width 196 height 32
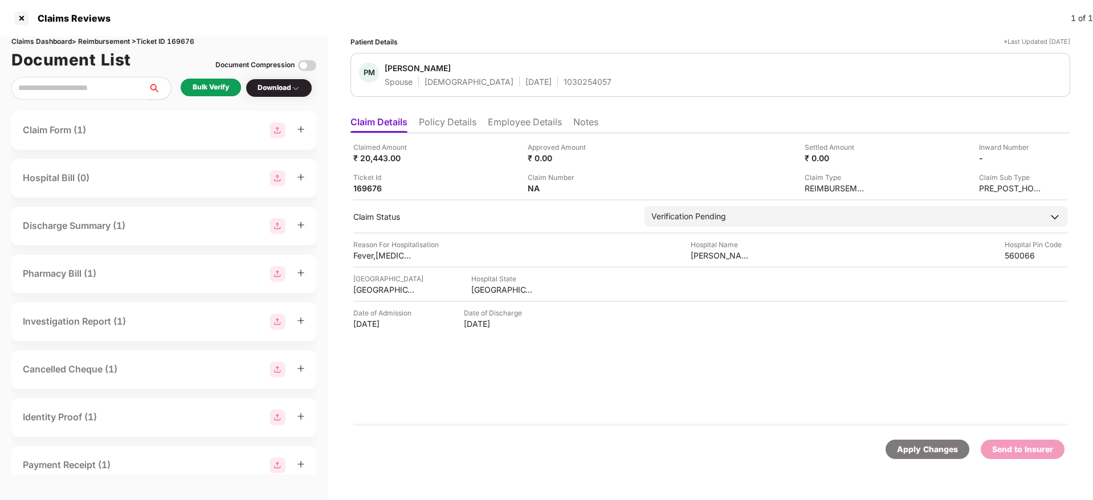
click at [564, 82] on div "1030254057" at bounding box center [588, 81] width 48 height 11
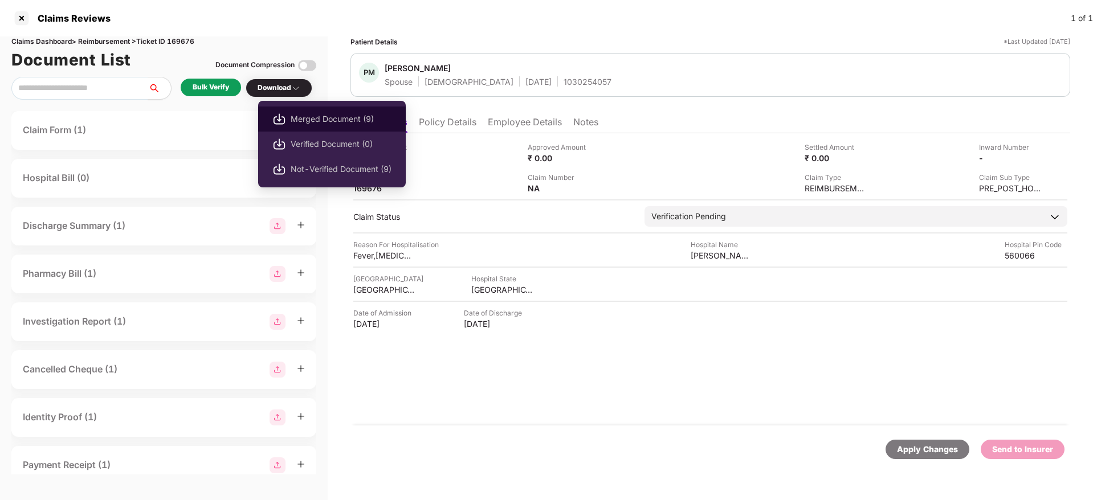
click at [325, 121] on span "Merged Document (9)" at bounding box center [341, 119] width 101 height 13
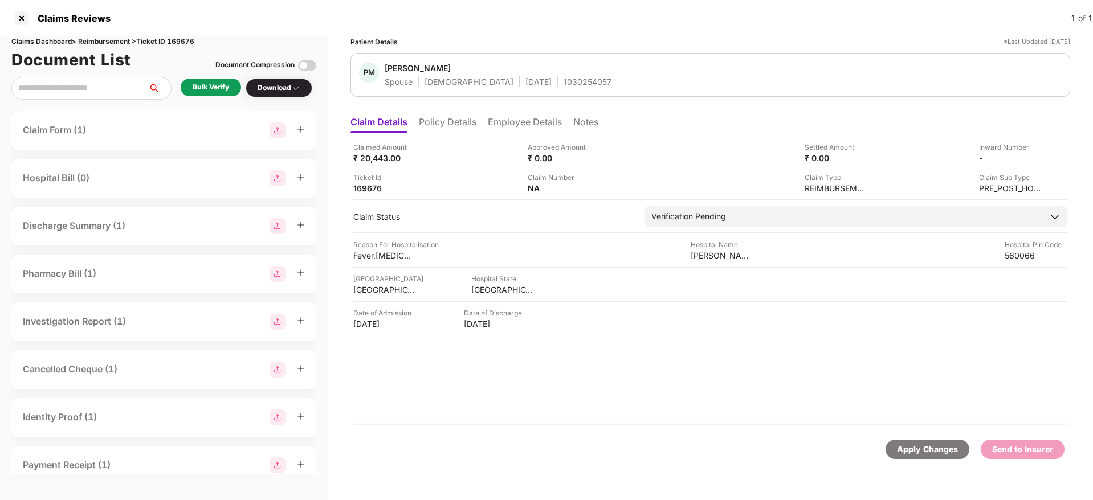
click at [221, 84] on div "Bulk Verify" at bounding box center [211, 87] width 36 height 11
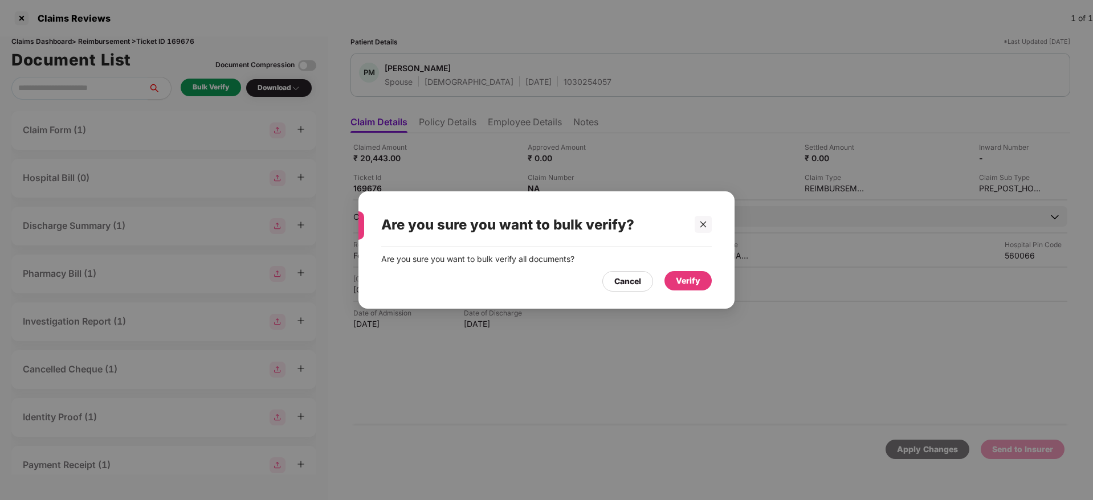
click at [683, 278] on div "Verify" at bounding box center [688, 281] width 25 height 13
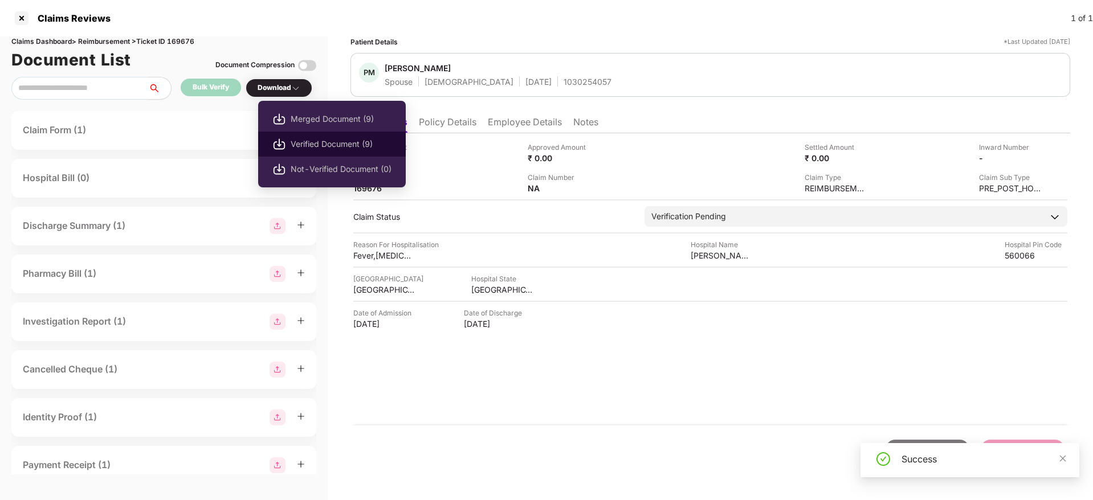
click at [304, 140] on span "Verified Document (9)" at bounding box center [341, 144] width 101 height 13
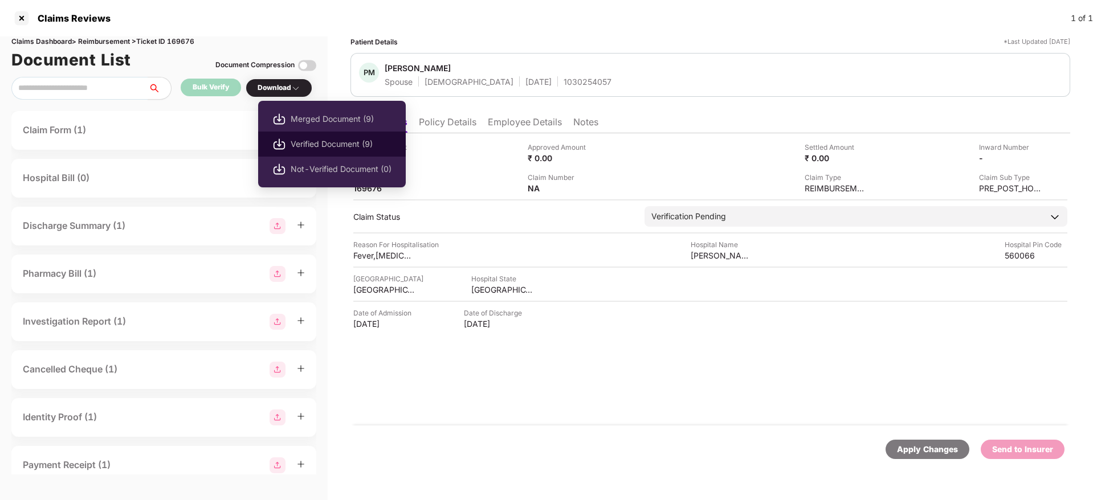
click at [315, 146] on span "Verified Document (9)" at bounding box center [341, 144] width 101 height 13
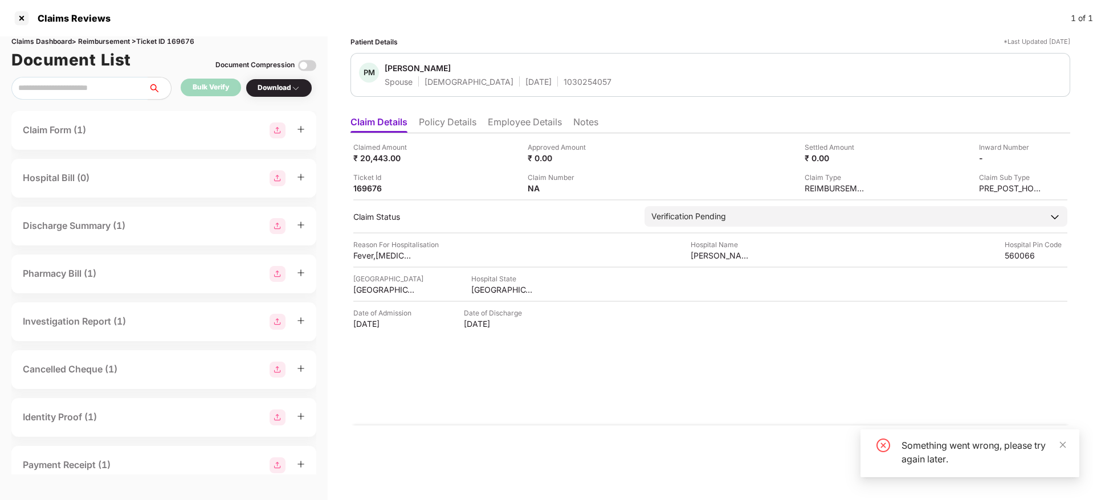
click at [1068, 449] on div "Something went wrong, please try again later." at bounding box center [970, 454] width 219 height 48
click at [1064, 445] on icon "close" at bounding box center [1063, 445] width 8 height 8
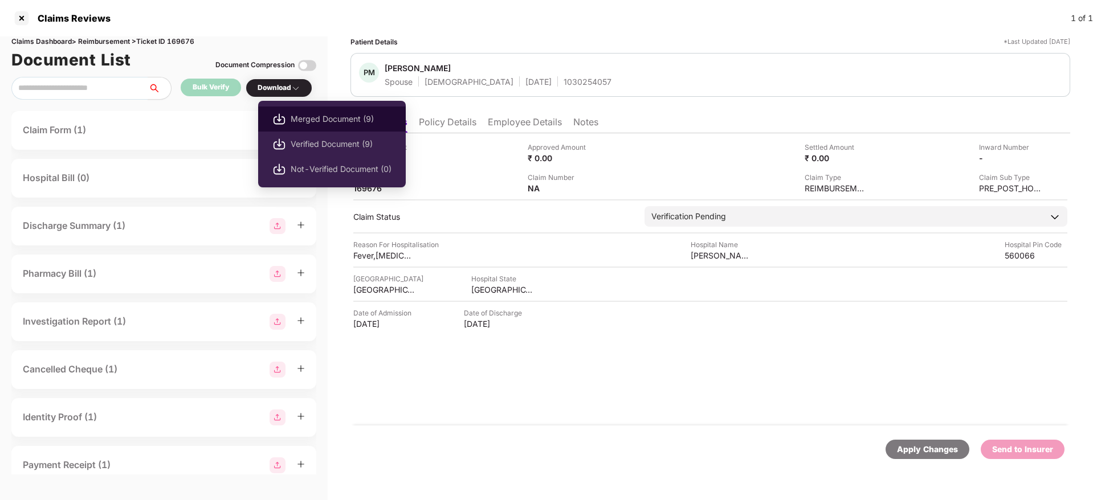
click at [312, 119] on span "Merged Document (9)" at bounding box center [341, 119] width 101 height 13
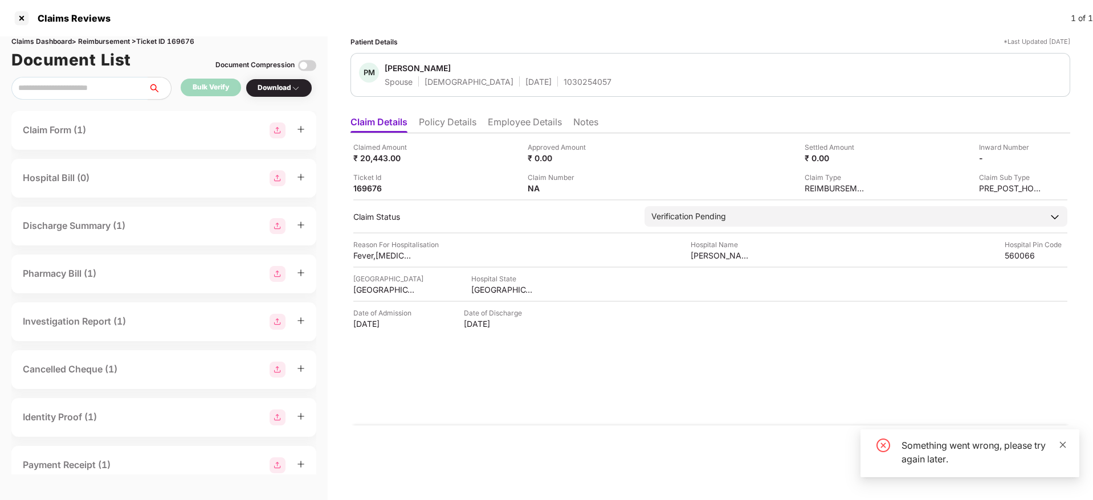
click at [1065, 443] on icon "close" at bounding box center [1063, 445] width 6 height 6
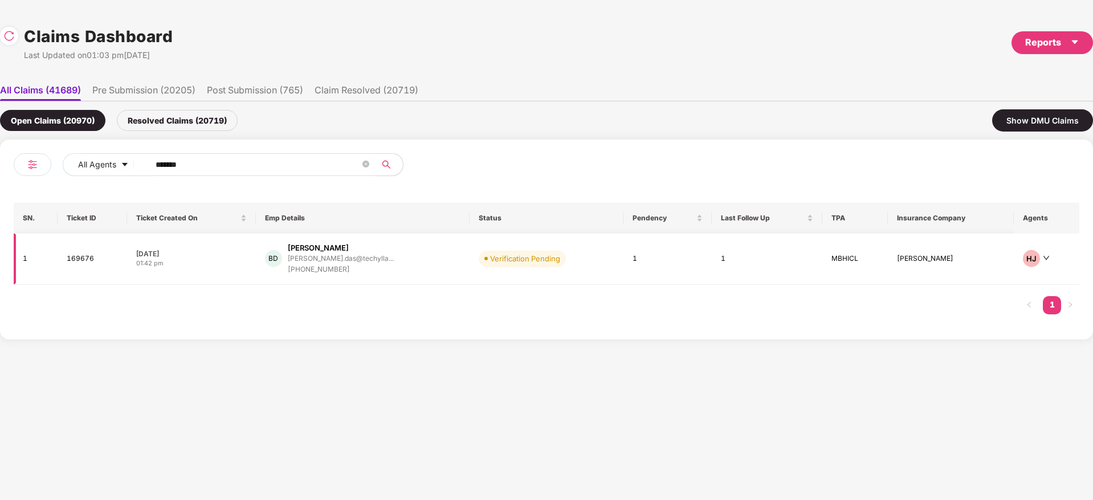
click at [438, 263] on div "BD Bireshwar Das bireshwar.das@techylla... +919836187806" at bounding box center [363, 259] width 196 height 32
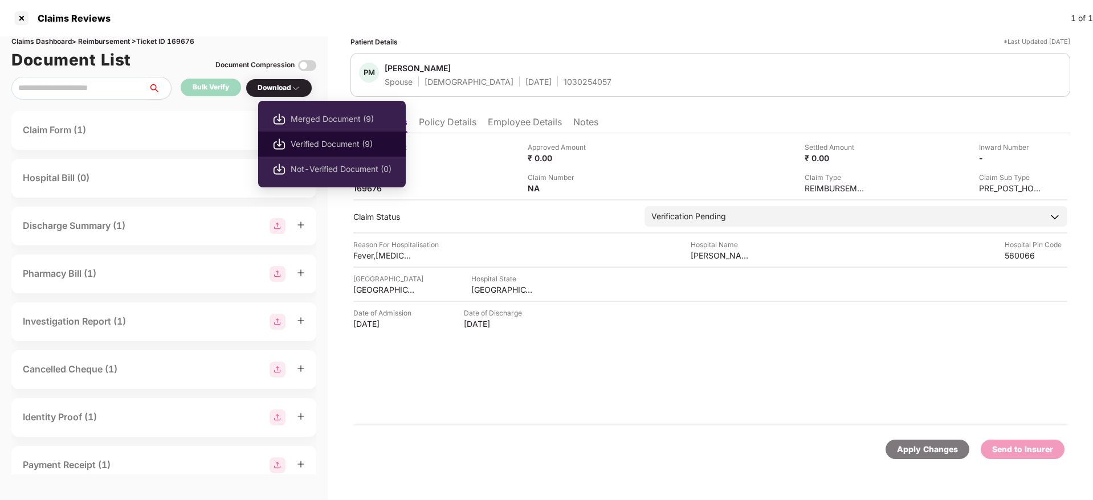
click at [306, 144] on span "Verified Document (9)" at bounding box center [341, 144] width 101 height 13
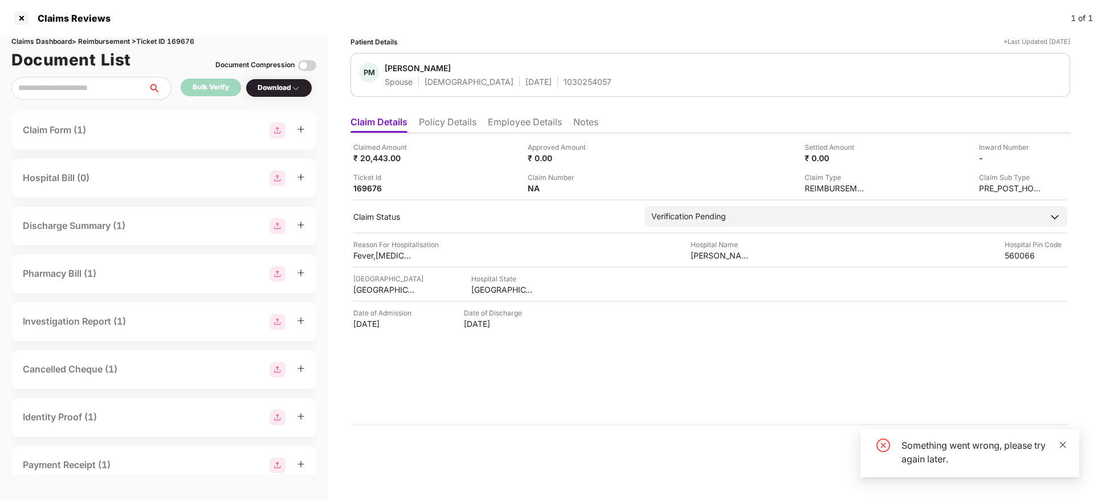
click at [1066, 445] on icon "close" at bounding box center [1063, 445] width 8 height 8
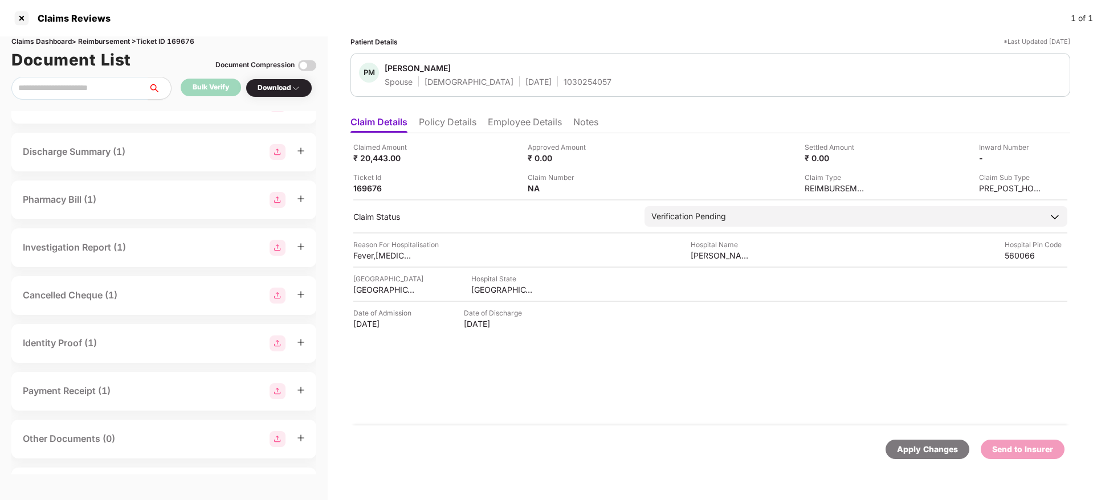
scroll to position [163, 0]
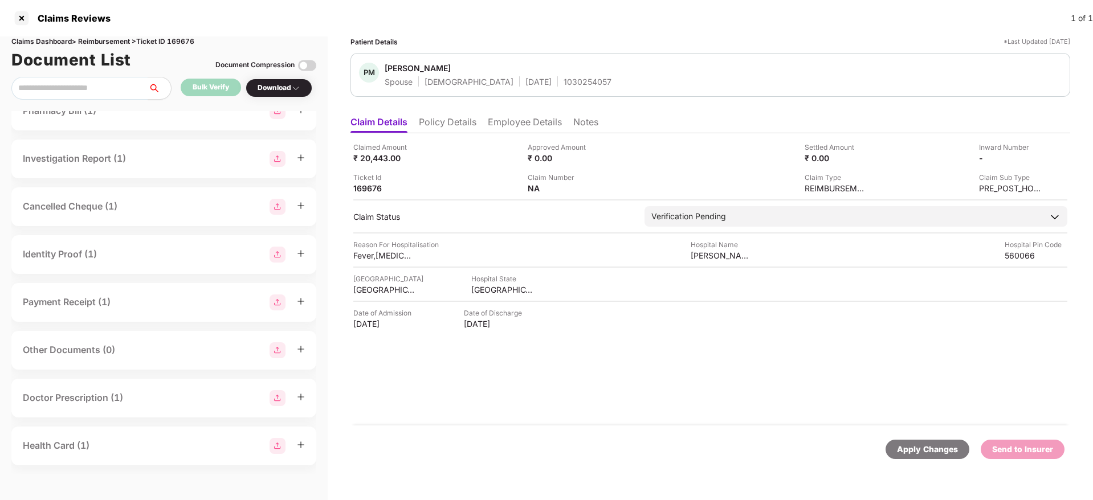
click at [710, 406] on div "Claimed Amount ₹ 20,443.00 Approved Amount ₹ 0.00 Settled Amount ₹ 0.00 Inward …" at bounding box center [711, 279] width 720 height 292
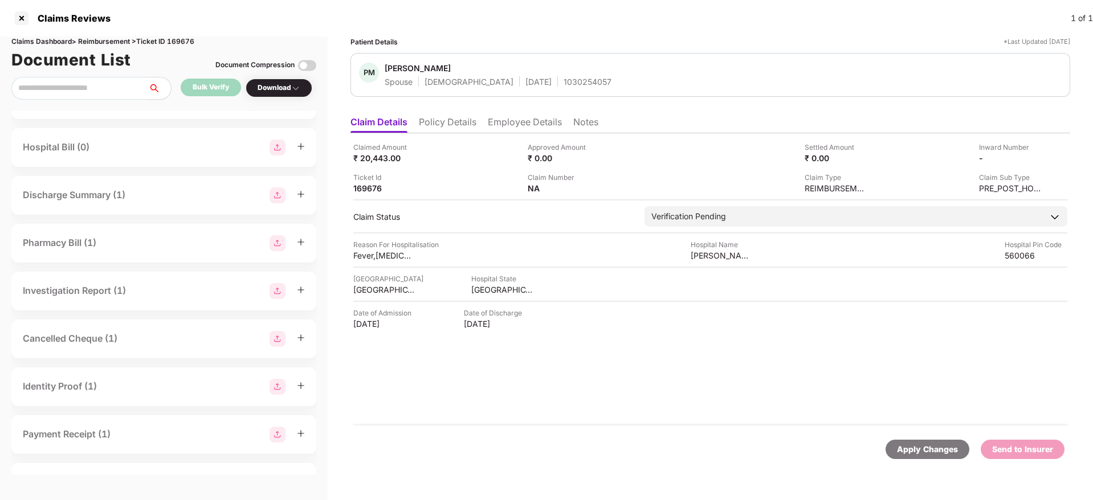
scroll to position [0, 0]
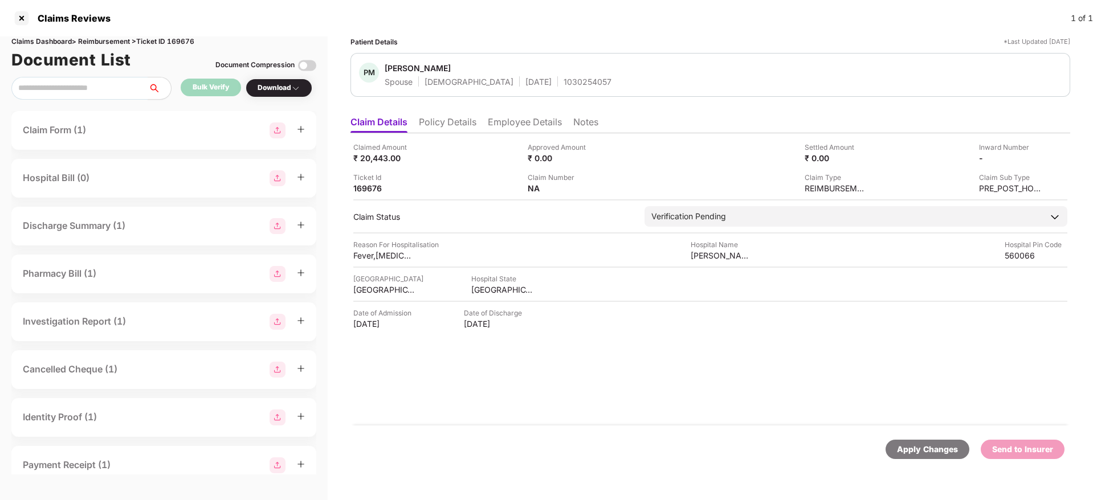
click at [300, 126] on icon "plus" at bounding box center [301, 129] width 8 height 8
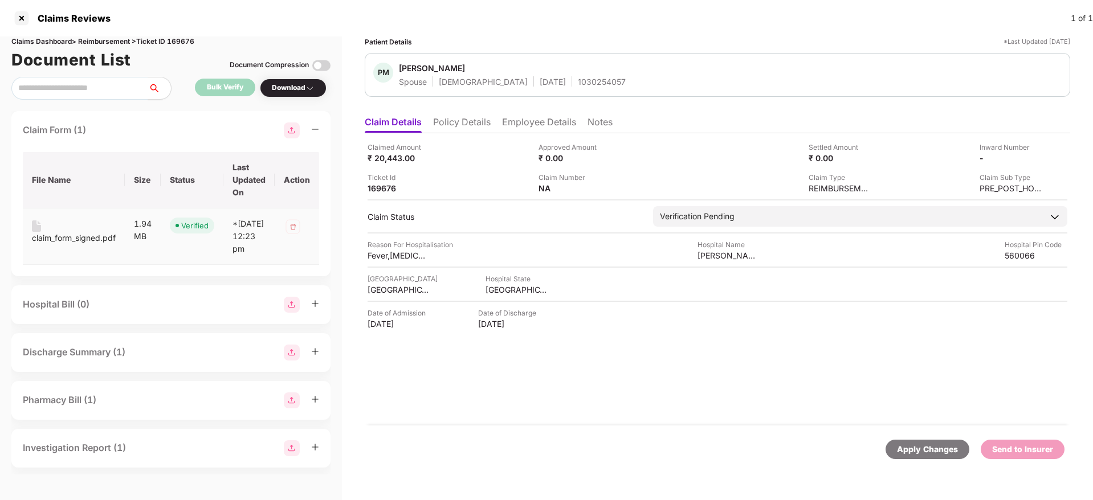
click at [34, 230] on img at bounding box center [36, 226] width 9 height 11
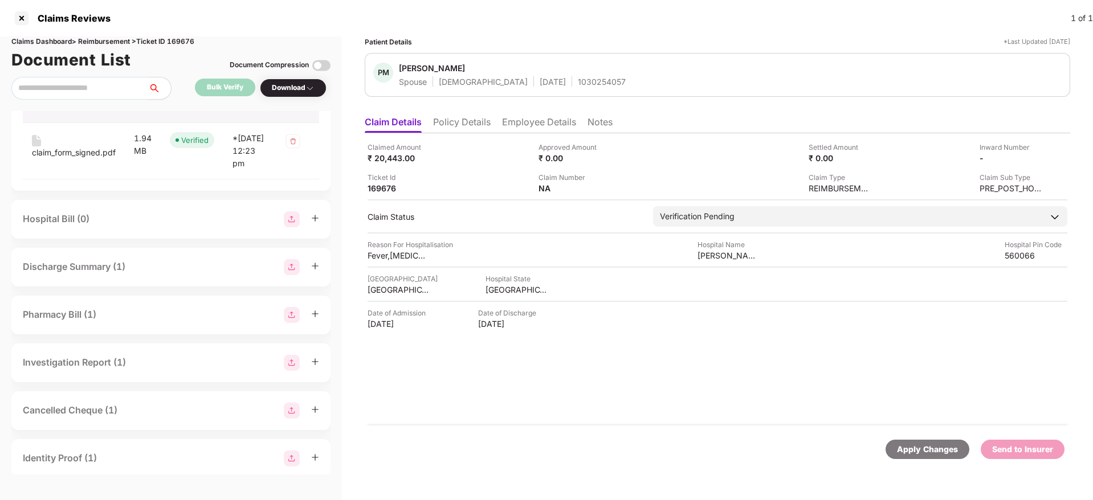
click at [316, 270] on icon "plus" at bounding box center [315, 266] width 8 height 8
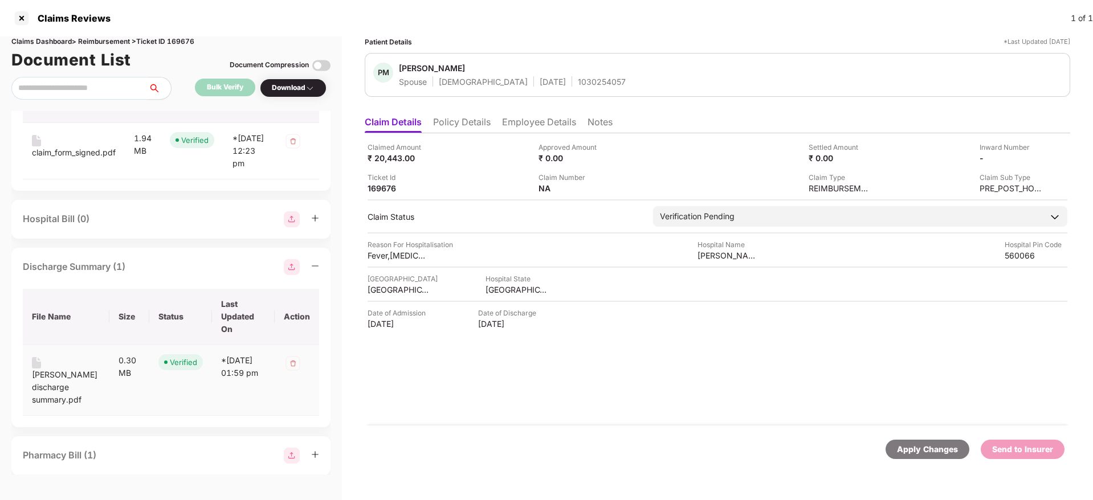
click at [50, 378] on div "piyali mukherjee discharge summary.pdf" at bounding box center [66, 388] width 68 height 38
click at [88, 153] on div "claim_form_signed.pdf" at bounding box center [74, 152] width 84 height 13
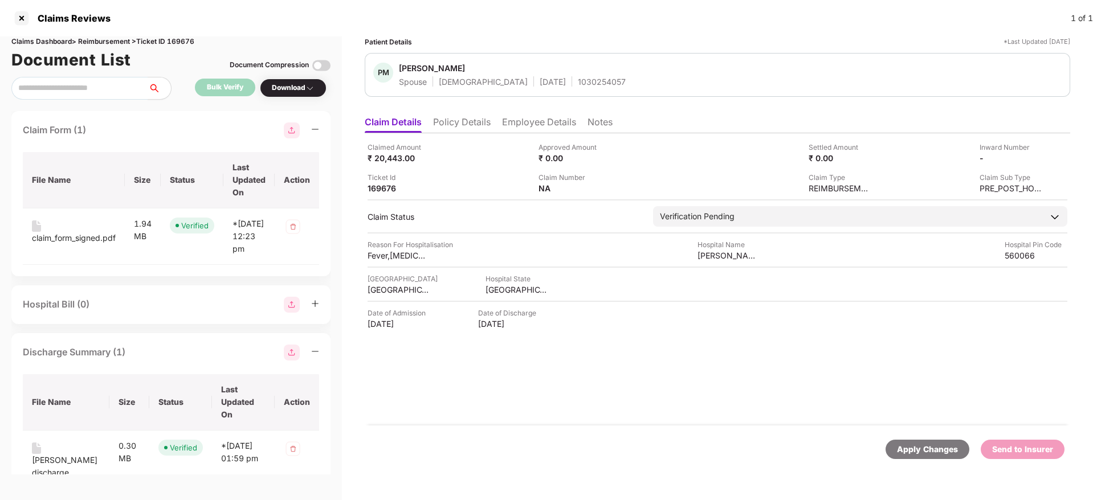
click at [316, 356] on icon "minus" at bounding box center [315, 352] width 8 height 8
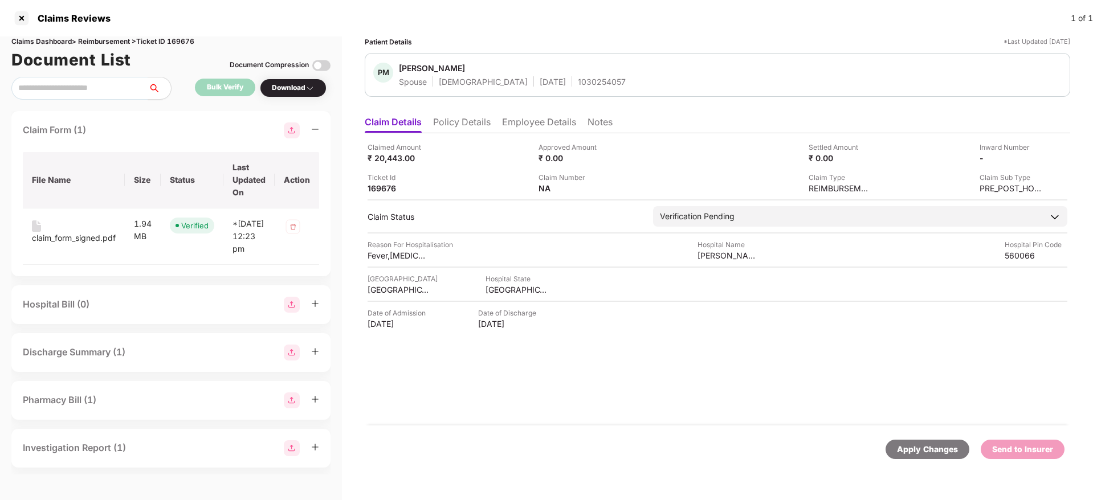
scroll to position [86, 0]
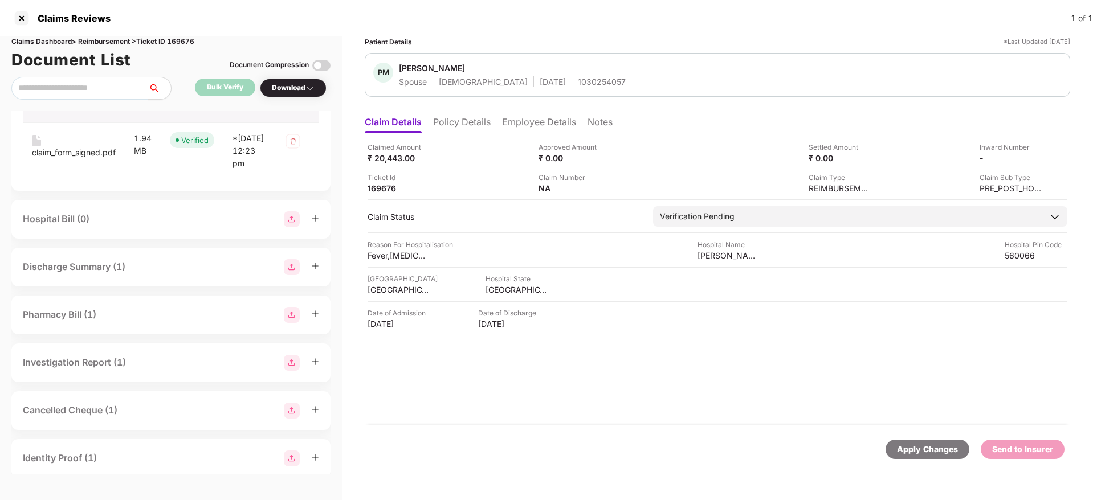
click at [319, 318] on icon "plus" at bounding box center [315, 314] width 8 height 8
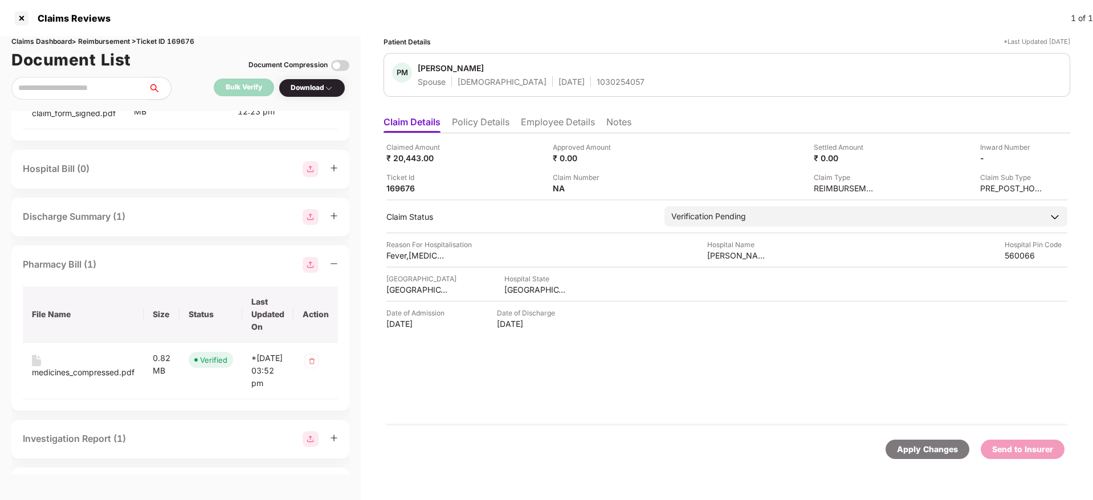
scroll to position [257, 0]
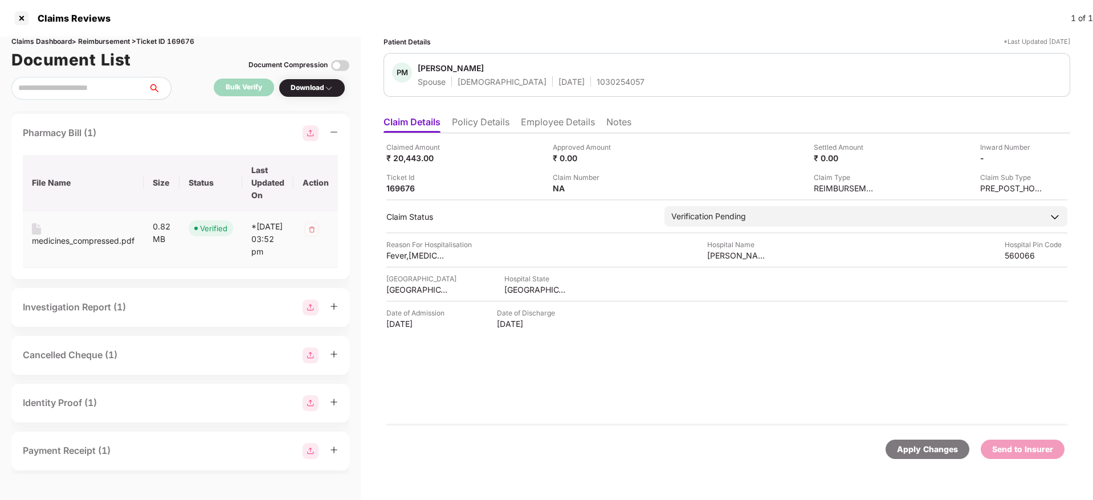
click at [101, 247] on div "medicines_compressed.pdf" at bounding box center [83, 241] width 103 height 13
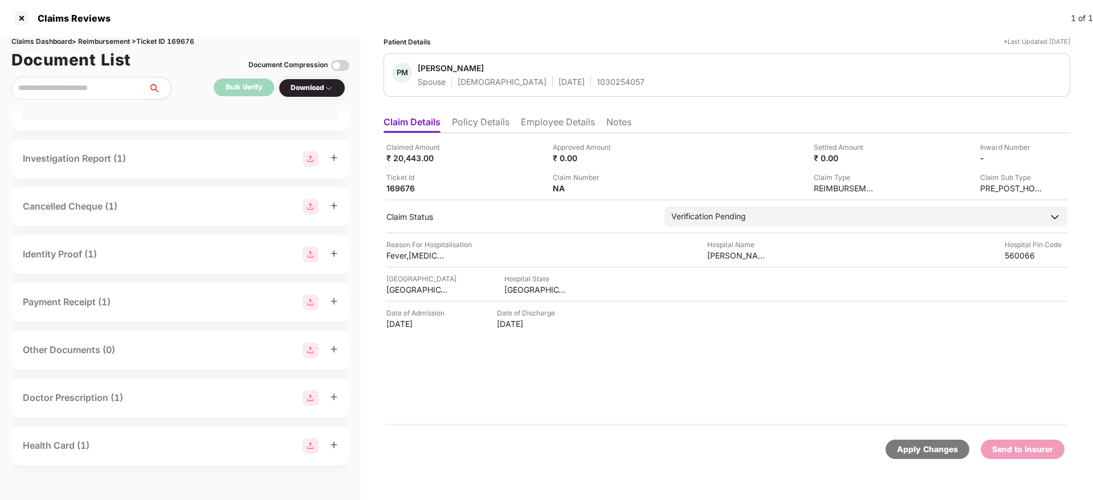
scroll to position [428, 0]
click at [337, 160] on icon "plus" at bounding box center [334, 158] width 8 height 8
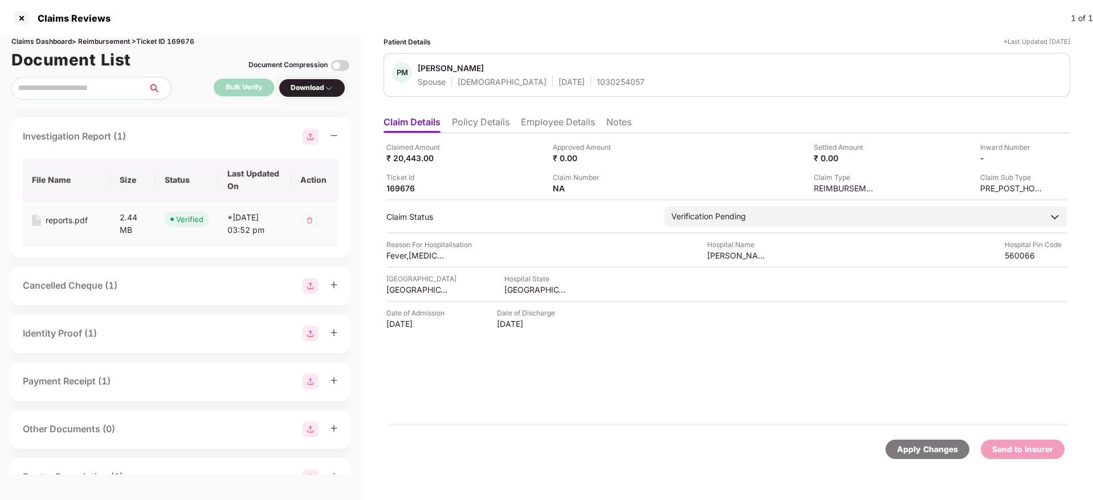
click at [64, 227] on div "reports.pdf" at bounding box center [67, 220] width 42 height 13
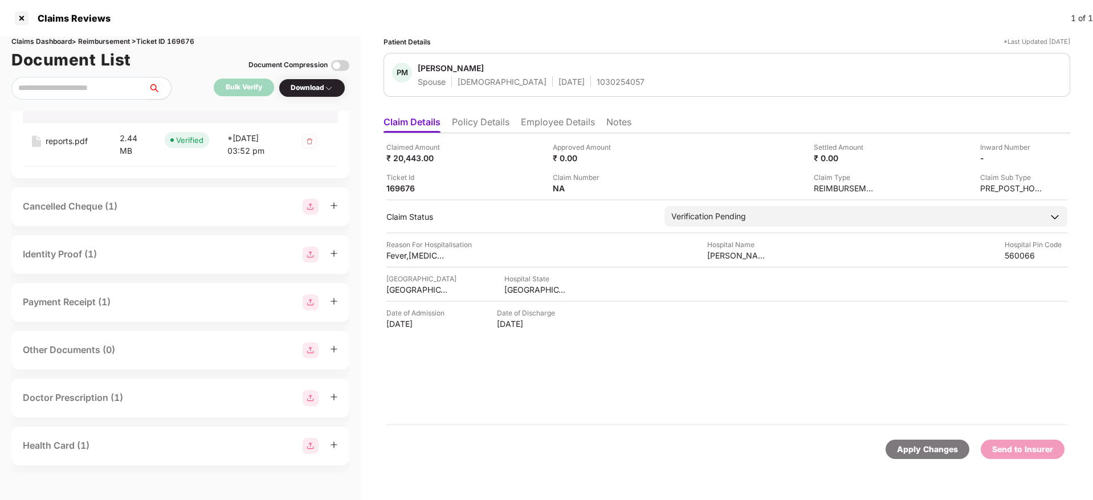
click at [337, 210] on icon "plus" at bounding box center [334, 206] width 8 height 8
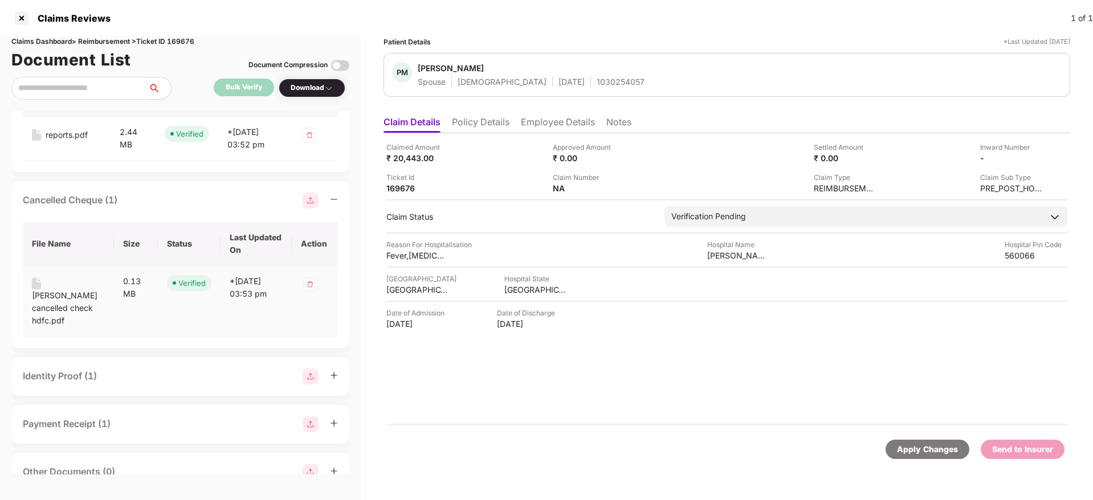
click at [44, 327] on div "bireshwar cancelled check hdfc.pdf" at bounding box center [68, 309] width 73 height 38
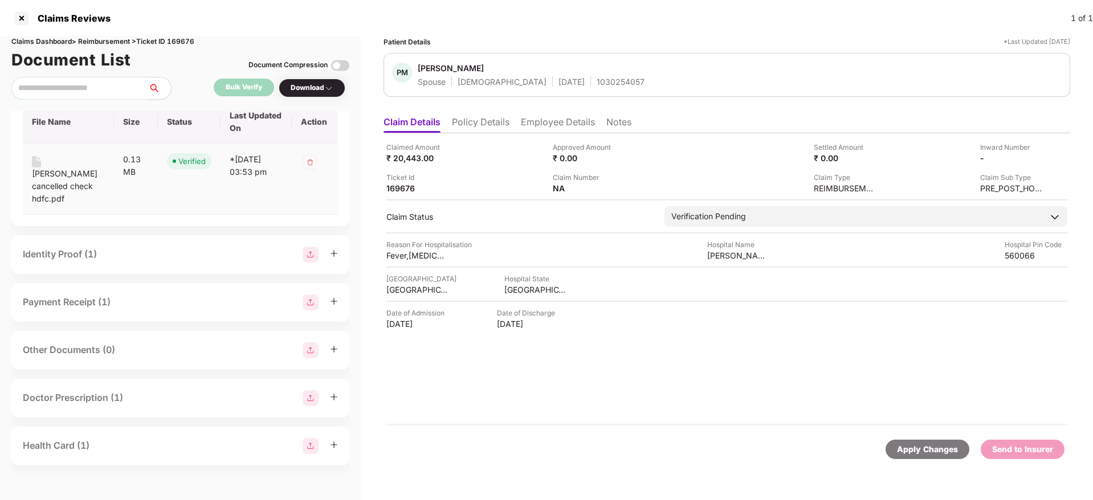
scroll to position [671, 0]
click at [337, 255] on icon "plus" at bounding box center [334, 254] width 8 height 8
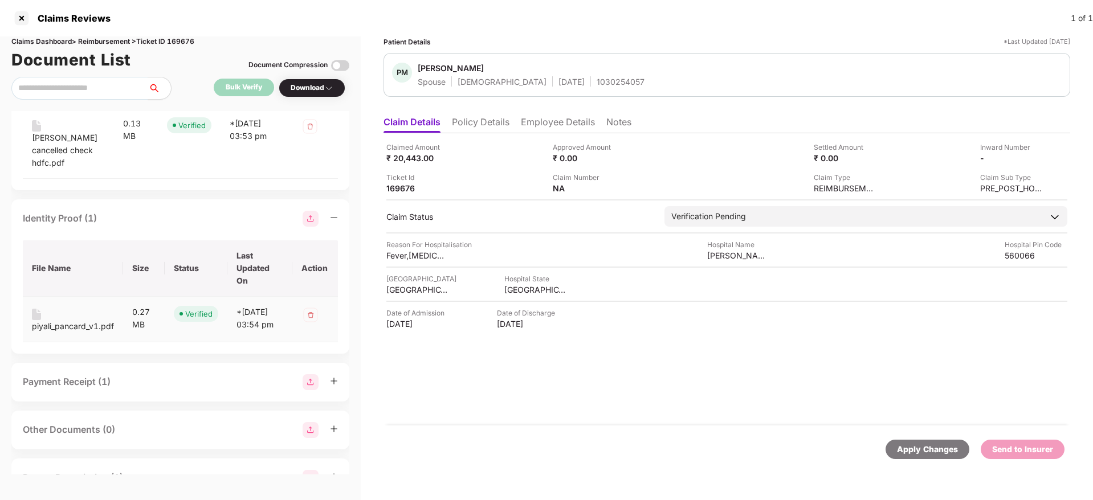
click at [68, 333] on div "piyali_pancard_v1.pdf" at bounding box center [73, 326] width 82 height 13
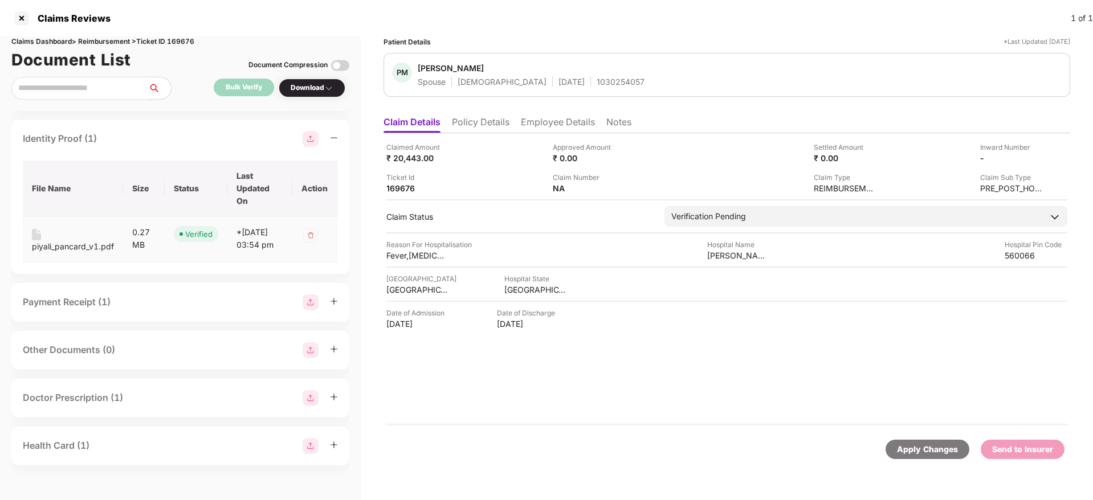
scroll to position [785, 0]
click at [339, 302] on div "Payment Receipt (1)" at bounding box center [180, 302] width 338 height 39
click at [336, 304] on icon "plus" at bounding box center [334, 302] width 8 height 8
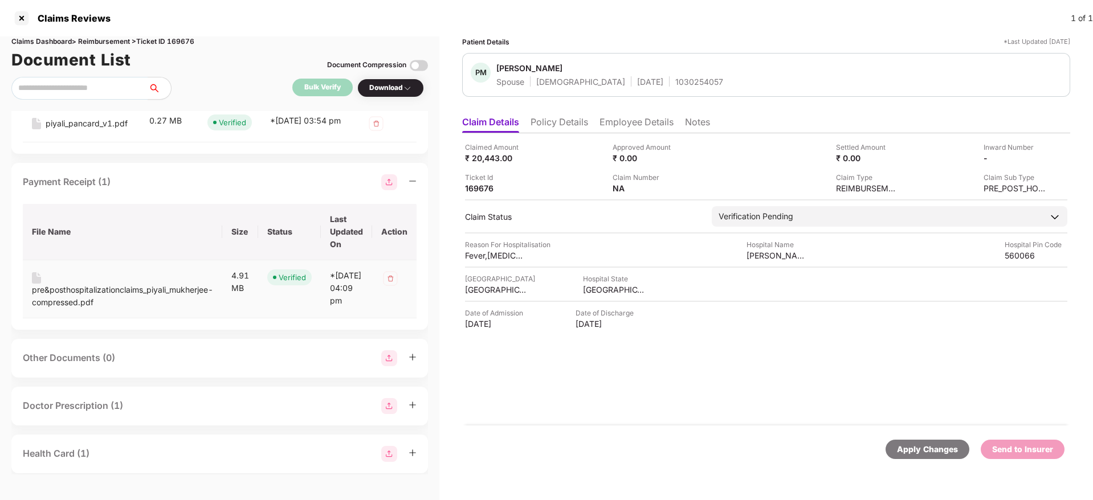
scroll to position [763, 0]
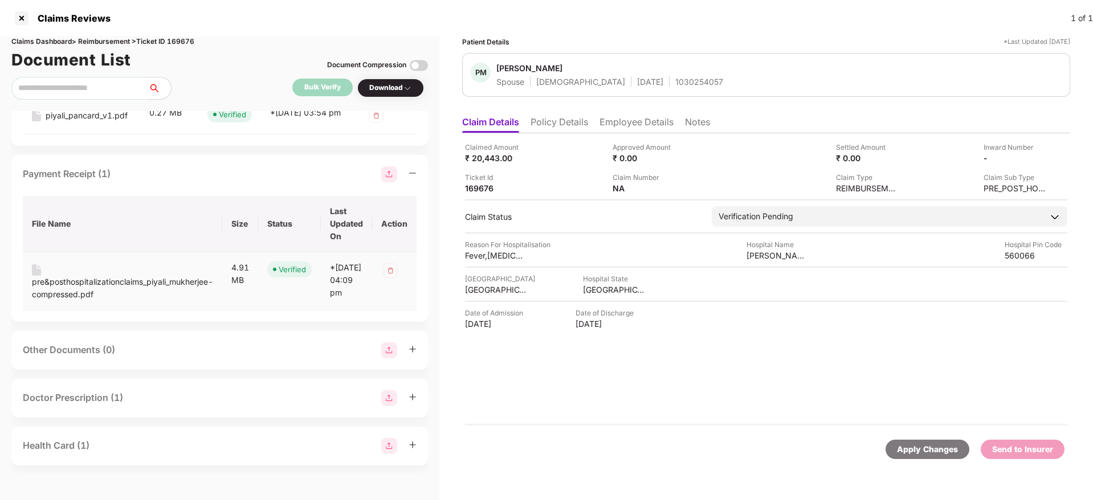
click at [83, 276] on div "pre&posthospitalizationclaims_piyali_mukherjee-compressed.pdf" at bounding box center [122, 288] width 181 height 25
click at [417, 393] on icon "plus" at bounding box center [413, 397] width 8 height 8
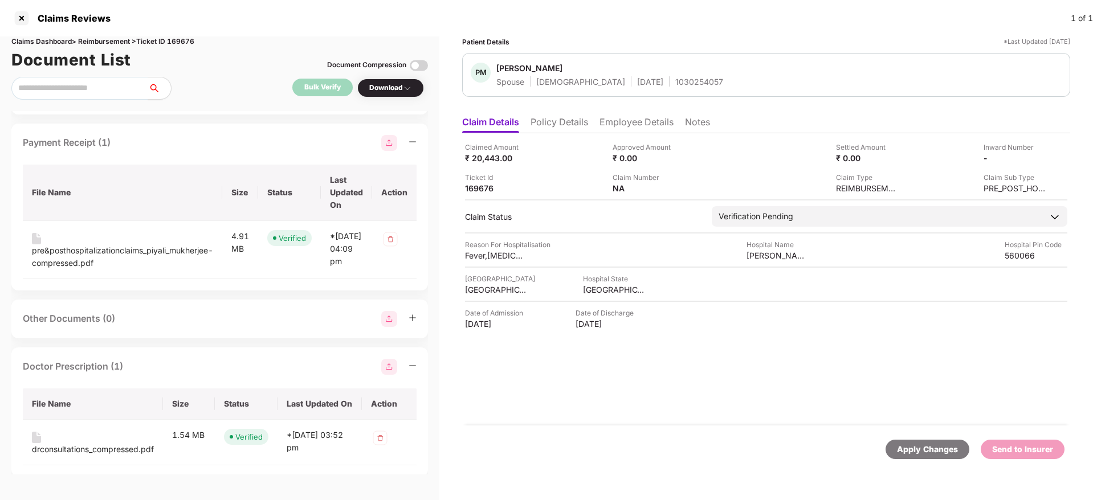
scroll to position [853, 0]
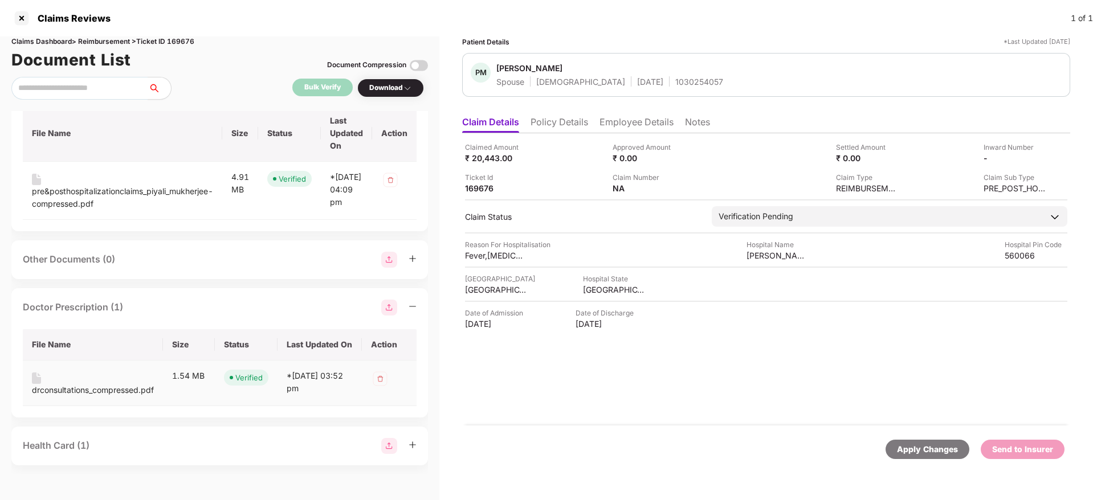
click at [101, 390] on div "drconsultations_compressed.pdf" at bounding box center [93, 390] width 122 height 13
click at [416, 442] on icon "plus" at bounding box center [413, 445] width 8 height 8
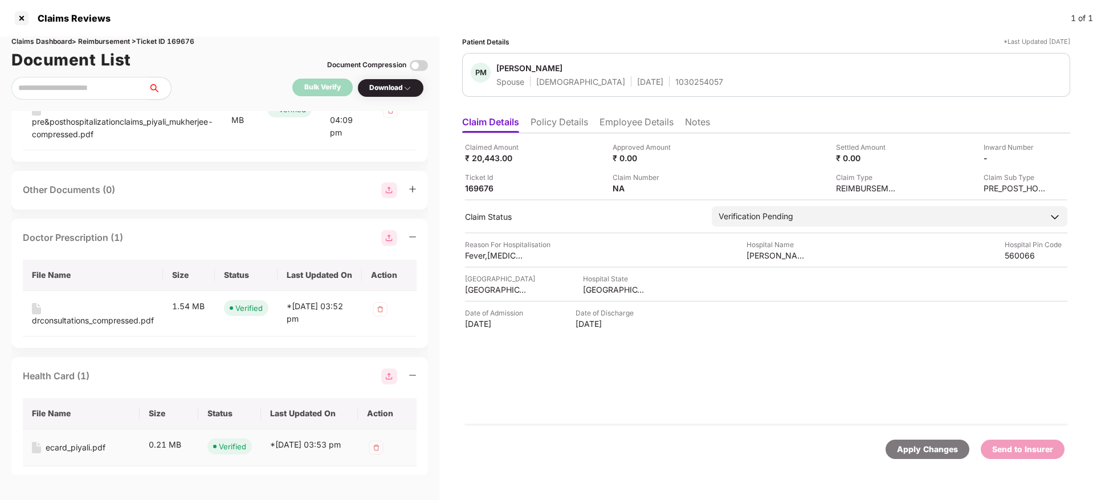
scroll to position [942, 0]
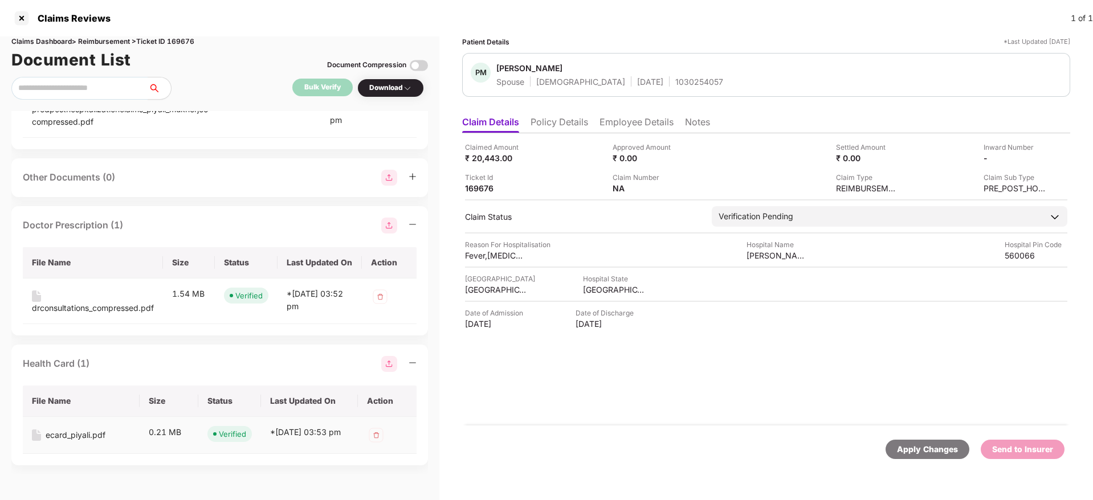
click at [91, 429] on div "ecard_piyali.pdf" at bounding box center [76, 435] width 60 height 13
click at [416, 359] on icon "minus" at bounding box center [413, 363] width 8 height 8
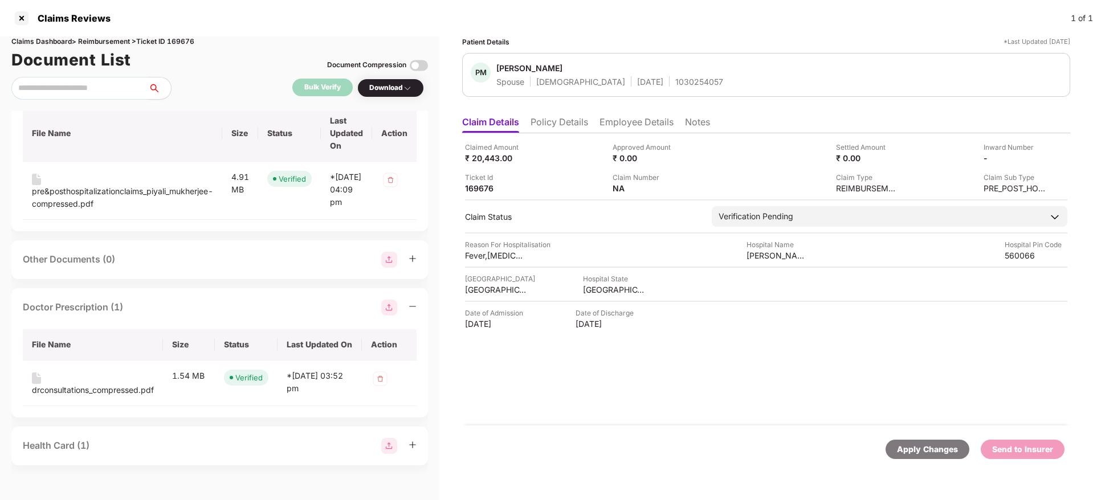
click at [415, 306] on icon "minus" at bounding box center [413, 307] width 8 height 8
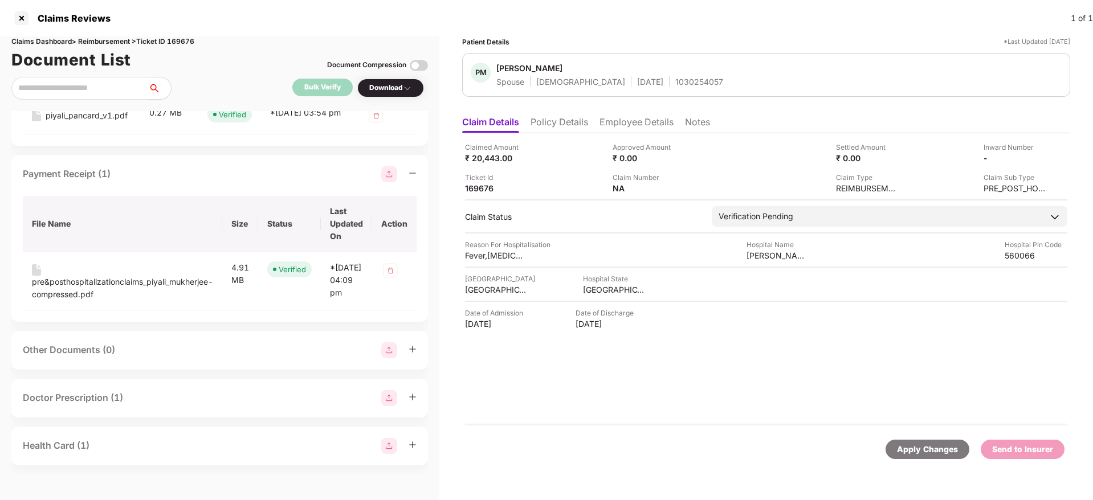
scroll to position [677, 0]
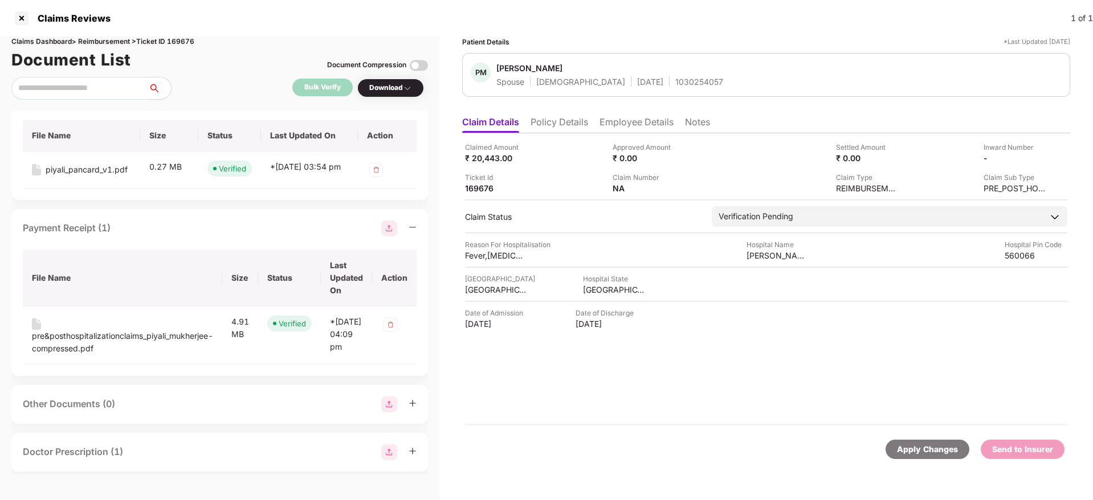
click at [417, 231] on icon "minus" at bounding box center [413, 227] width 8 height 8
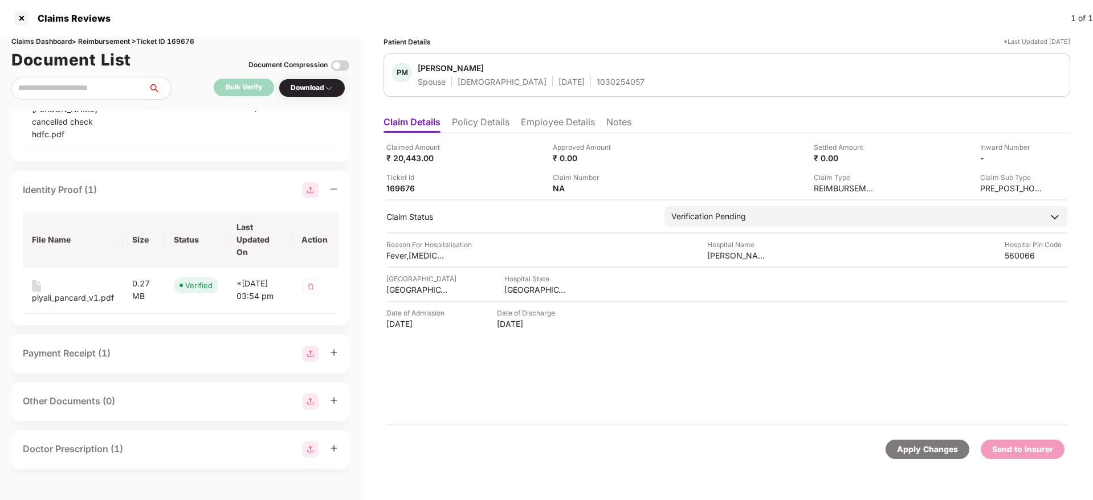
click at [334, 193] on icon "minus" at bounding box center [334, 189] width 8 height 8
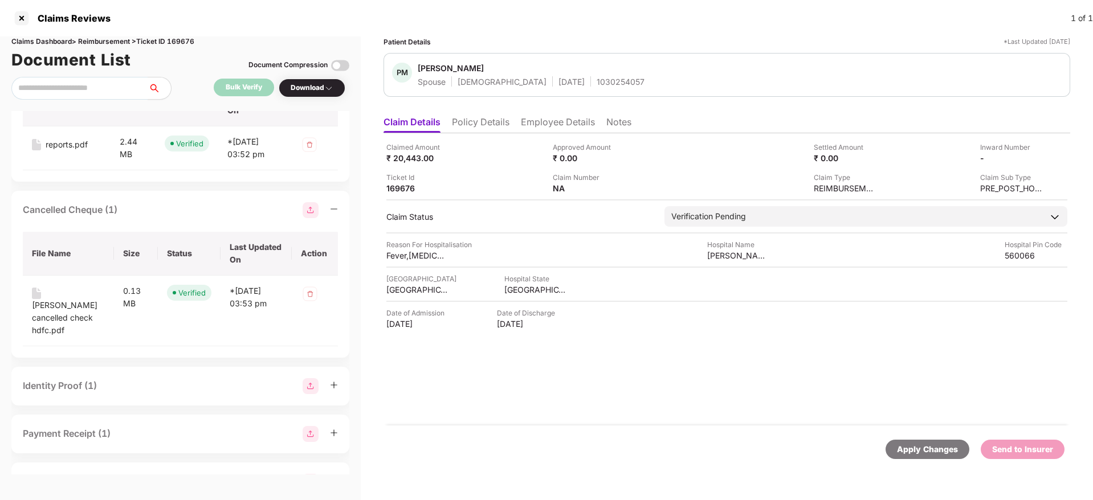
scroll to position [500, 0]
click at [334, 217] on icon "minus" at bounding box center [334, 213] width 8 height 8
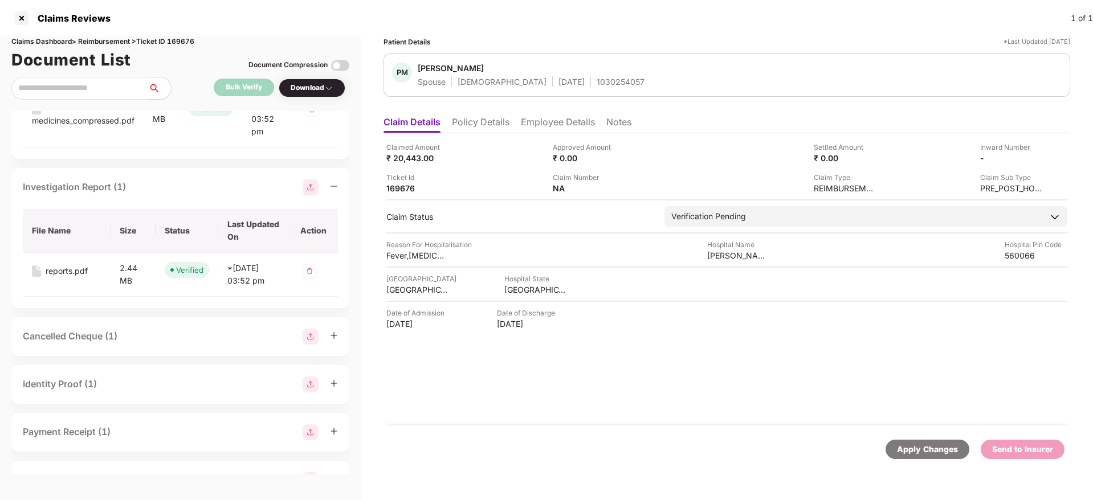
scroll to position [329, 0]
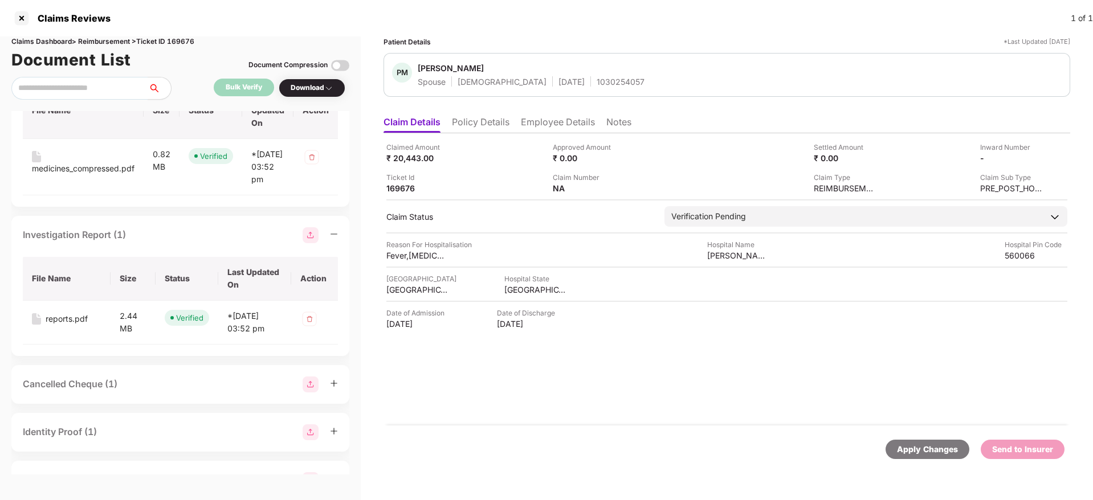
click at [335, 243] on div at bounding box center [320, 235] width 35 height 16
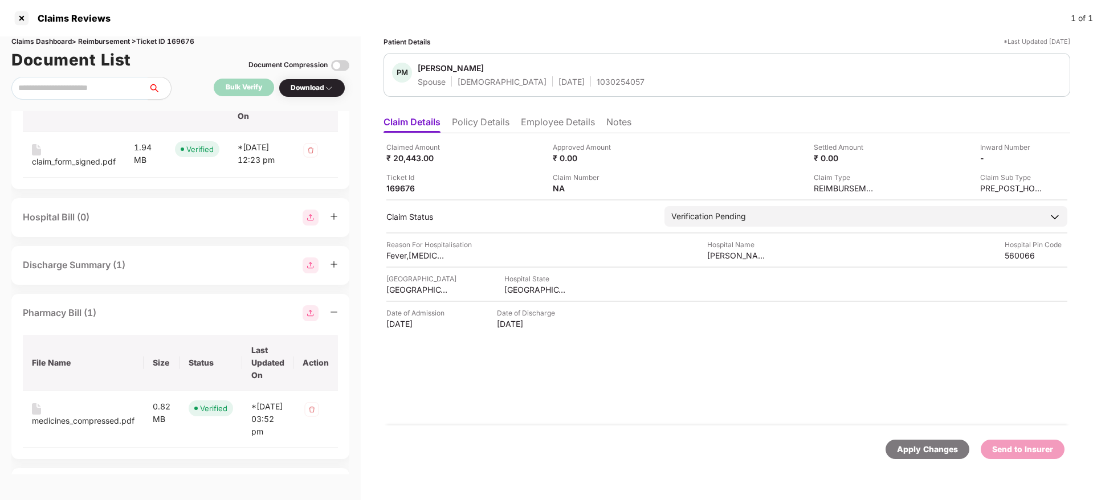
scroll to position [72, 0]
click at [335, 320] on icon "minus" at bounding box center [334, 316] width 8 height 8
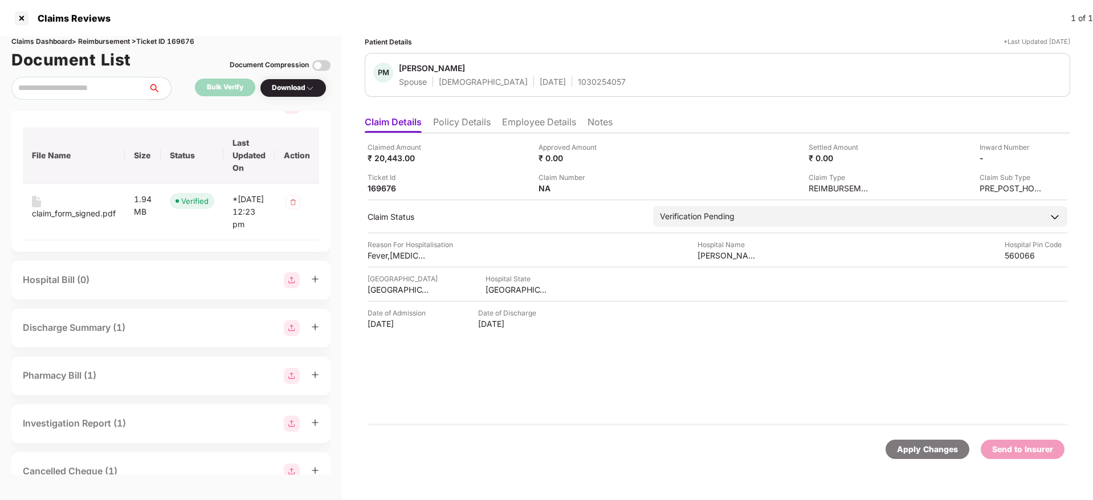
scroll to position [0, 0]
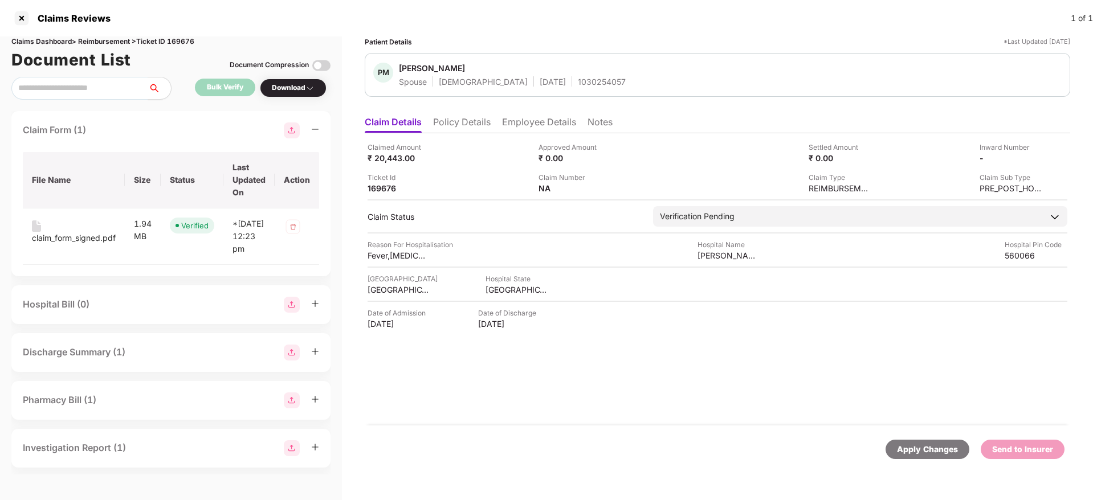
click at [315, 125] on icon "minus" at bounding box center [315, 129] width 8 height 8
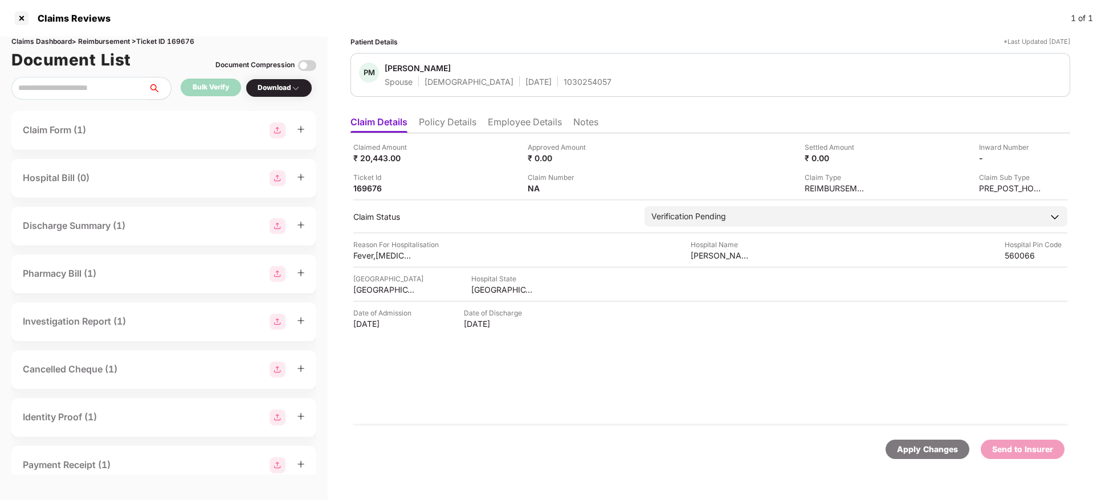
click at [492, 421] on div "Claimed Amount ₹ 20,443.00 Approved Amount ₹ 0.00 Settled Amount ₹ 0.00 Inward …" at bounding box center [711, 279] width 720 height 292
click at [553, 381] on div "Claimed Amount ₹ 20,443.00 Approved Amount ₹ 0.00 Settled Amount ₹ 0.00 Inward …" at bounding box center [711, 279] width 720 height 292
click at [612, 426] on div "Apply Changes Send to Insurer" at bounding box center [711, 450] width 720 height 48
click at [522, 421] on div "Claimed Amount ₹ 20,443.00 Approved Amount ₹ 0.00 Settled Amount ₹ 0.00 Inward …" at bounding box center [711, 279] width 720 height 292
click at [594, 406] on div "Claimed Amount ₹ 20,443.00 Approved Amount ₹ 0.00 Settled Amount ₹ 0.00 Inward …" at bounding box center [711, 279] width 720 height 292
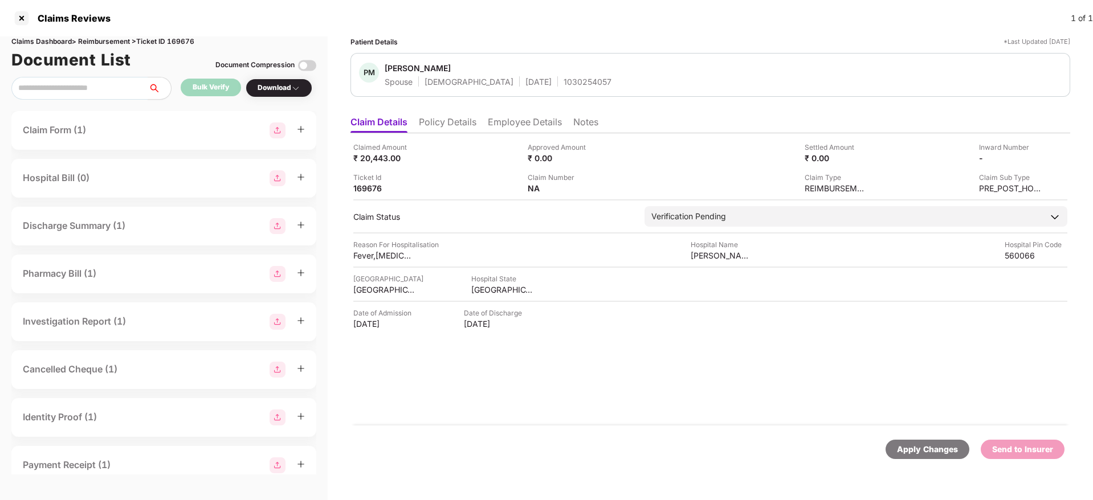
click at [526, 121] on li "Employee Details" at bounding box center [525, 124] width 74 height 17
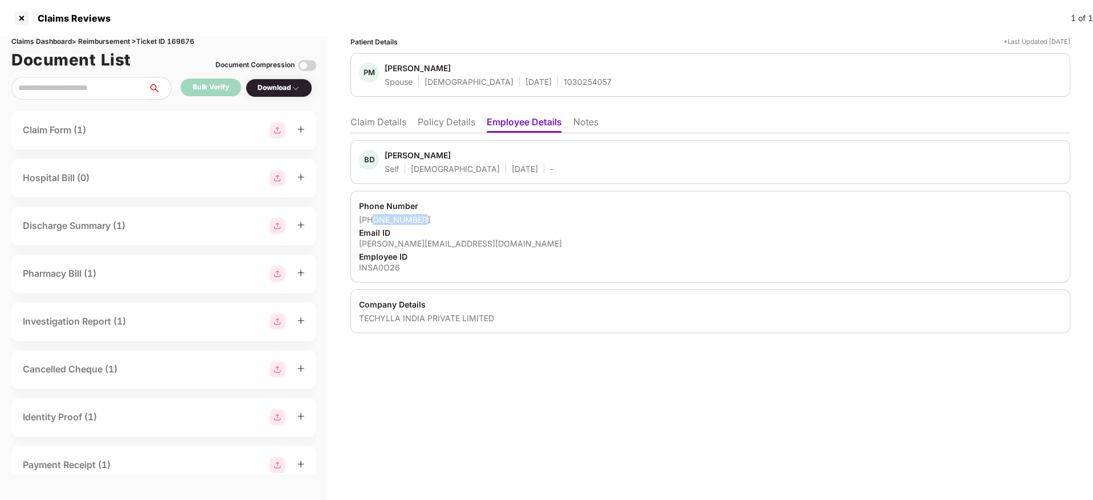
drag, startPoint x: 437, startPoint y: 218, endPoint x: 373, endPoint y: 215, distance: 63.9
click at [373, 215] on div "+919836187806" at bounding box center [710, 219] width 703 height 11
click at [428, 245] on div "bireshwar.das@techylla.com" at bounding box center [710, 243] width 703 height 11
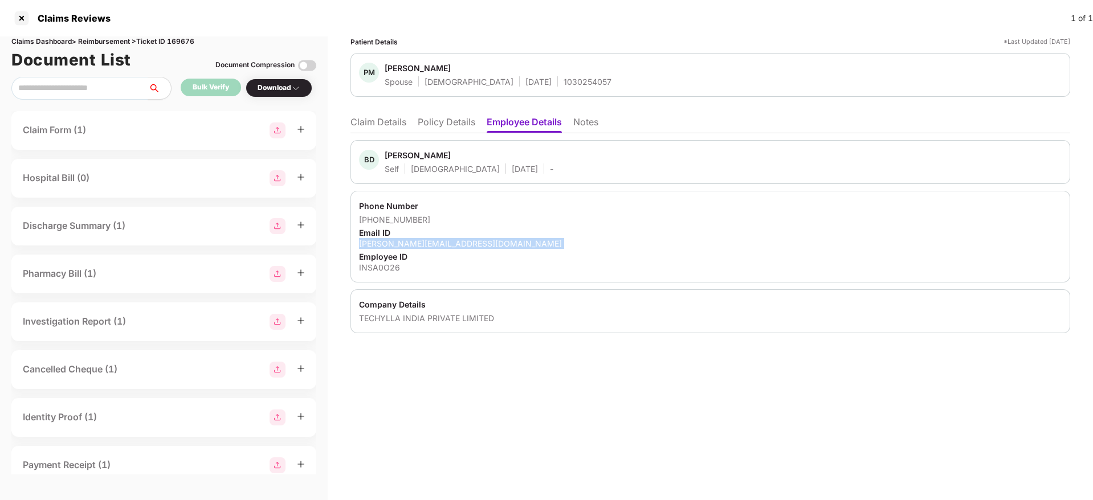
click at [428, 245] on div "bireshwar.das@techylla.com" at bounding box center [710, 243] width 703 height 11
click at [369, 117] on li "Claim Details" at bounding box center [379, 124] width 56 height 17
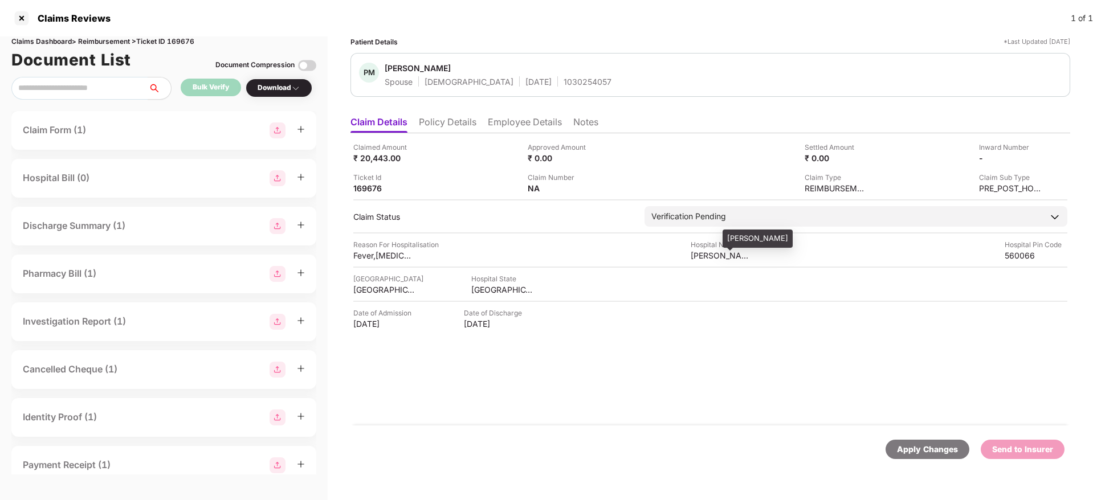
click at [714, 259] on div "Aster Whitefield" at bounding box center [722, 255] width 63 height 11
click at [373, 288] on div "BANGALORE" at bounding box center [384, 289] width 63 height 11
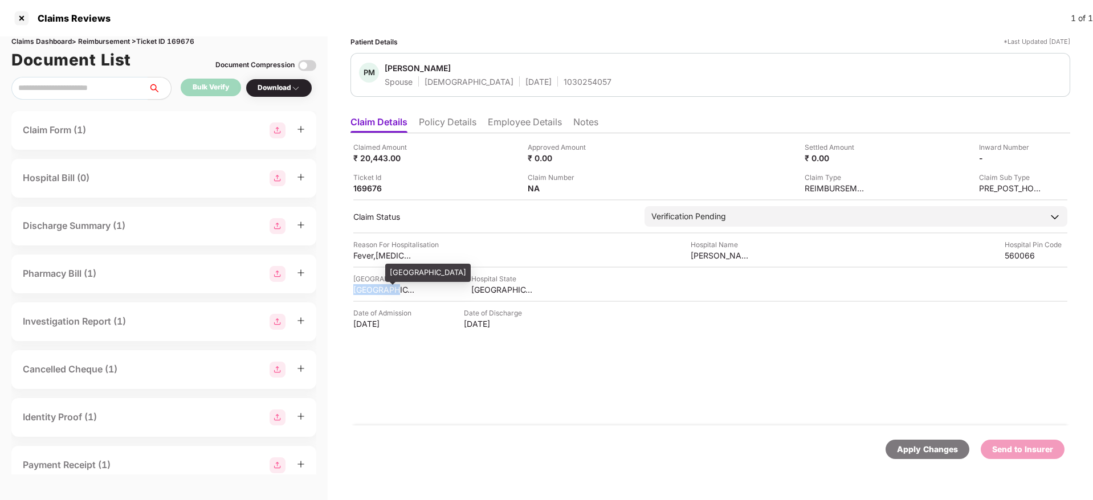
click at [373, 288] on div "BANGALORE" at bounding box center [384, 289] width 63 height 11
click at [705, 259] on div "Aster Whitefield" at bounding box center [722, 255] width 63 height 11
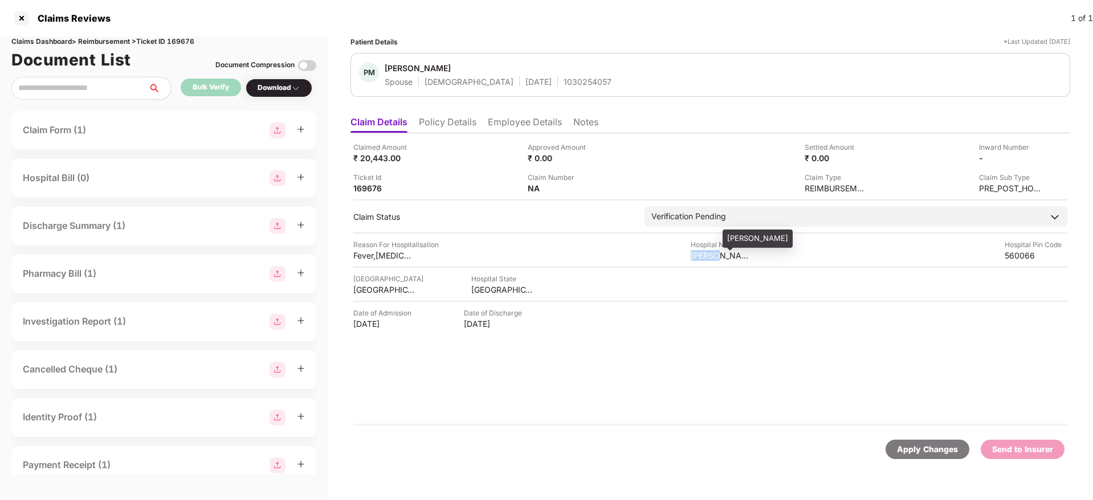
click at [705, 259] on div "Aster Whitefield" at bounding box center [722, 255] width 63 height 11
click at [372, 159] on div "₹ 20,443.00" at bounding box center [384, 158] width 63 height 11
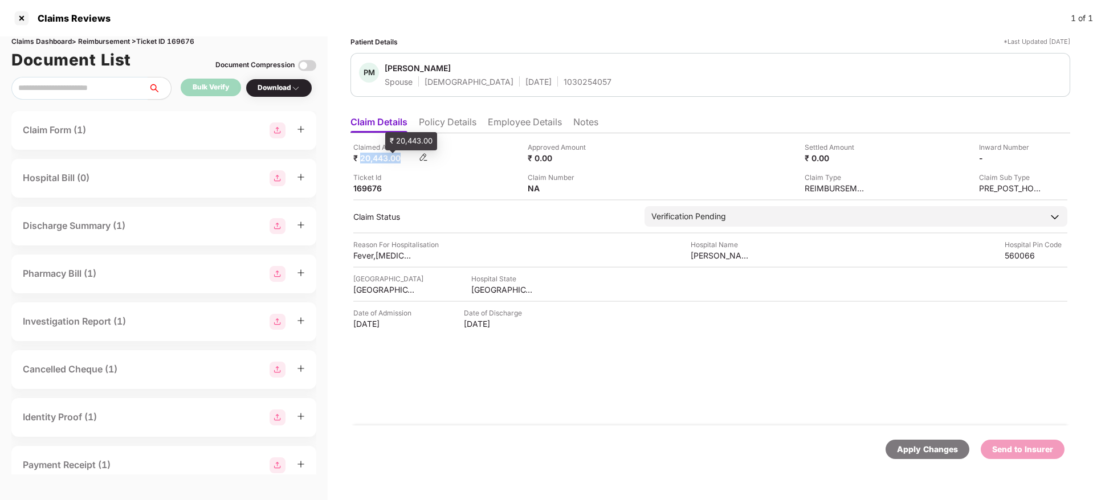
click at [372, 159] on div "₹ 20,443.00" at bounding box center [384, 158] width 63 height 11
click at [564, 78] on div "1030254057" at bounding box center [588, 81] width 48 height 11
click at [544, 116] on li "Employee Details" at bounding box center [525, 124] width 74 height 17
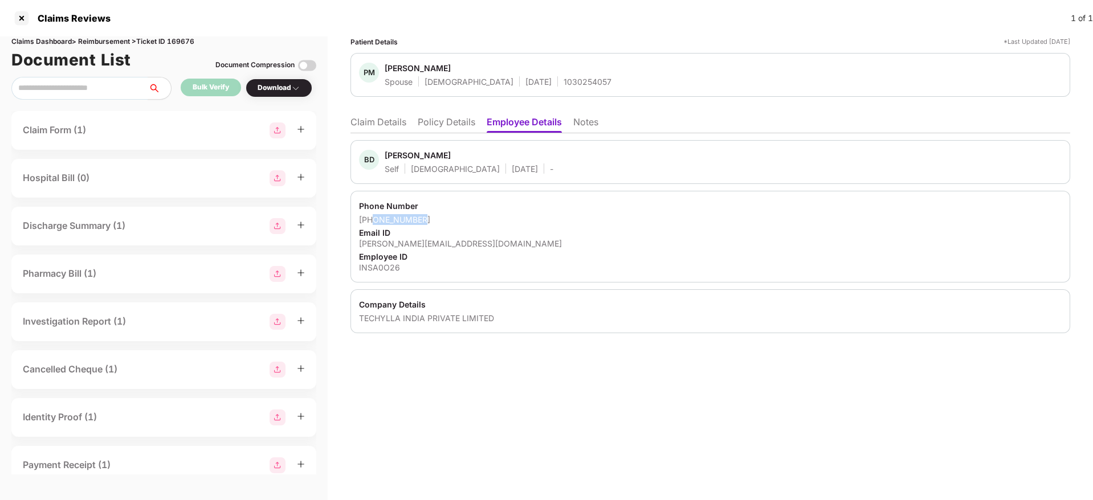
drag, startPoint x: 433, startPoint y: 218, endPoint x: 373, endPoint y: 223, distance: 60.0
click at [373, 223] on div "+919836187806" at bounding box center [710, 219] width 703 height 11
click at [416, 245] on div "bireshwar.das@techylla.com" at bounding box center [710, 243] width 703 height 11
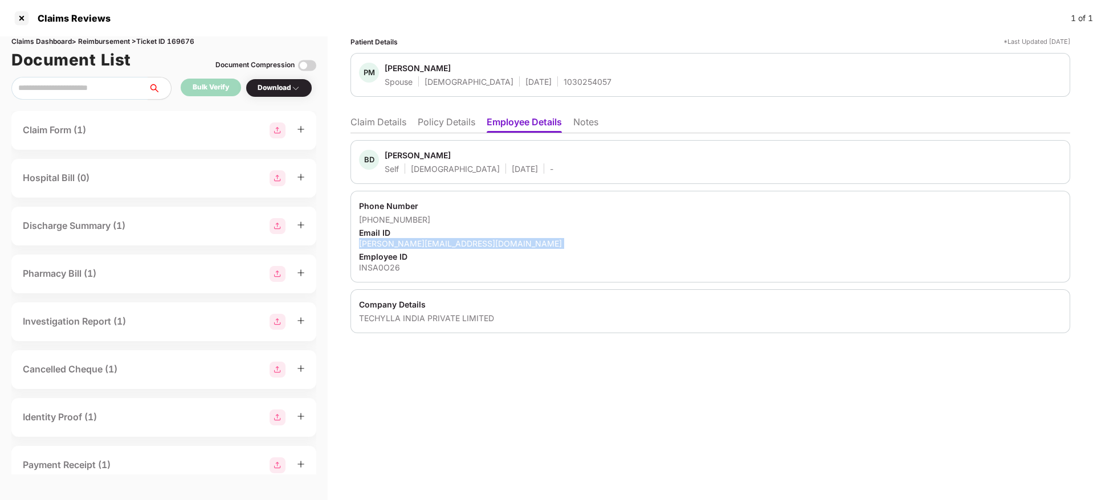
click at [385, 125] on li "Claim Details" at bounding box center [379, 124] width 56 height 17
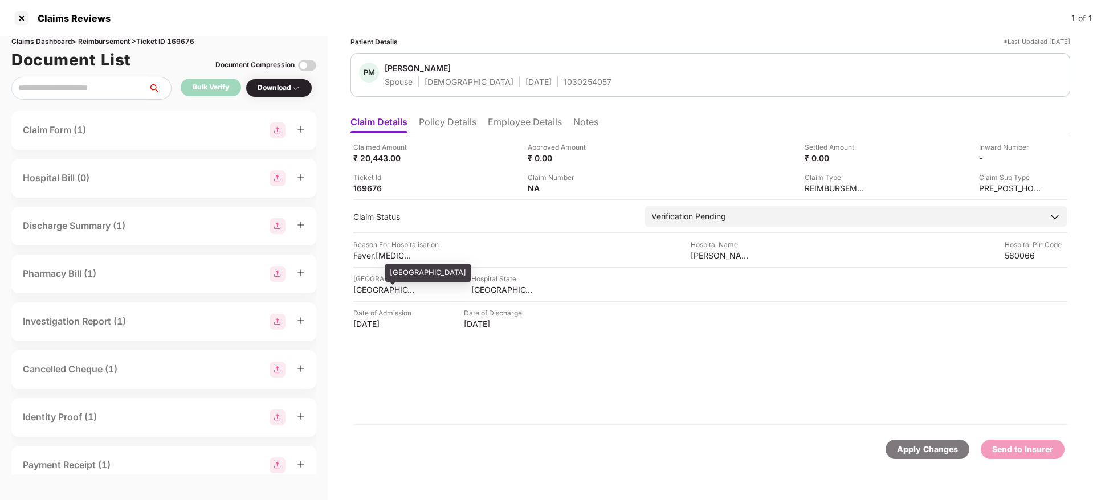
click at [378, 287] on div "BANGALORE" at bounding box center [384, 289] width 63 height 11
click at [716, 258] on div "Aster Whitefield" at bounding box center [722, 255] width 63 height 11
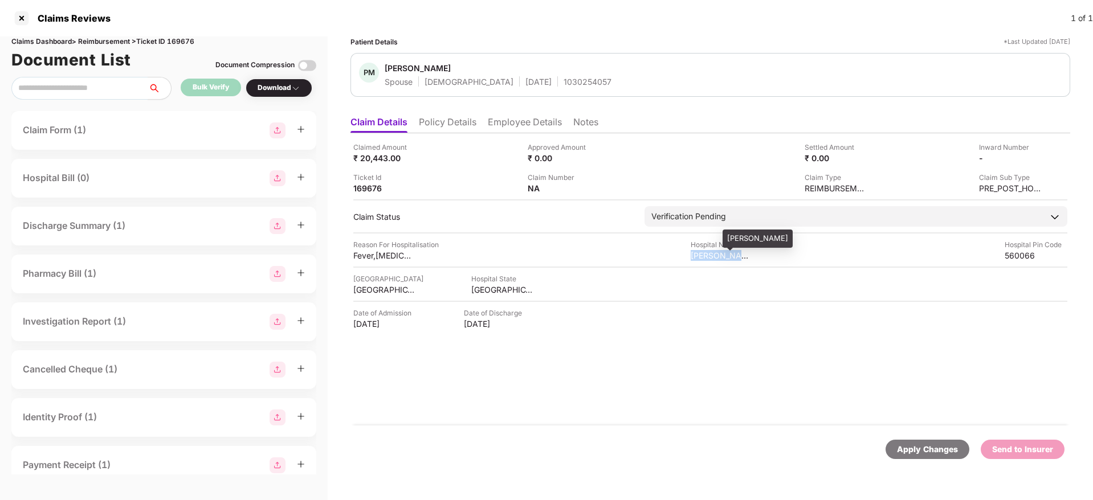
click at [716, 258] on div "Aster Whitefield" at bounding box center [722, 255] width 63 height 11
click at [433, 120] on li "Policy Details" at bounding box center [448, 124] width 58 height 17
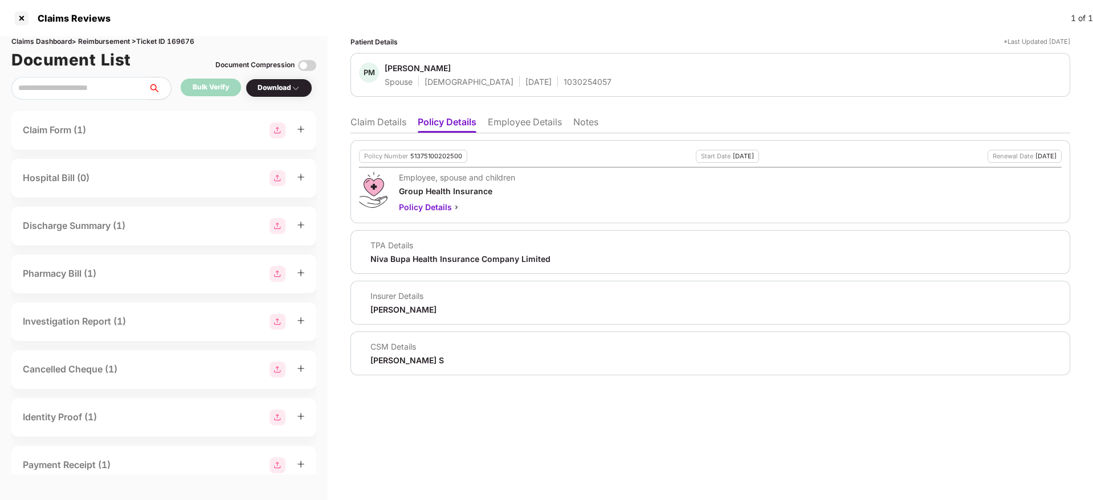
click at [379, 126] on li "Claim Details" at bounding box center [379, 124] width 56 height 17
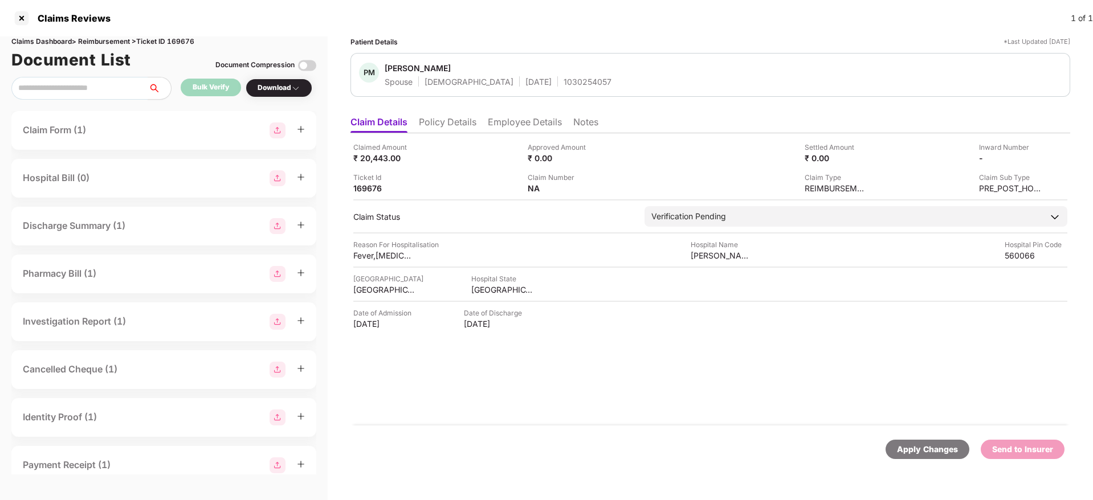
click at [1043, 158] on div "Claimed Amount ₹ 20,443.00 Approved Amount ₹ 0.00 Settled Amount ₹ 0.00 Inward …" at bounding box center [710, 168] width 714 height 52
click at [1037, 156] on img at bounding box center [1037, 157] width 9 height 9
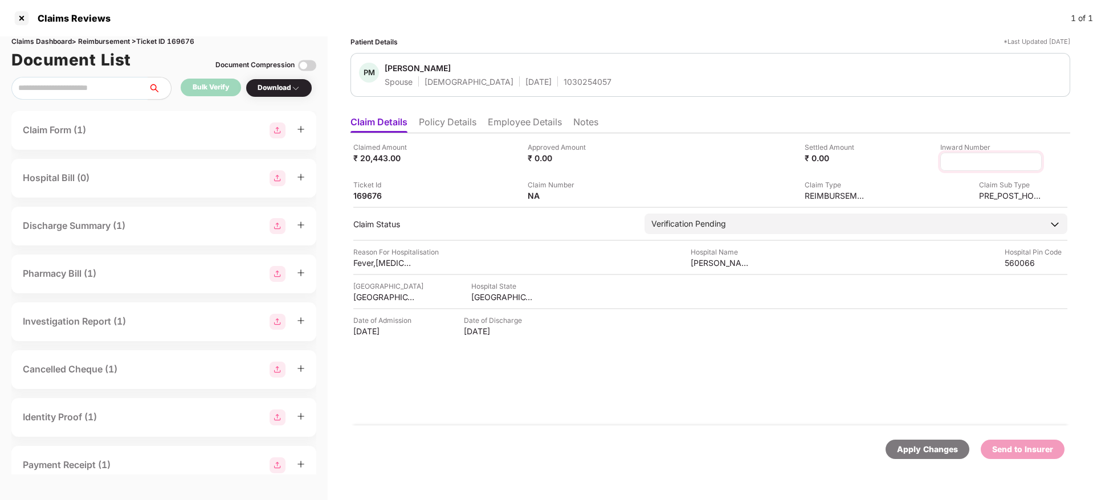
type input "**********"
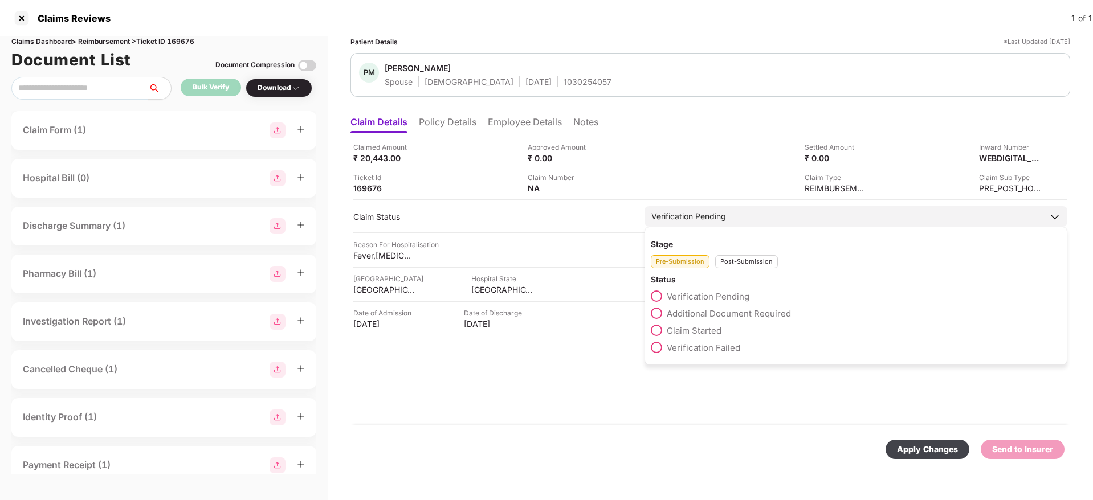
click at [742, 263] on div "Post-Submission" at bounding box center [746, 261] width 63 height 13
click at [714, 313] on span "Claim Under Process" at bounding box center [710, 313] width 86 height 11
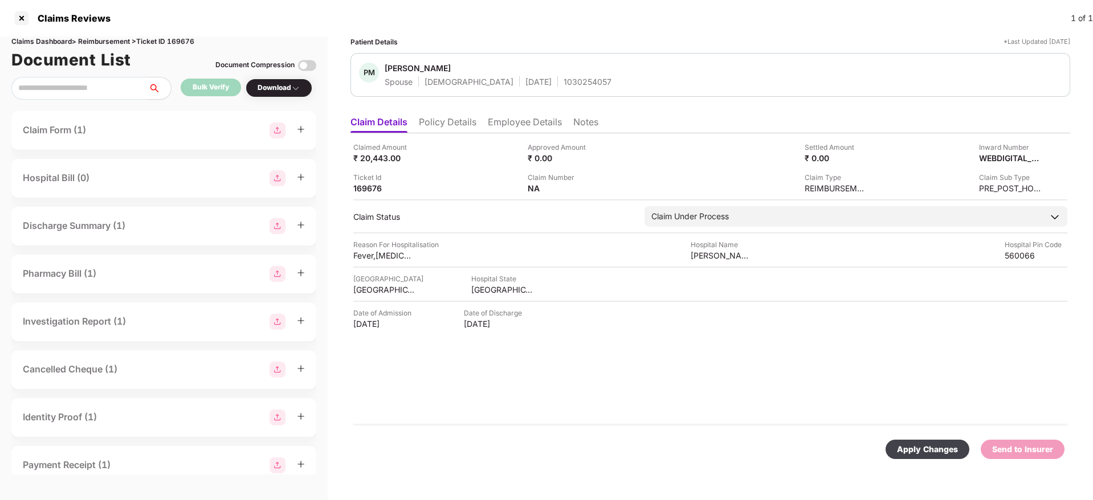
click at [930, 451] on div "Apply Changes" at bounding box center [927, 449] width 61 height 13
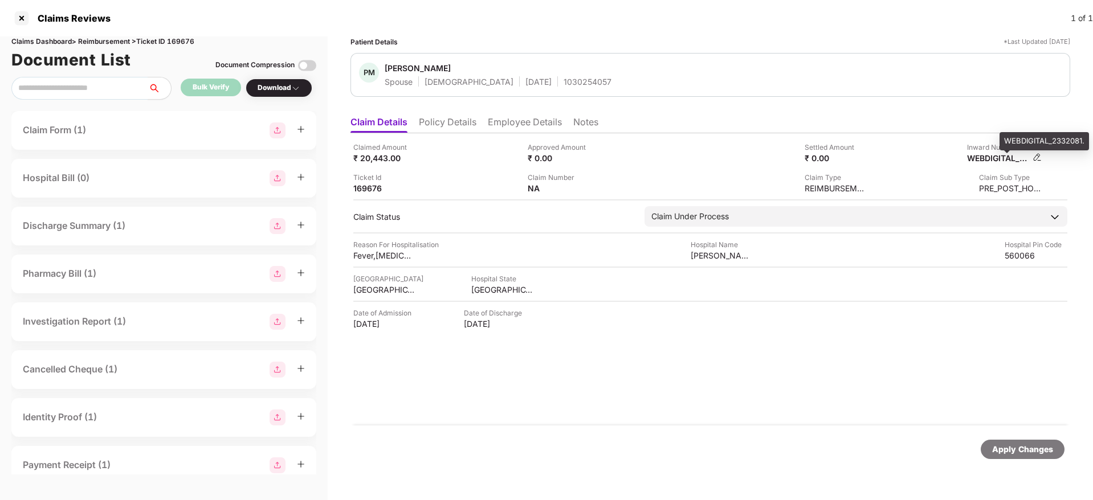
click at [986, 156] on div "WEBDIGITAL_2332081." at bounding box center [998, 158] width 63 height 11
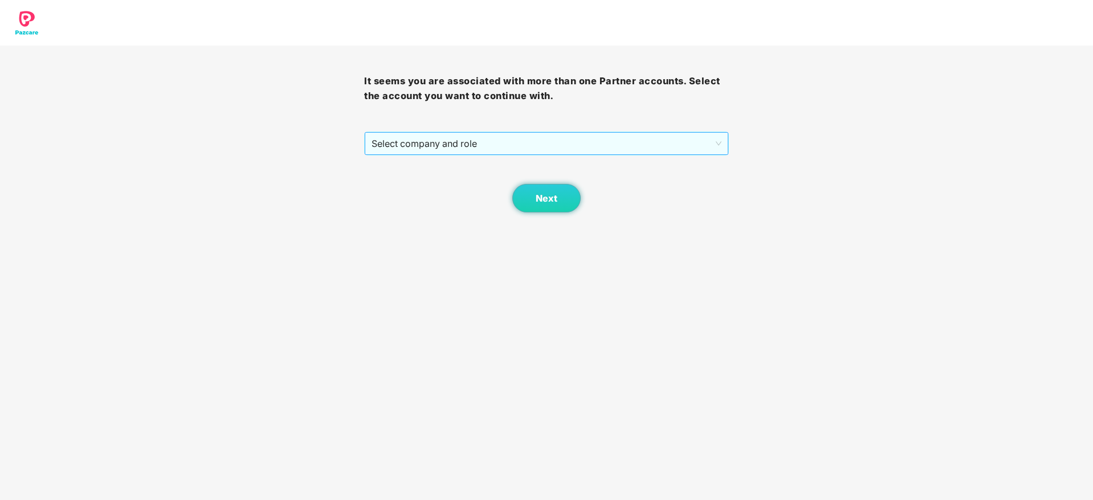
click at [471, 152] on span "Select company and role" at bounding box center [546, 144] width 349 height 22
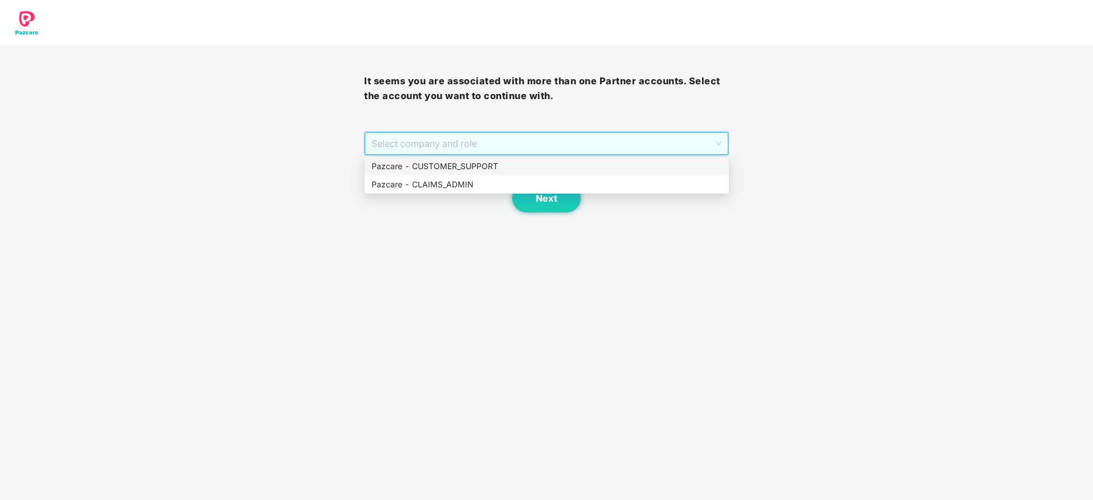
click at [471, 163] on div "Pazcare - CUSTOMER_SUPPORT" at bounding box center [547, 166] width 351 height 13
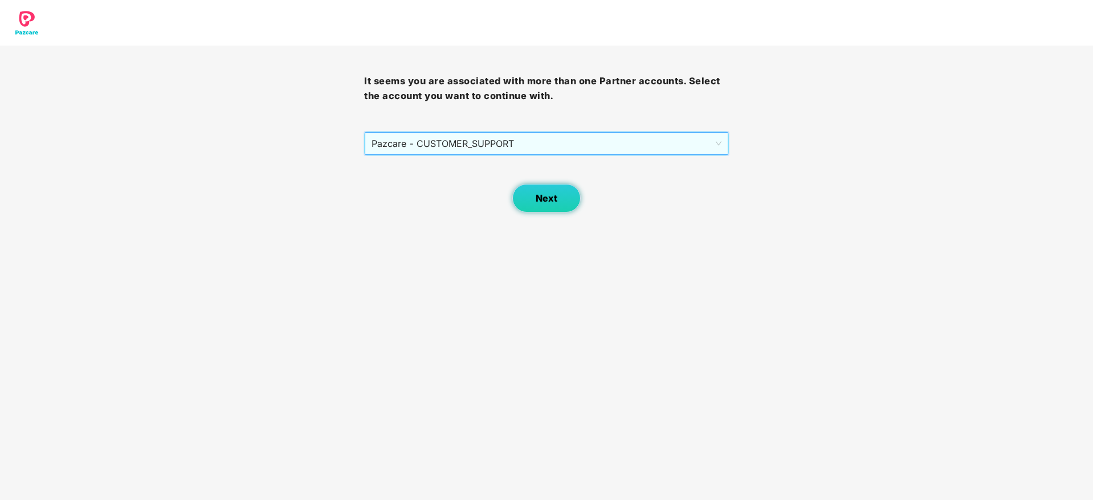
click at [547, 197] on span "Next" at bounding box center [547, 198] width 22 height 11
click at [434, 146] on span "Select company and role" at bounding box center [546, 144] width 349 height 22
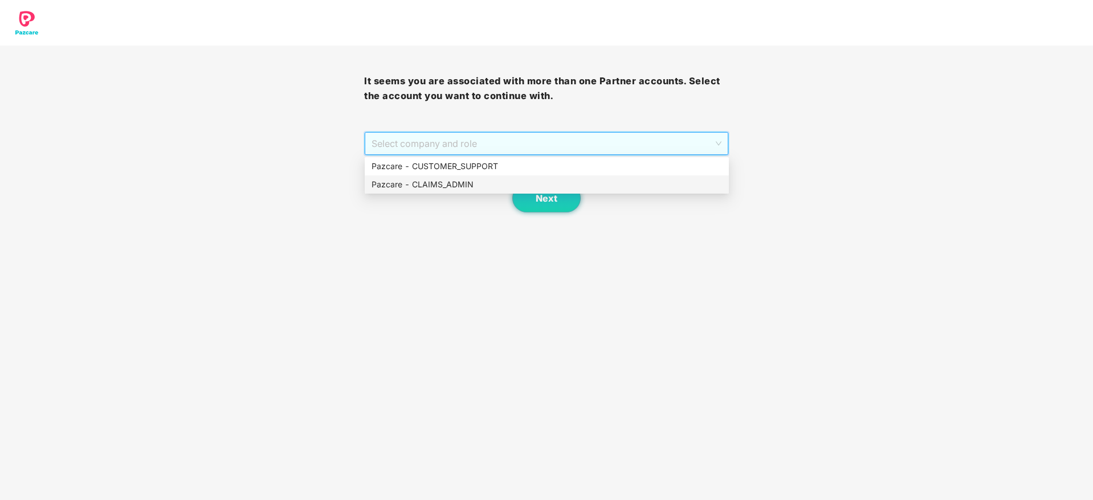
click at [451, 189] on div "Pazcare - CLAIMS_ADMIN" at bounding box center [547, 184] width 351 height 13
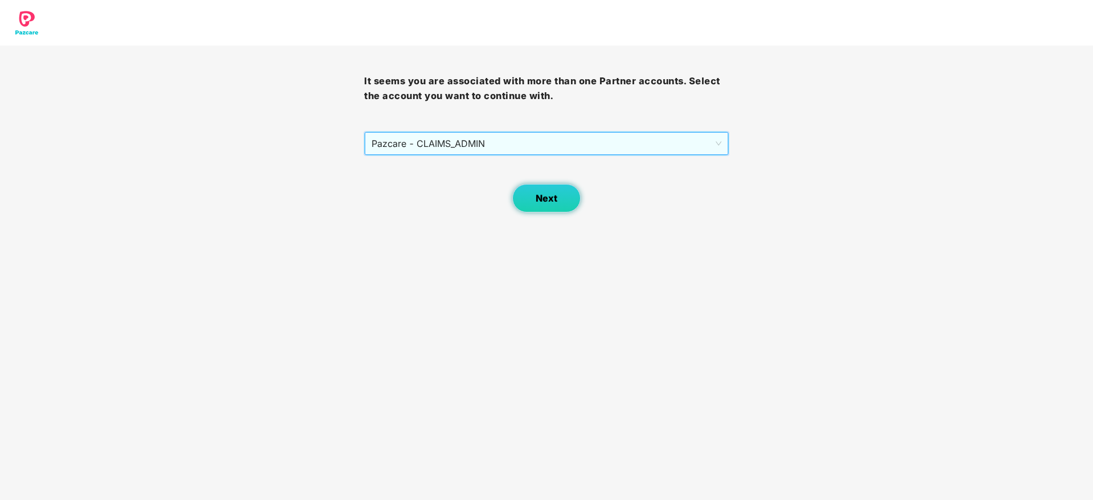
click at [571, 196] on button "Next" at bounding box center [546, 198] width 68 height 29
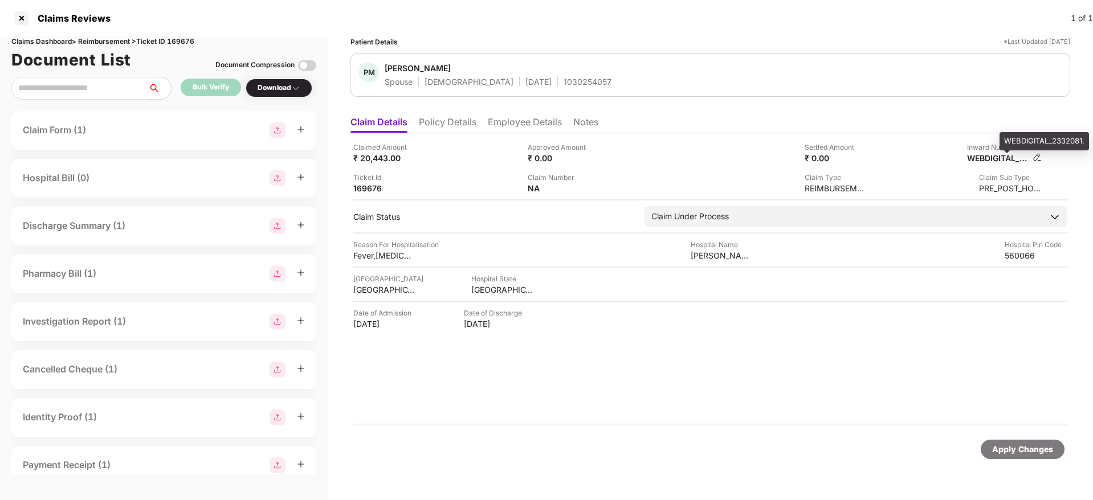
click at [986, 158] on div "WEBDIGITAL_2332081." at bounding box center [998, 158] width 63 height 11
copy div
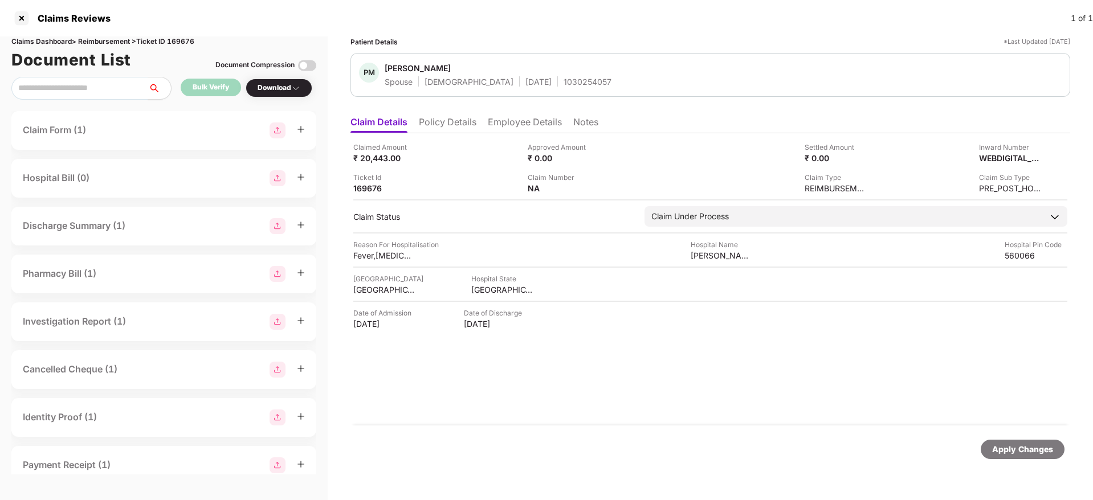
click at [564, 82] on div "1030254057" at bounding box center [588, 81] width 48 height 11
copy div "1030254057"
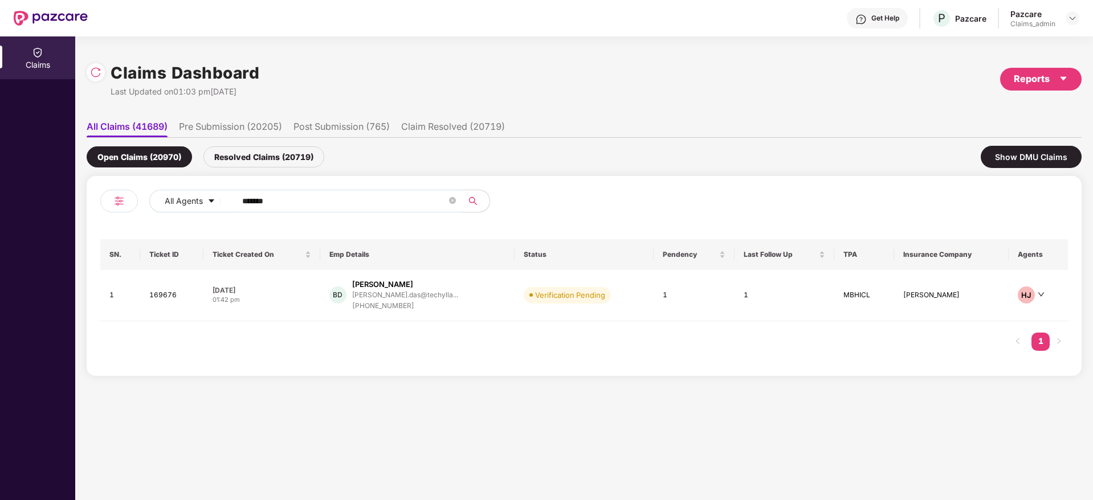
drag, startPoint x: 291, startPoint y: 198, endPoint x: 18, endPoint y: 197, distance: 272.5
click at [0, 201] on div "Claims Claims Dashboard Last Updated on 01:03 pm, 01 Sep 2025 Reports All Claim…" at bounding box center [546, 268] width 1093 height 464
paste input "text"
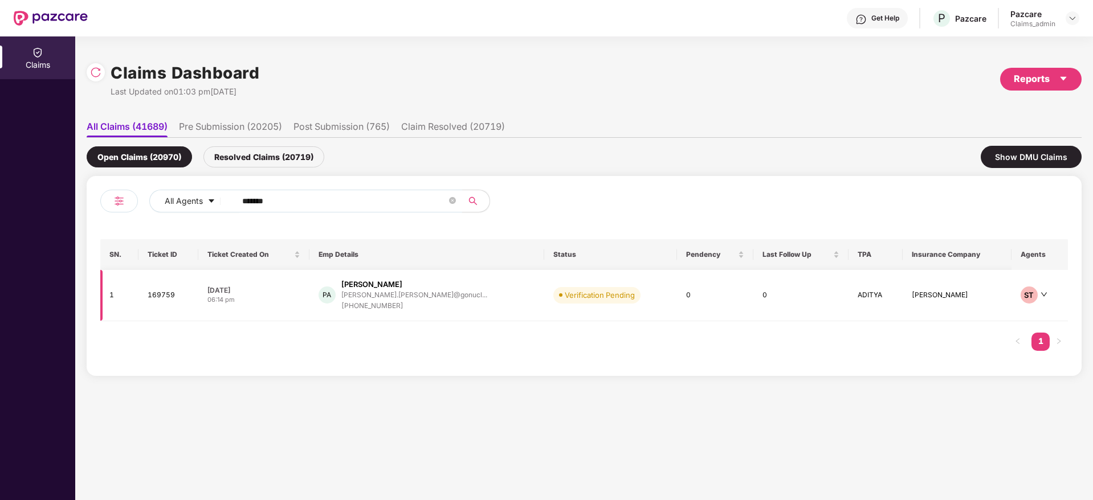
type input "******"
click at [466, 298] on div "PA Prasanna R Aithal prasanna.aithal@gonucl... +919742502465" at bounding box center [427, 295] width 217 height 32
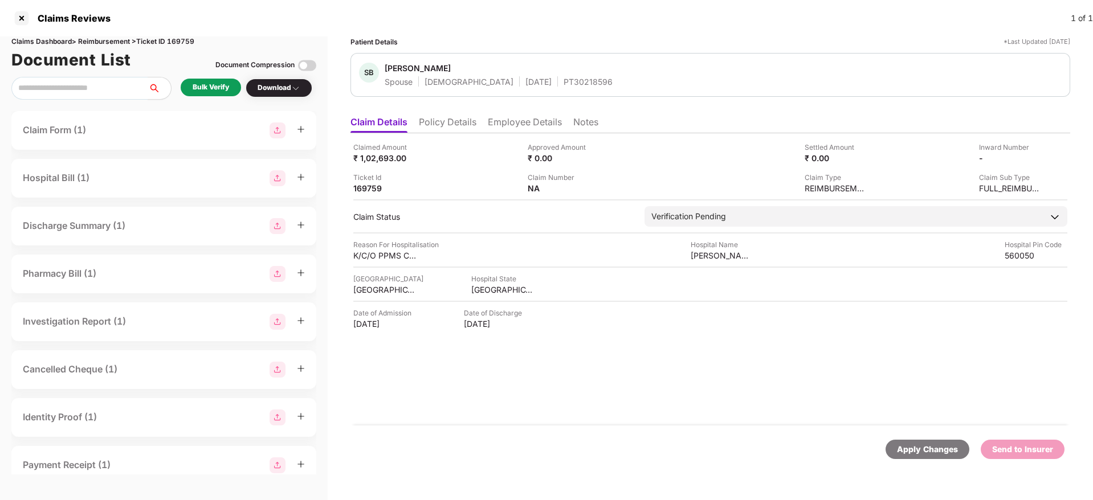
click at [223, 84] on div "Bulk Verify" at bounding box center [211, 87] width 36 height 11
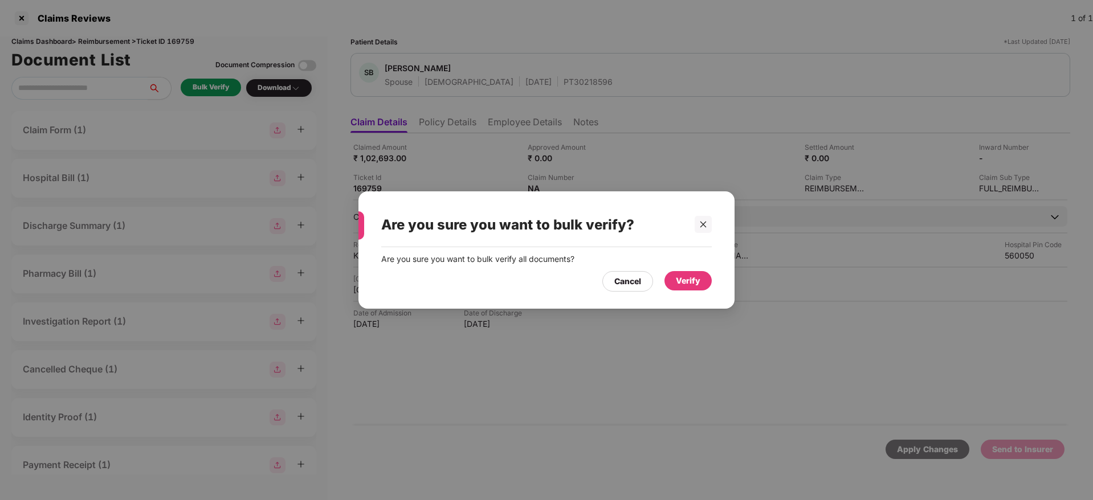
click at [690, 275] on div "Verify" at bounding box center [688, 281] width 25 height 13
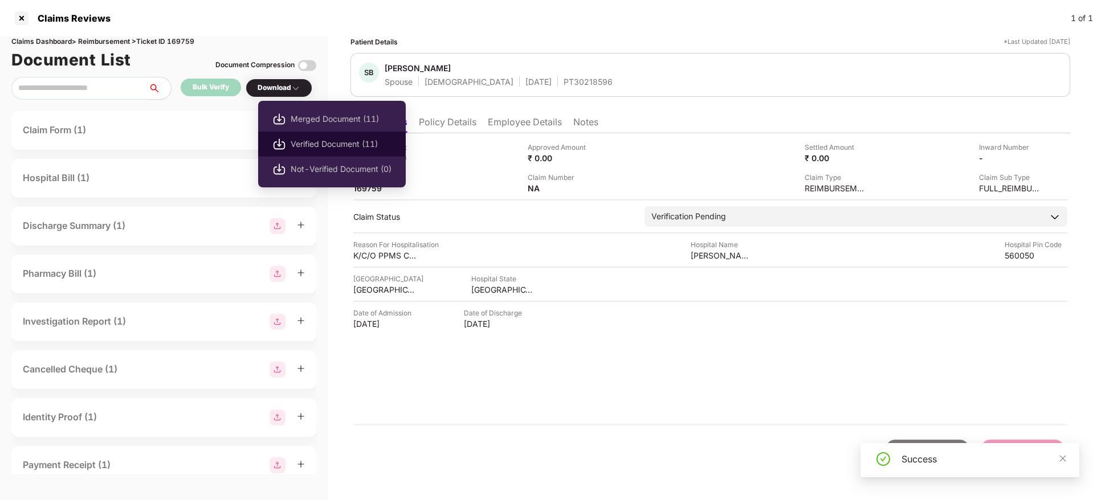
click at [323, 144] on span "Verified Document (11)" at bounding box center [341, 144] width 101 height 13
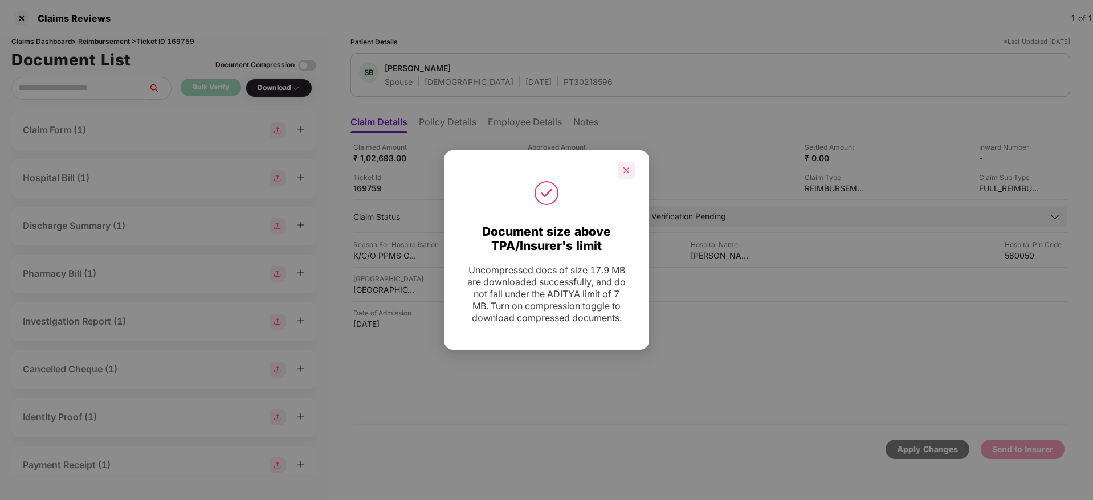
click at [625, 168] on icon "close" at bounding box center [626, 170] width 8 height 8
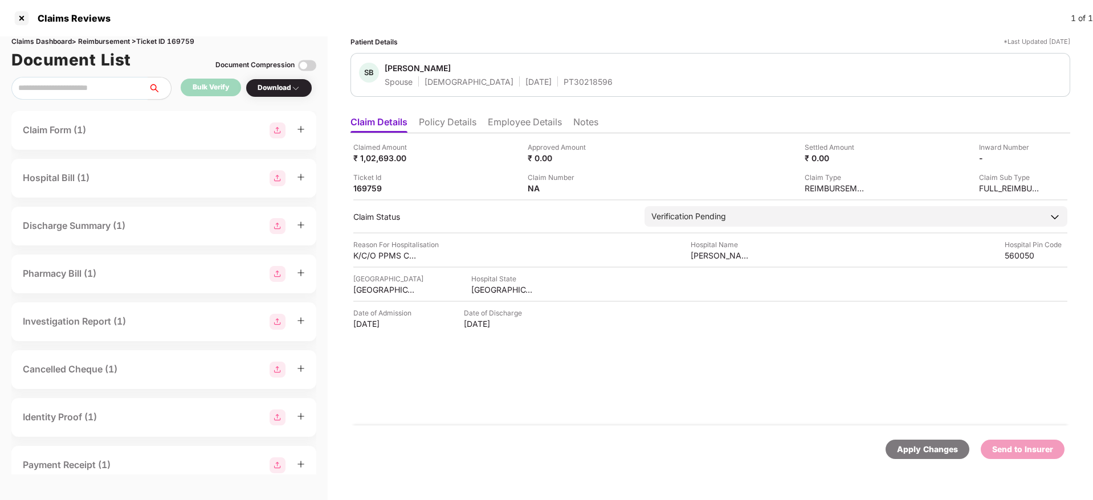
click at [465, 124] on li "Policy Details" at bounding box center [448, 124] width 58 height 17
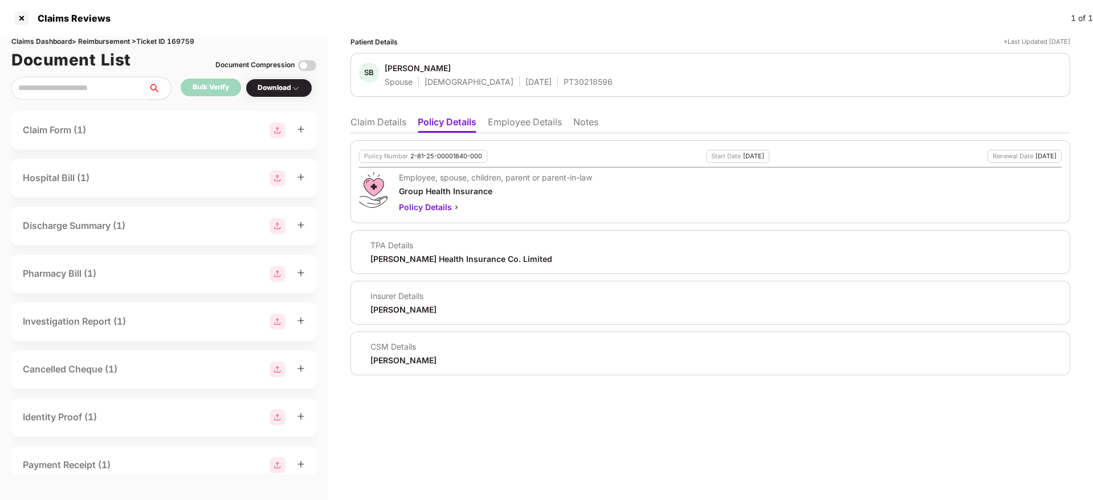
click at [514, 117] on li "Employee Details" at bounding box center [525, 124] width 74 height 17
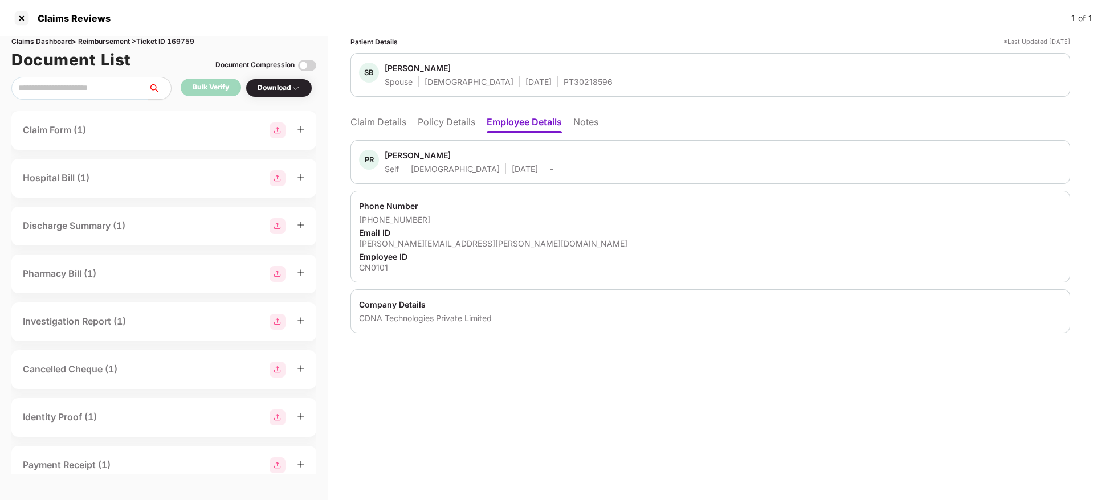
click at [413, 321] on div "CDNA Technologies Private Limited" at bounding box center [710, 318] width 703 height 11
copy div "CDNA Technologies Private Limited"
click at [374, 262] on div "GN0101" at bounding box center [710, 267] width 703 height 11
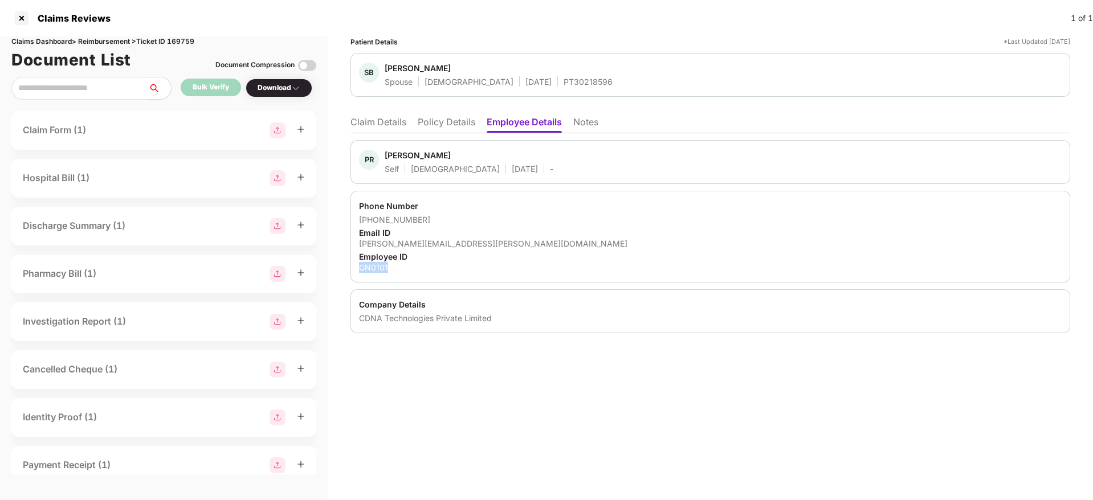
click at [374, 262] on div "GN0101" at bounding box center [710, 267] width 703 height 11
copy div "GN0101"
click at [395, 124] on li "Claim Details" at bounding box center [379, 124] width 56 height 17
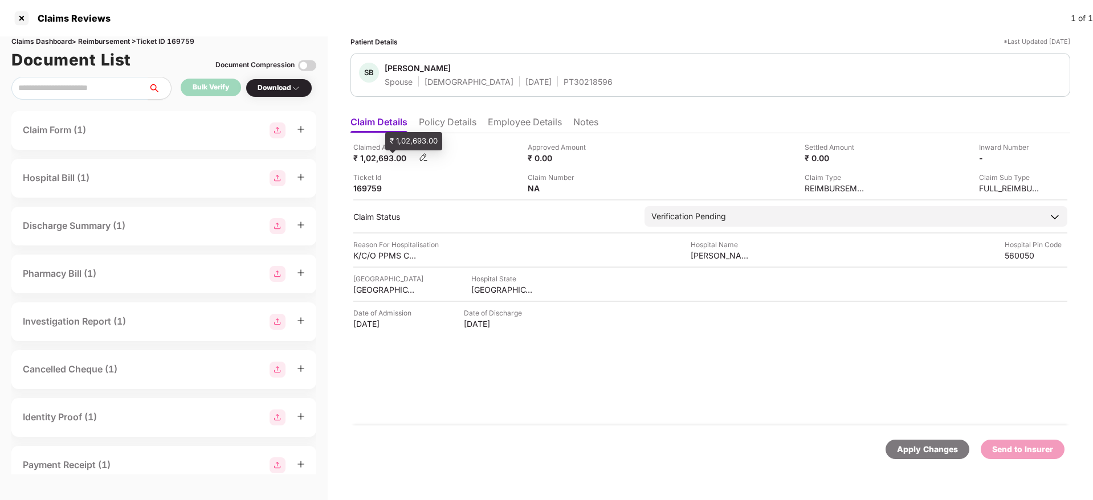
click at [375, 157] on div "₹ 1,02,693.00" at bounding box center [384, 158] width 63 height 11
click at [376, 157] on div "₹ 1,02,693.00" at bounding box center [384, 158] width 63 height 11
copy div "1,02,693.00"
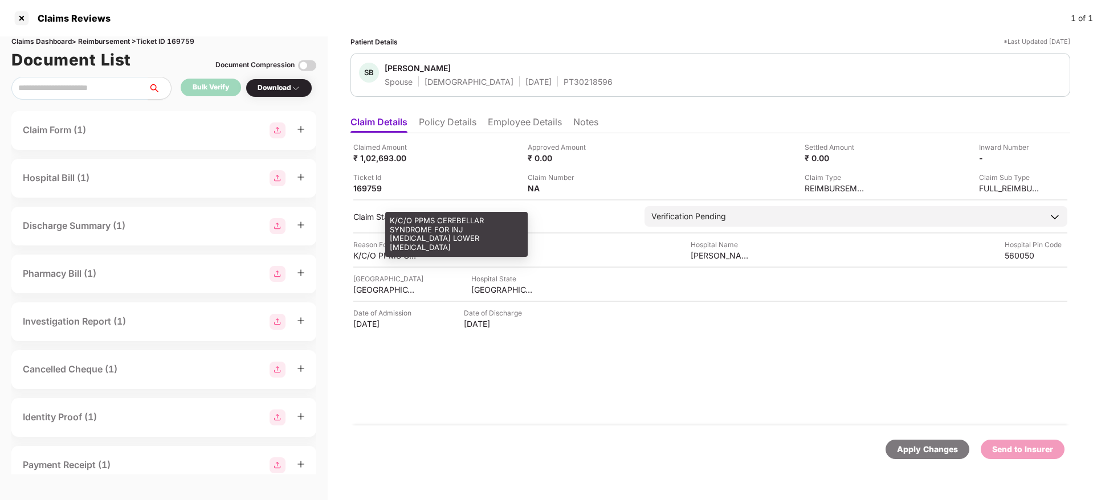
click at [377, 257] on div "K/C/O PPMS CEREBELLAR SYNDROME FOR INJ RITUXIMAB LOWER RESPIRATORY INFECTION" at bounding box center [384, 255] width 63 height 11
copy div "K/C/O PPMS CEREBELLAR SYNDROME FOR INJ RITUXIMAB LOWER RESPIRATORY INFECTION"
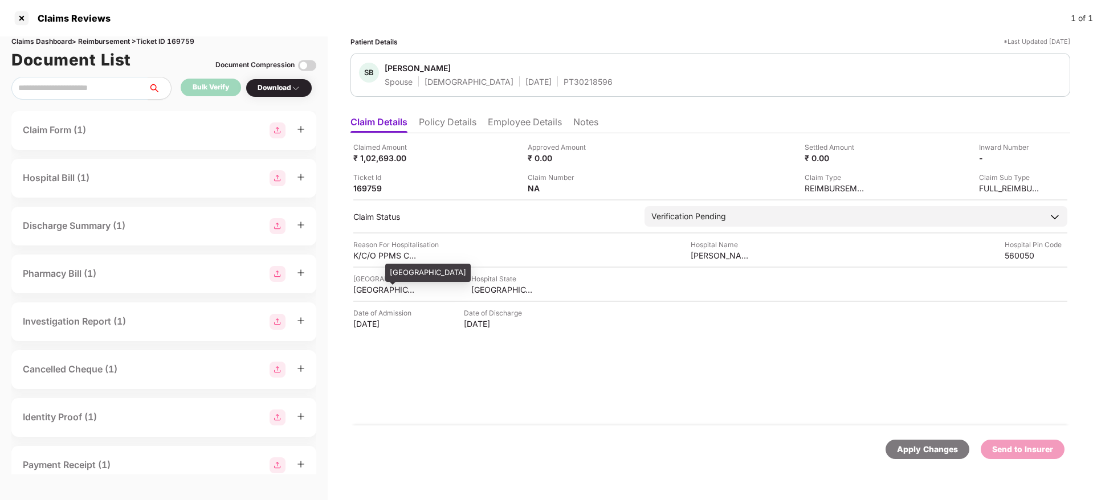
click at [393, 288] on div "BANGALORE" at bounding box center [384, 289] width 63 height 11
copy div "BANGALORE"
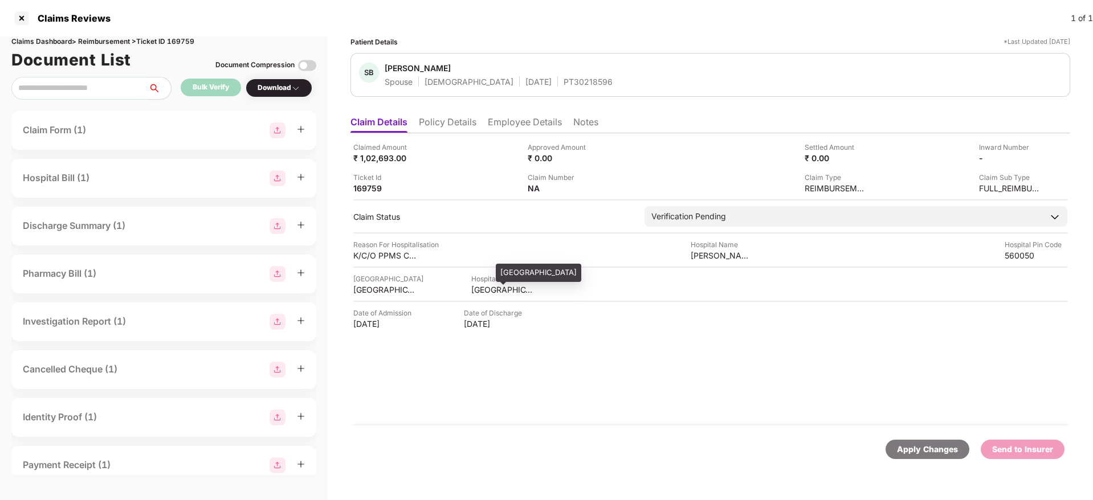
click at [481, 291] on div "KARNATAKA" at bounding box center [502, 289] width 63 height 11
copy div "KARNATAKA"
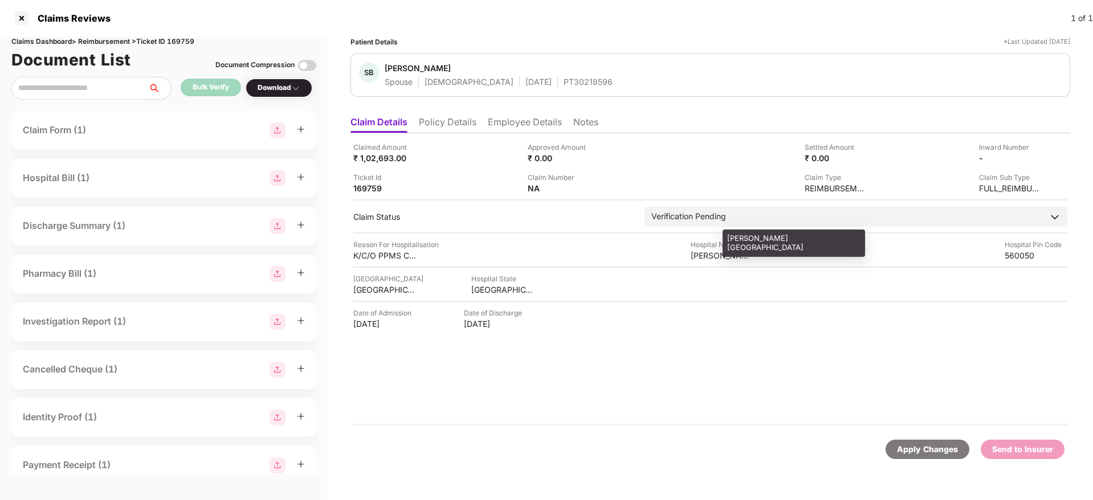
click at [708, 253] on div "Prashanth Hospital" at bounding box center [722, 255] width 63 height 11
copy div "Prashanth Hospital"
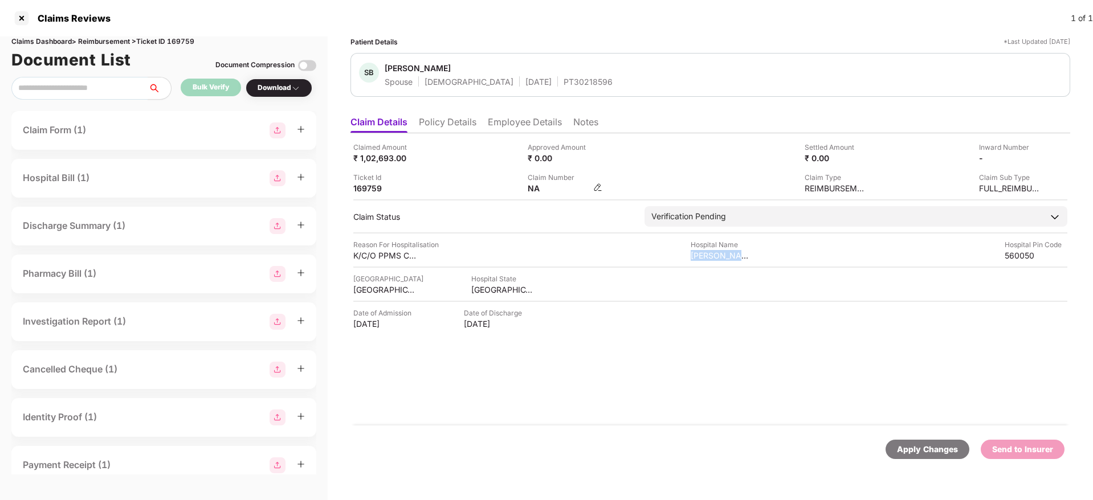
click at [596, 184] on img at bounding box center [597, 187] width 9 height 9
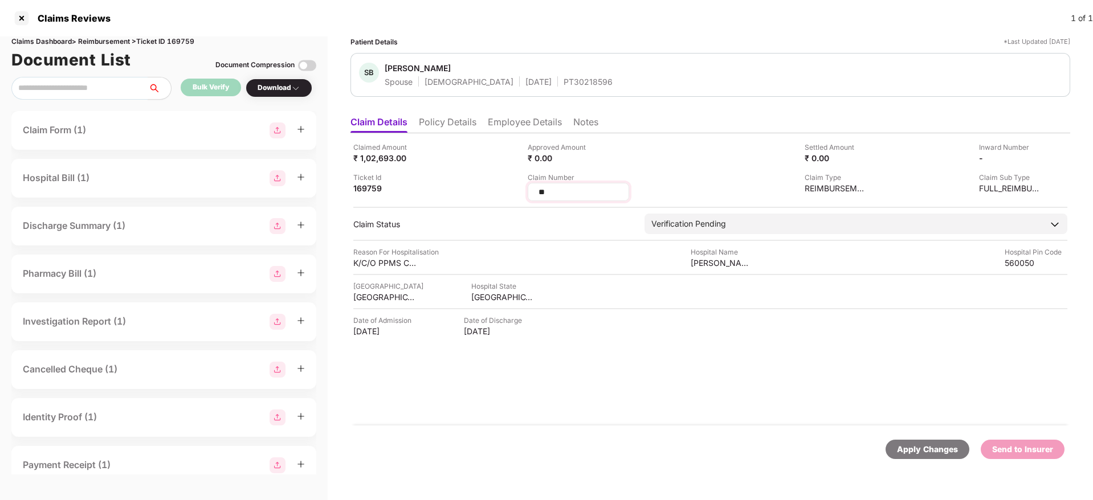
type input "*"
type input "**********"
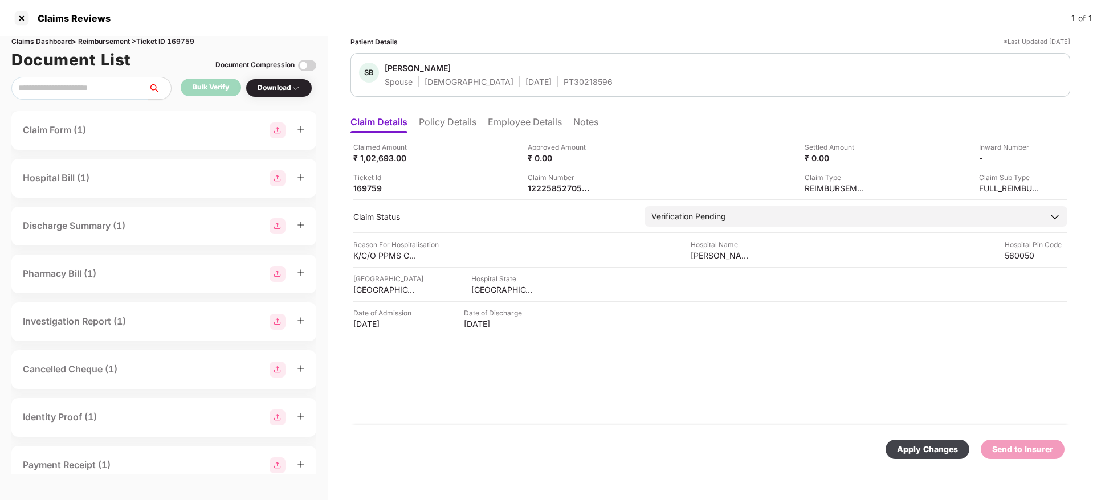
click at [454, 121] on li "Policy Details" at bounding box center [448, 124] width 58 height 17
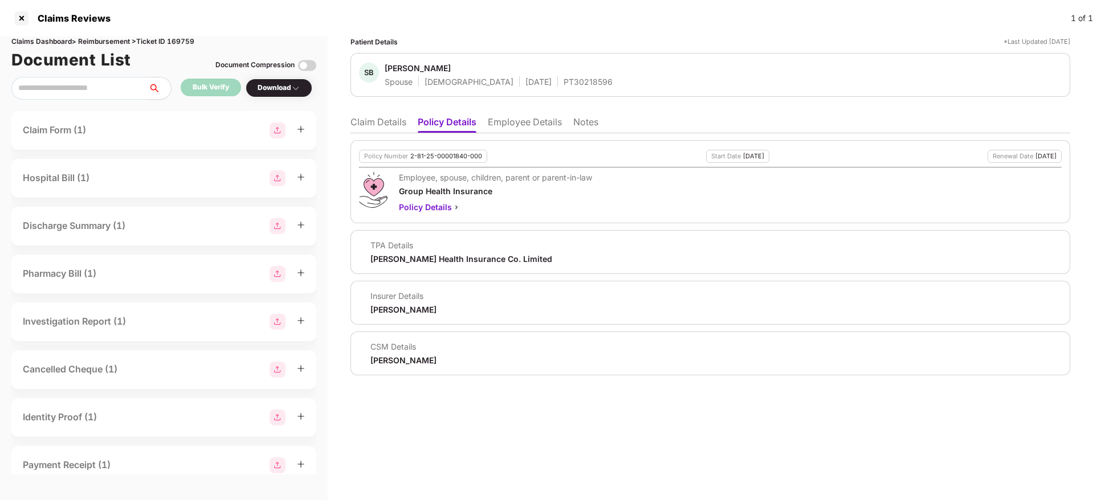
click at [383, 119] on li "Claim Details" at bounding box center [379, 124] width 56 height 17
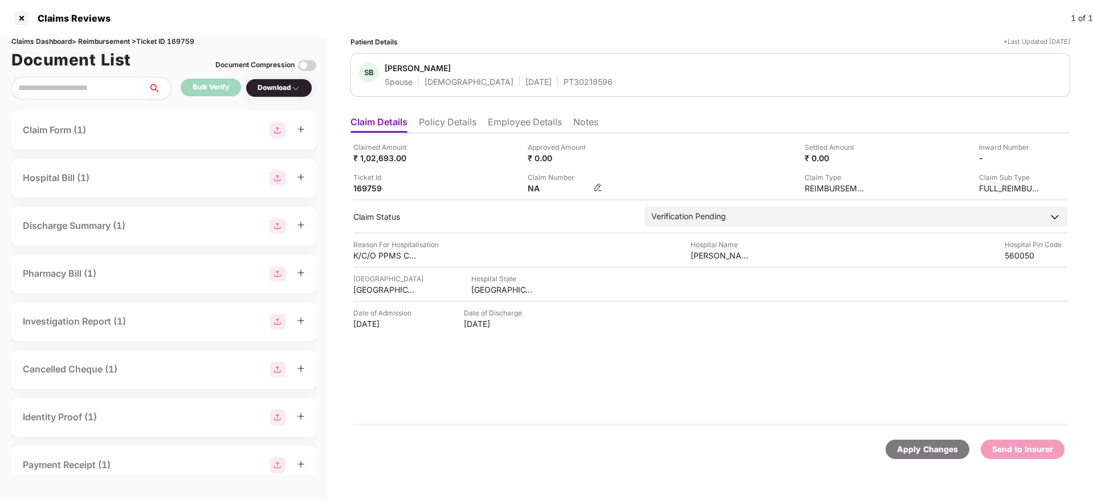
click at [597, 187] on img at bounding box center [597, 187] width 9 height 9
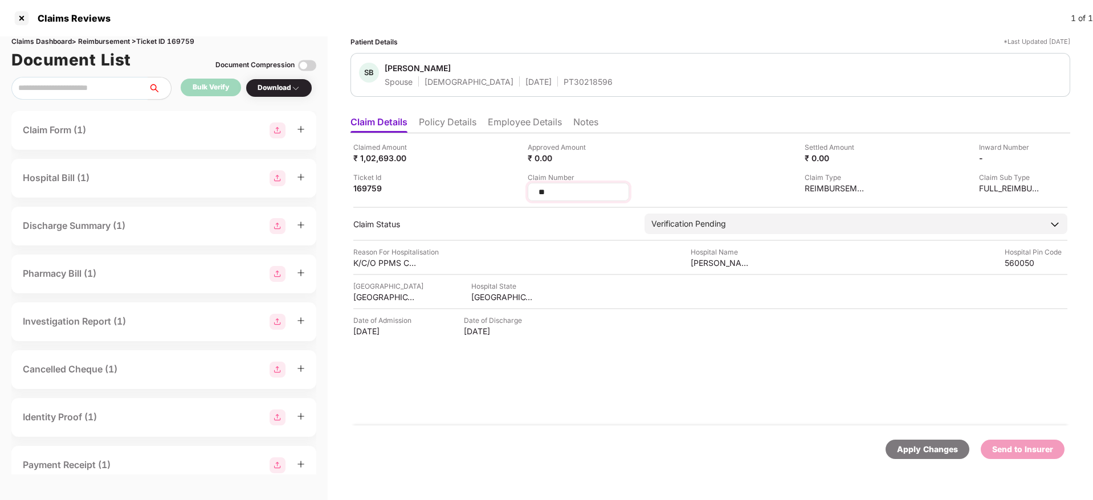
type input "*"
type input "**********"
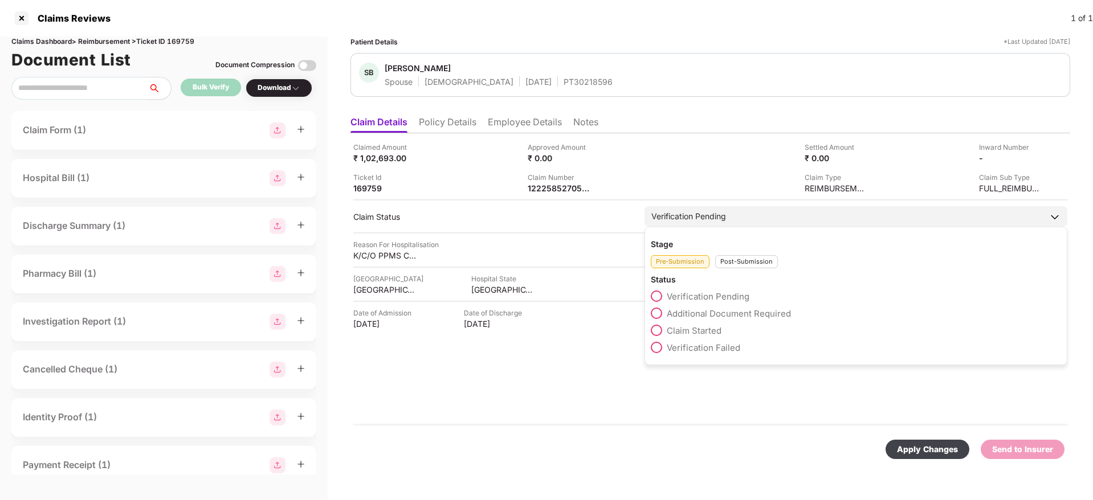
click at [748, 270] on div "Stage Pre-Submission Post-Submission Status Verification Pending Additional Doc…" at bounding box center [856, 296] width 423 height 139
click at [727, 263] on div "Post-Submission" at bounding box center [746, 261] width 63 height 13
click at [707, 316] on span "Claim Under Process" at bounding box center [710, 313] width 86 height 11
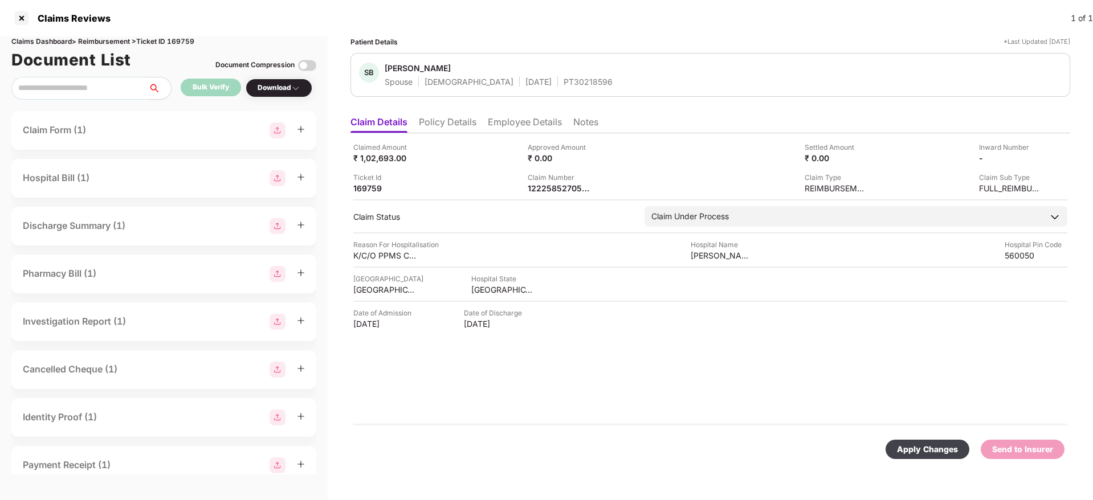
click at [948, 458] on div "Apply Changes" at bounding box center [928, 449] width 84 height 19
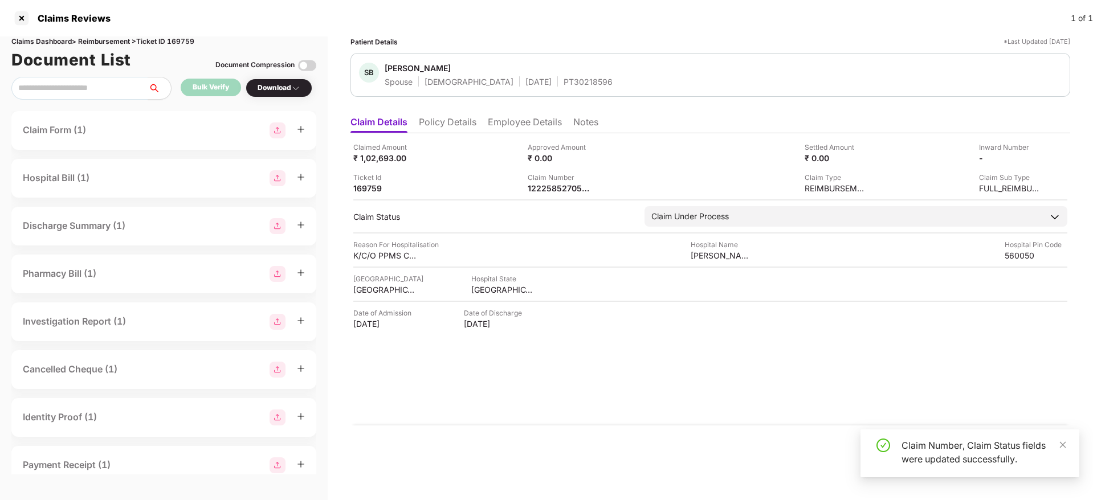
click at [688, 433] on div "Apply Changes Send to Insurer" at bounding box center [711, 450] width 720 height 48
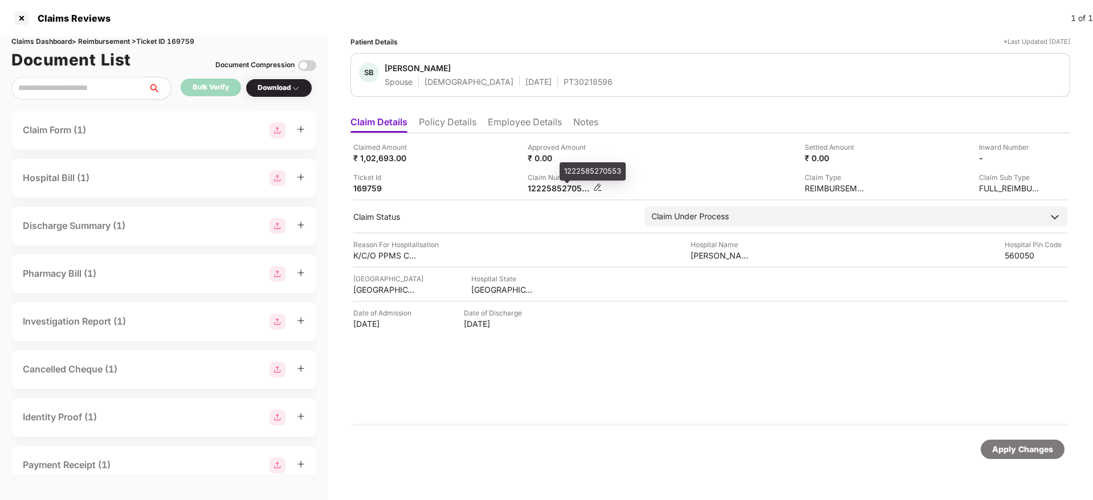
click at [551, 186] on div "1222585270553" at bounding box center [559, 188] width 63 height 11
copy div "1222585270553"
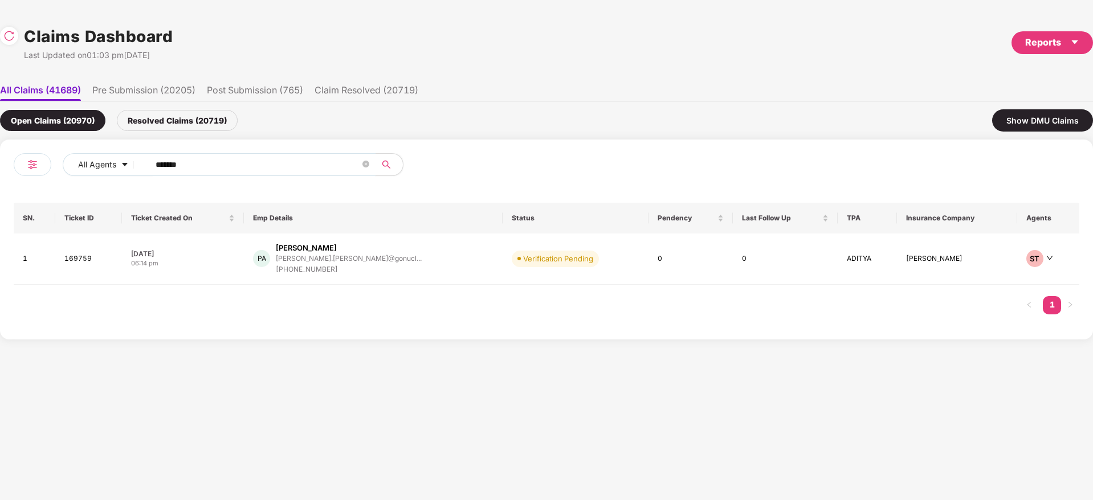
drag, startPoint x: 243, startPoint y: 168, endPoint x: 34, endPoint y: 217, distance: 214.9
click at [0, 218] on div "All Agents ****** SN. Ticket ID Ticket Created On Emp Details Status Pendency L…" at bounding box center [546, 240] width 1093 height 200
paste input "text"
type input "******"
click at [405, 269] on div "SY Sachin Yemul s.yemul@cloudextel.com +919222060556" at bounding box center [377, 257] width 264 height 29
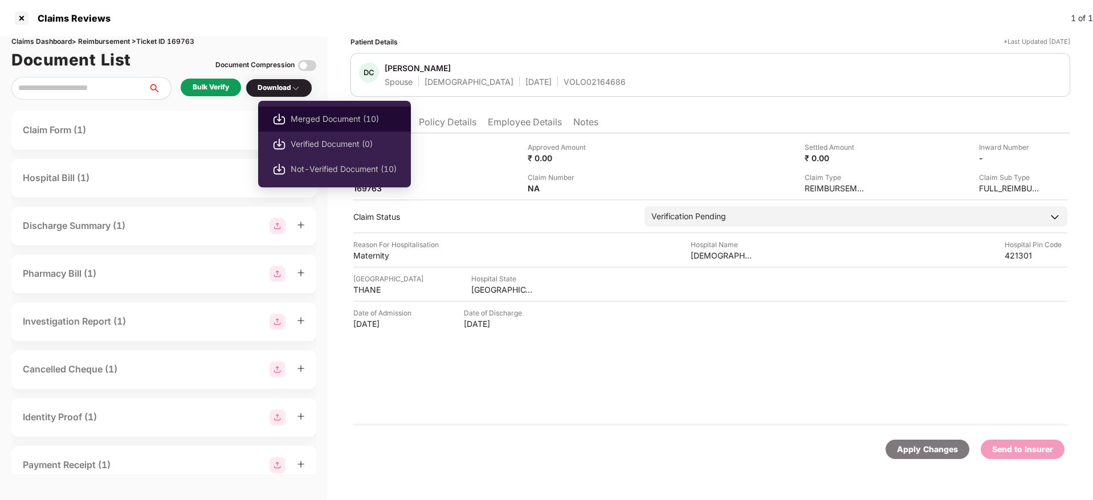
click at [317, 116] on span "Merged Document (10)" at bounding box center [344, 119] width 106 height 13
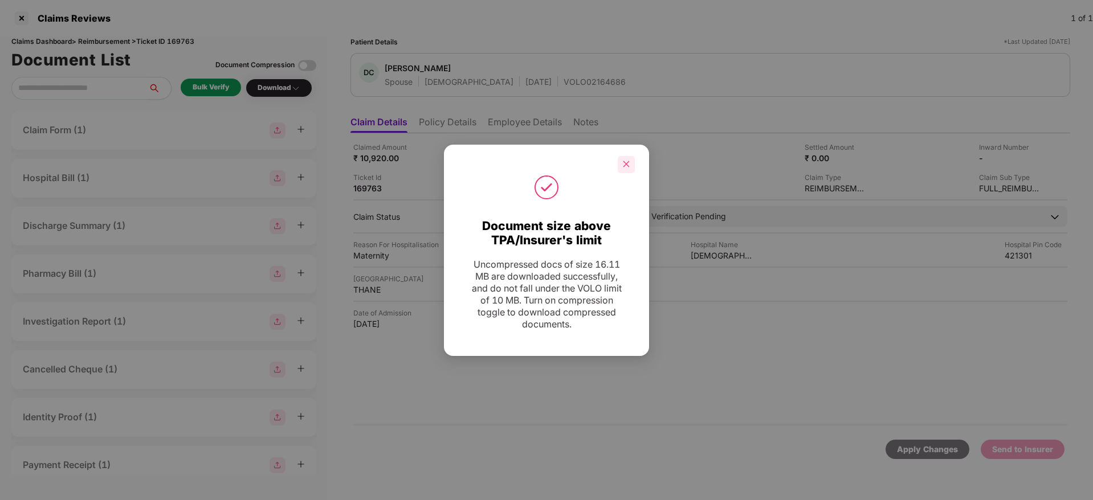
click at [624, 164] on icon "close" at bounding box center [626, 164] width 8 height 8
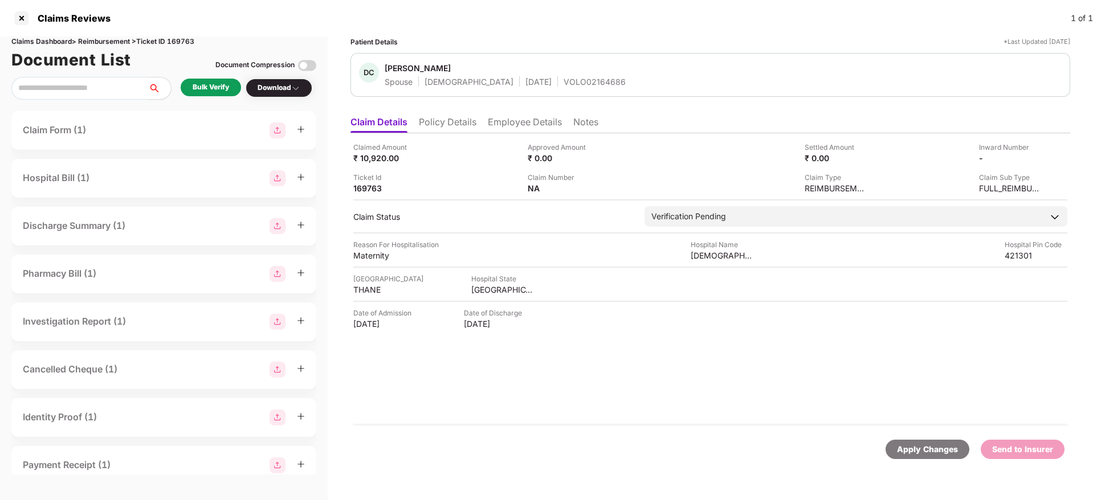
click at [435, 126] on li "Policy Details" at bounding box center [448, 124] width 58 height 17
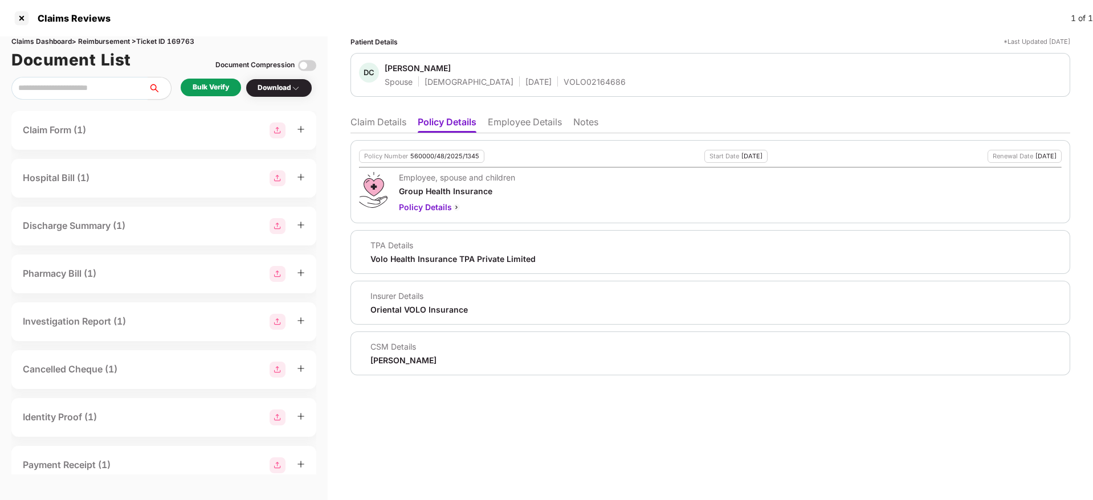
click at [430, 159] on div "560000/48/2025/1345" at bounding box center [444, 156] width 69 height 7
copy div "560000/48/2025/1345"
click at [534, 126] on li "Employee Details" at bounding box center [525, 124] width 74 height 17
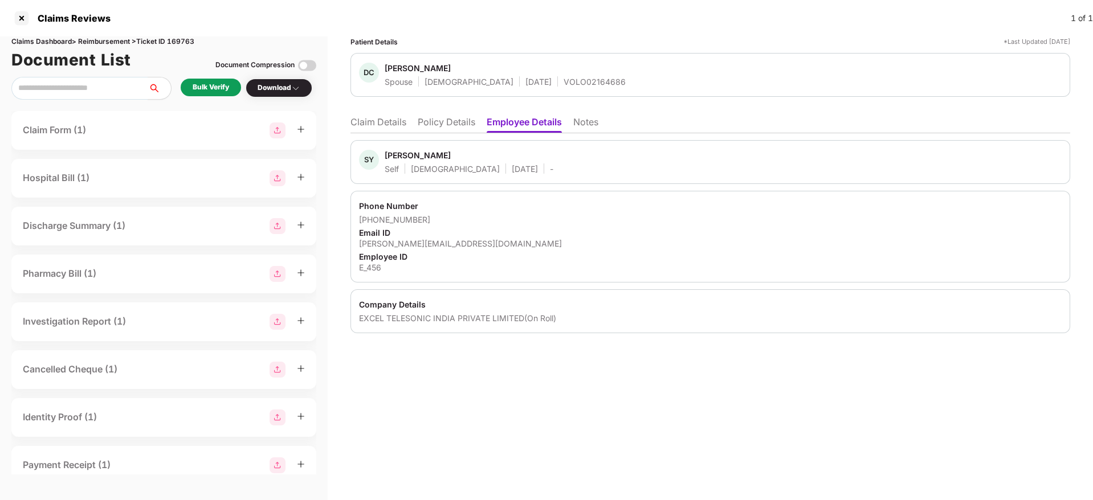
click at [1031, 202] on div "Phone Number" at bounding box center [710, 206] width 703 height 11
click at [393, 124] on li "Claim Details" at bounding box center [379, 124] width 56 height 17
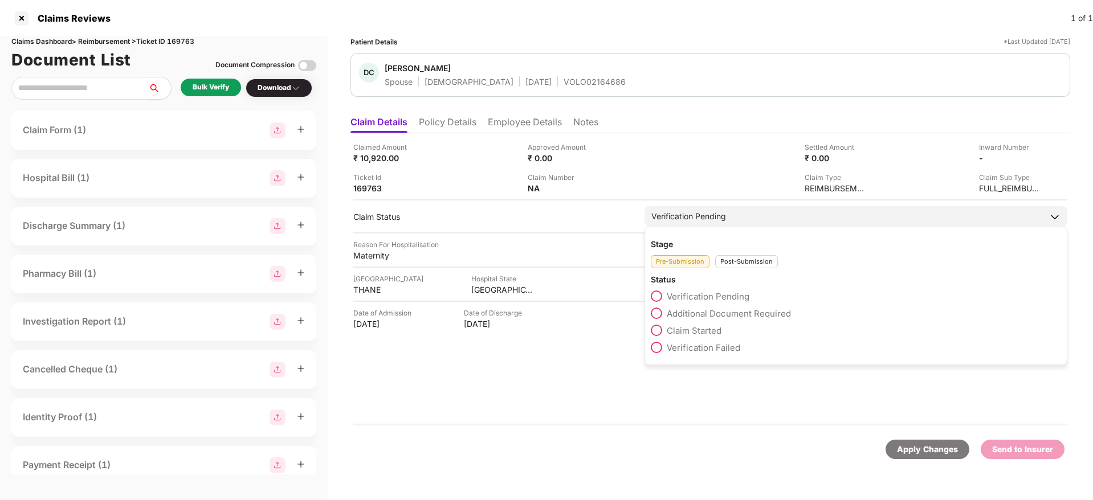
click at [710, 327] on span "Claim Started" at bounding box center [694, 330] width 55 height 11
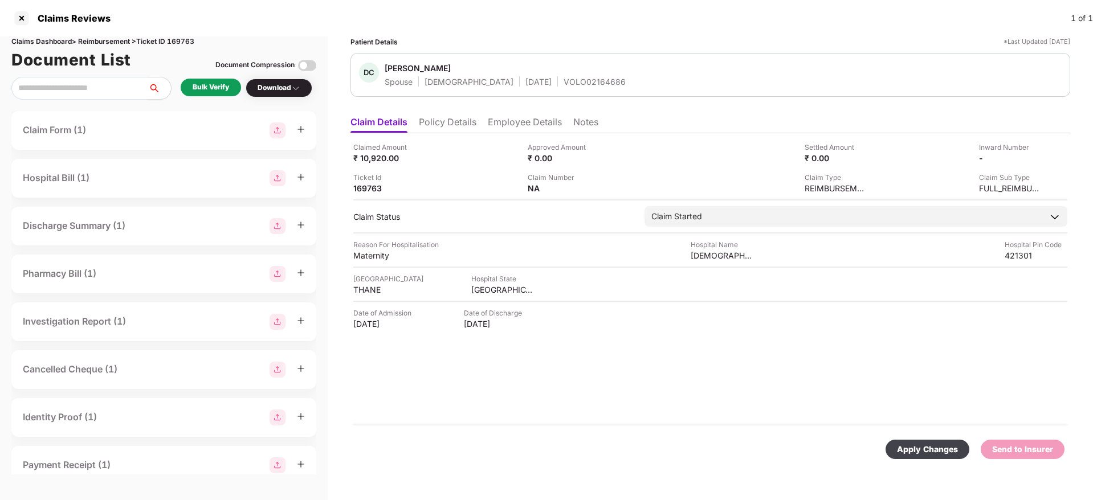
click at [943, 448] on div "Apply Changes" at bounding box center [927, 449] width 61 height 13
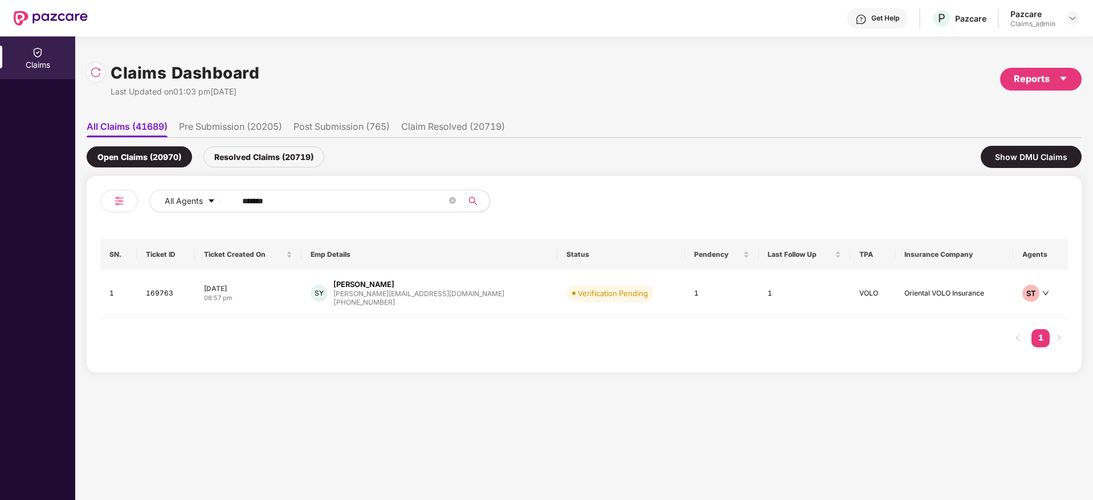
drag, startPoint x: 0, startPoint y: 0, endPoint x: 0, endPoint y: 201, distance: 201.2
click at [0, 201] on div "Claims Claims Dashboard Last Updated on 01:03 pm[DATE] Reports All Claims (4168…" at bounding box center [546, 268] width 1093 height 464
paste input "text"
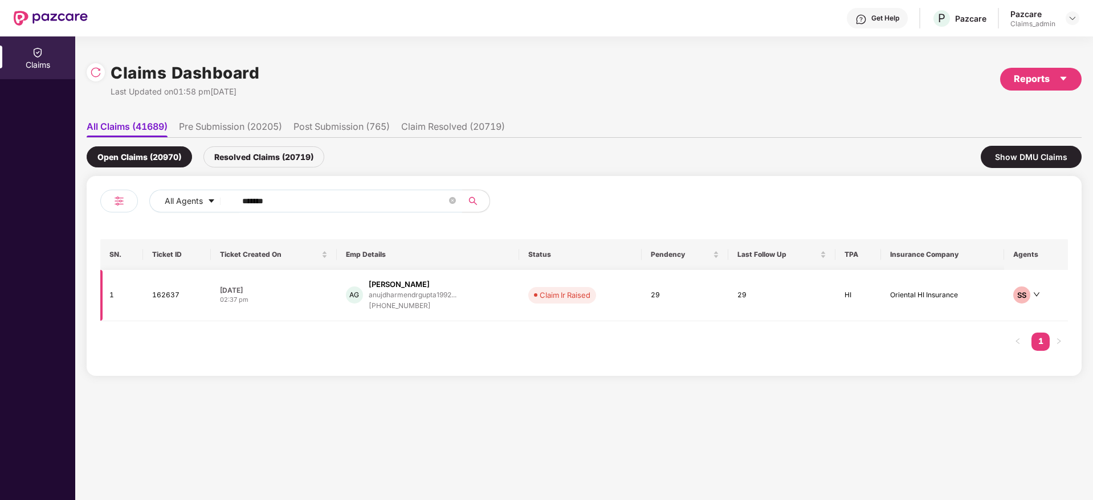
type input "******"
click at [457, 298] on div "AG [PERSON_NAME] anujdharmendrgupta1992... [PHONE_NUMBER]" at bounding box center [428, 295] width 165 height 32
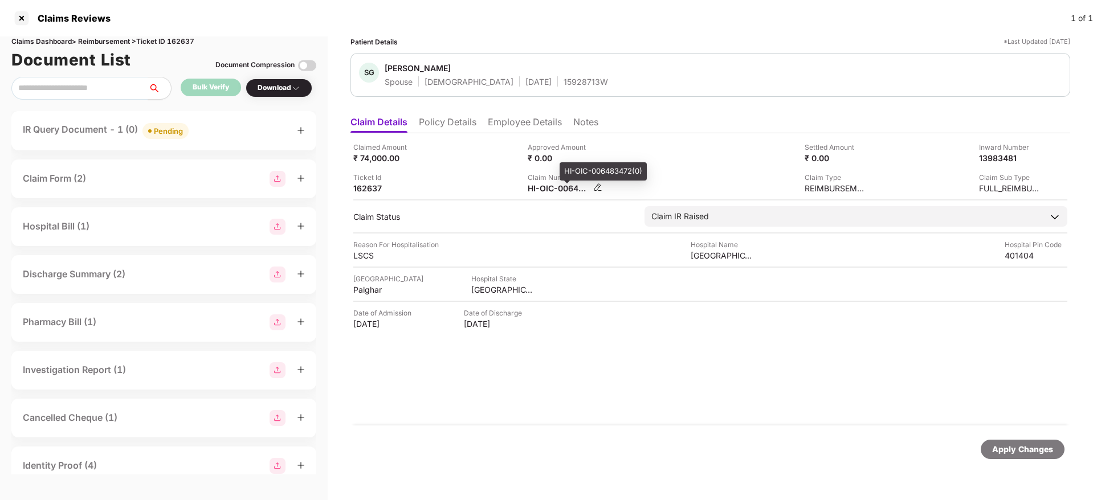
click at [543, 189] on div "HI-OIC-006483472(0)" at bounding box center [559, 188] width 63 height 11
copy div
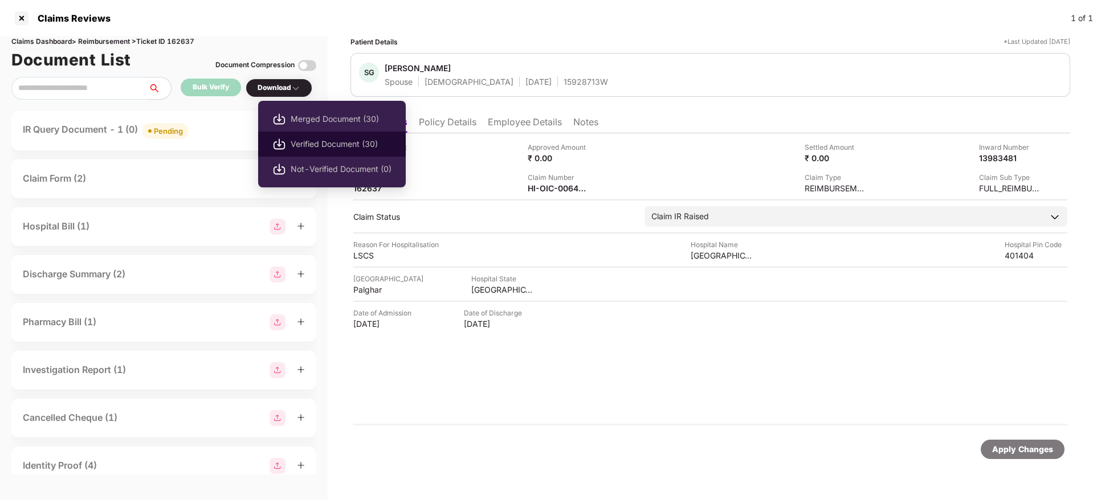
click at [357, 146] on span "Verified Document (30)" at bounding box center [341, 144] width 101 height 13
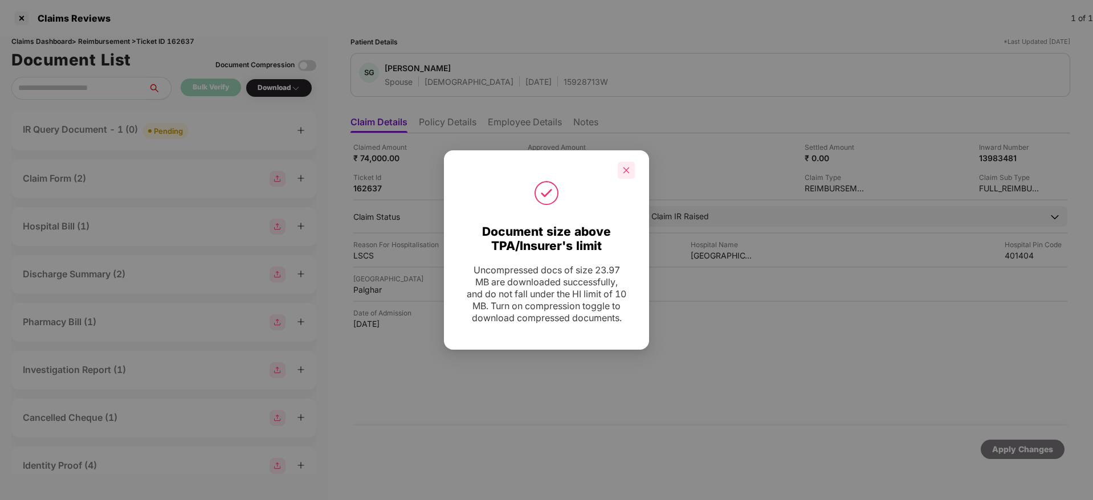
click at [620, 166] on div at bounding box center [626, 170] width 17 height 17
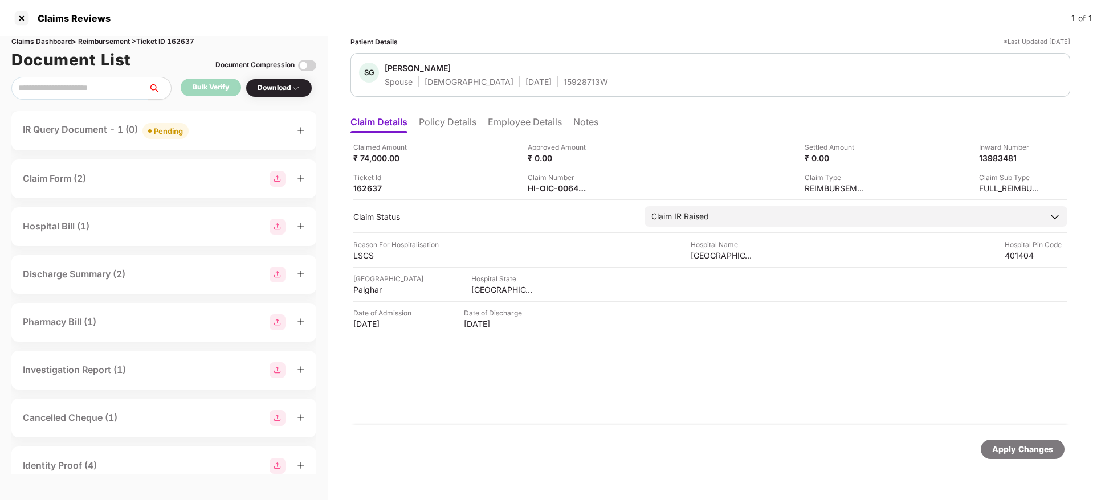
click at [527, 121] on li "Employee Details" at bounding box center [525, 124] width 74 height 17
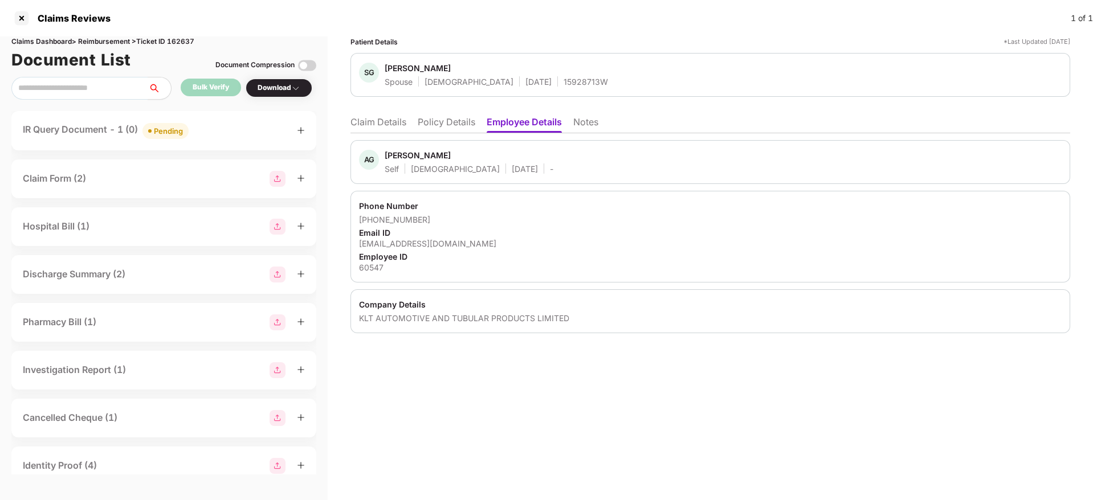
click at [464, 223] on div "[PHONE_NUMBER]" at bounding box center [710, 219] width 703 height 11
click at [654, 361] on div "Patient Details *Last Updated [DATE] SG [PERSON_NAME] Spouse [DEMOGRAPHIC_DATA]…" at bounding box center [711, 268] width 766 height 464
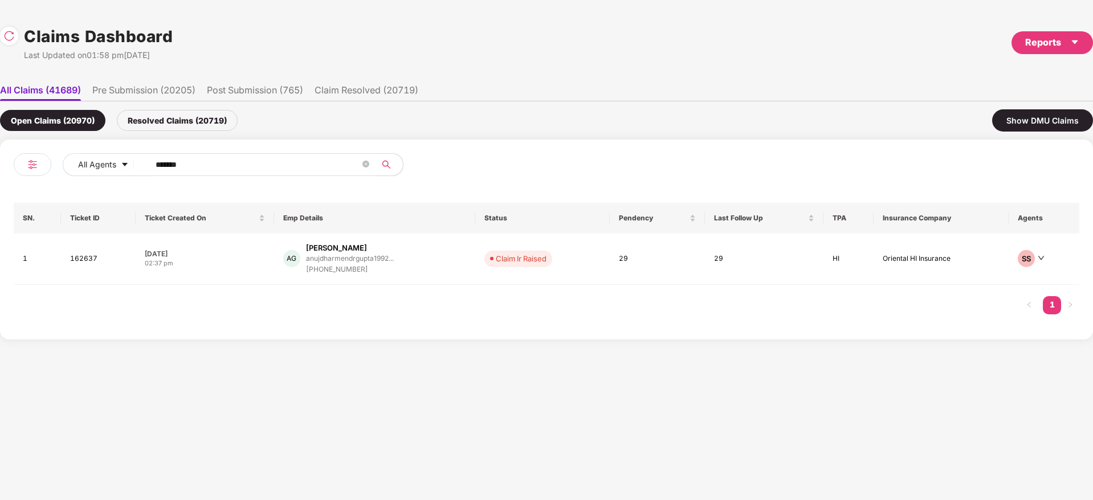
drag, startPoint x: 217, startPoint y: 164, endPoint x: 327, endPoint y: 158, distance: 110.1
click at [0, 160] on div "All Agents ****** SN. Ticket ID Ticket Created On Emp Details Status Pendency L…" at bounding box center [546, 240] width 1093 height 200
paste input "text"
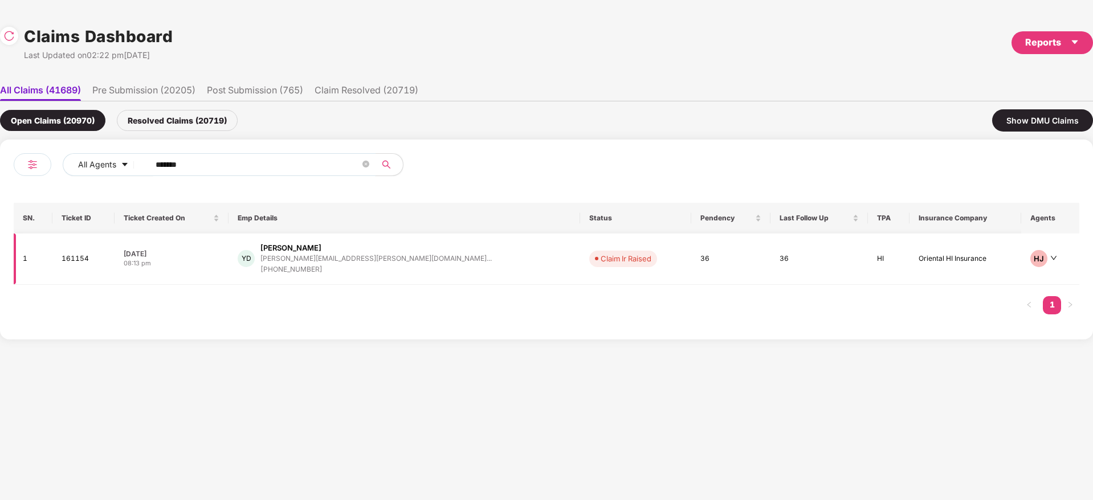
type input "******"
click at [442, 245] on div "YD [PERSON_NAME] [PERSON_NAME][EMAIL_ADDRESS][PERSON_NAME][DOMAIN_NAME]... [PHO…" at bounding box center [404, 259] width 333 height 32
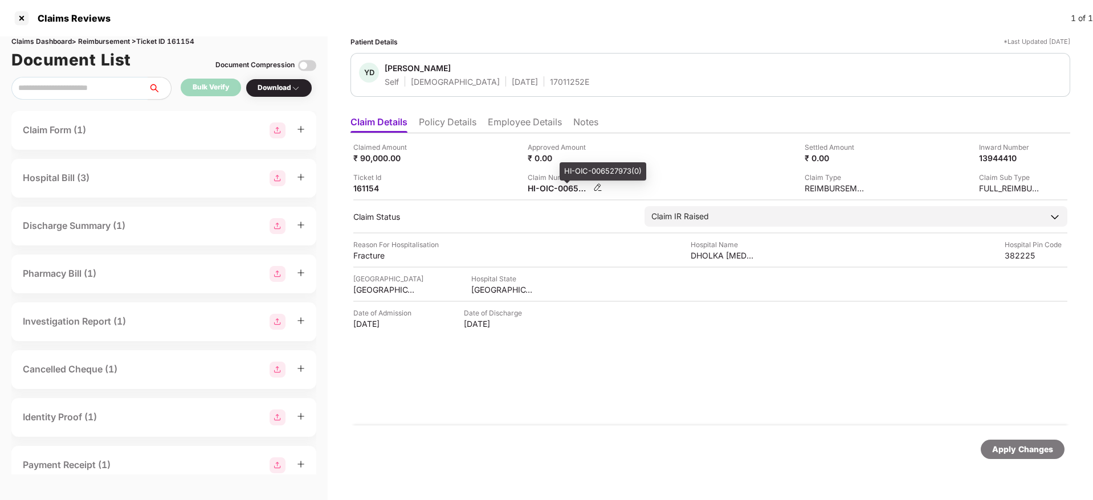
click at [548, 191] on div "HI-OIC-006527973(0)" at bounding box center [559, 188] width 63 height 11
copy div
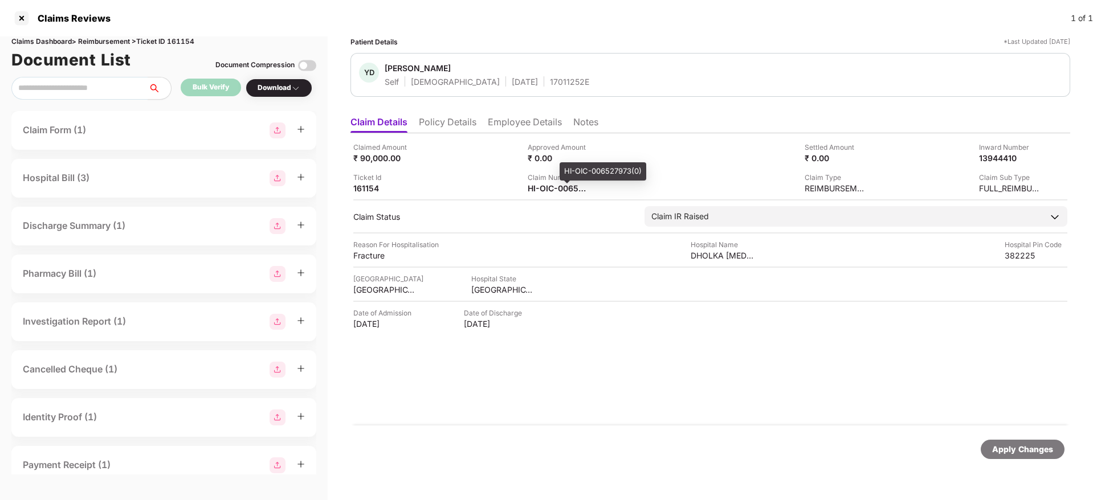
copy div
